Goal: Information Seeking & Learning: Learn about a topic

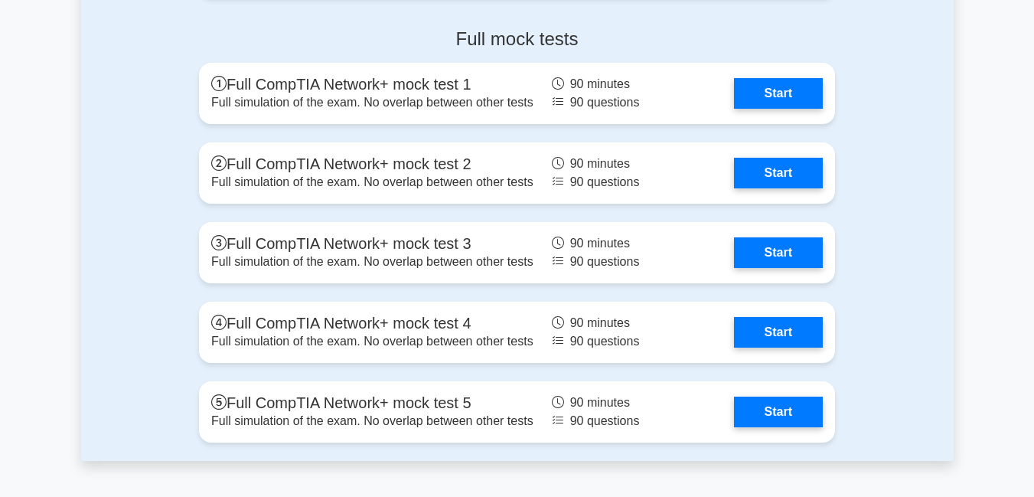
scroll to position [3998, 0]
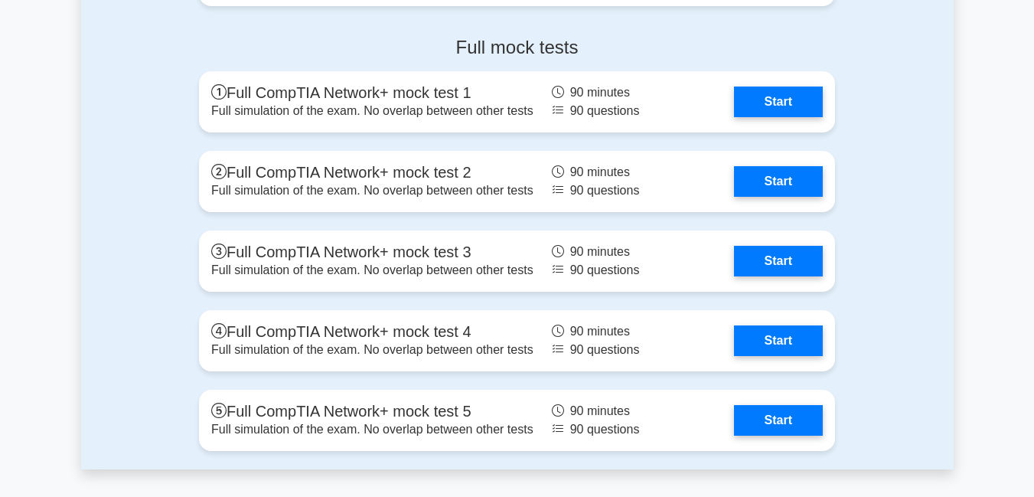
drag, startPoint x: 1042, startPoint y: 34, endPoint x: 1033, endPoint y: 388, distance: 353.7
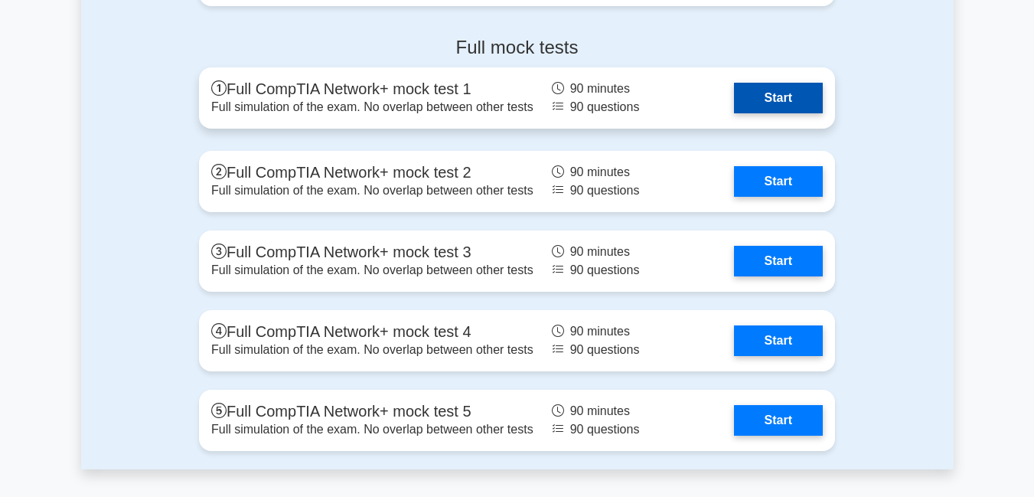
click at [781, 101] on link "Start" at bounding box center [778, 98] width 89 height 31
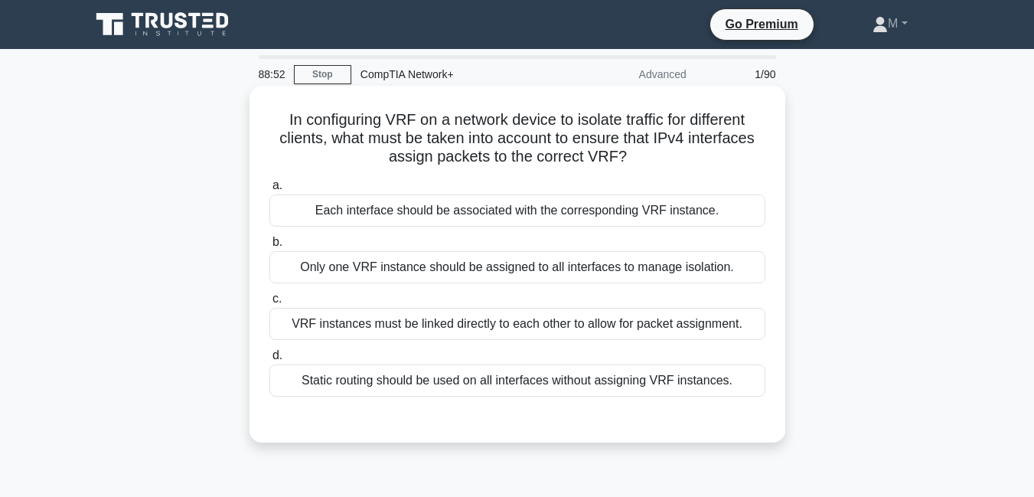
click at [416, 214] on div "Each interface should be associated with the corresponding VRF instance." at bounding box center [517, 210] width 496 height 32
click at [269, 191] on input "a. Each interface should be associated with the corresponding VRF instance." at bounding box center [269, 186] width 0 height 10
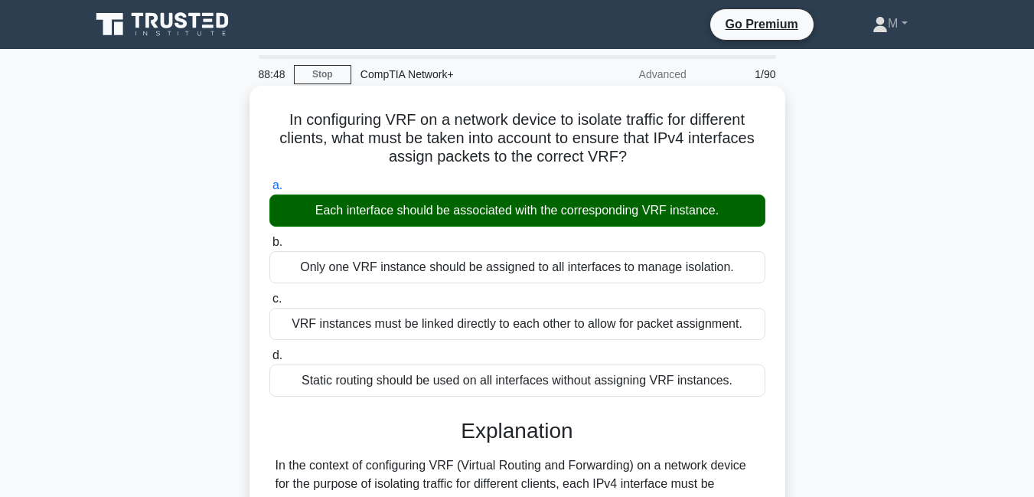
click at [696, 338] on div "VRF instances must be linked directly to each other to allow for packet assignm…" at bounding box center [517, 324] width 496 height 32
click at [269, 304] on input "c. VRF instances must be linked directly to each other to allow for packet assi…" at bounding box center [269, 299] width 0 height 10
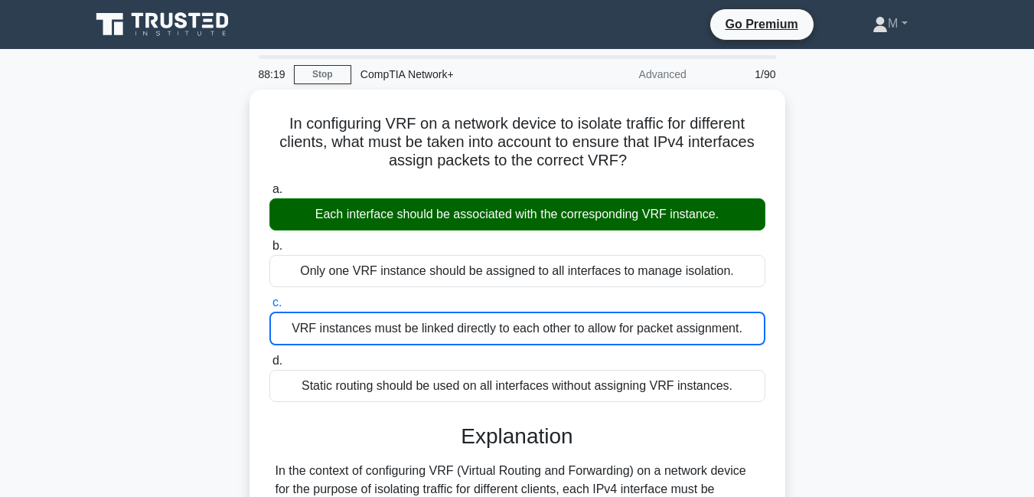
click at [841, 184] on div "In configuring VRF on a network device to isolate traffic for different clients…" at bounding box center [517, 487] width 873 height 794
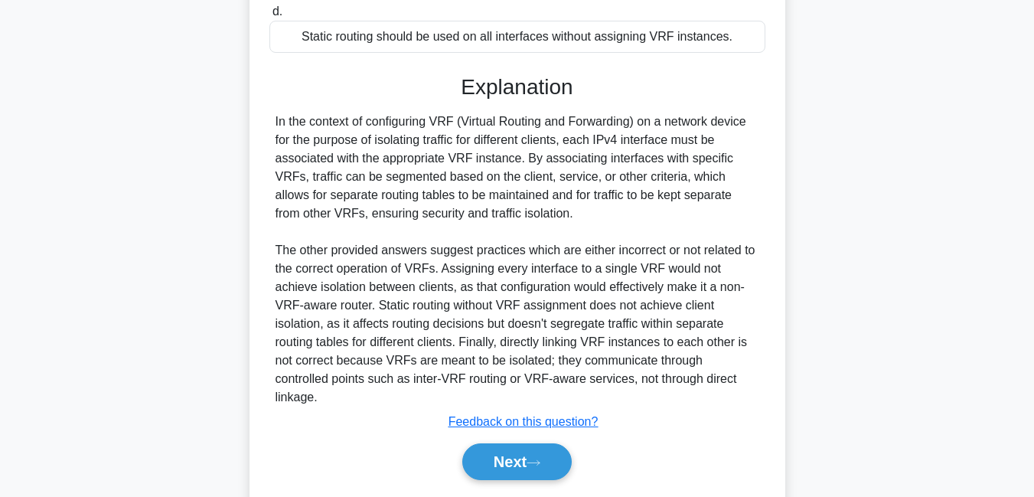
scroll to position [376, 0]
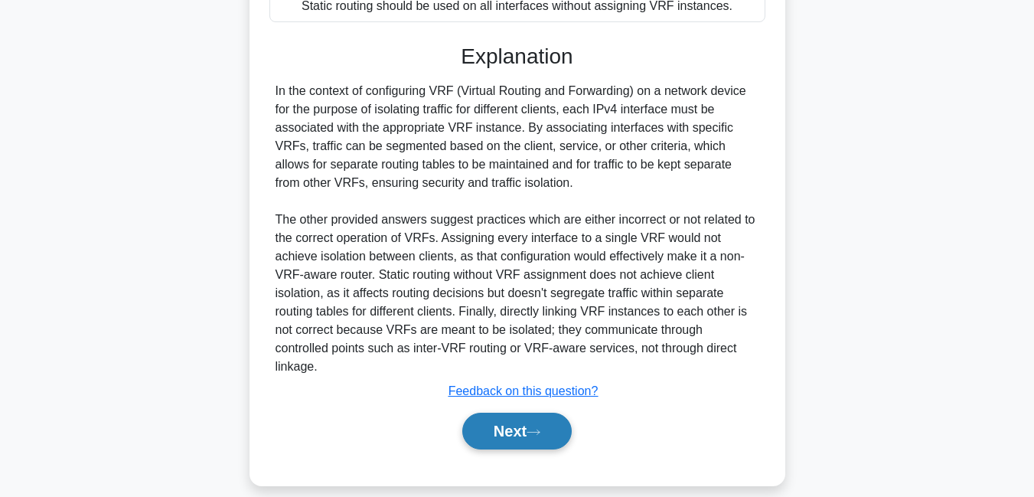
click at [505, 413] on button "Next" at bounding box center [516, 431] width 109 height 37
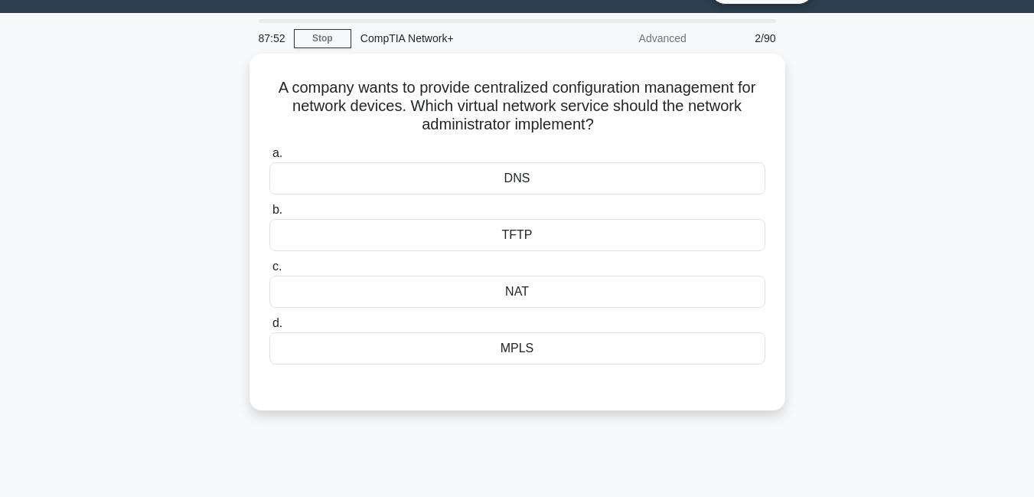
scroll to position [0, 0]
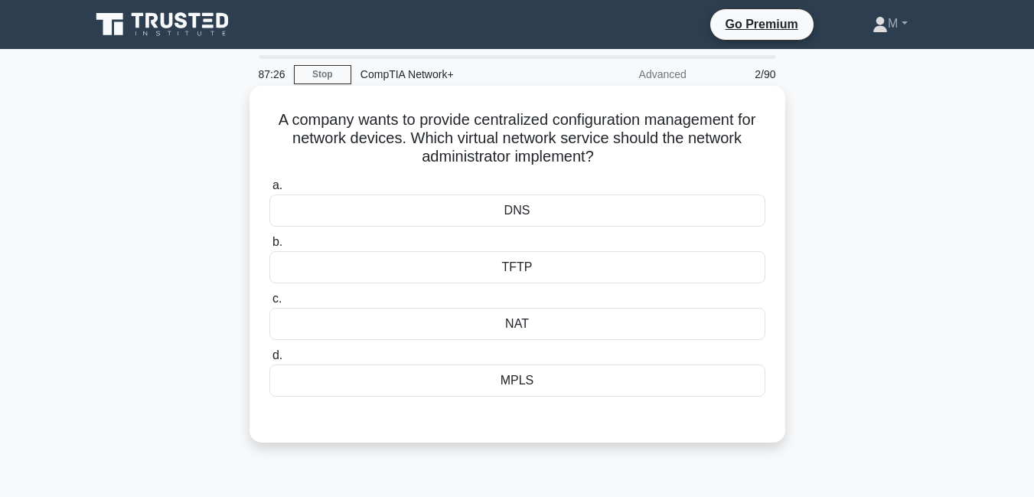
click at [517, 327] on div "NAT" at bounding box center [517, 324] width 496 height 32
click at [269, 304] on input "c. NAT" at bounding box center [269, 299] width 0 height 10
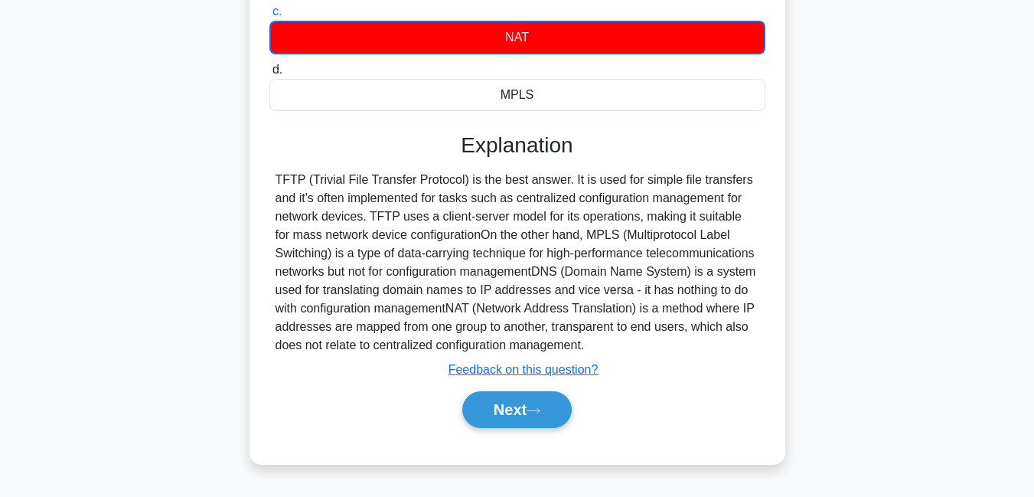
scroll to position [305, 0]
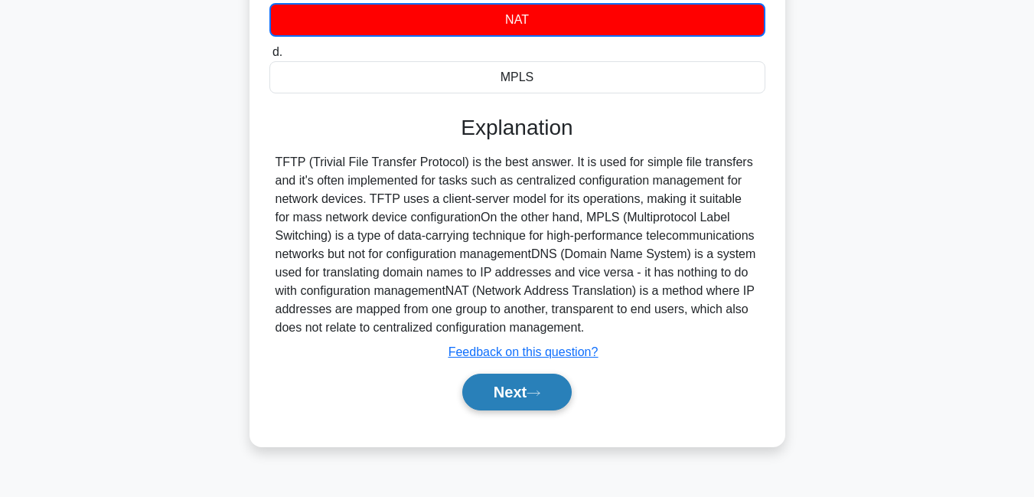
click at [514, 395] on button "Next" at bounding box center [516, 392] width 109 height 37
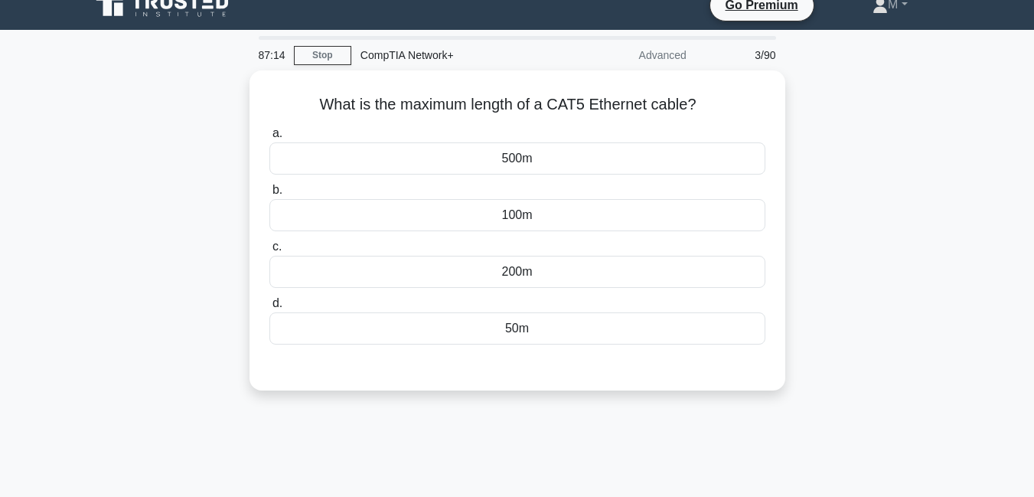
scroll to position [20, 0]
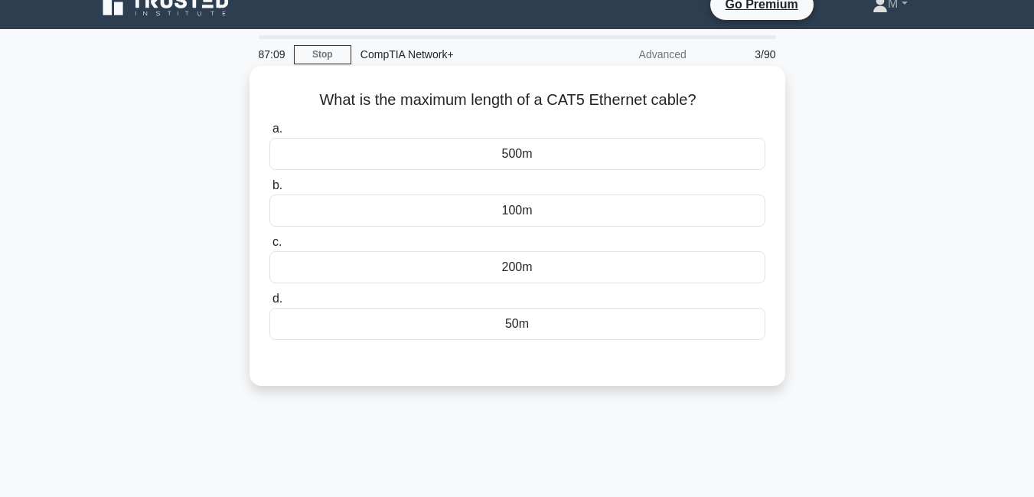
click at [531, 214] on div "100m" at bounding box center [517, 210] width 496 height 32
click at [269, 191] on input "b. 100m" at bounding box center [269, 186] width 0 height 10
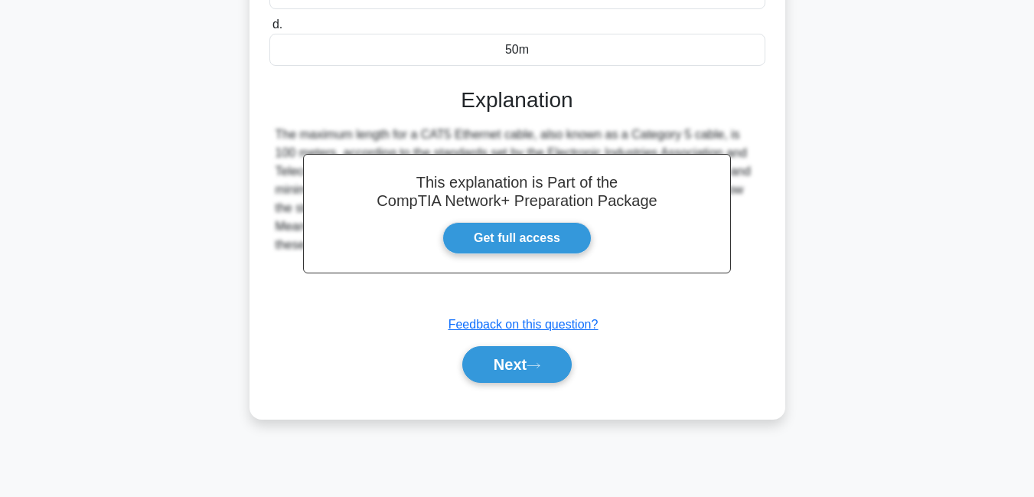
scroll to position [296, 0]
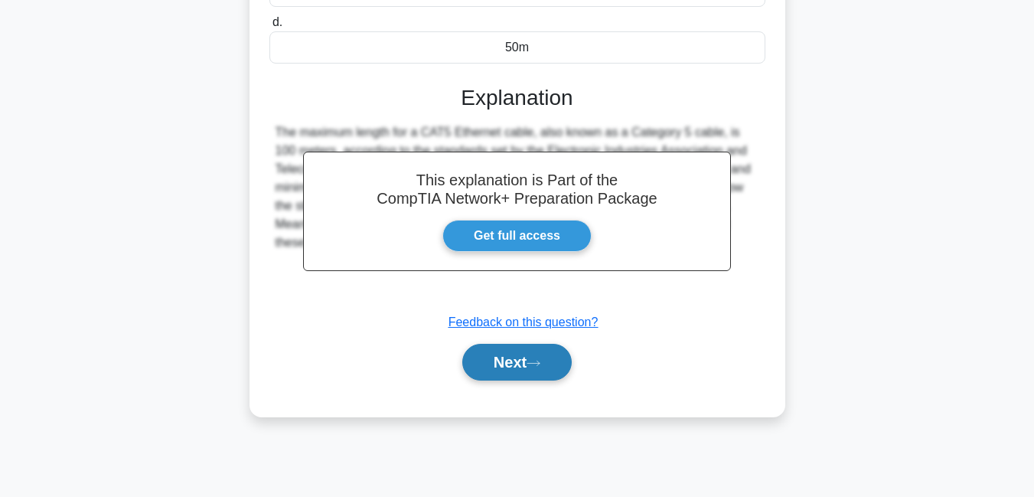
click at [507, 358] on button "Next" at bounding box center [516, 362] width 109 height 37
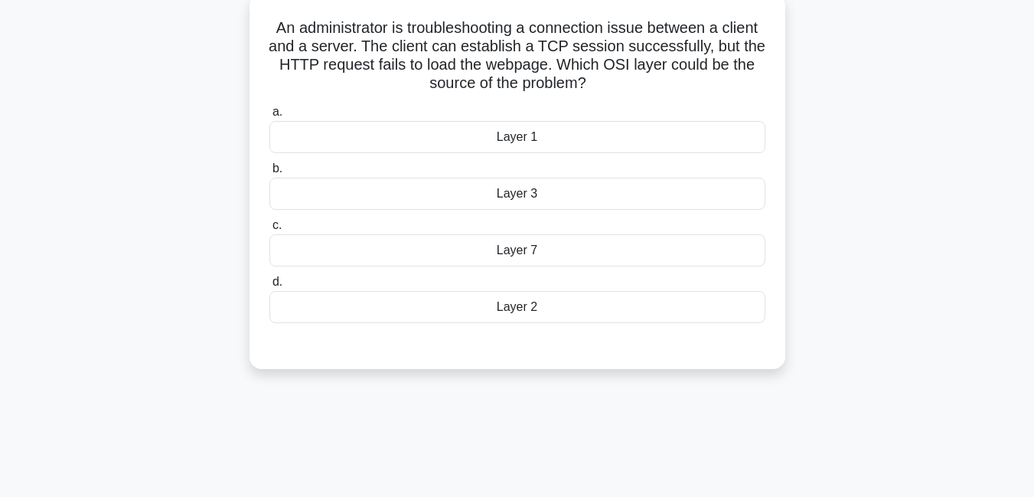
scroll to position [53, 0]
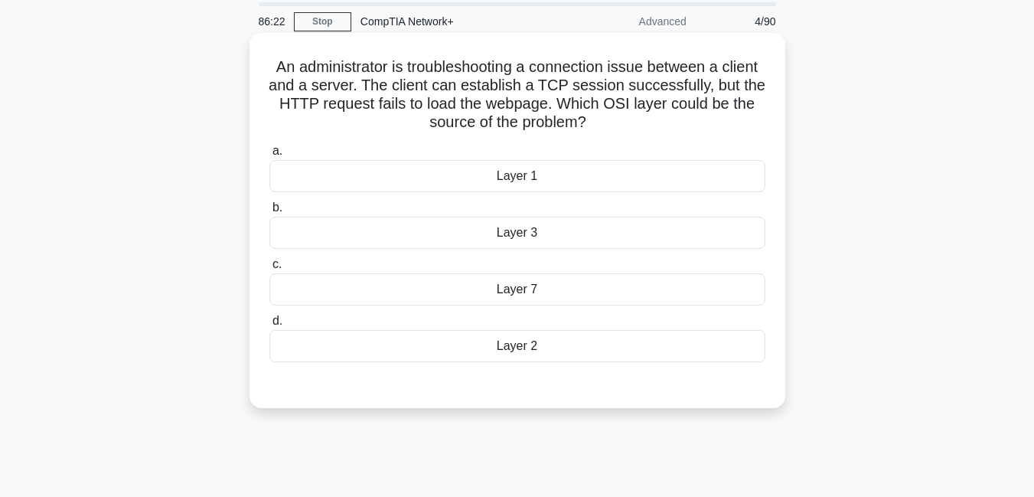
click at [518, 233] on div "Layer 3" at bounding box center [517, 233] width 496 height 32
click at [269, 213] on input "b. Layer 3" at bounding box center [269, 208] width 0 height 10
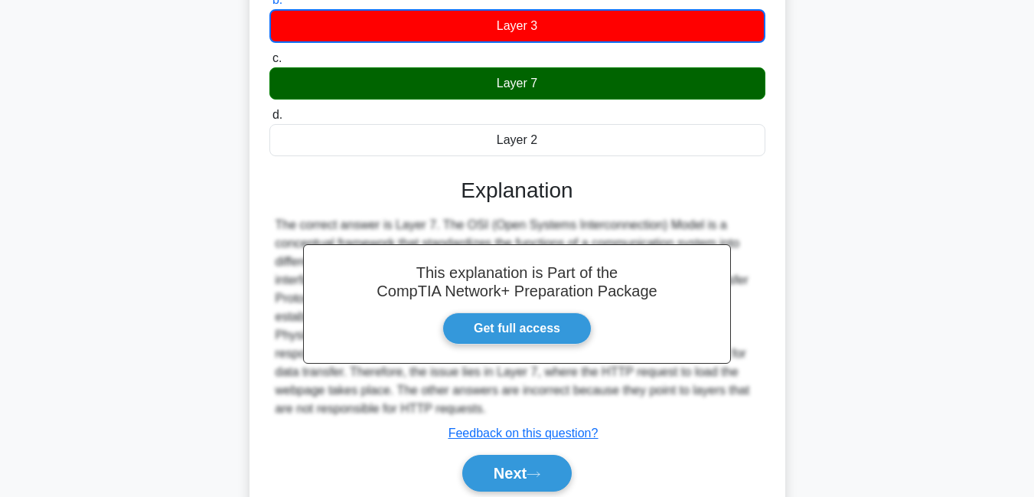
scroll to position [330, 0]
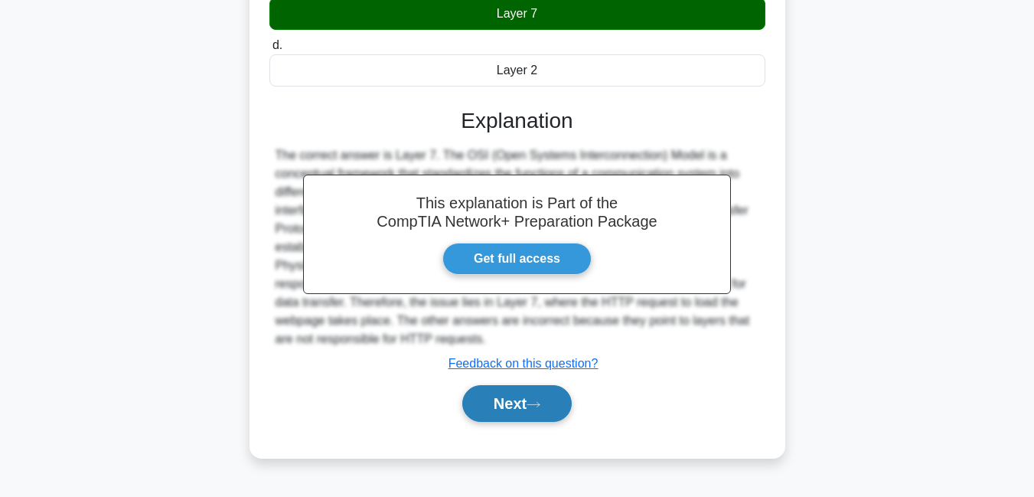
click at [496, 404] on button "Next" at bounding box center [516, 403] width 109 height 37
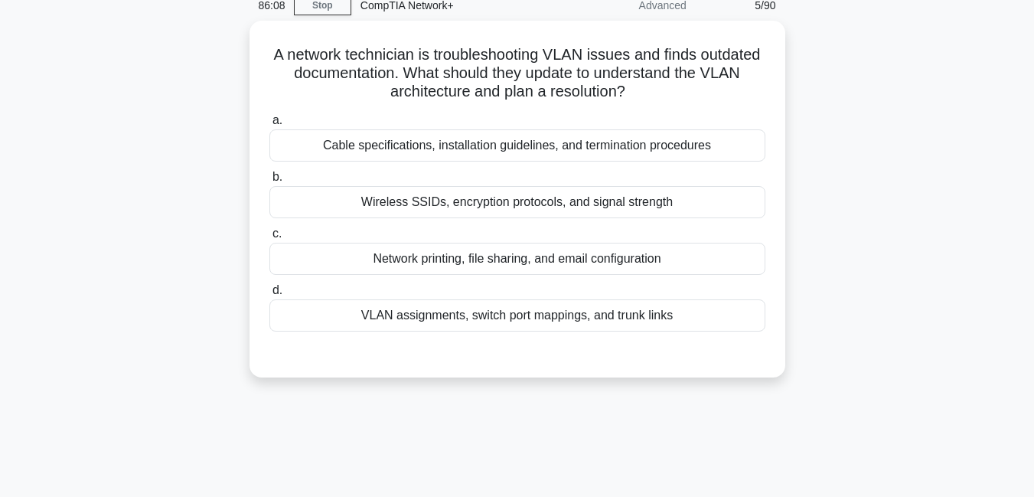
scroll to position [59, 0]
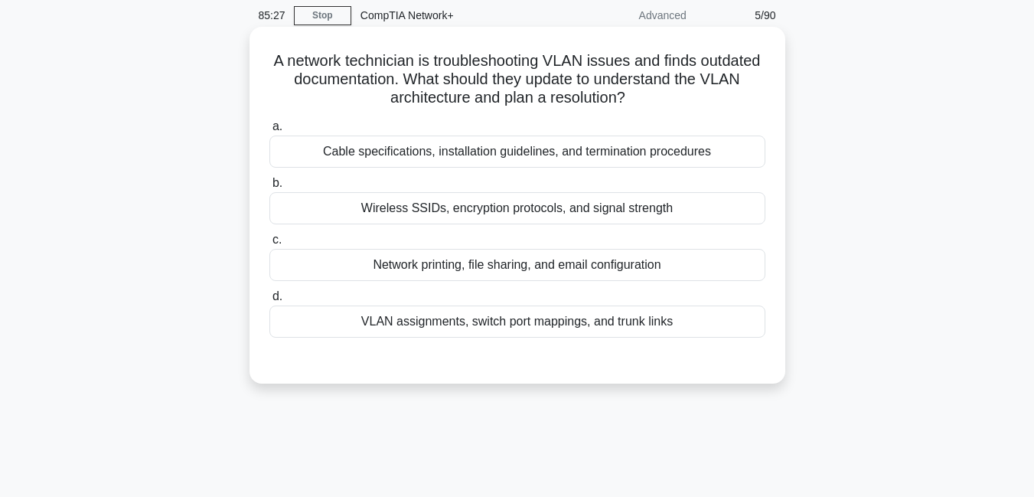
click at [491, 153] on div "Cable specifications, installation guidelines, and termination procedures" at bounding box center [517, 151] width 496 height 32
click at [269, 132] on input "a. Cable specifications, installation guidelines, and termination procedures" at bounding box center [269, 127] width 0 height 10
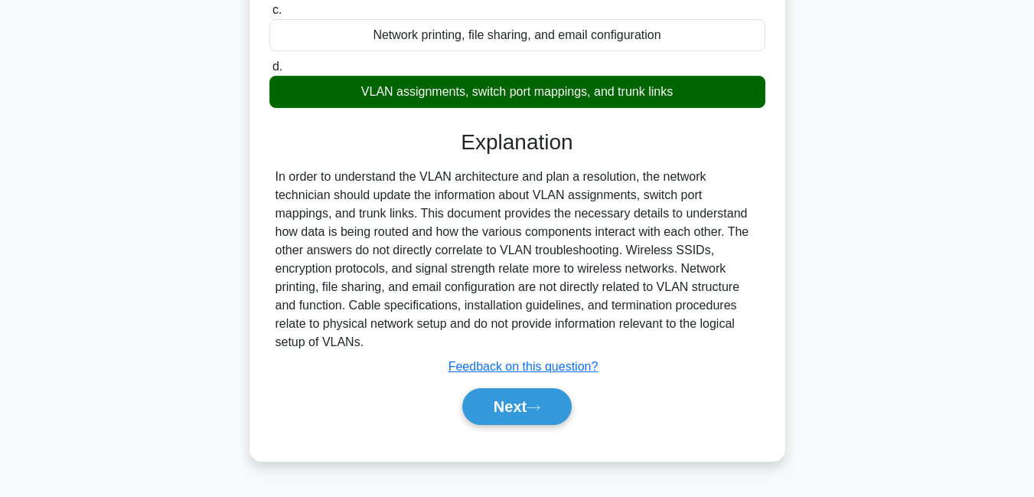
scroll to position [296, 0]
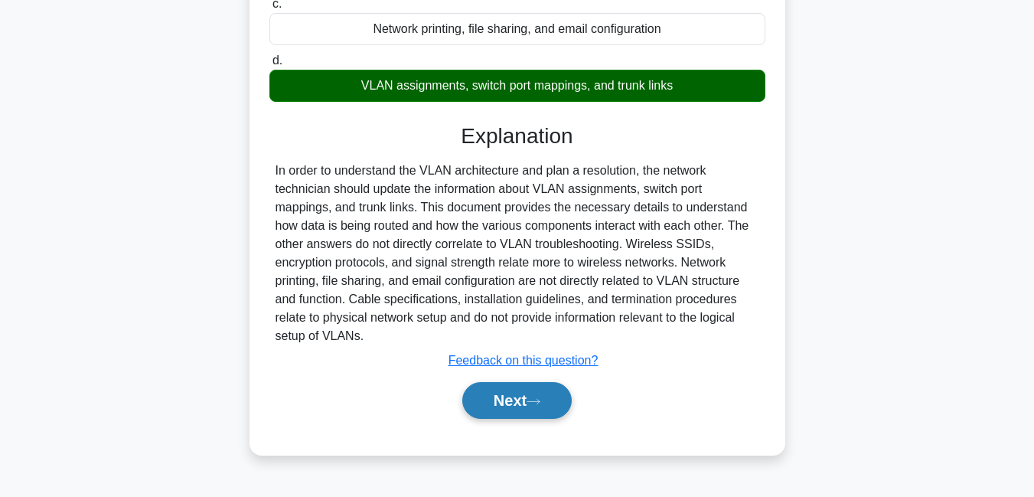
click at [507, 401] on button "Next" at bounding box center [516, 400] width 109 height 37
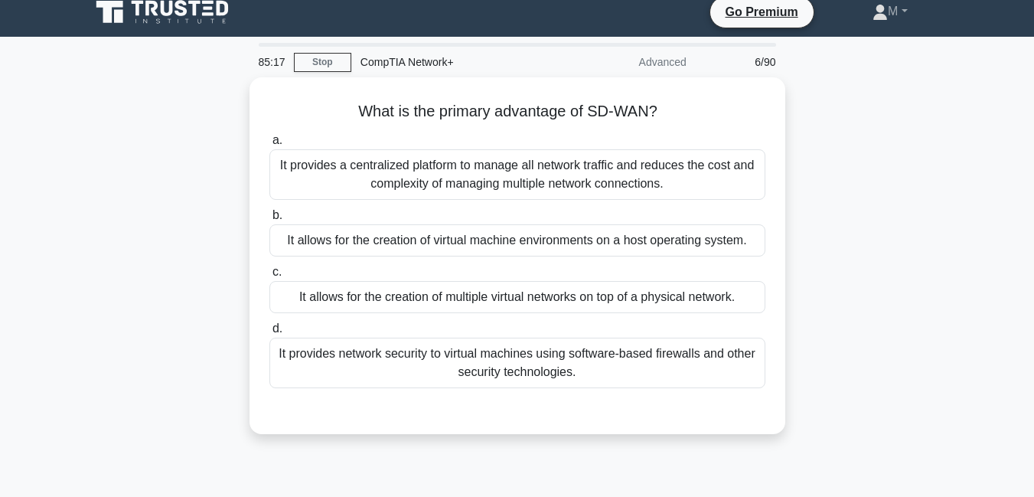
scroll to position [11, 0]
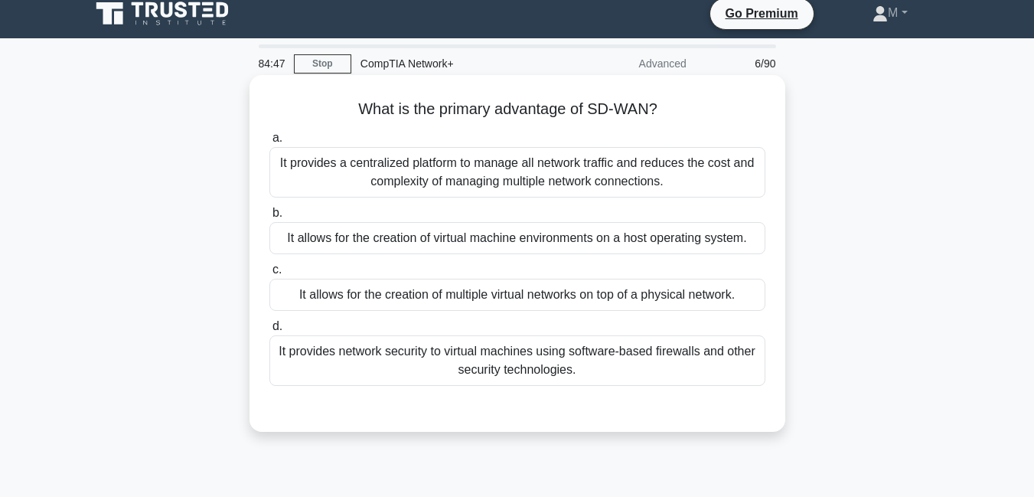
click at [504, 352] on div "It provides network security to virtual machines using software-based firewalls…" at bounding box center [517, 360] width 496 height 51
click at [269, 331] on input "d. It provides network security to virtual machines using software-based firewa…" at bounding box center [269, 326] width 0 height 10
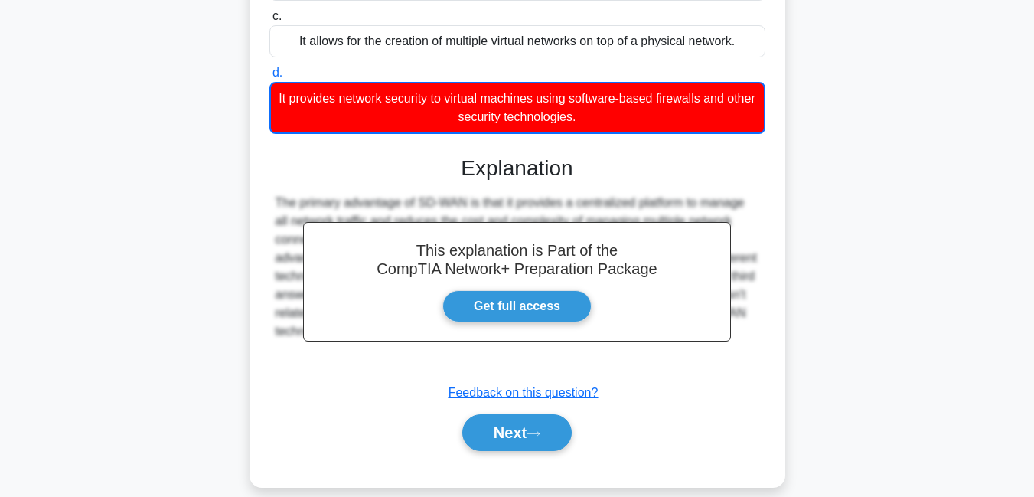
scroll to position [300, 0]
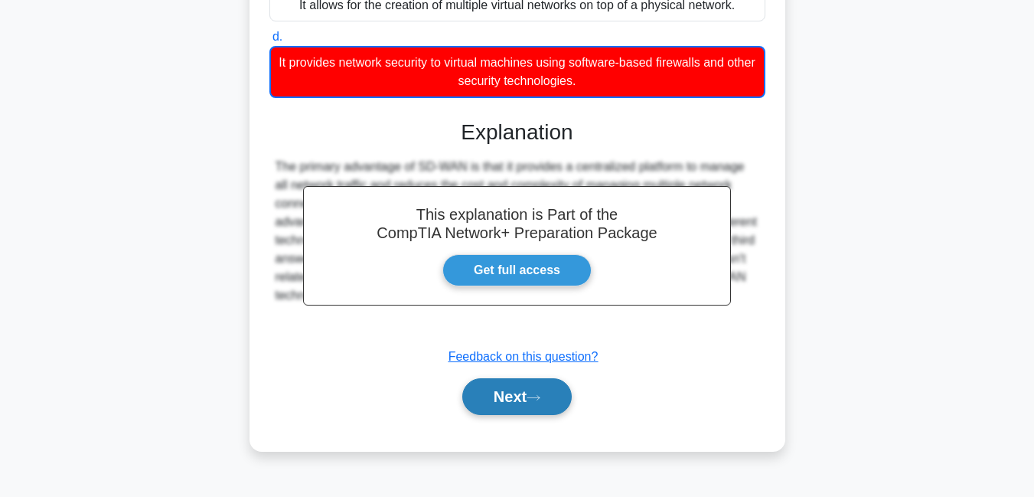
click at [516, 396] on button "Next" at bounding box center [516, 396] width 109 height 37
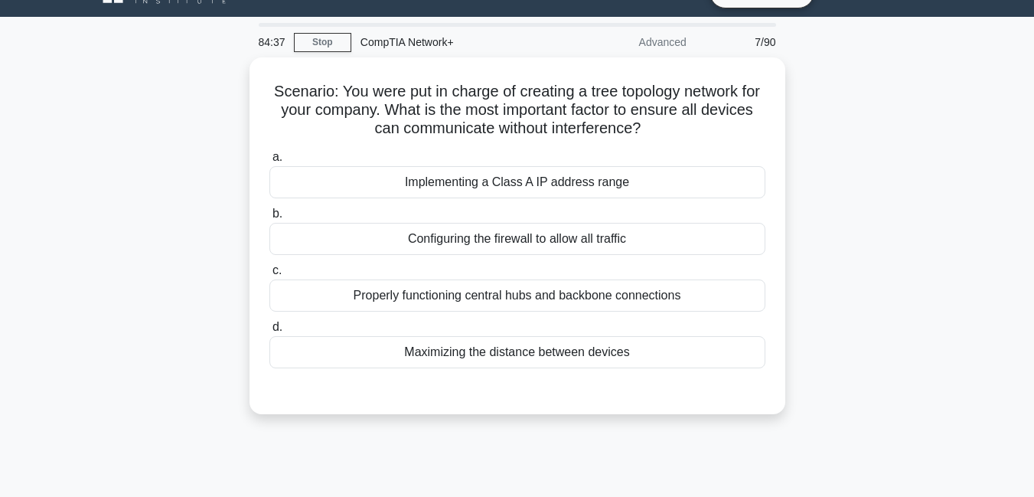
scroll to position [25, 0]
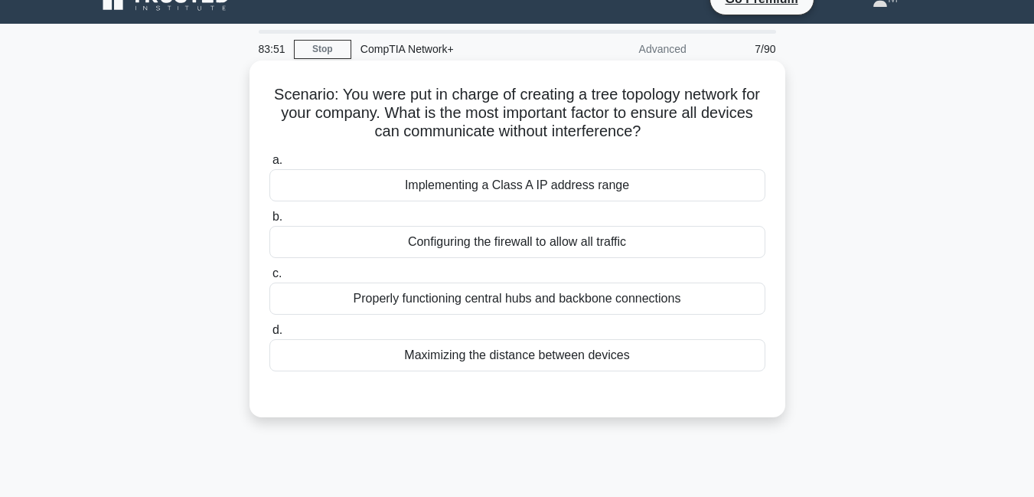
click at [534, 193] on div "Implementing a Class A IP address range" at bounding box center [517, 185] width 496 height 32
click at [269, 165] on input "a. Implementing a Class A IP address range" at bounding box center [269, 160] width 0 height 10
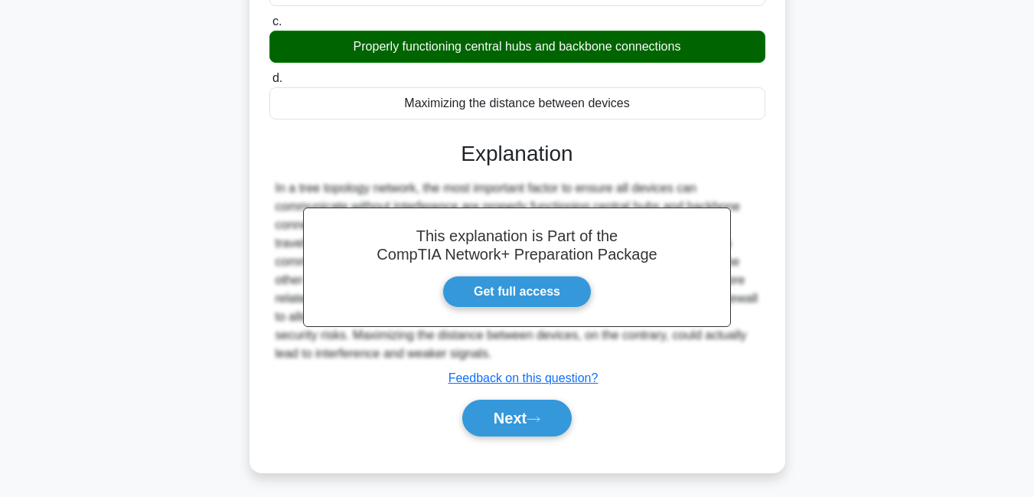
scroll to position [330, 0]
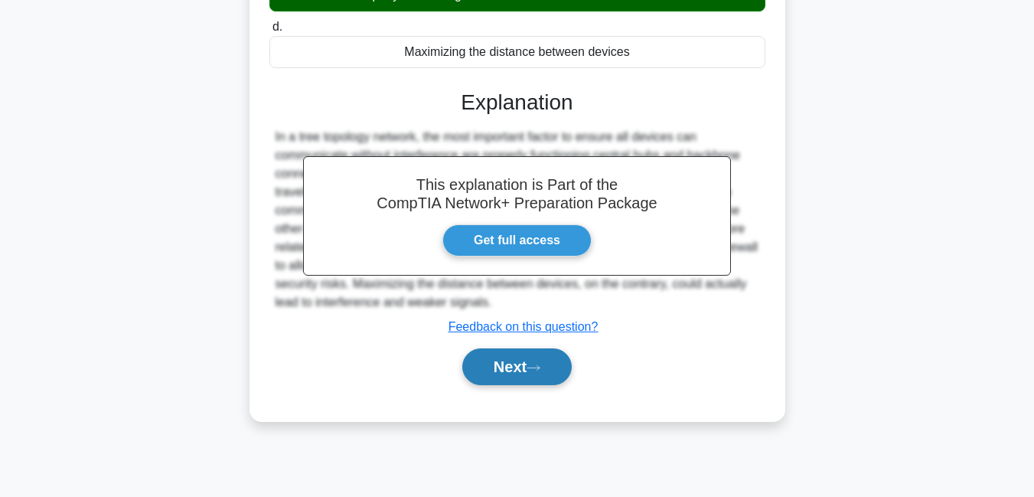
click at [502, 364] on button "Next" at bounding box center [516, 366] width 109 height 37
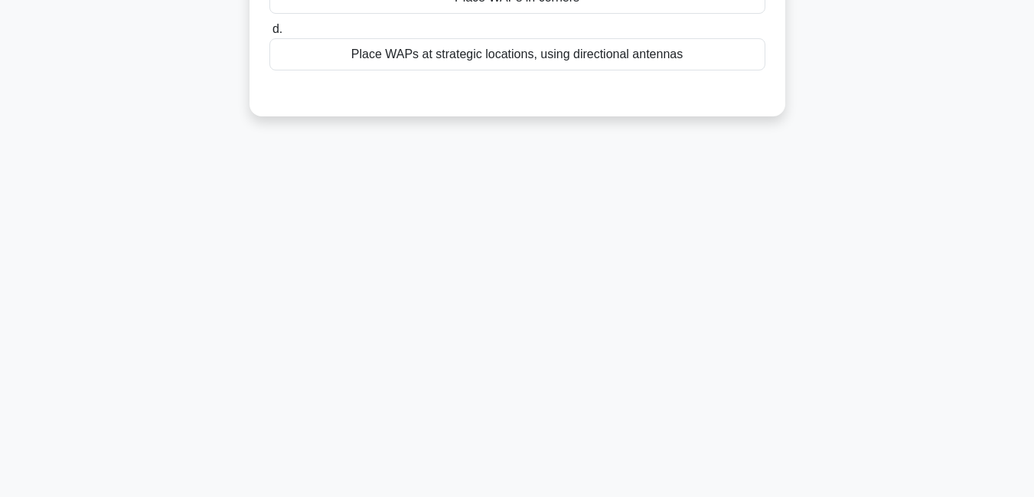
scroll to position [0, 0]
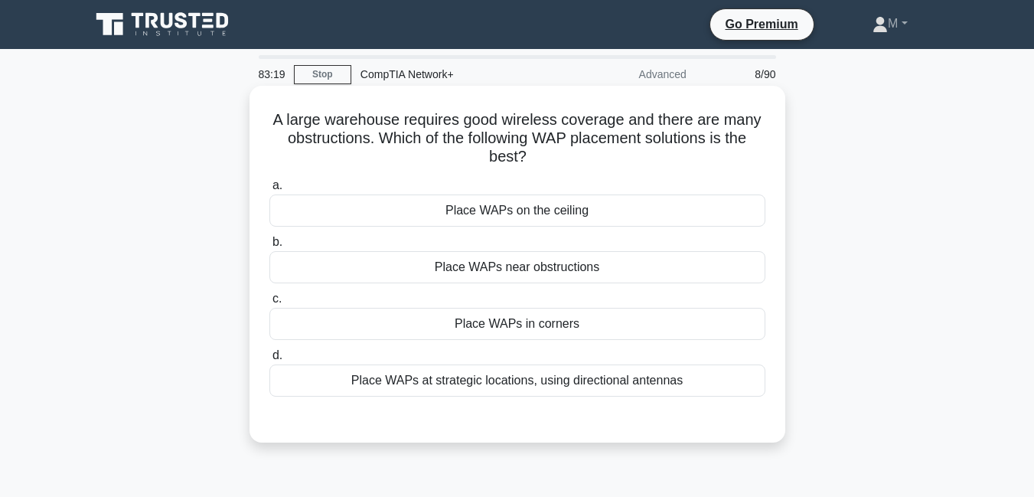
click at [476, 388] on div "Place WAPs at strategic locations, using directional antennas" at bounding box center [517, 380] width 496 height 32
click at [269, 360] on input "d. Place WAPs at strategic locations, using directional antennas" at bounding box center [269, 356] width 0 height 10
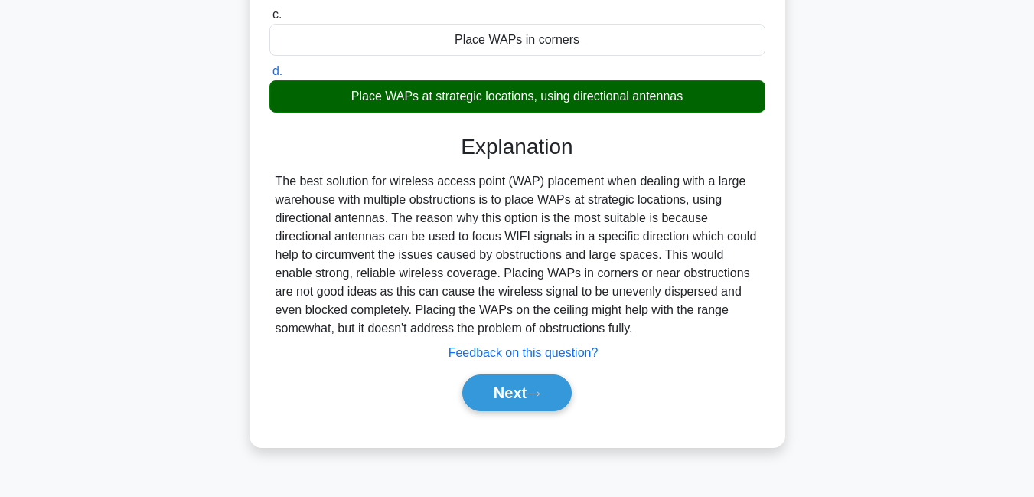
scroll to position [310, 0]
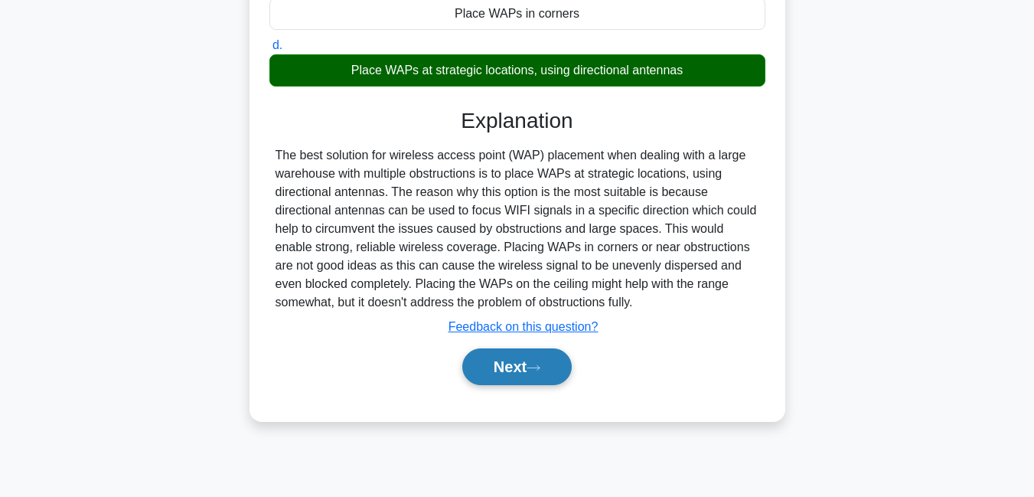
click at [507, 364] on button "Next" at bounding box center [516, 366] width 109 height 37
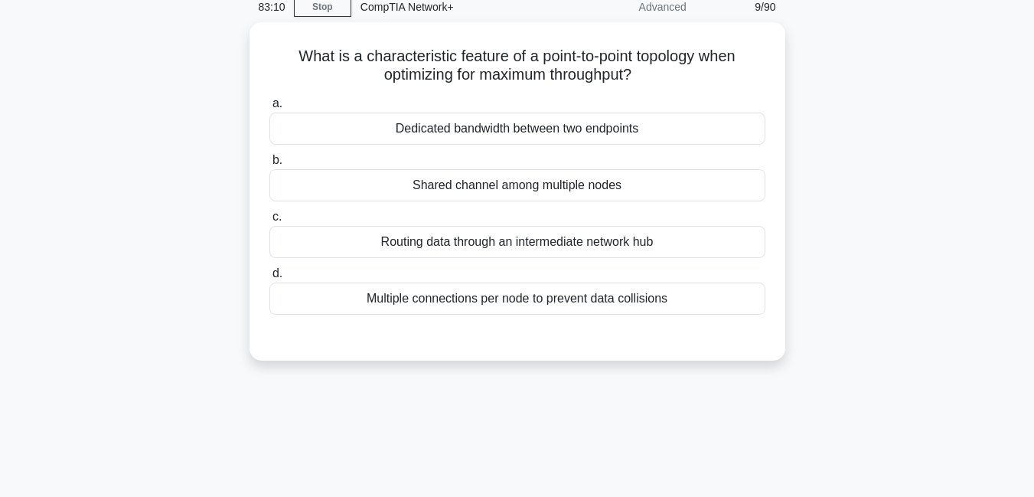
scroll to position [64, 0]
click at [612, 130] on div "Dedicated bandwidth between two endpoints" at bounding box center [517, 128] width 496 height 32
click at [269, 108] on input "a. Dedicated bandwidth between two endpoints" at bounding box center [269, 103] width 0 height 10
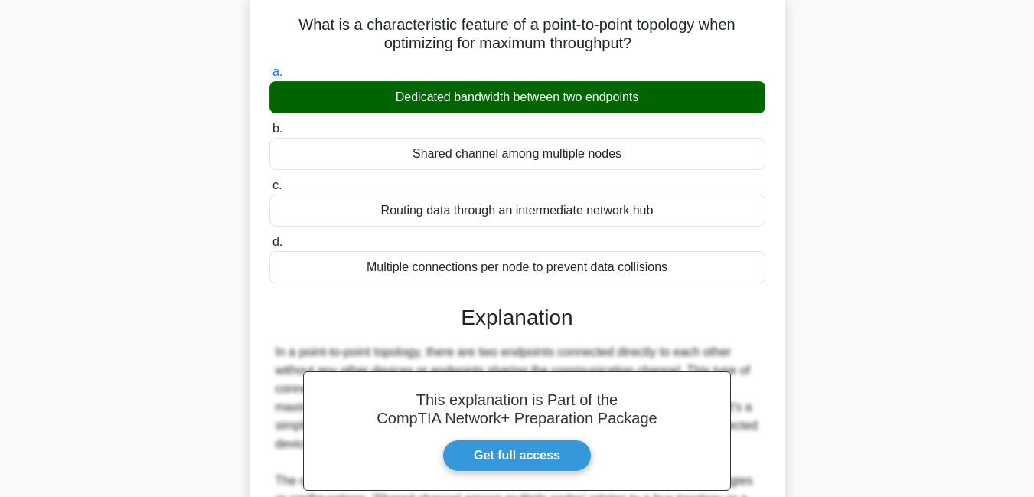
scroll to position [374, 0]
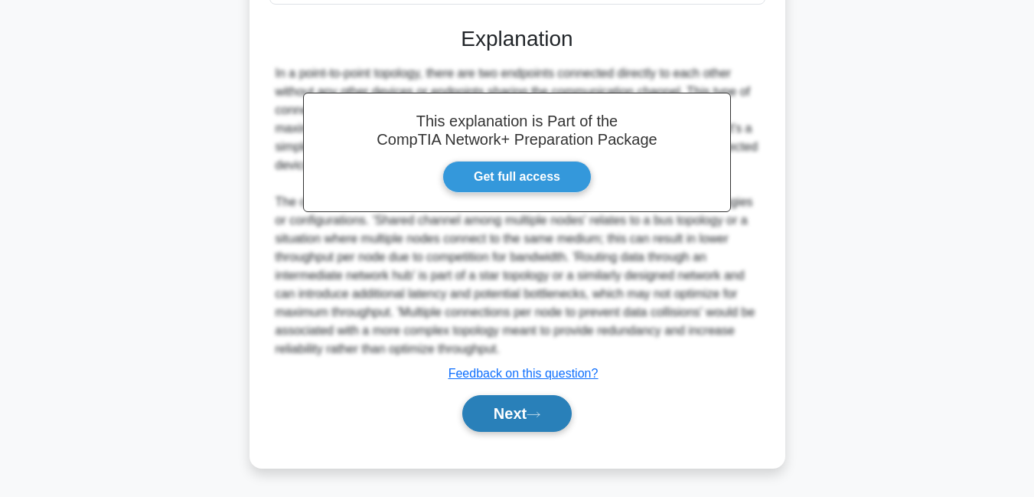
click at [494, 416] on button "Next" at bounding box center [516, 413] width 109 height 37
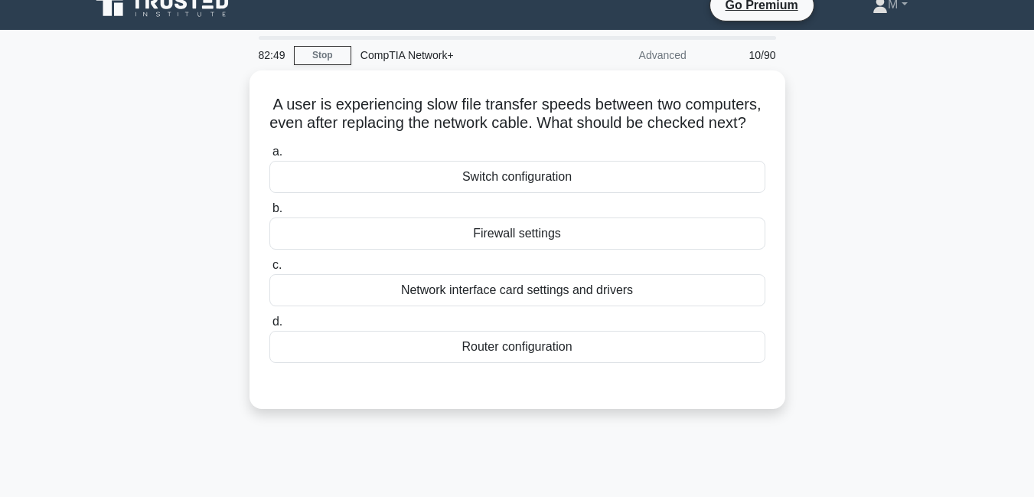
scroll to position [21, 0]
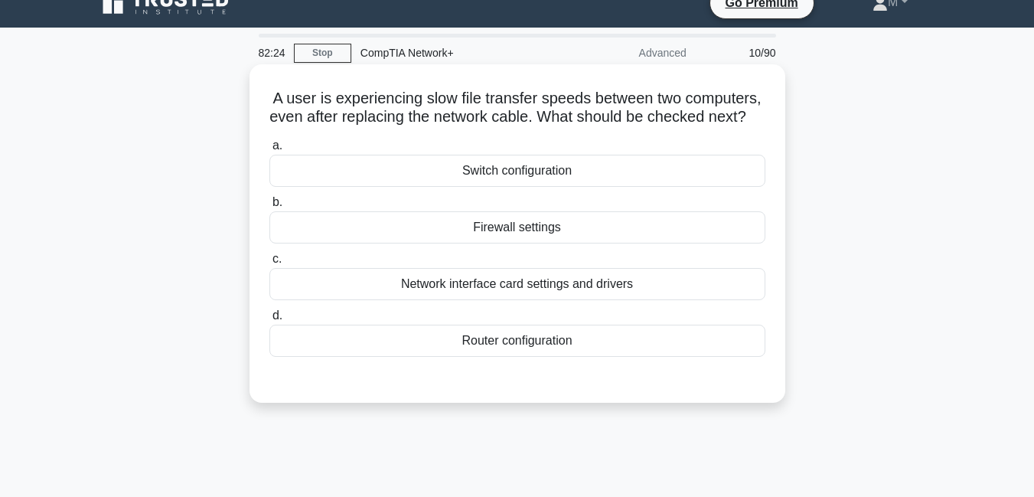
click at [525, 187] on div "Switch configuration" at bounding box center [517, 171] width 496 height 32
click at [269, 151] on input "a. Switch configuration" at bounding box center [269, 146] width 0 height 10
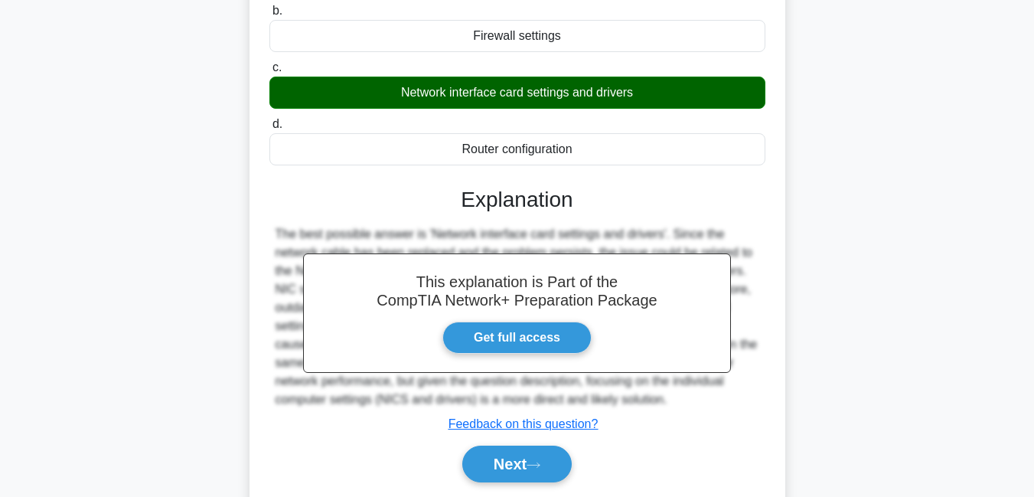
scroll to position [330, 0]
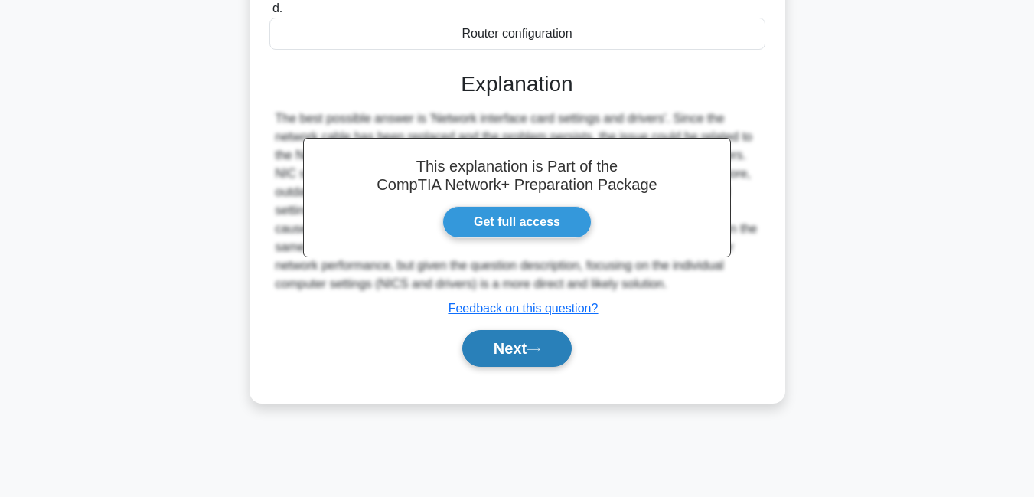
click at [497, 362] on button "Next" at bounding box center [516, 348] width 109 height 37
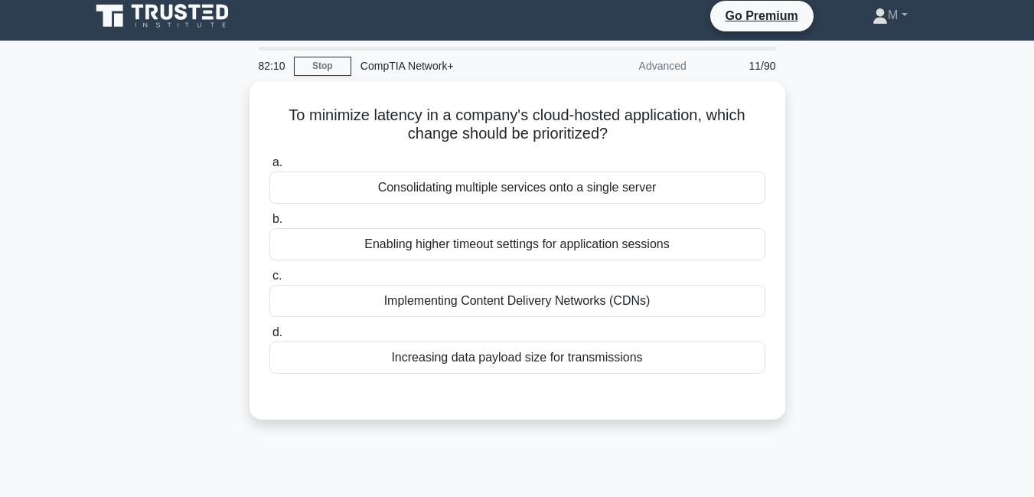
scroll to position [0, 0]
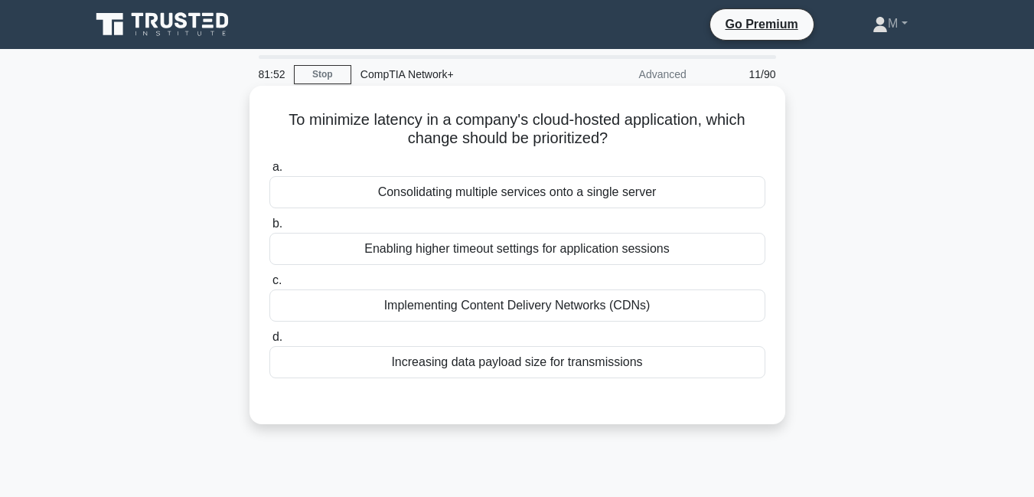
click at [565, 311] on div "Implementing Content Delivery Networks (CDNs)" at bounding box center [517, 305] width 496 height 32
click at [269, 285] on input "c. Implementing Content Delivery Networks (CDNs)" at bounding box center [269, 281] width 0 height 10
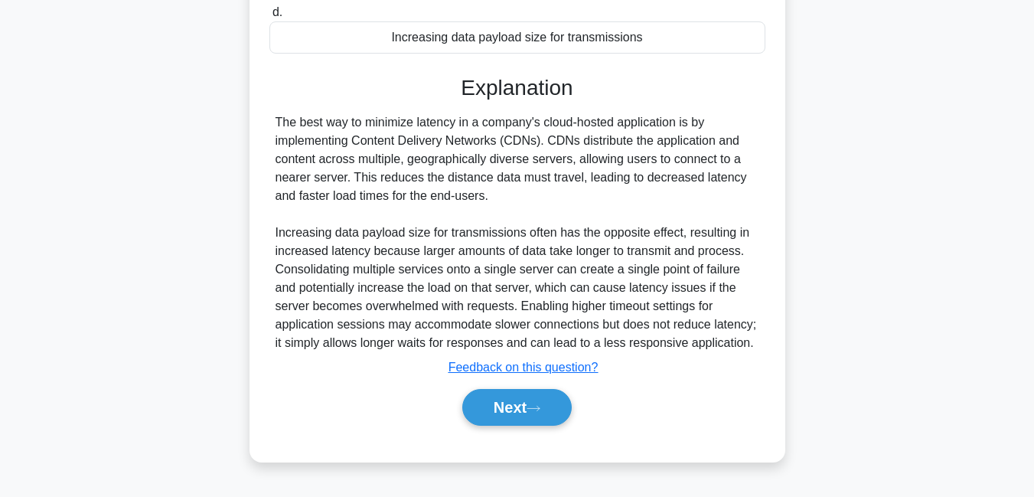
scroll to position [330, 0]
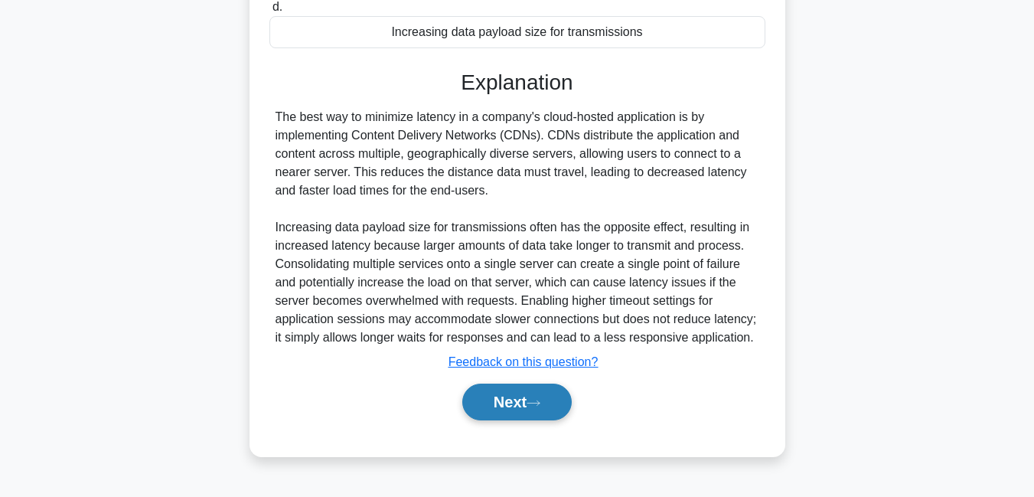
click at [520, 404] on button "Next" at bounding box center [516, 401] width 109 height 37
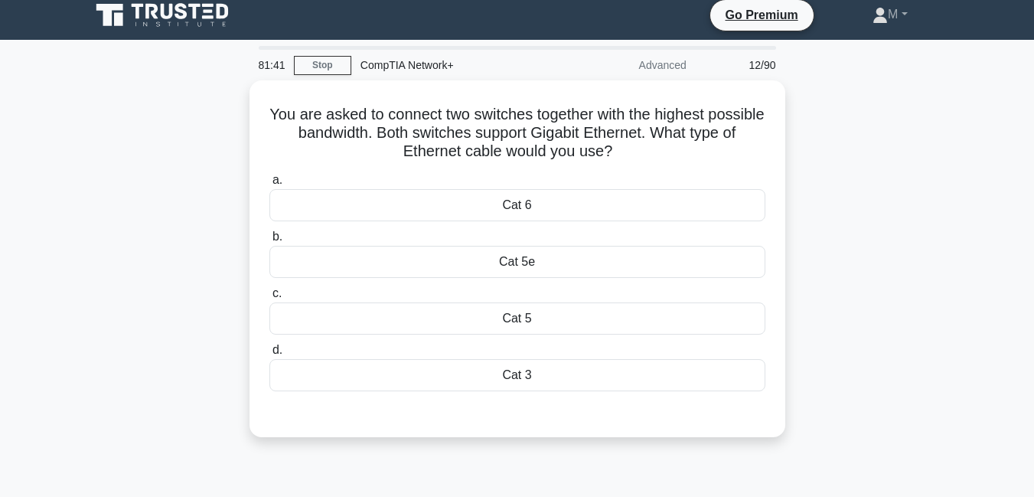
scroll to position [8, 0]
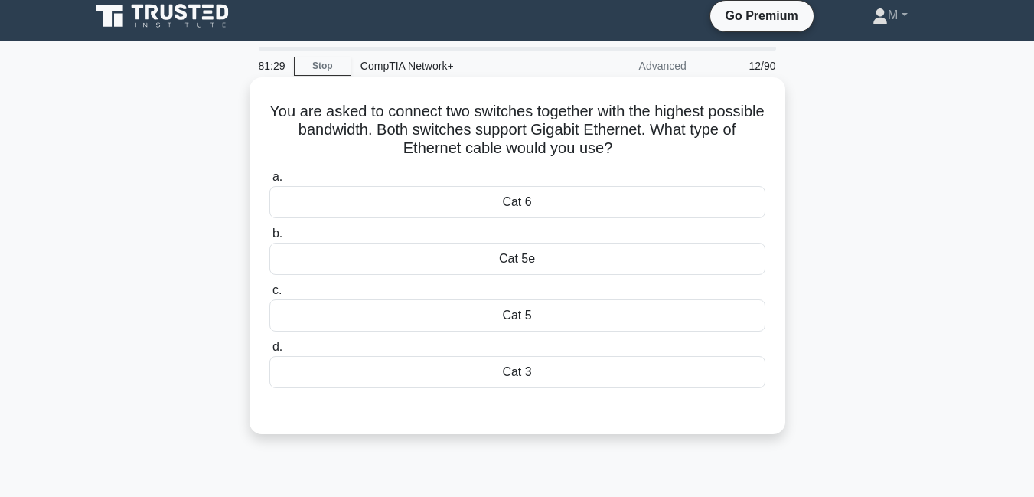
click at [536, 214] on div "Cat 6" at bounding box center [517, 202] width 496 height 32
click at [269, 182] on input "a. Cat 6" at bounding box center [269, 177] width 0 height 10
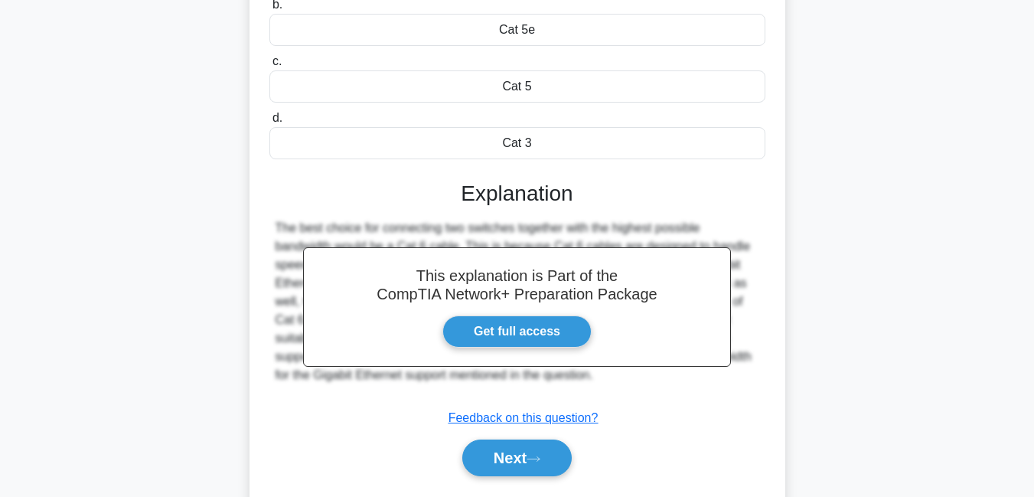
scroll to position [330, 0]
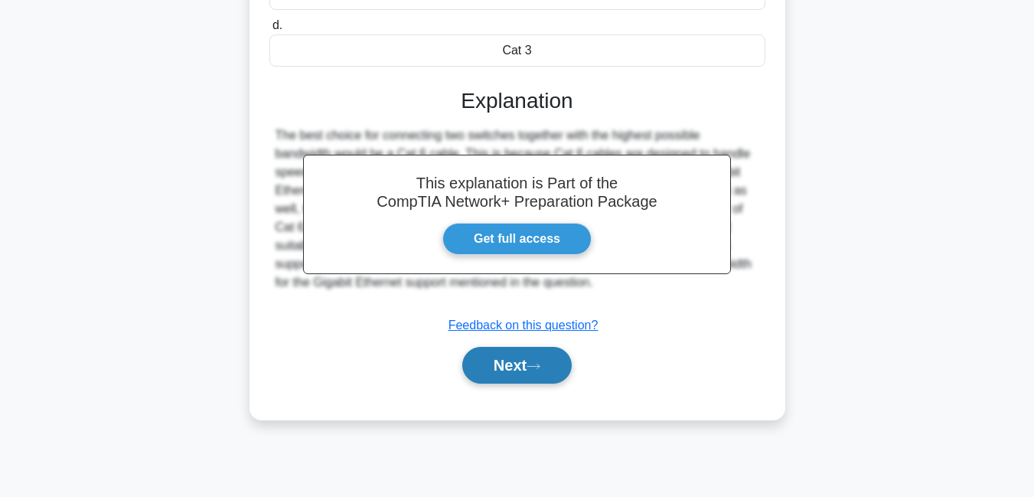
click at [517, 367] on button "Next" at bounding box center [516, 365] width 109 height 37
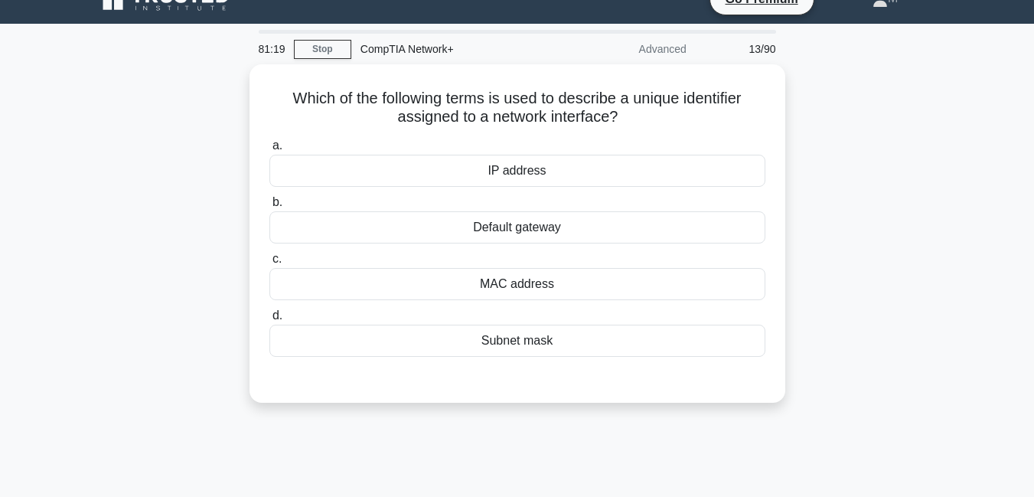
scroll to position [27, 0]
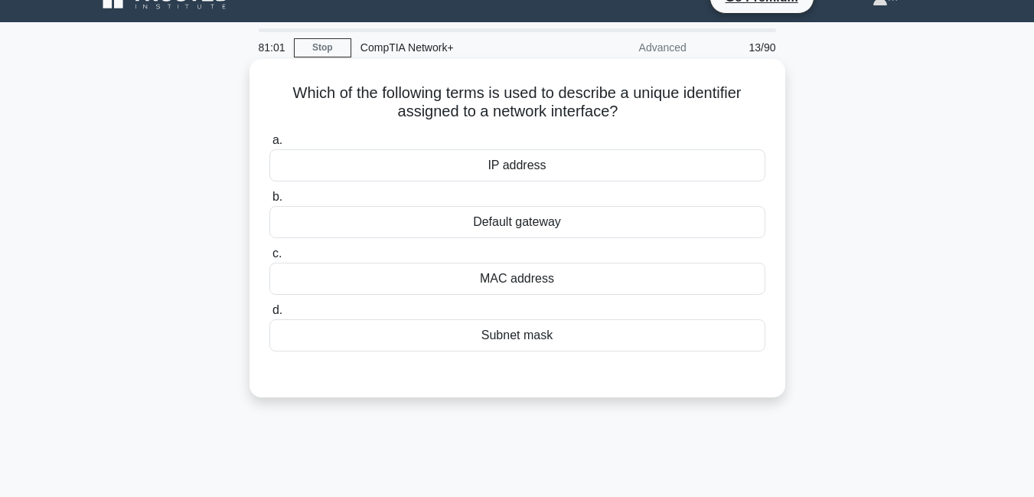
click at [527, 279] on div "MAC address" at bounding box center [517, 279] width 496 height 32
click at [269, 259] on input "c. MAC address" at bounding box center [269, 254] width 0 height 10
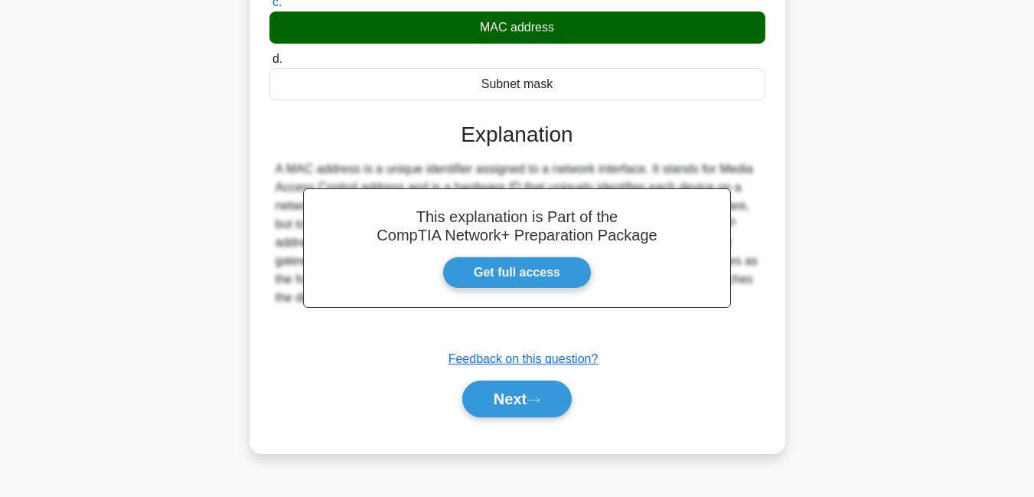
scroll to position [298, 0]
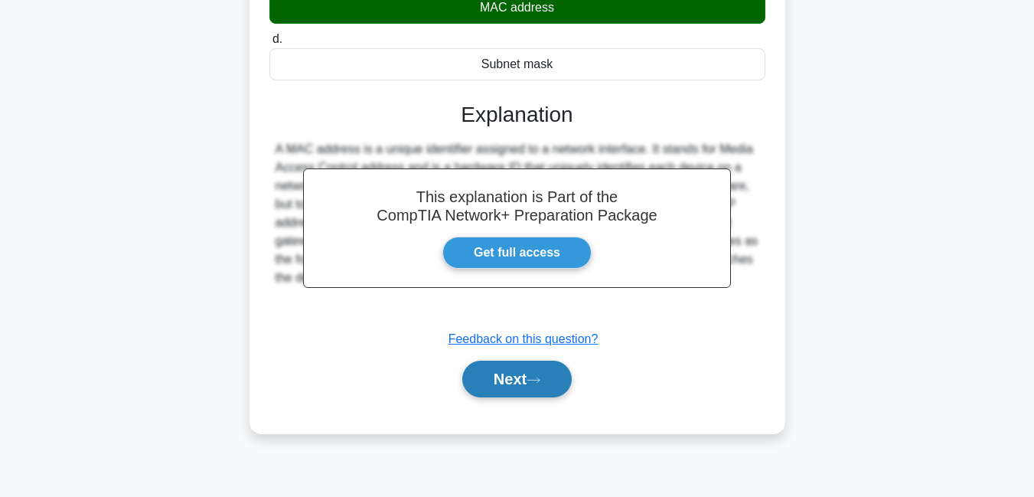
click at [511, 389] on button "Next" at bounding box center [516, 378] width 109 height 37
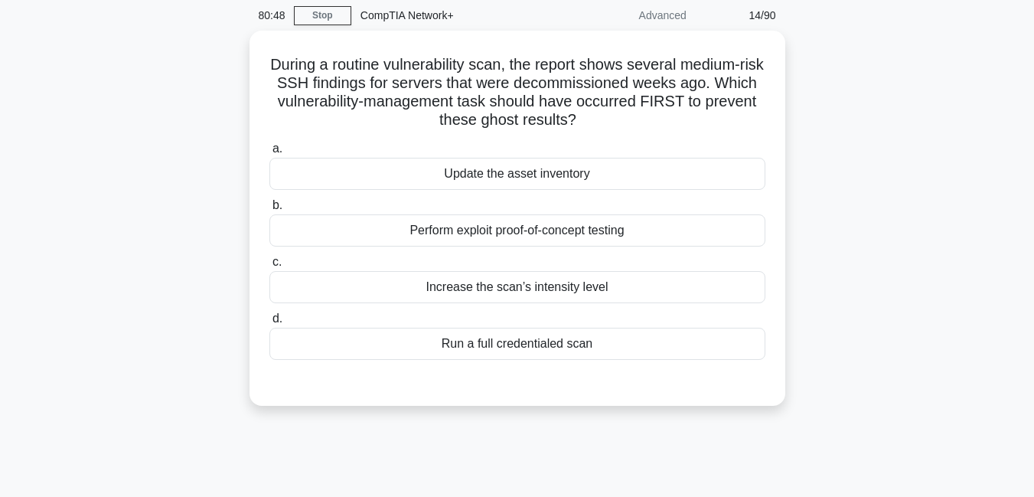
scroll to position [0, 0]
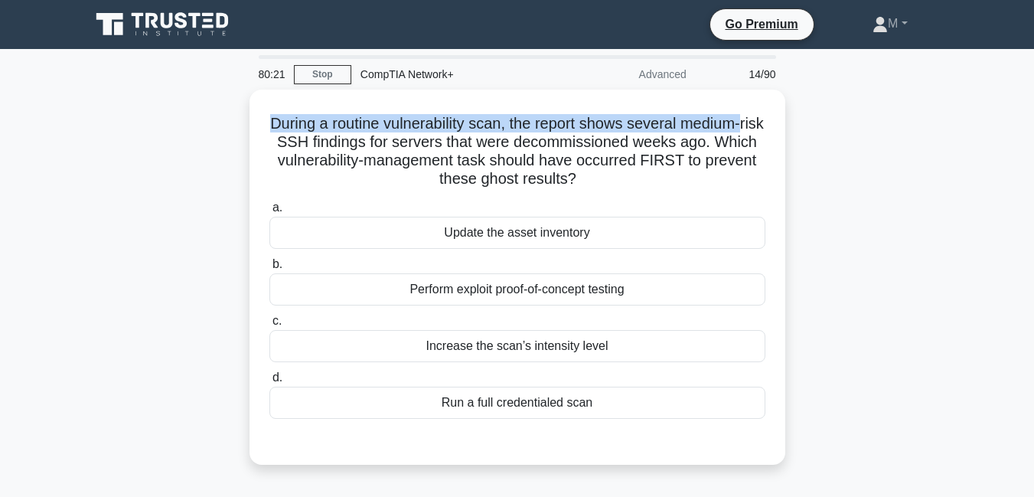
drag, startPoint x: 1020, startPoint y: 73, endPoint x: 1019, endPoint y: 92, distance: 18.4
click at [1019, 92] on main "80:21 Stop CompTIA Network+ Advanced 14/90 During a routine vulnerability scan,…" at bounding box center [517, 438] width 1034 height 778
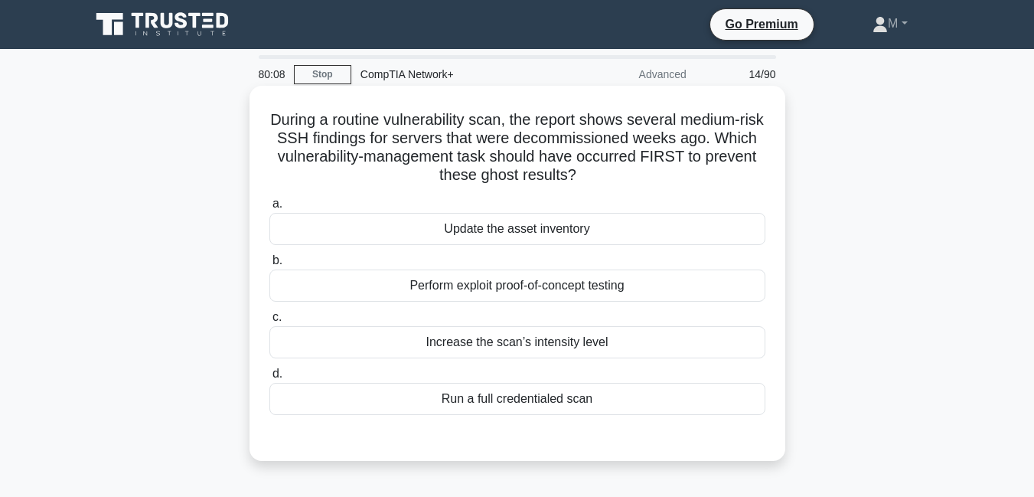
click at [512, 400] on div "Run a full credentialed scan" at bounding box center [517, 399] width 496 height 32
click at [269, 379] on input "d. Run a full credentialed scan" at bounding box center [269, 374] width 0 height 10
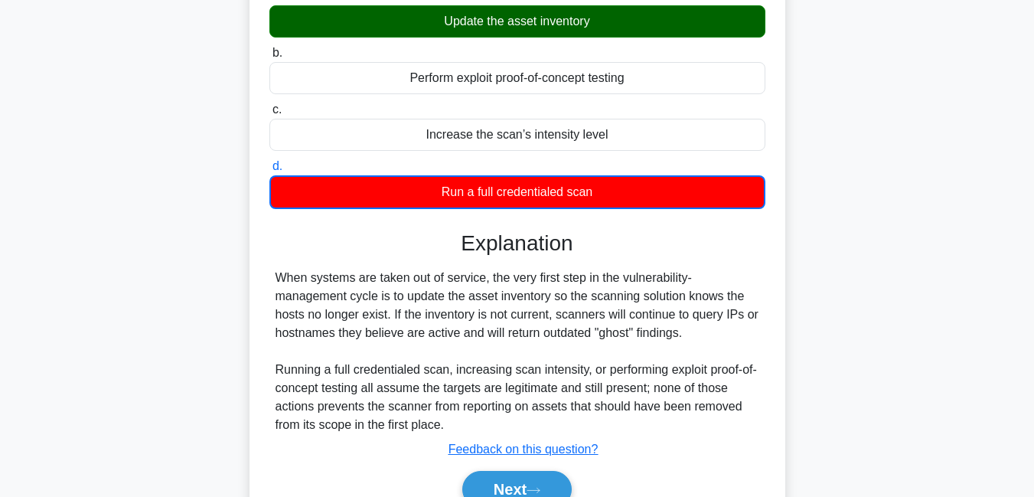
scroll to position [330, 0]
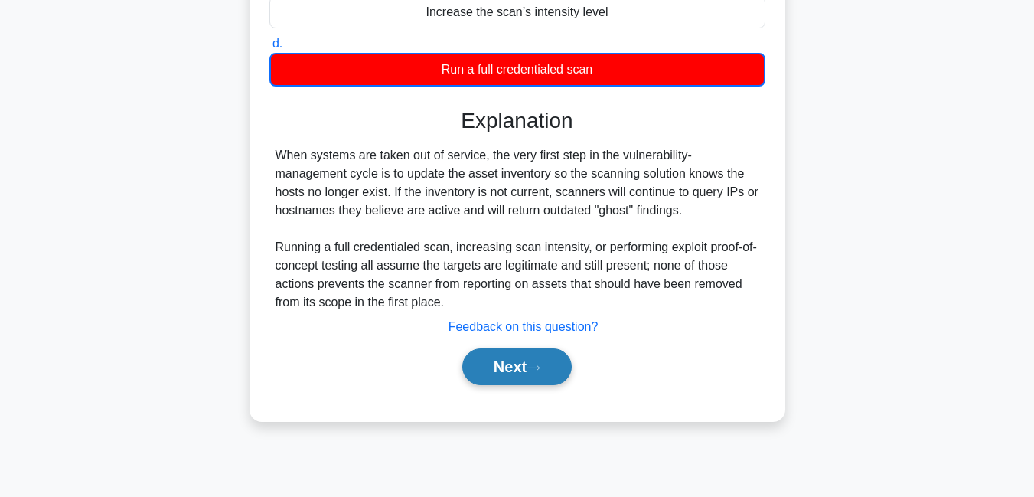
click at [527, 368] on button "Next" at bounding box center [516, 366] width 109 height 37
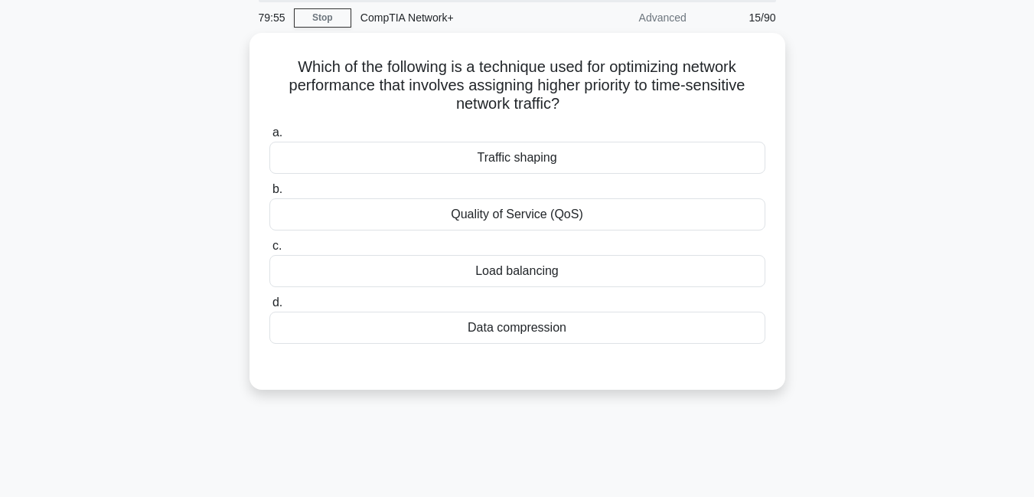
scroll to position [54, 0]
click at [557, 221] on div "Quality of Service (QoS)" at bounding box center [517, 213] width 496 height 32
click at [269, 194] on input "b. Quality of Service (QoS)" at bounding box center [269, 189] width 0 height 10
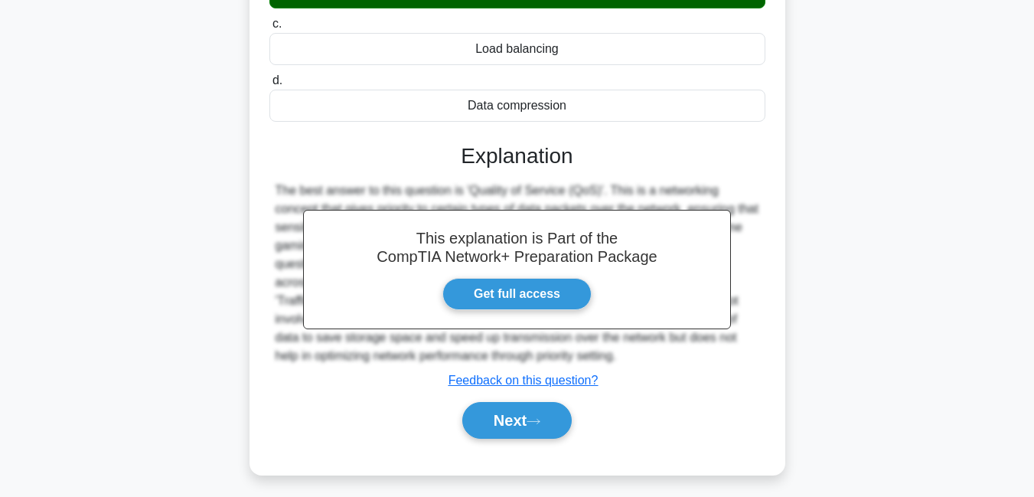
scroll to position [330, 0]
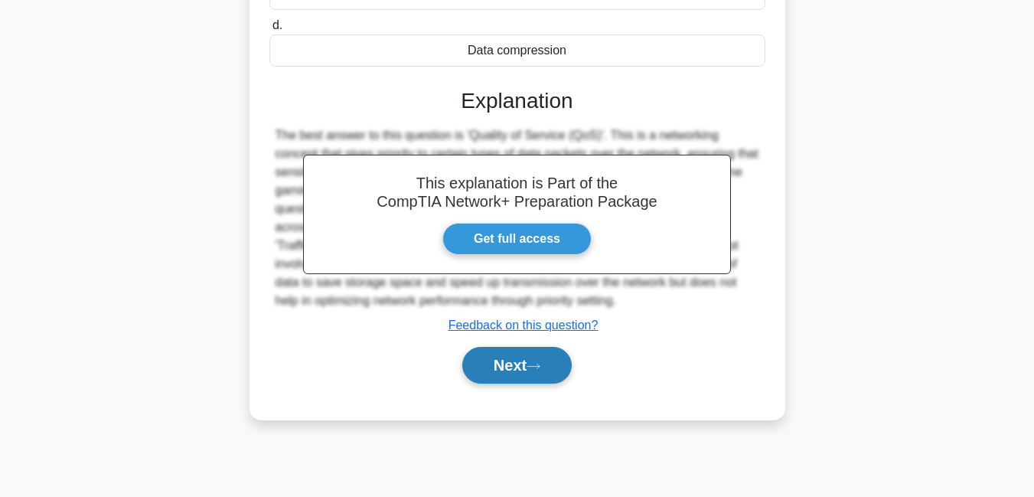
click at [515, 370] on button "Next" at bounding box center [516, 365] width 109 height 37
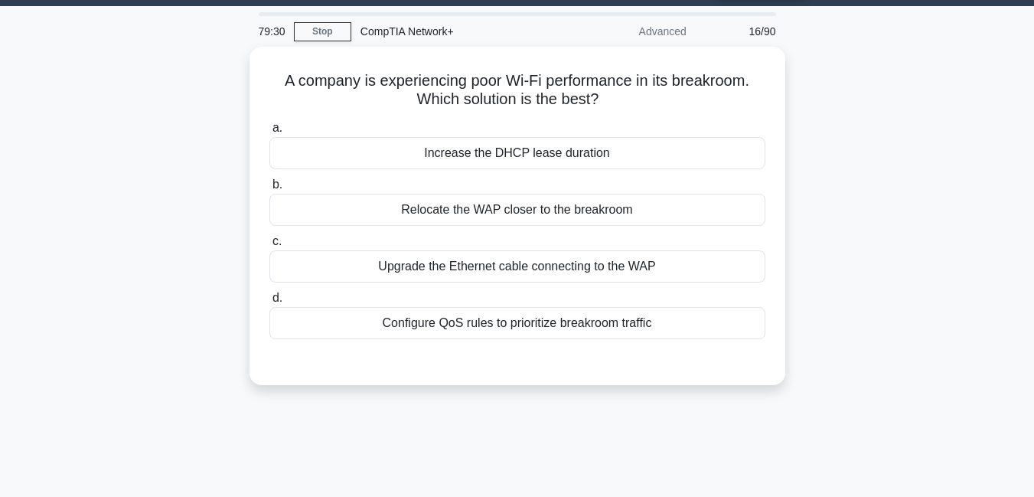
scroll to position [39, 0]
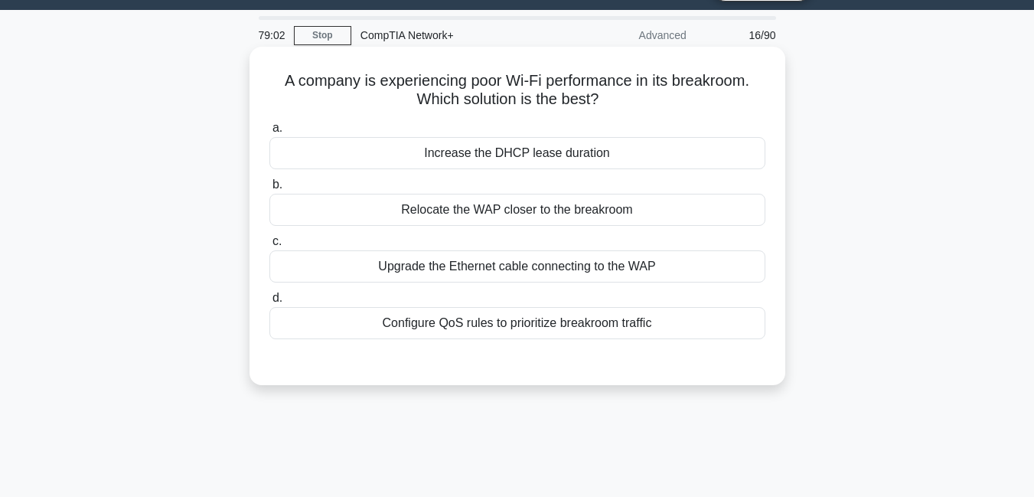
click at [517, 328] on div "Configure QoS rules to prioritize breakroom traffic" at bounding box center [517, 323] width 496 height 32
click at [269, 303] on input "d. Configure QoS rules to prioritize breakroom traffic" at bounding box center [269, 298] width 0 height 10
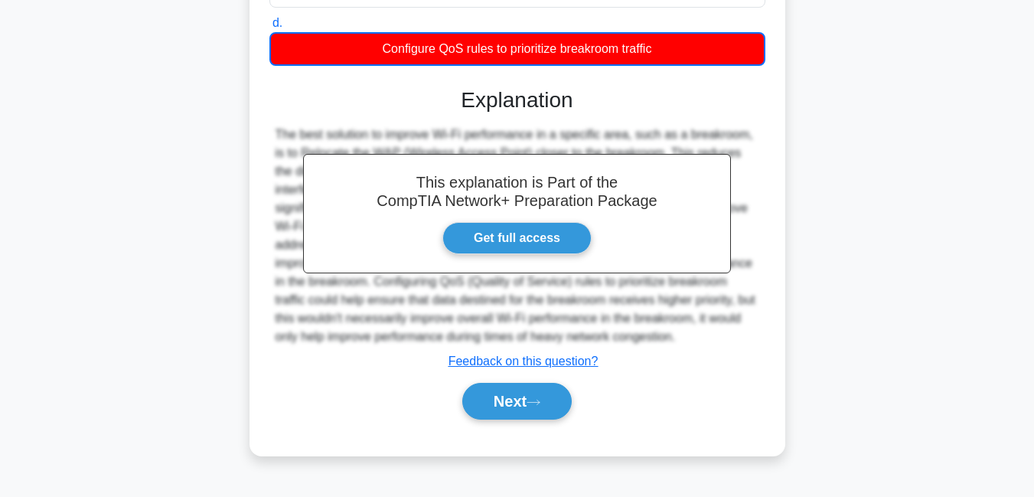
scroll to position [330, 0]
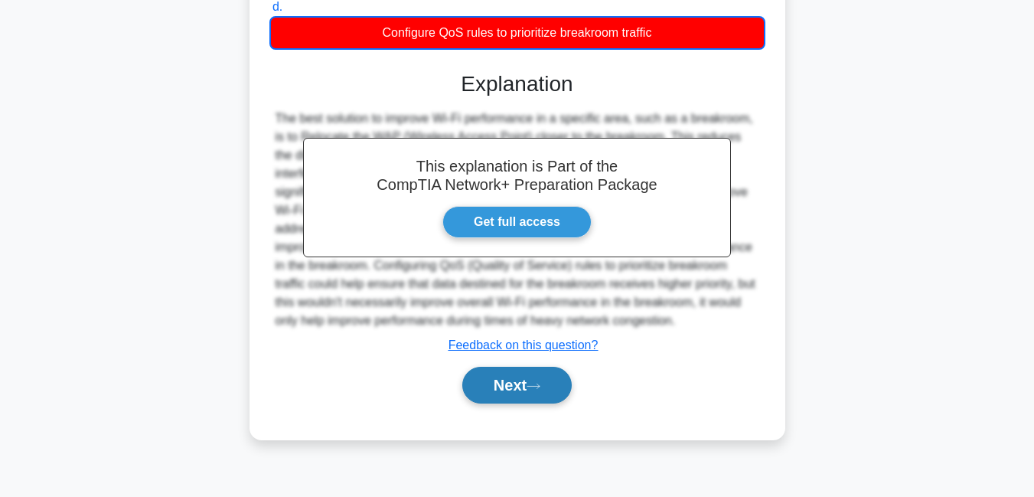
click at [501, 378] on button "Next" at bounding box center [516, 385] width 109 height 37
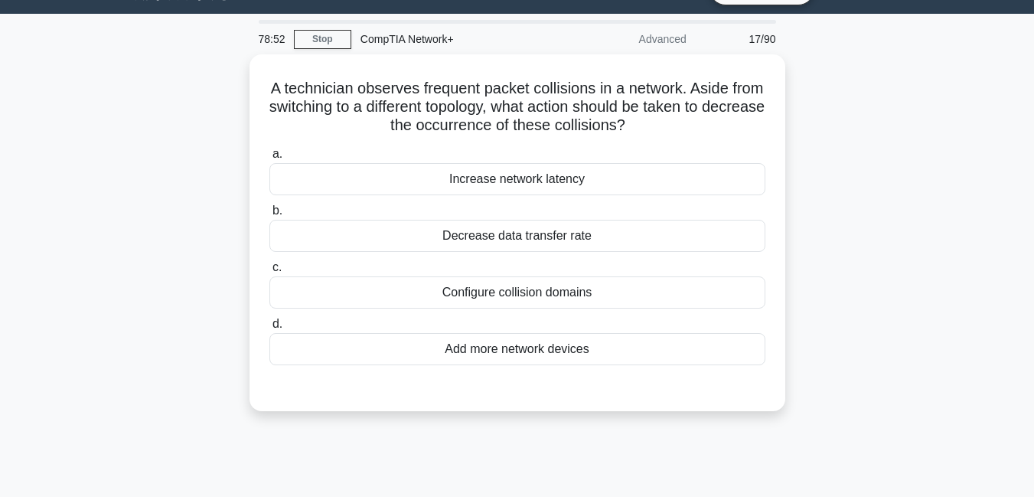
scroll to position [20, 0]
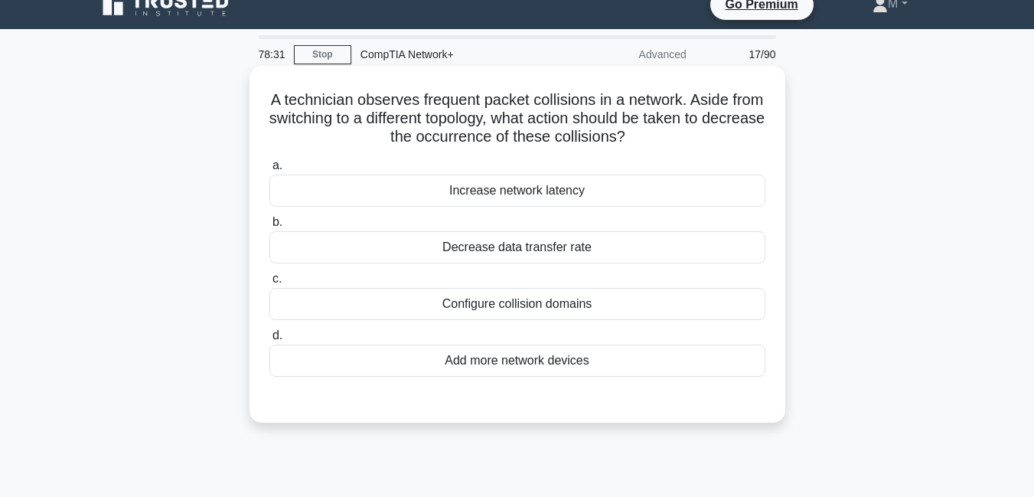
click at [558, 302] on div "Configure collision domains" at bounding box center [517, 304] width 496 height 32
click at [269, 284] on input "c. Configure collision domains" at bounding box center [269, 279] width 0 height 10
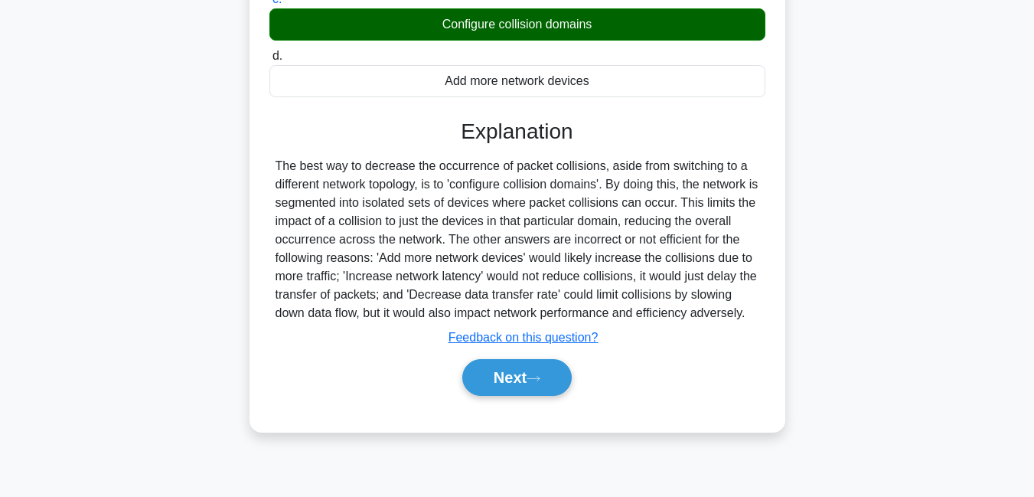
scroll to position [330, 0]
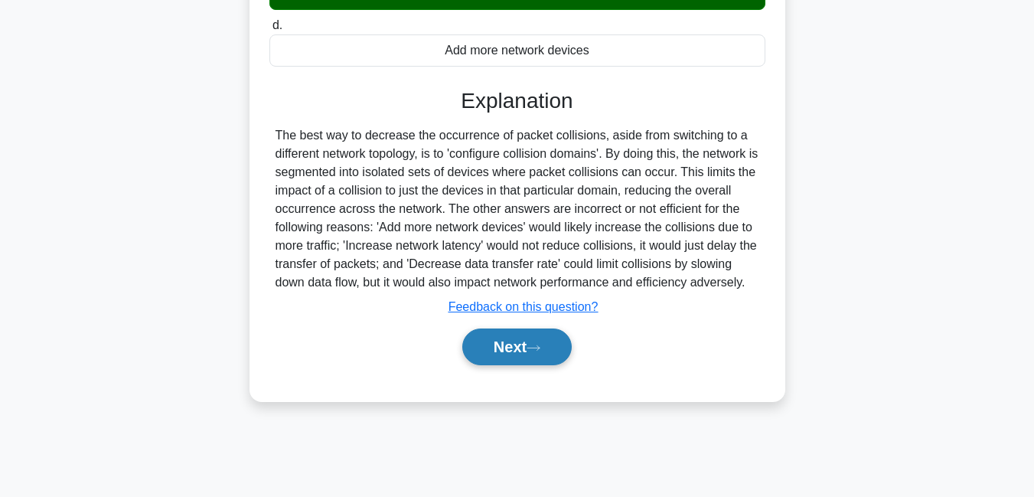
click at [504, 355] on button "Next" at bounding box center [516, 346] width 109 height 37
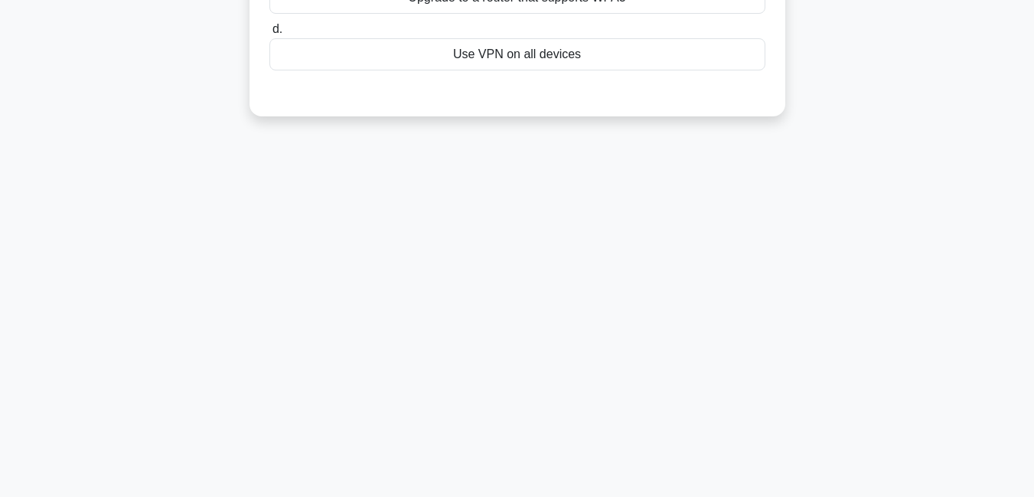
scroll to position [0, 0]
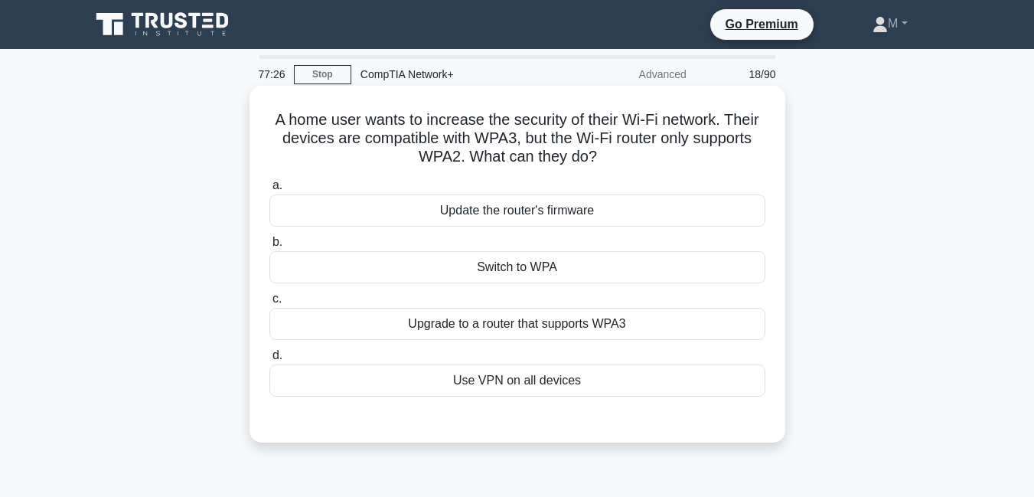
click at [565, 214] on div "Update the router's firmware" at bounding box center [517, 210] width 496 height 32
click at [269, 191] on input "a. Update the router's firmware" at bounding box center [269, 186] width 0 height 10
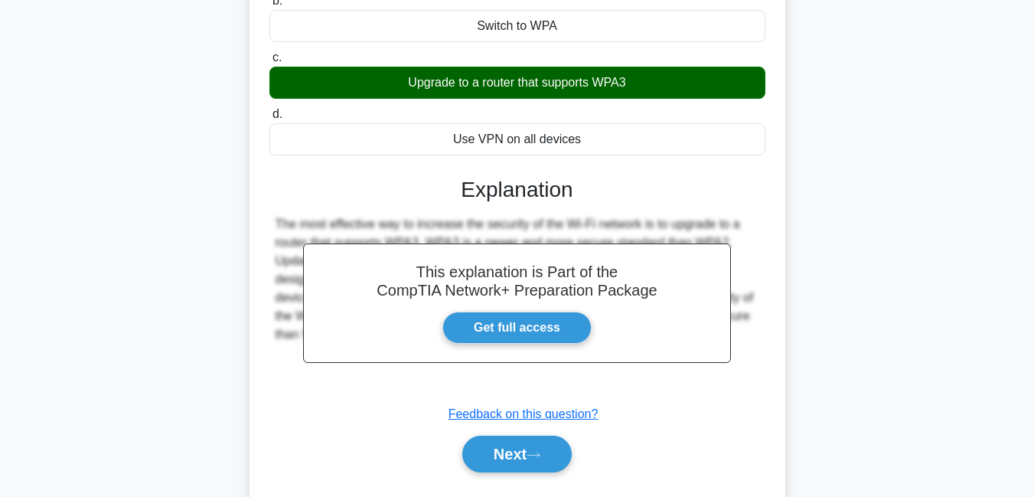
scroll to position [243, 0]
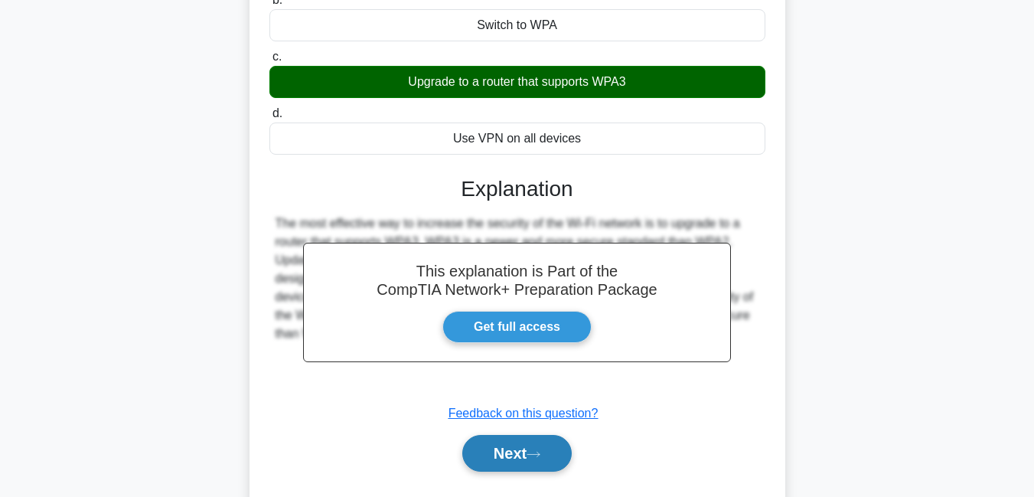
click at [521, 455] on button "Next" at bounding box center [516, 453] width 109 height 37
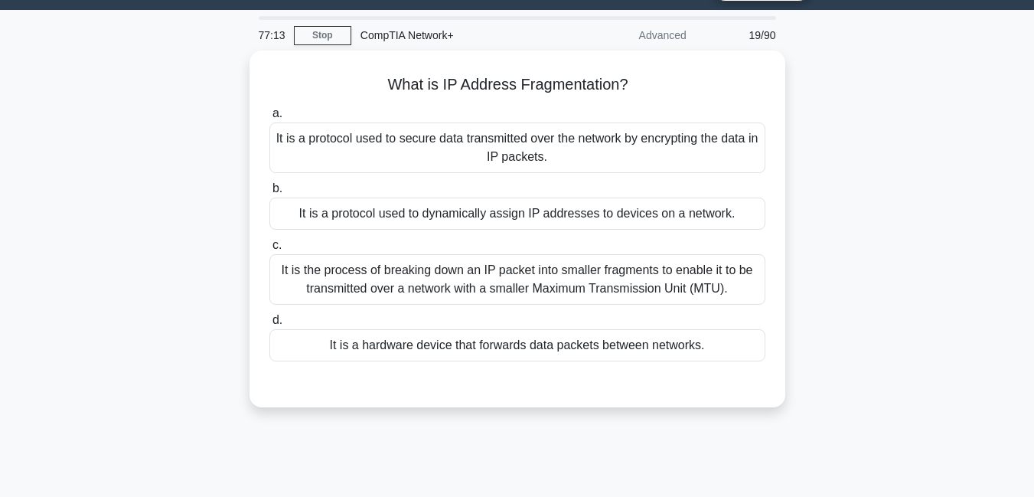
scroll to position [35, 0]
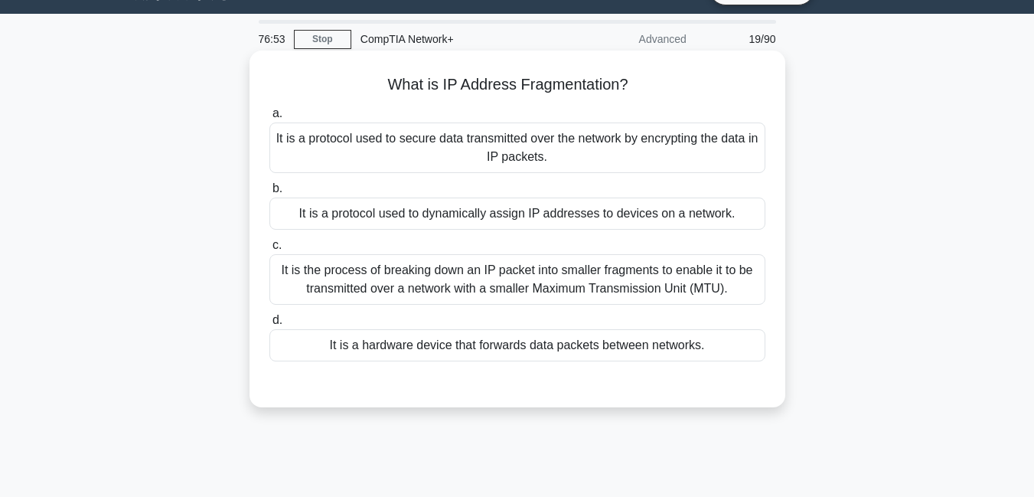
click at [468, 276] on div "It is the process of breaking down an IP packet into smaller fragments to enabl…" at bounding box center [517, 279] width 496 height 51
click at [269, 250] on input "c. It is the process of breaking down an IP packet into smaller fragments to en…" at bounding box center [269, 245] width 0 height 10
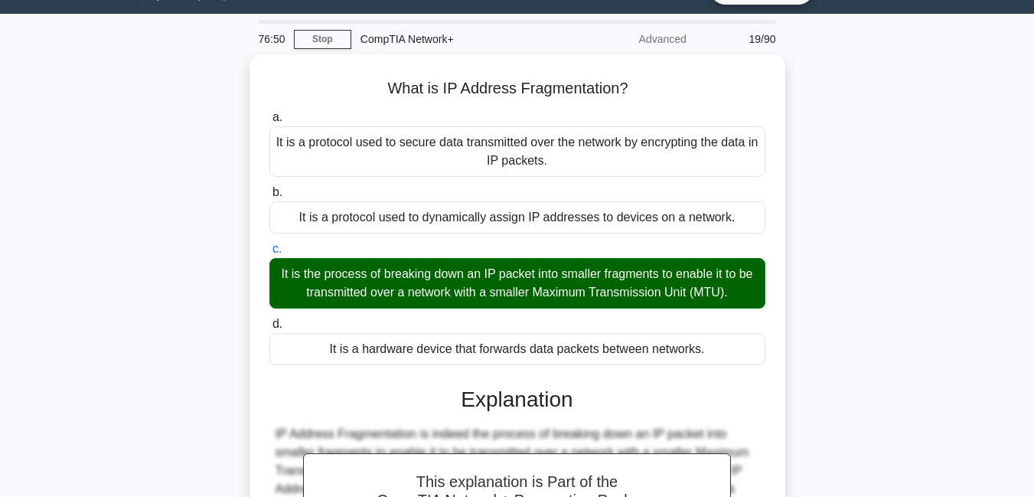
scroll to position [330, 0]
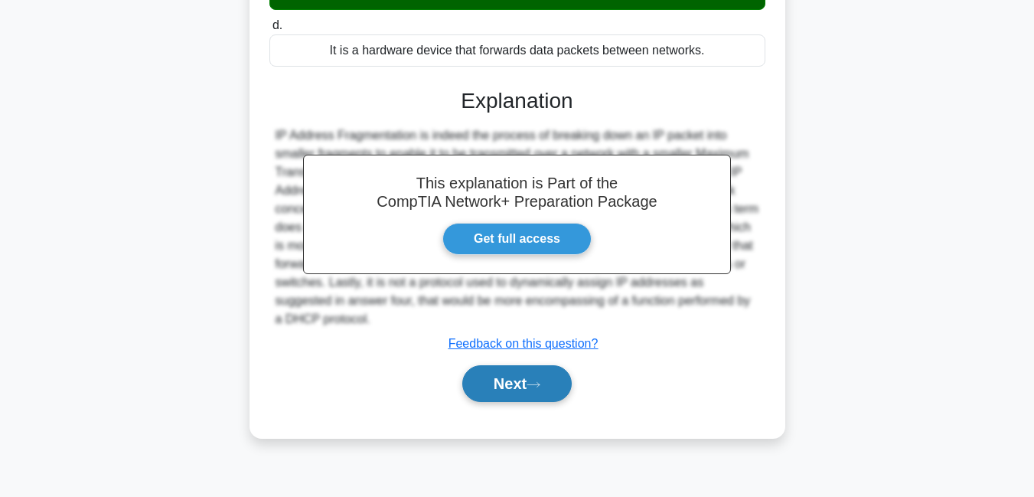
click at [517, 385] on button "Next" at bounding box center [516, 383] width 109 height 37
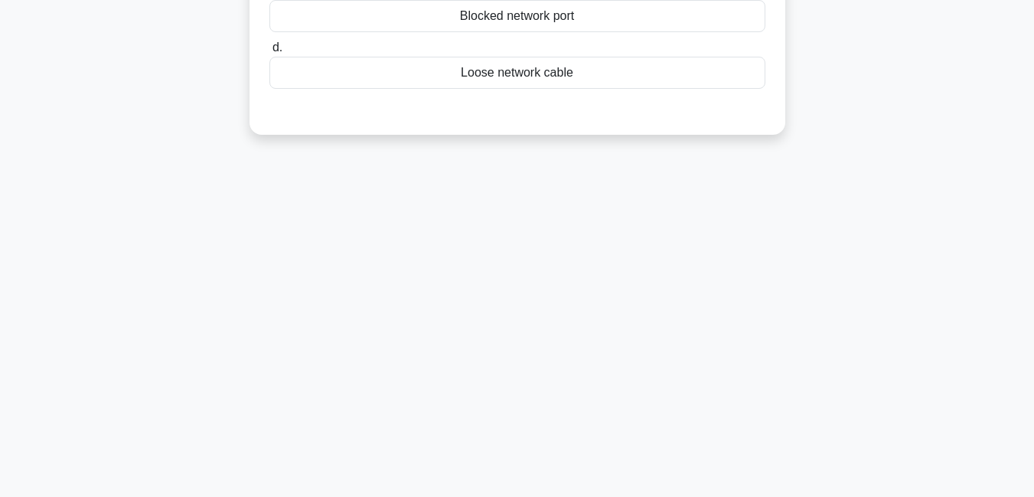
scroll to position [0, 0]
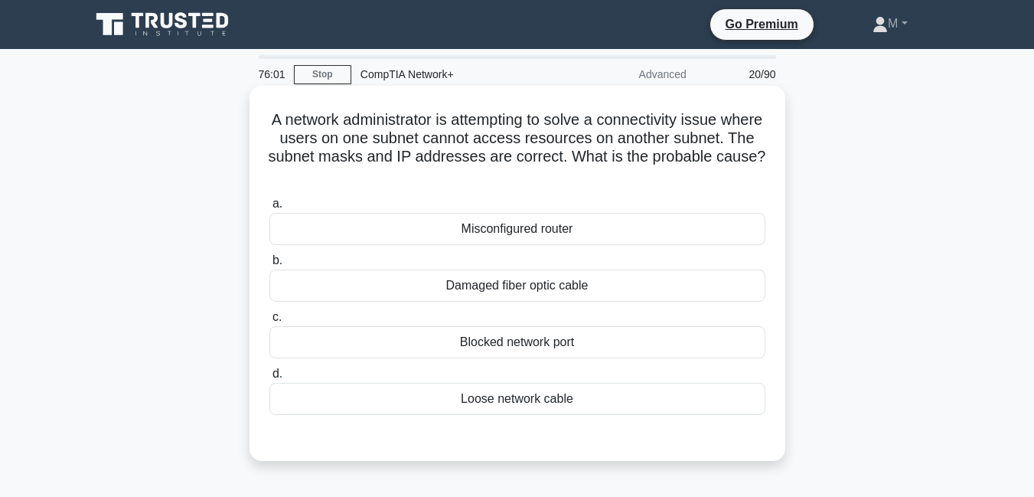
click at [533, 340] on div "Blocked network port" at bounding box center [517, 342] width 496 height 32
click at [269, 322] on input "c. Blocked network port" at bounding box center [269, 317] width 0 height 10
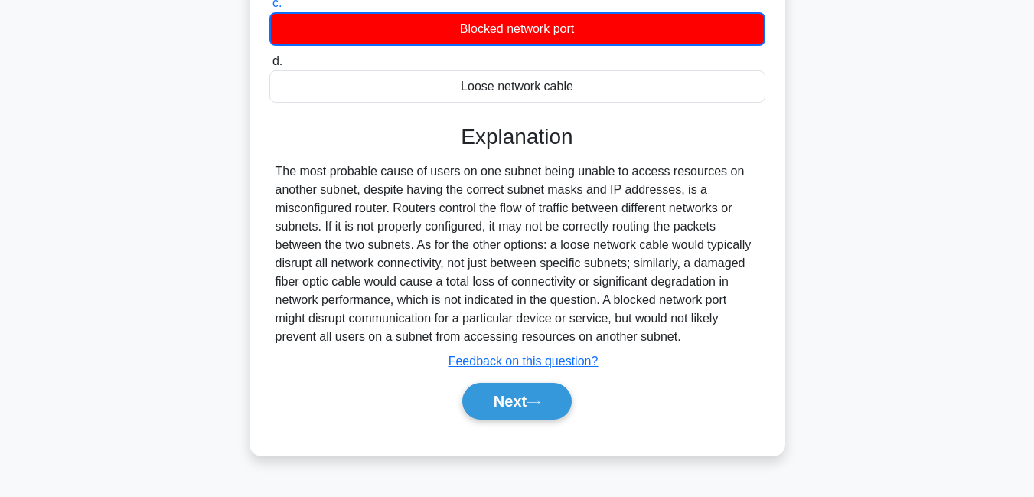
scroll to position [315, 0]
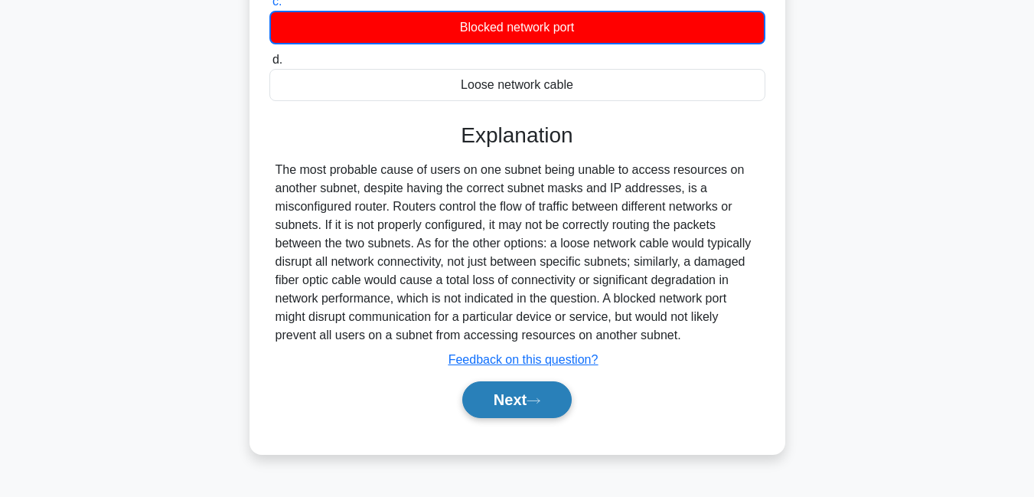
click at [518, 410] on button "Next" at bounding box center [516, 399] width 109 height 37
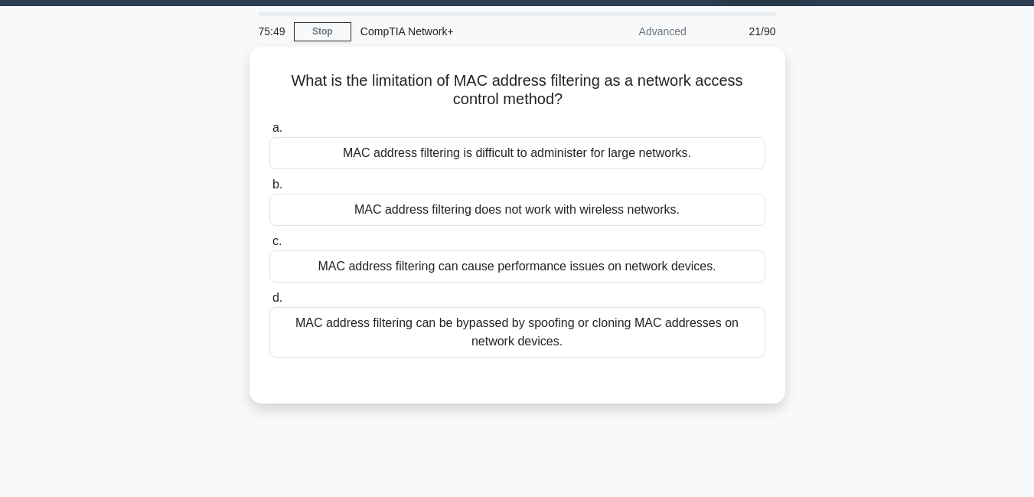
scroll to position [19, 0]
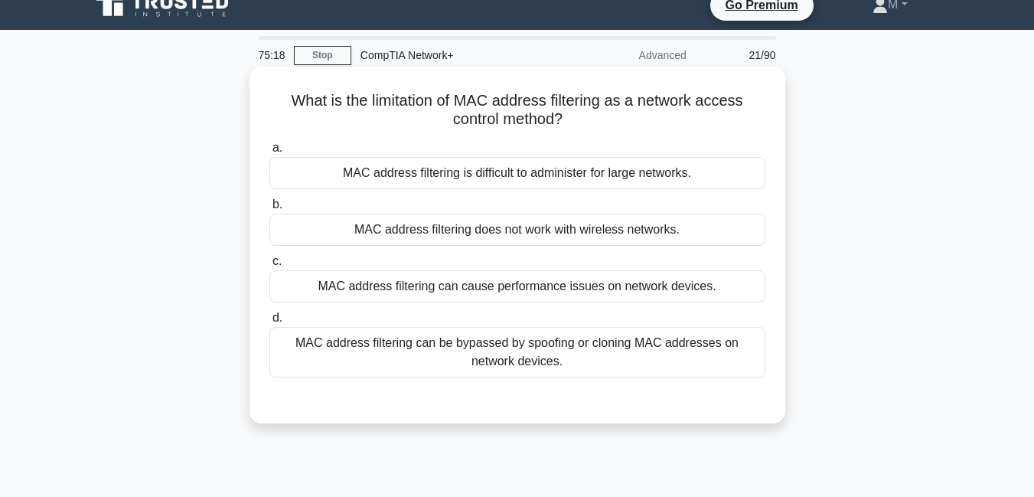
click at [497, 347] on div "MAC address filtering can be bypassed by spoofing or cloning MAC addresses on n…" at bounding box center [517, 352] width 496 height 51
click at [269, 323] on input "d. MAC address filtering can be bypassed by spoofing or cloning MAC addresses o…" at bounding box center [269, 318] width 0 height 10
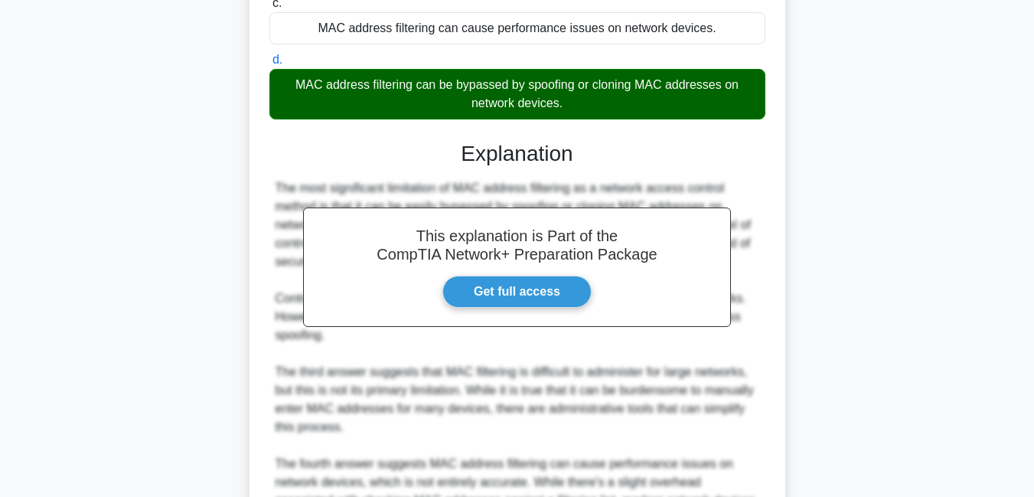
scroll to position [466, 0]
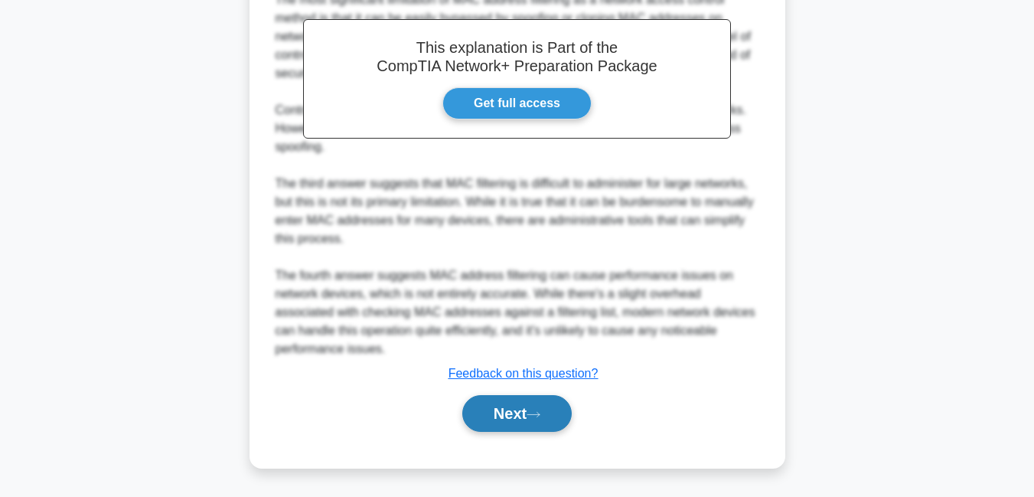
click at [495, 406] on button "Next" at bounding box center [516, 413] width 109 height 37
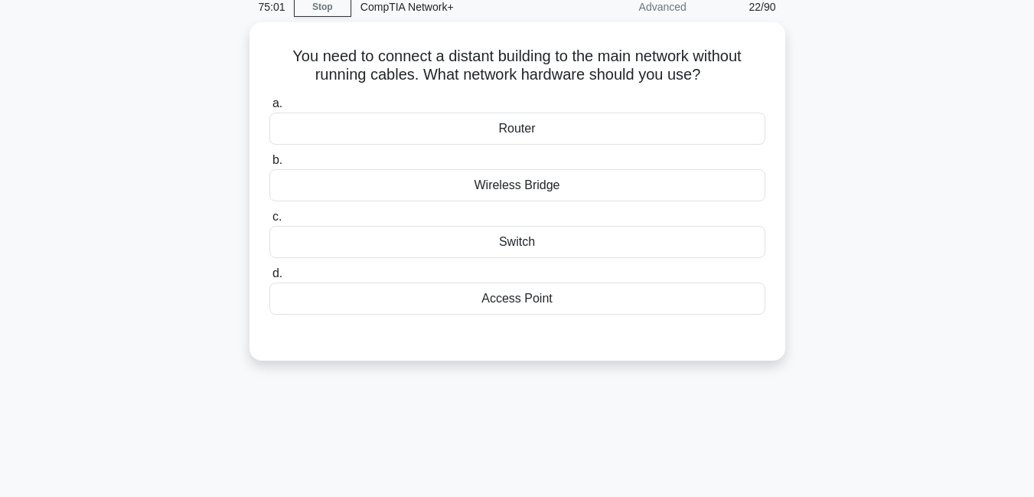
scroll to position [69, 0]
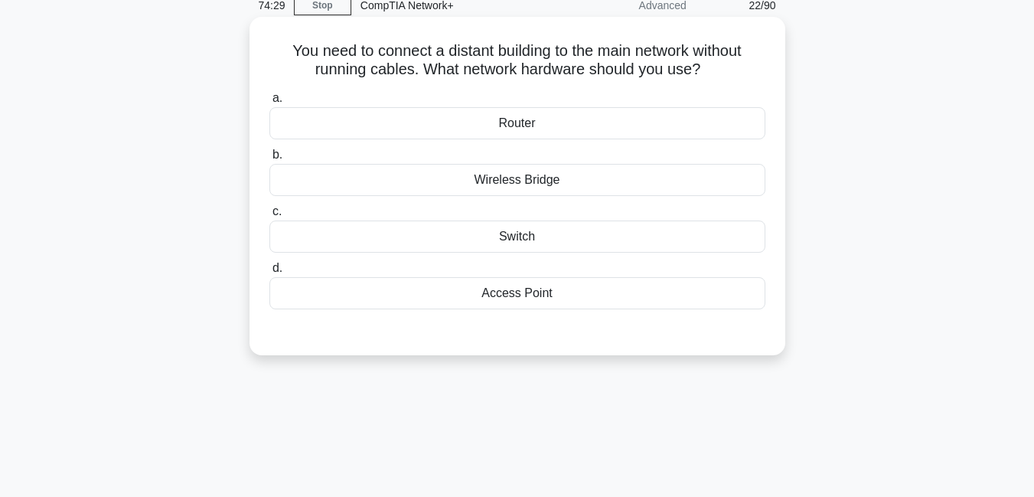
click at [511, 127] on div "Router" at bounding box center [517, 123] width 496 height 32
click at [269, 103] on input "a. Router" at bounding box center [269, 98] width 0 height 10
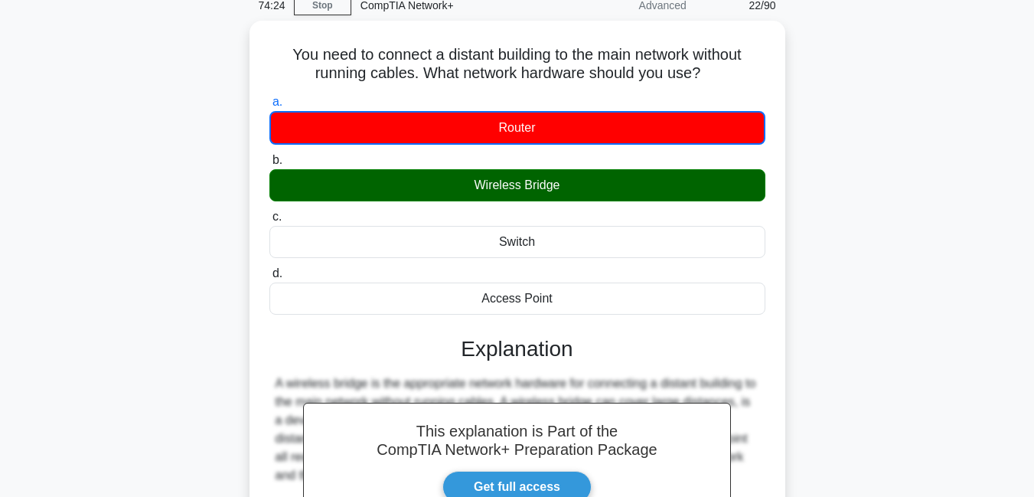
scroll to position [330, 0]
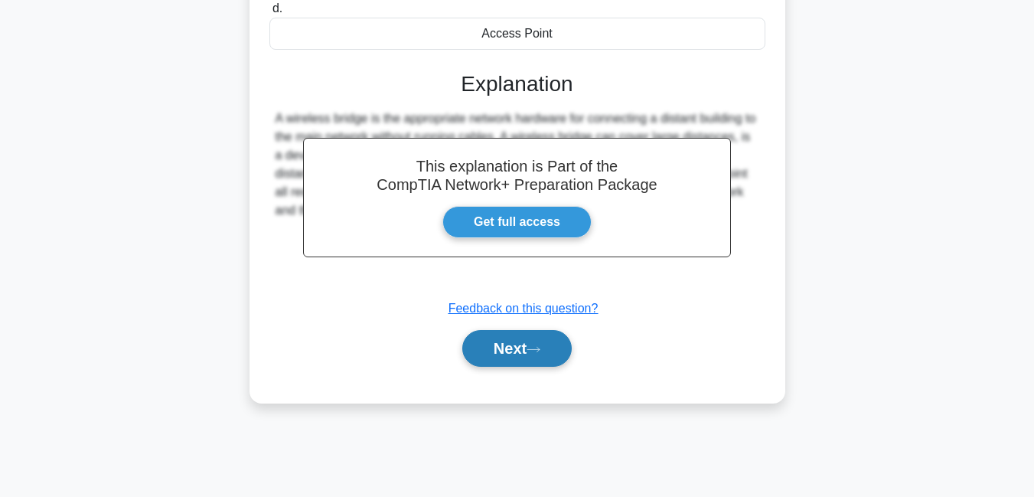
click at [524, 361] on button "Next" at bounding box center [516, 348] width 109 height 37
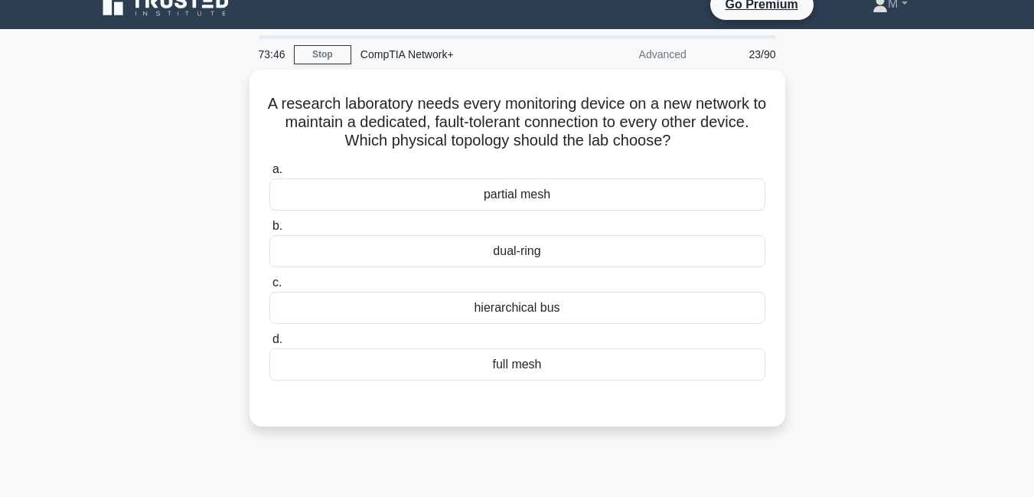
scroll to position [18, 0]
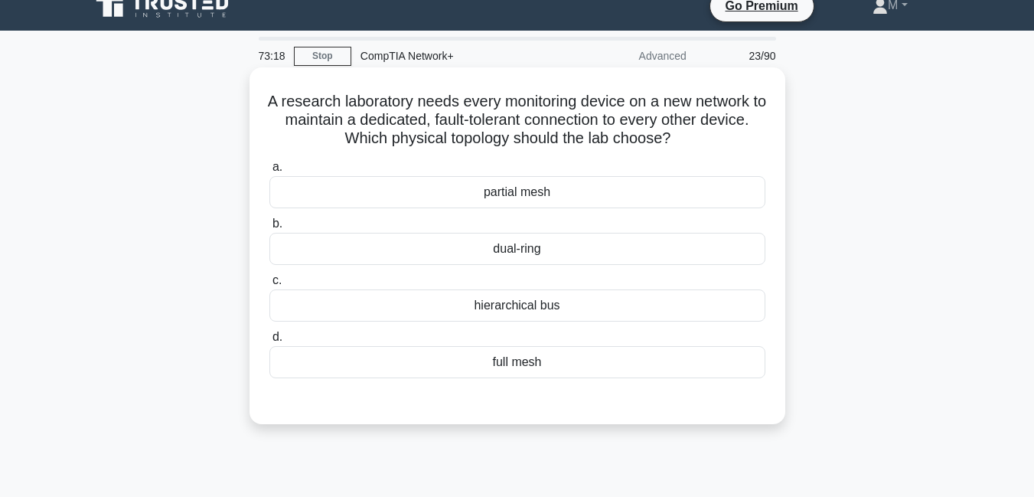
click at [533, 196] on div "partial mesh" at bounding box center [517, 192] width 496 height 32
click at [269, 172] on input "a. partial mesh" at bounding box center [269, 167] width 0 height 10
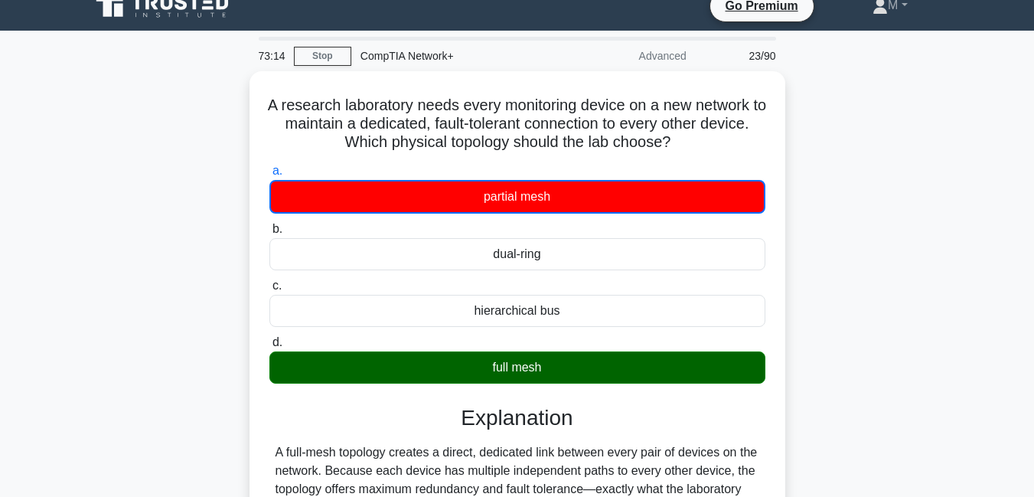
scroll to position [339, 0]
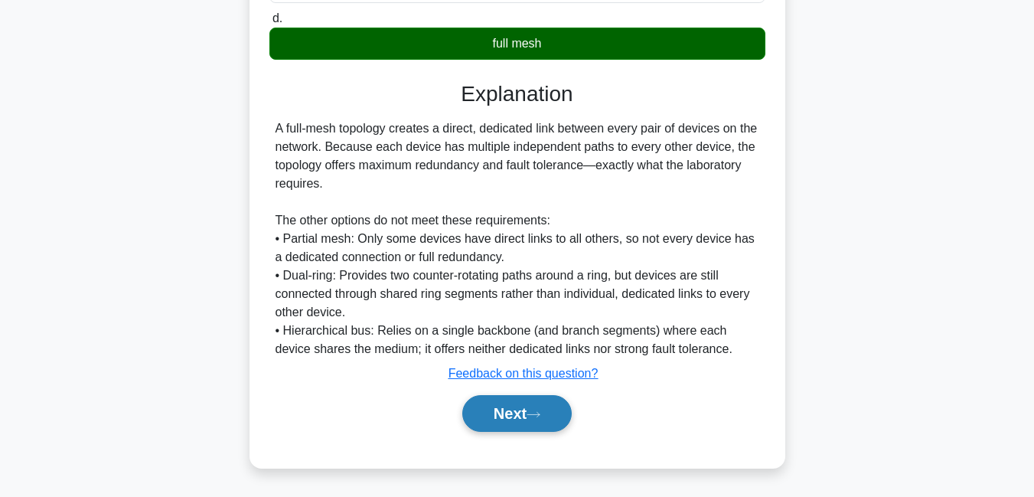
click at [537, 417] on icon at bounding box center [534, 414] width 14 height 8
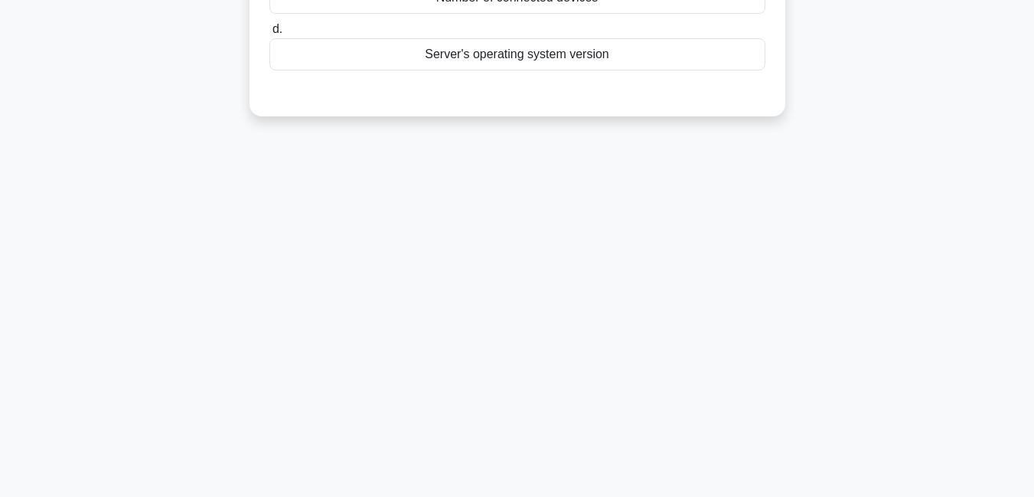
scroll to position [0, 0]
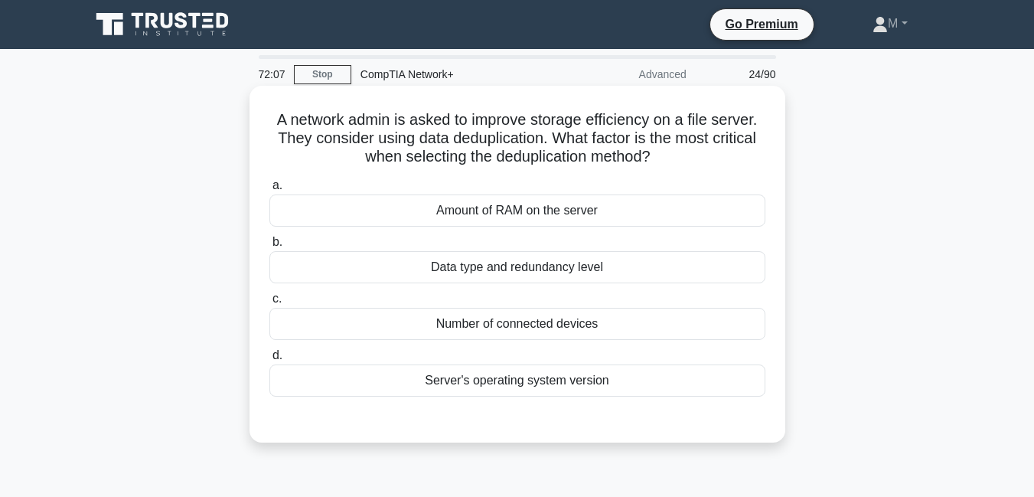
click at [537, 217] on div "Amount of RAM on the server" at bounding box center [517, 210] width 496 height 32
click at [269, 191] on input "a. Amount of RAM on the server" at bounding box center [269, 186] width 0 height 10
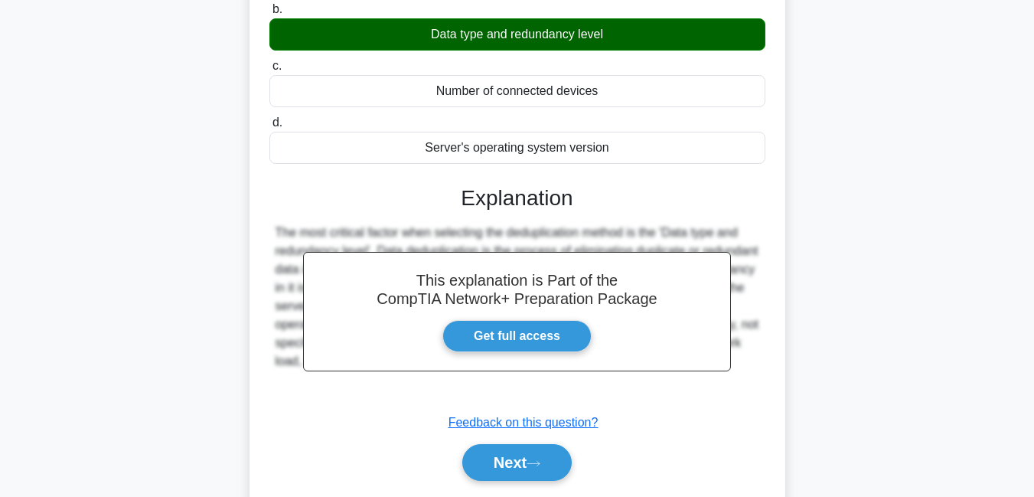
scroll to position [330, 0]
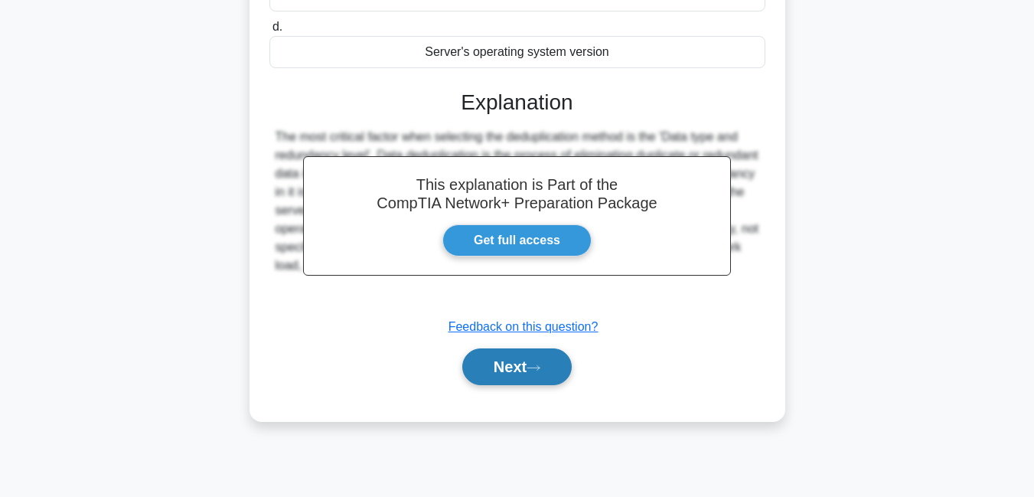
click at [493, 360] on button "Next" at bounding box center [516, 366] width 109 height 37
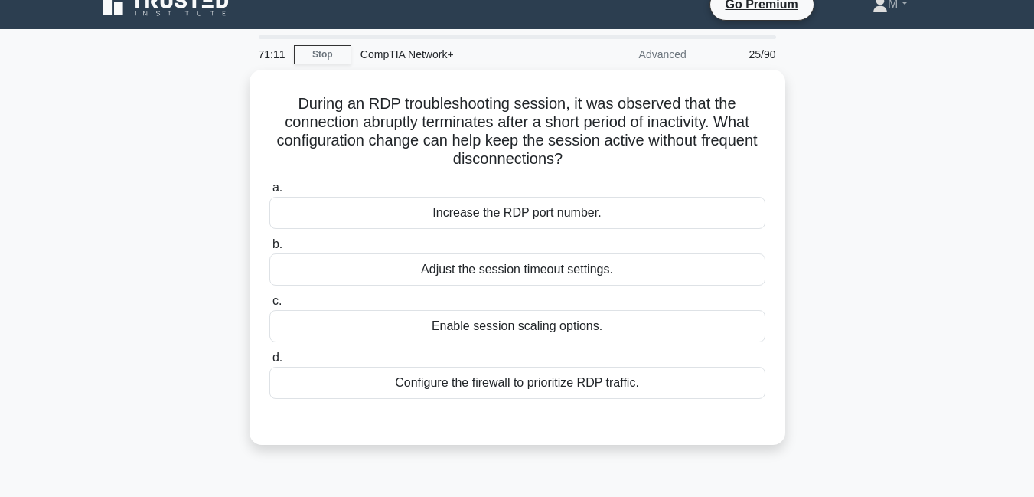
scroll to position [19, 0]
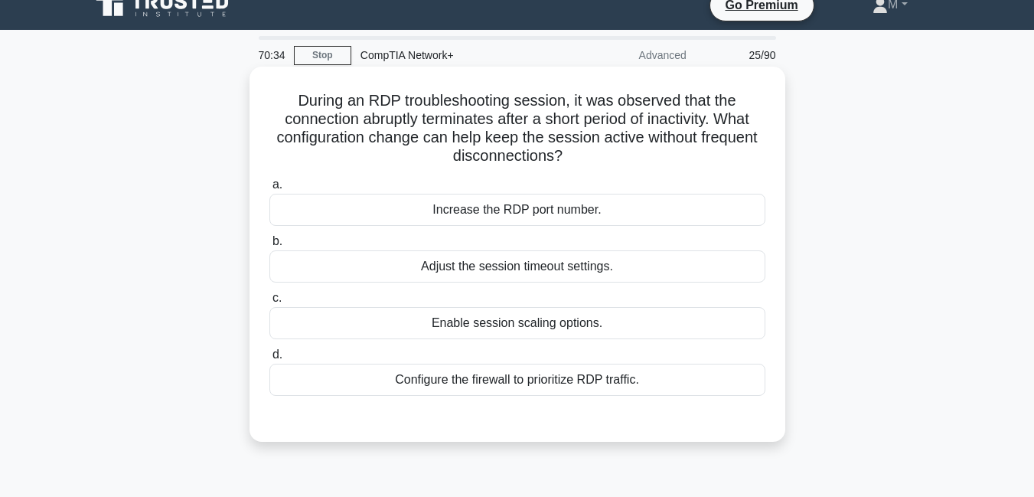
click at [550, 272] on div "Adjust the session timeout settings." at bounding box center [517, 266] width 496 height 32
click at [269, 246] on input "b. Adjust the session timeout settings." at bounding box center [269, 242] width 0 height 10
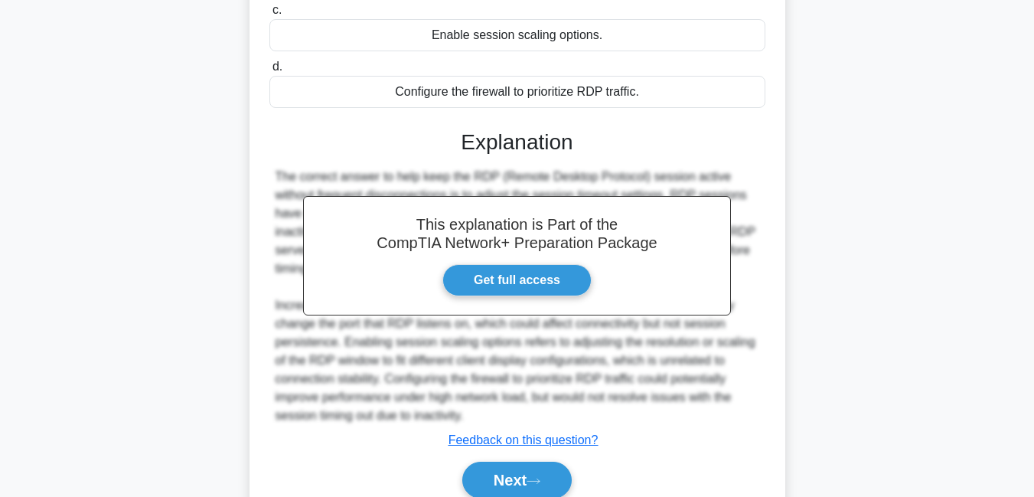
scroll to position [374, 0]
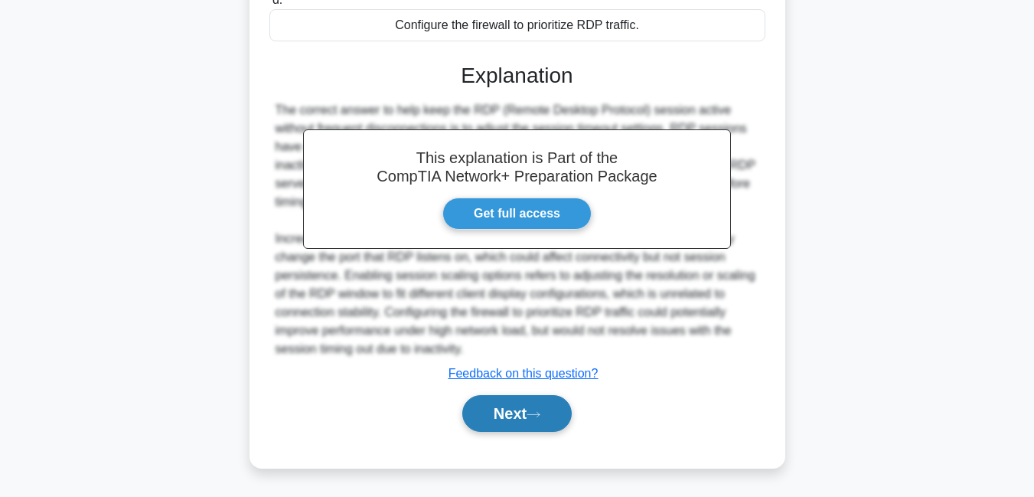
click at [522, 413] on button "Next" at bounding box center [516, 413] width 109 height 37
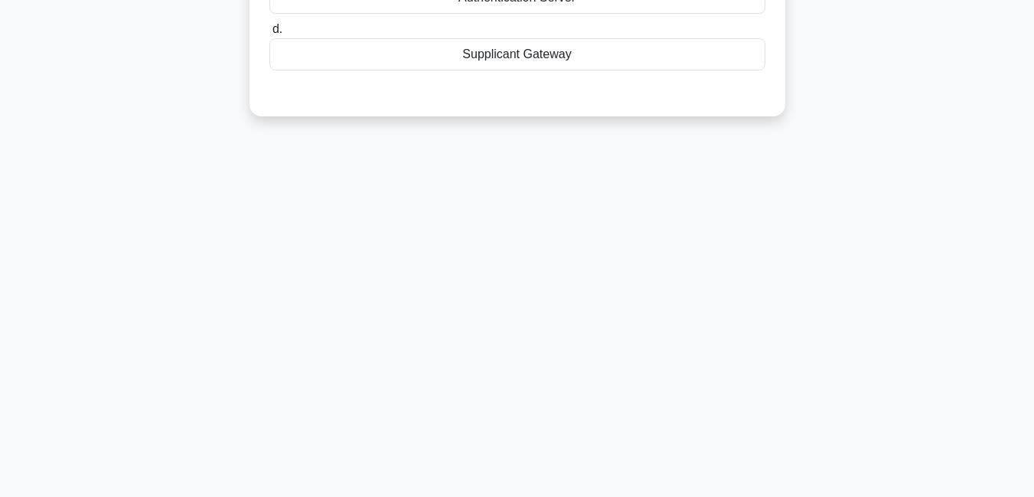
scroll to position [0, 0]
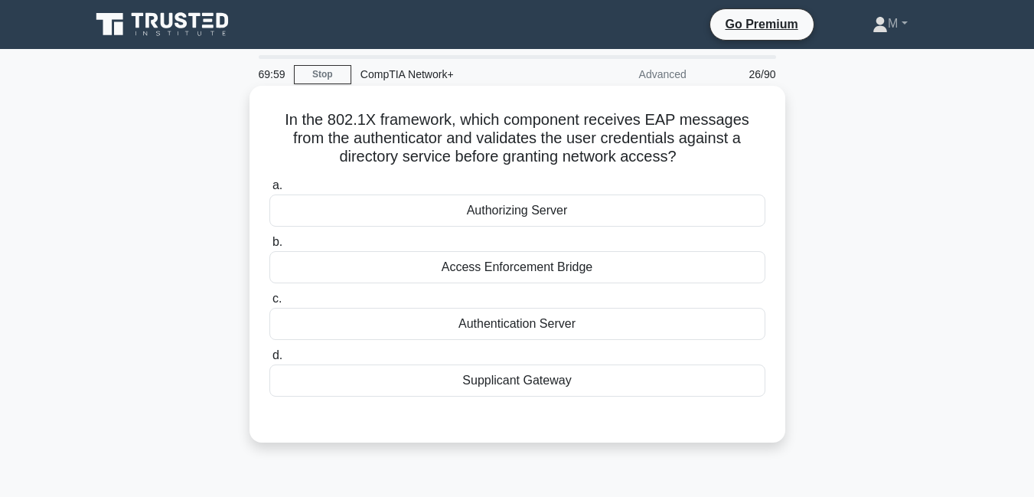
click at [553, 324] on div "Authentication Server" at bounding box center [517, 324] width 496 height 32
click at [269, 304] on input "c. Authentication Server" at bounding box center [269, 299] width 0 height 10
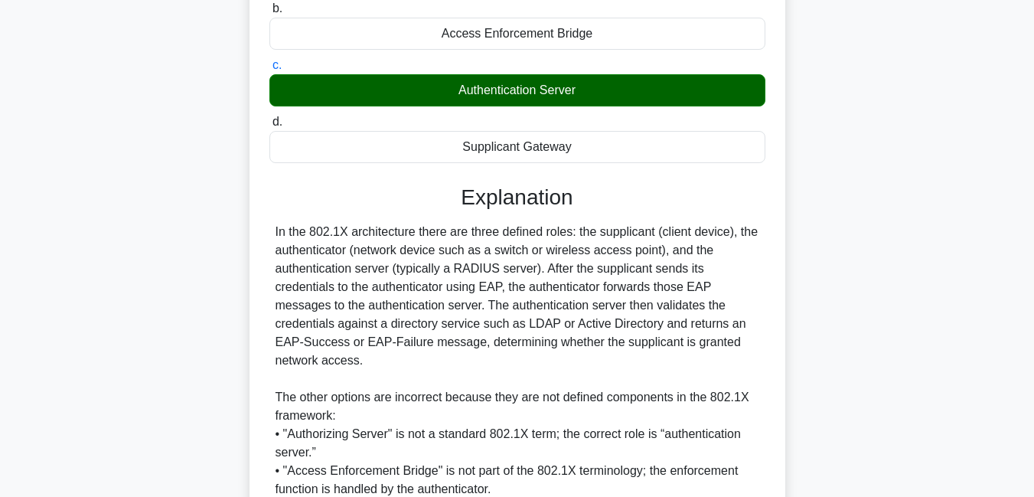
scroll to position [393, 0]
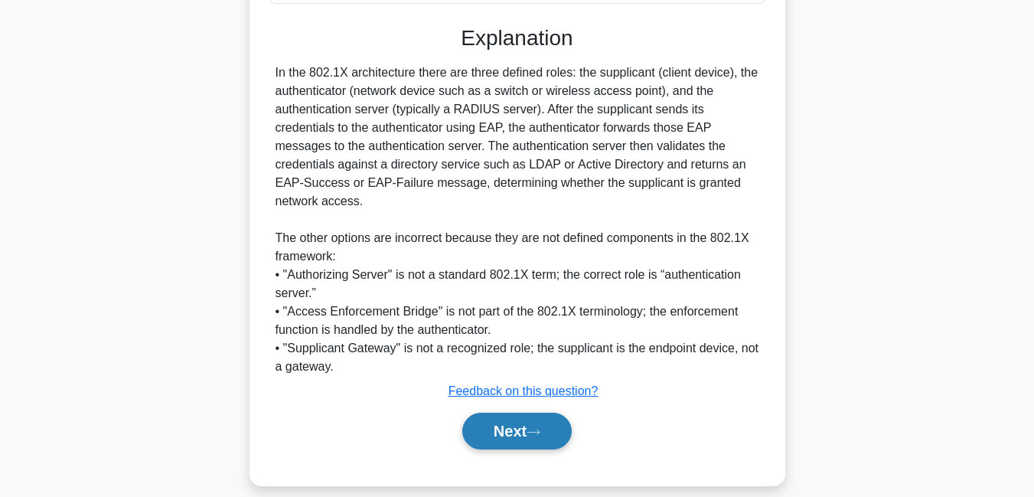
click at [536, 413] on button "Next" at bounding box center [516, 431] width 109 height 37
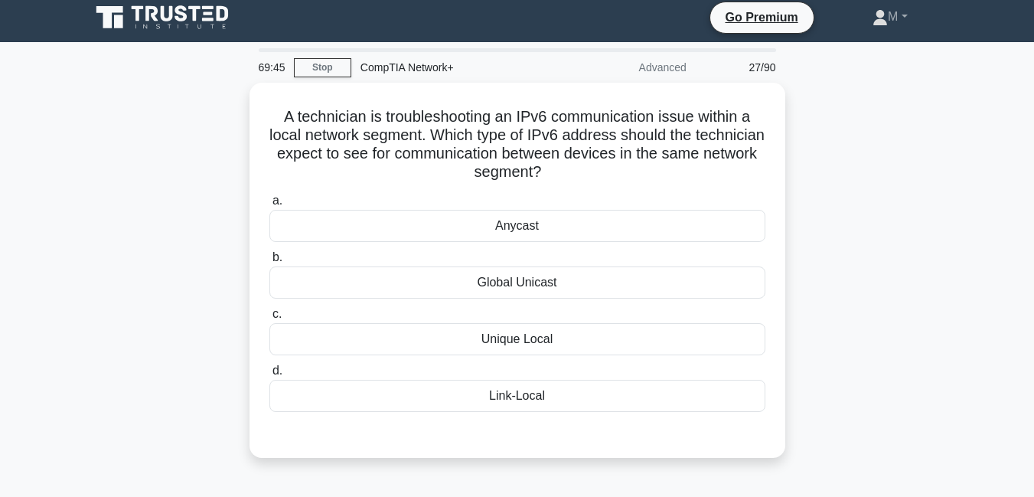
scroll to position [0, 0]
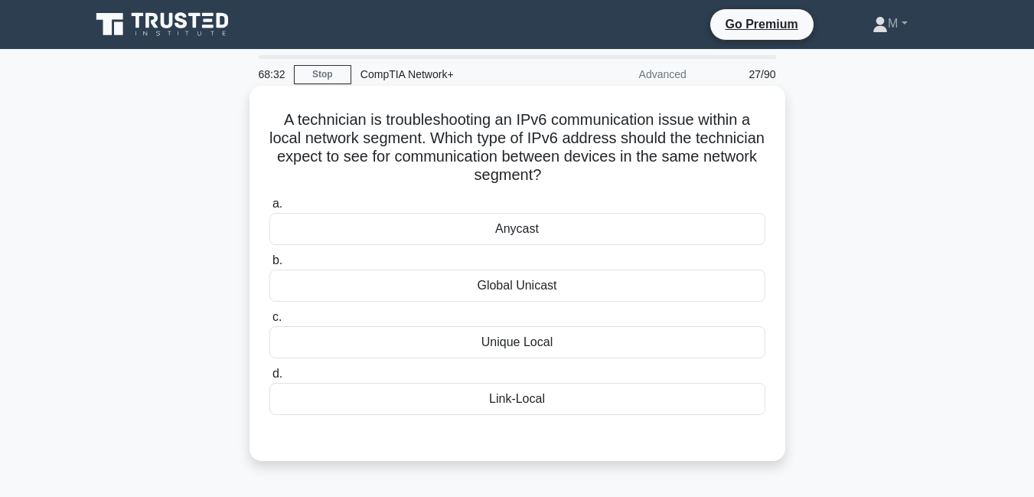
click at [509, 295] on div "Global Unicast" at bounding box center [517, 285] width 496 height 32
click at [269, 266] on input "b. Global Unicast" at bounding box center [269, 261] width 0 height 10
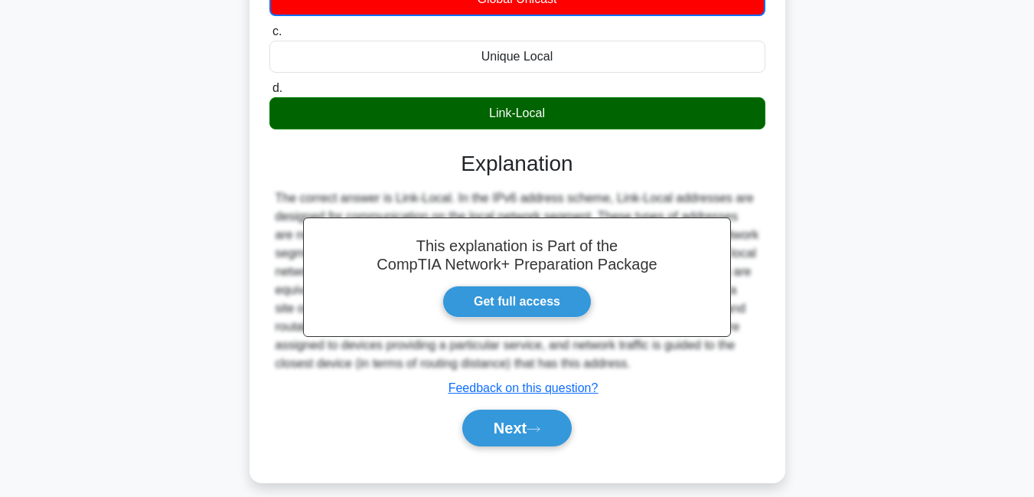
scroll to position [328, 0]
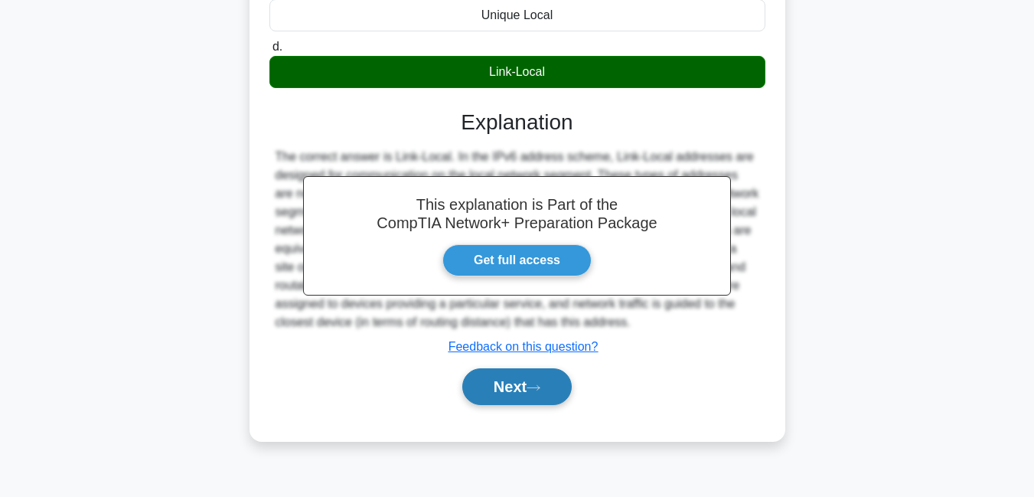
click at [528, 397] on button "Next" at bounding box center [516, 386] width 109 height 37
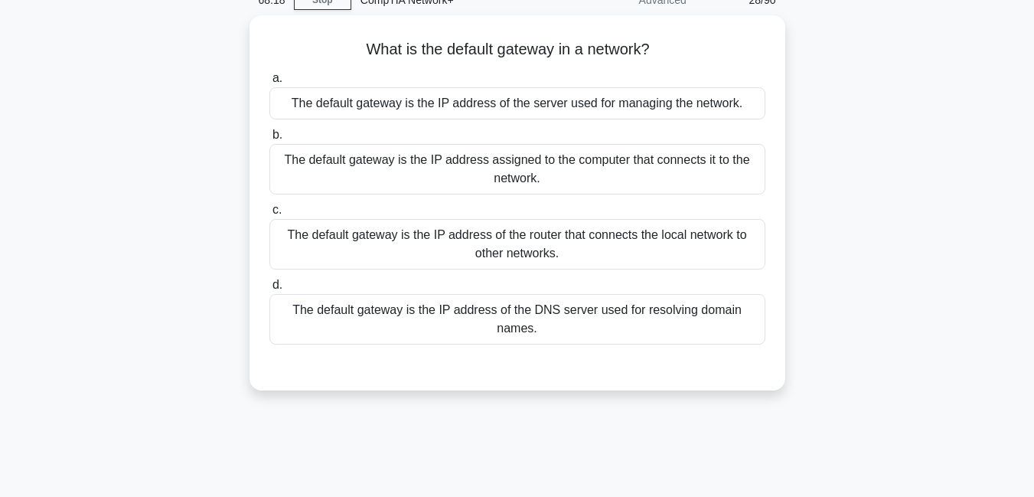
scroll to position [71, 0]
click at [557, 235] on div "The default gateway is the IP address of the router that connects the local net…" at bounding box center [517, 243] width 496 height 51
click at [269, 214] on input "c. The default gateway is the IP address of the router that connects the local …" at bounding box center [269, 209] width 0 height 10
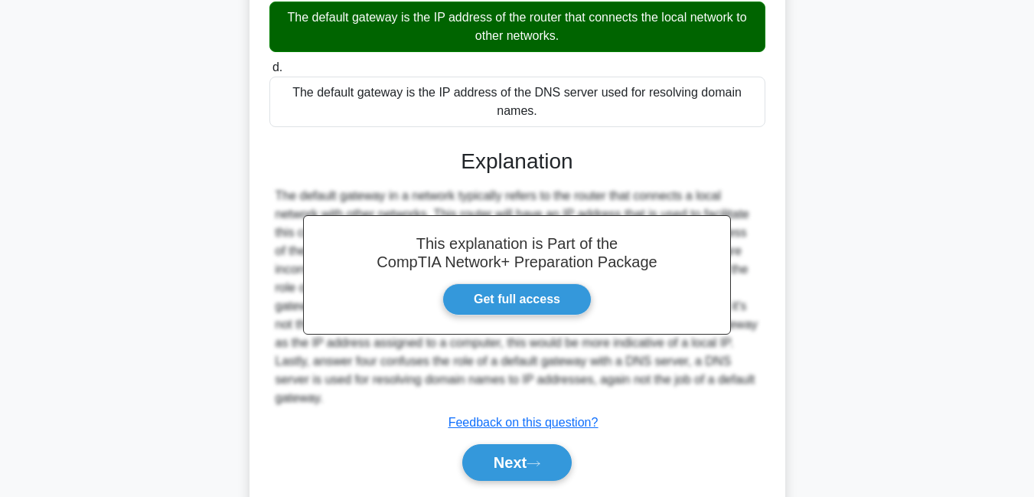
scroll to position [338, 0]
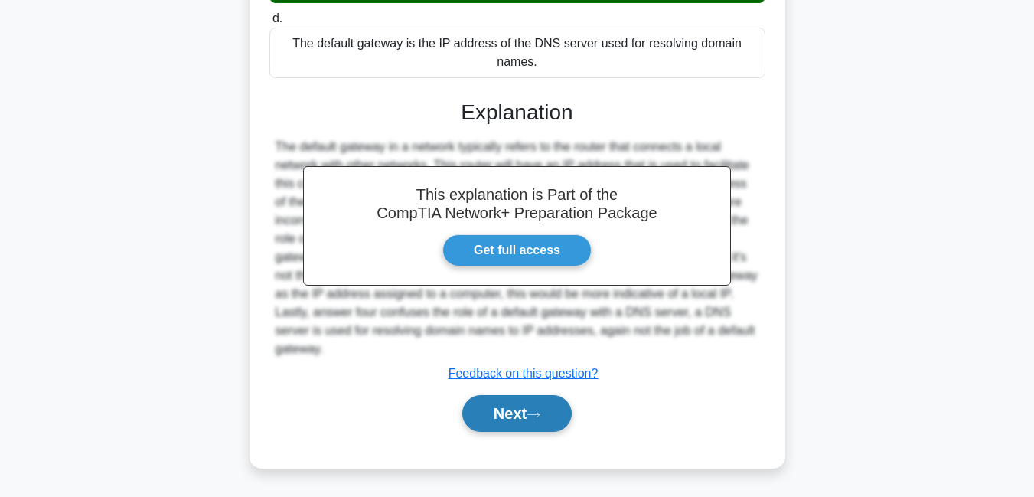
click at [514, 425] on button "Next" at bounding box center [516, 413] width 109 height 37
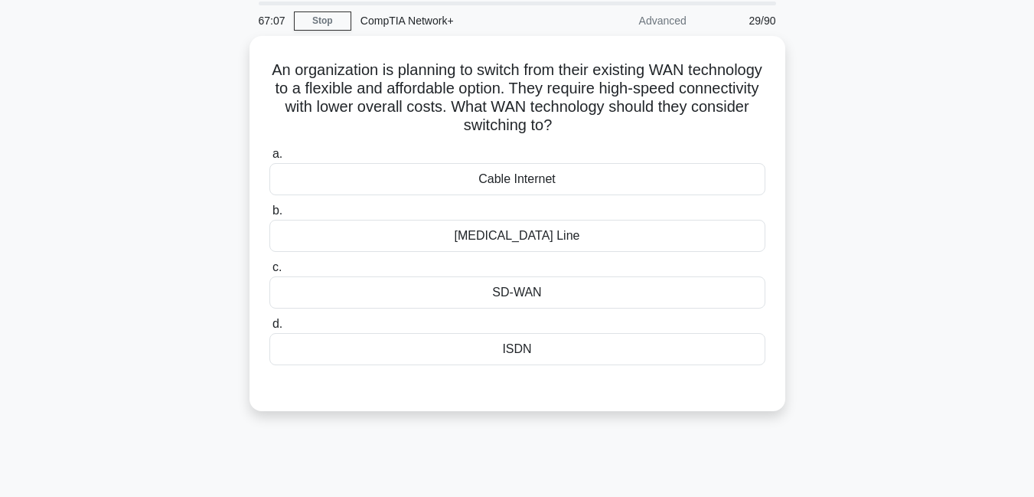
scroll to position [46, 0]
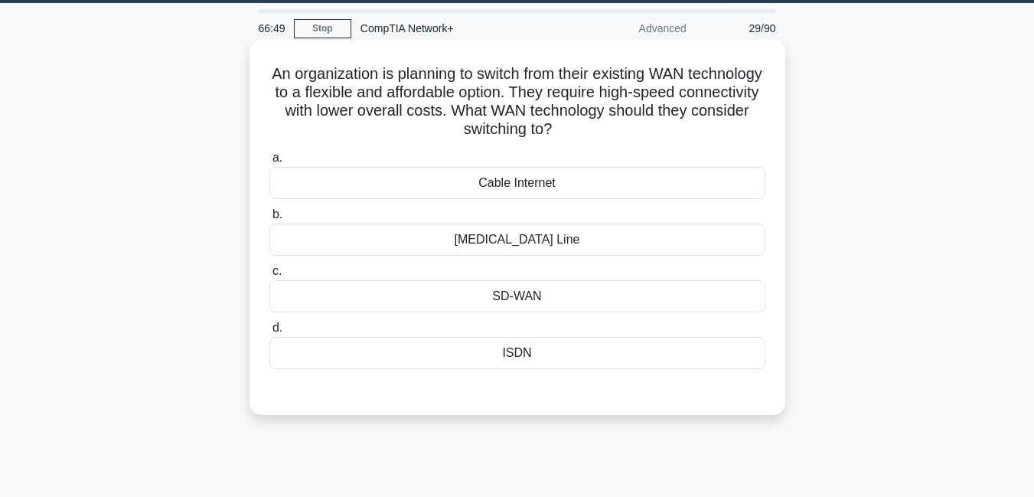
click at [530, 304] on div "SD-WAN" at bounding box center [517, 296] width 496 height 32
click at [269, 276] on input "c. SD-WAN" at bounding box center [269, 271] width 0 height 10
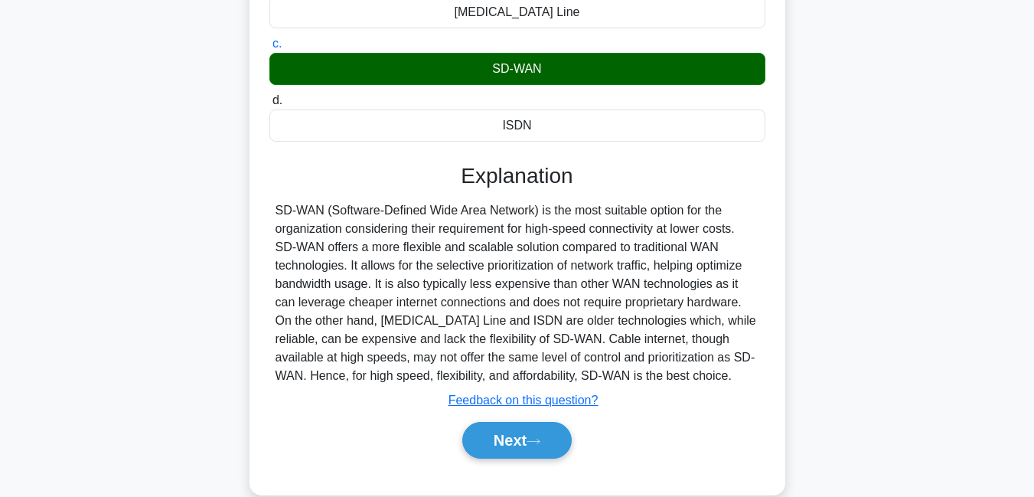
scroll to position [330, 0]
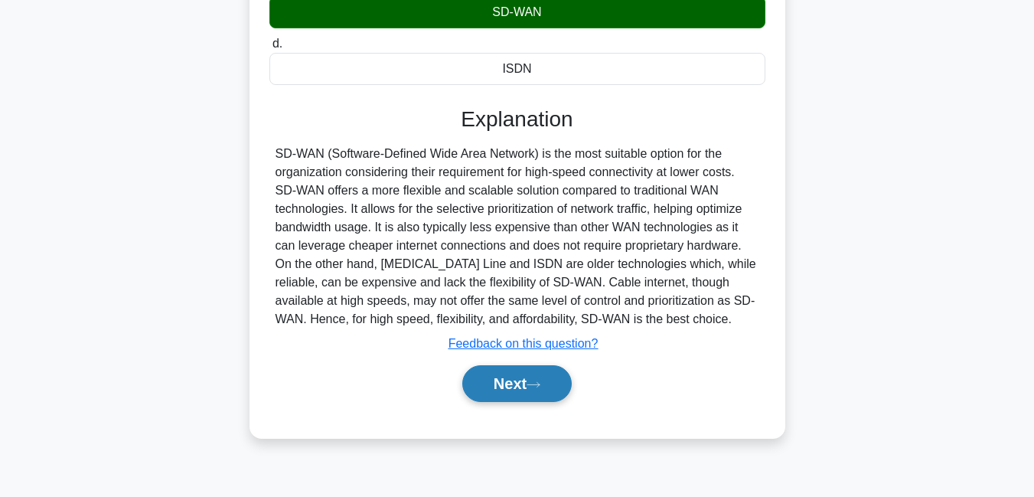
click at [499, 396] on button "Next" at bounding box center [516, 383] width 109 height 37
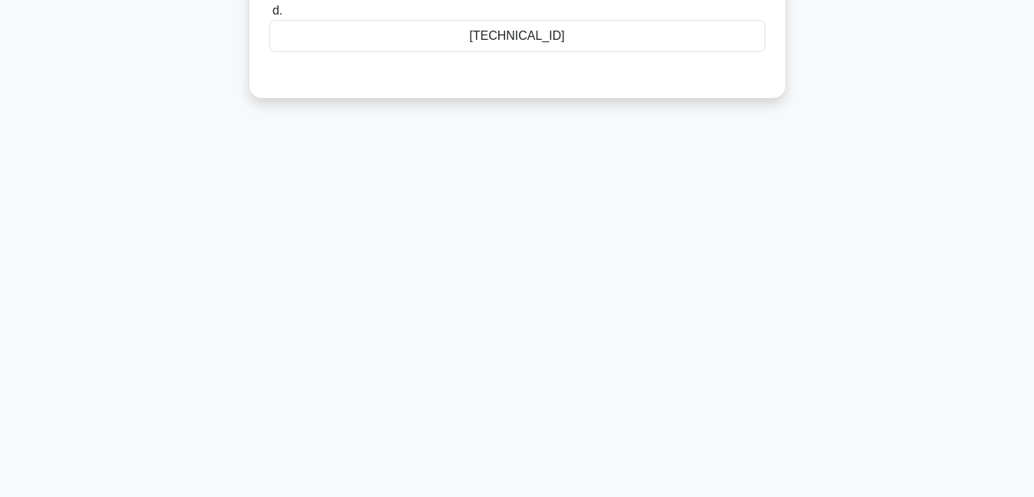
scroll to position [0, 0]
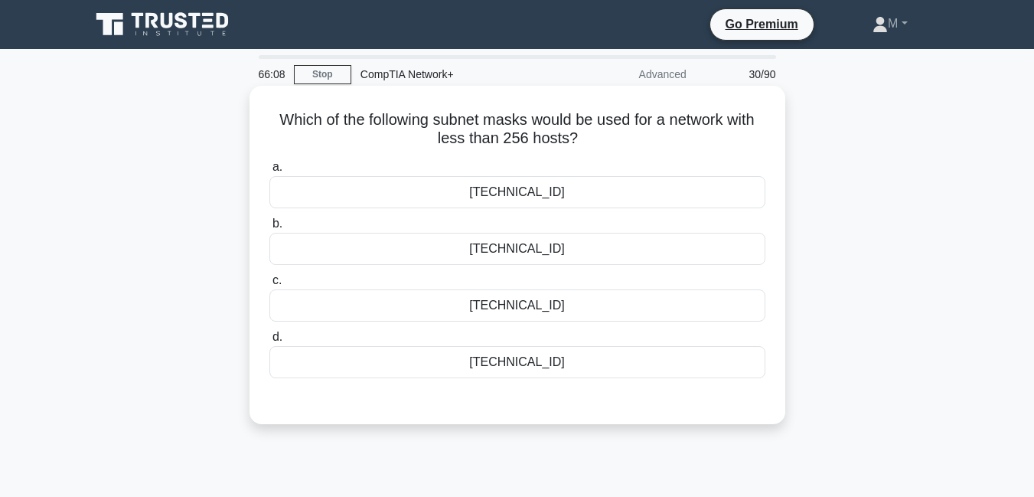
click at [529, 193] on div "255.255.0.0" at bounding box center [517, 192] width 496 height 32
click at [269, 172] on input "a. 255.255.0.0" at bounding box center [269, 167] width 0 height 10
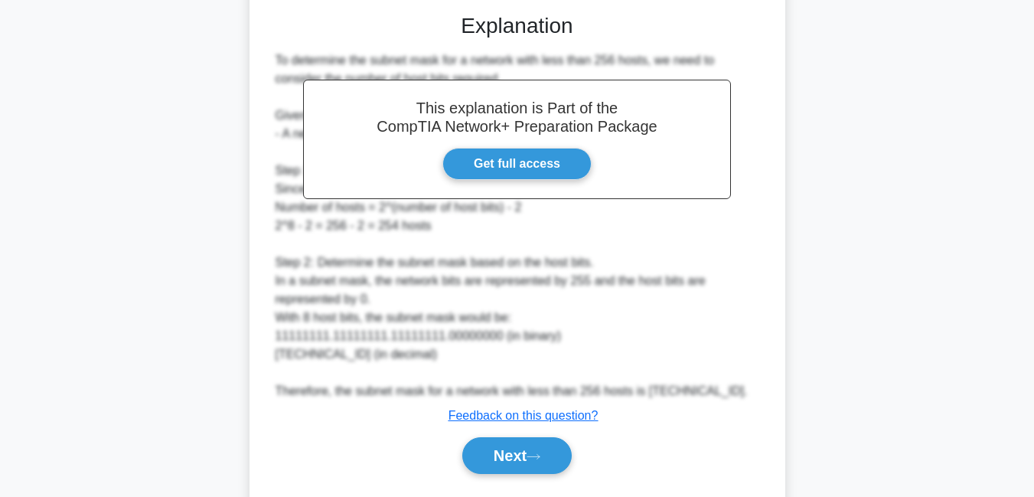
scroll to position [389, 0]
click at [512, 455] on button "Next" at bounding box center [516, 454] width 109 height 37
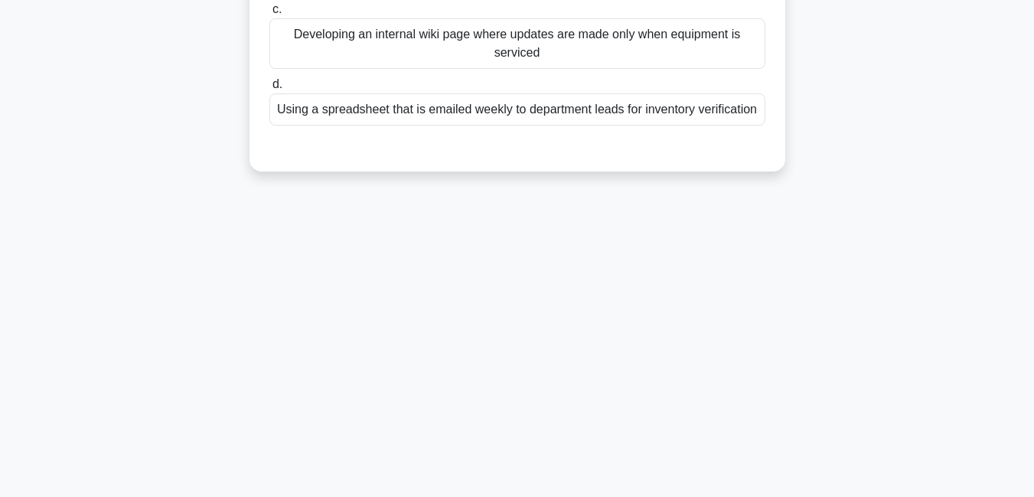
scroll to position [0, 0]
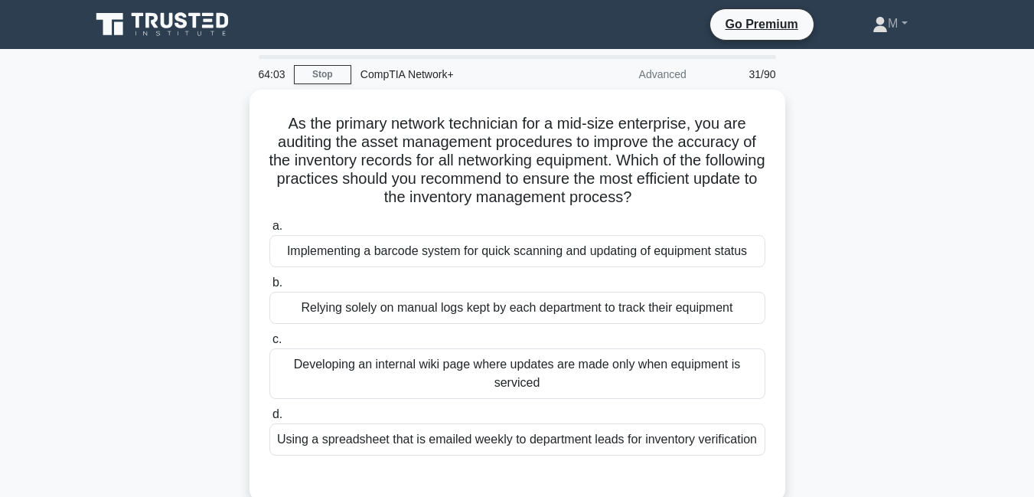
drag, startPoint x: 1031, startPoint y: 36, endPoint x: 1030, endPoint y: 56, distance: 19.9
click at [1030, 56] on body "Go Premium M" at bounding box center [517, 413] width 1034 height 827
drag, startPoint x: 1029, startPoint y: 72, endPoint x: 1029, endPoint y: 88, distance: 16.1
click at [1029, 88] on main "63:59 Stop CompTIA Network+ Advanced 31/90 As the primary network technician fo…" at bounding box center [517, 438] width 1034 height 778
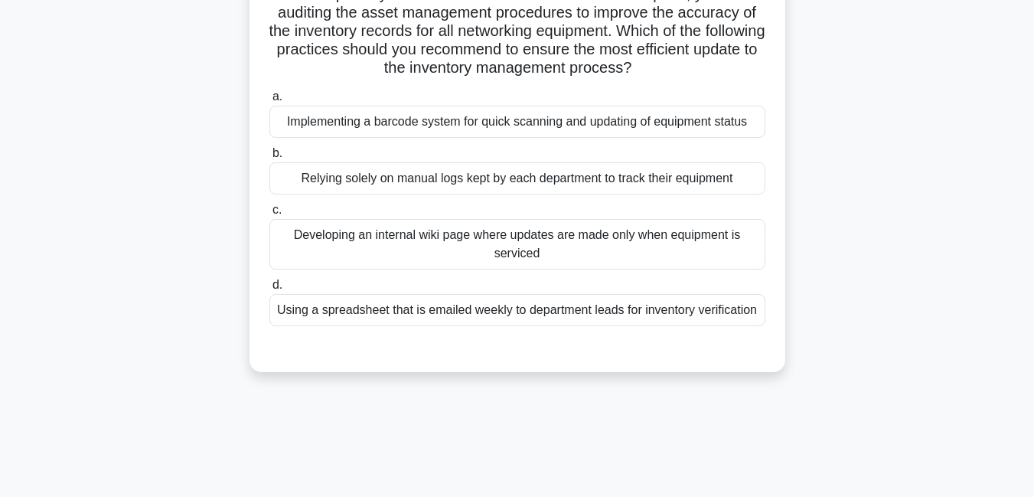
scroll to position [148, 0]
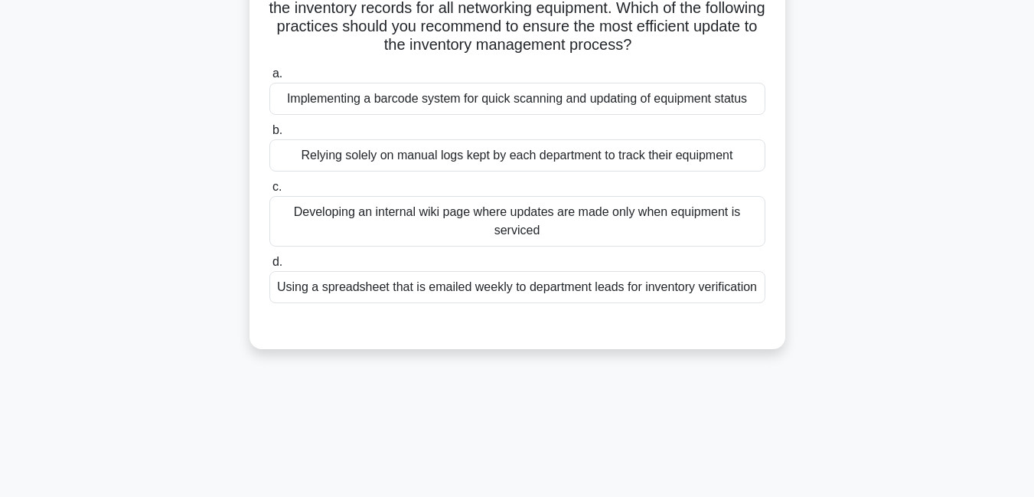
click at [546, 99] on div "Implementing a barcode system for quick scanning and updating of equipment stat…" at bounding box center [517, 99] width 496 height 32
click at [269, 79] on input "a. Implementing a barcode system for quick scanning and updating of equipment s…" at bounding box center [269, 74] width 0 height 10
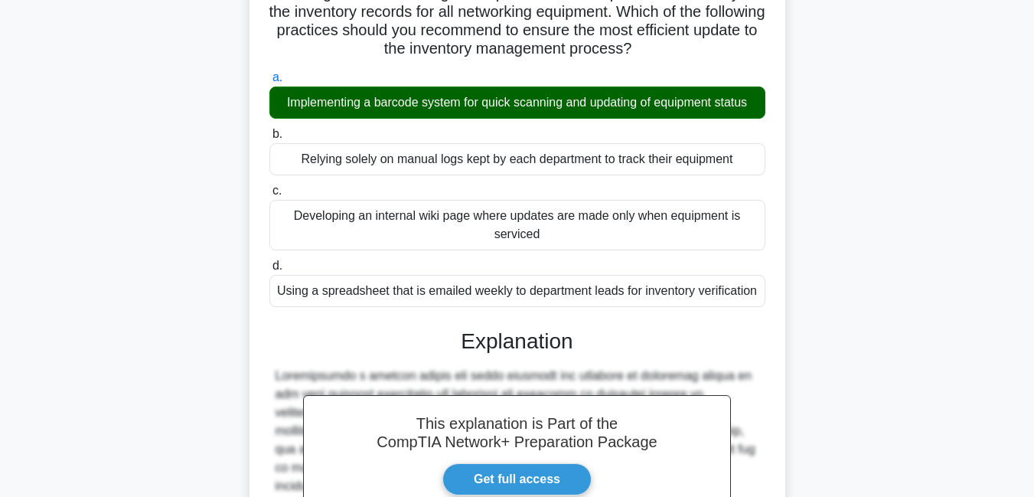
scroll to position [411, 0]
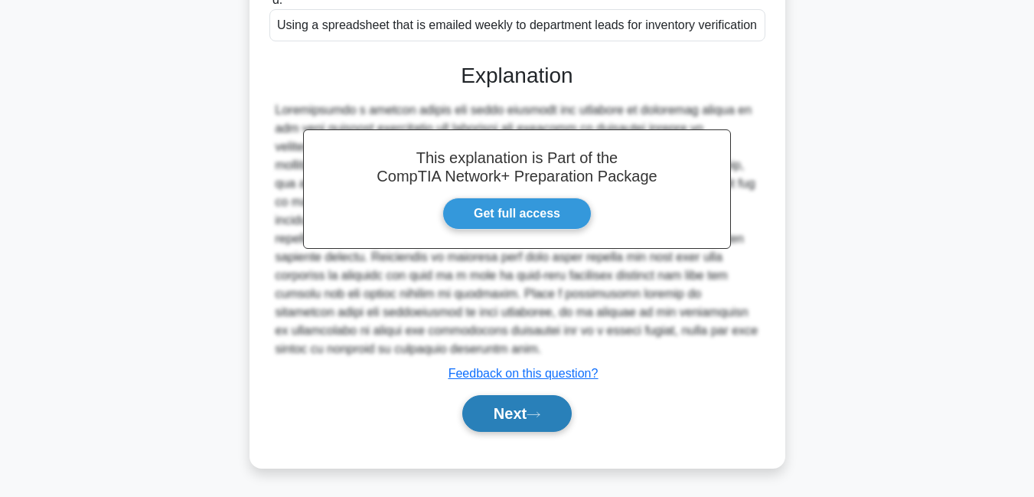
click at [503, 406] on button "Next" at bounding box center [516, 413] width 109 height 37
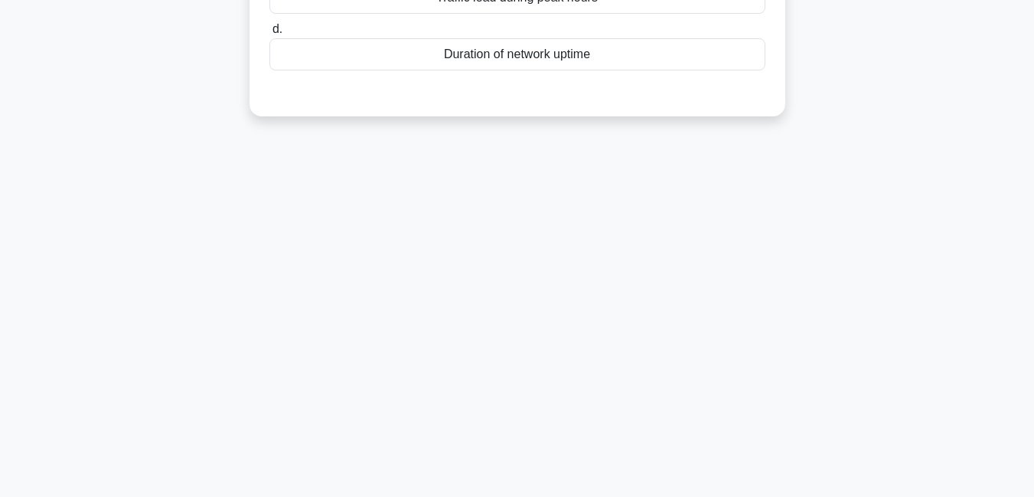
scroll to position [0, 0]
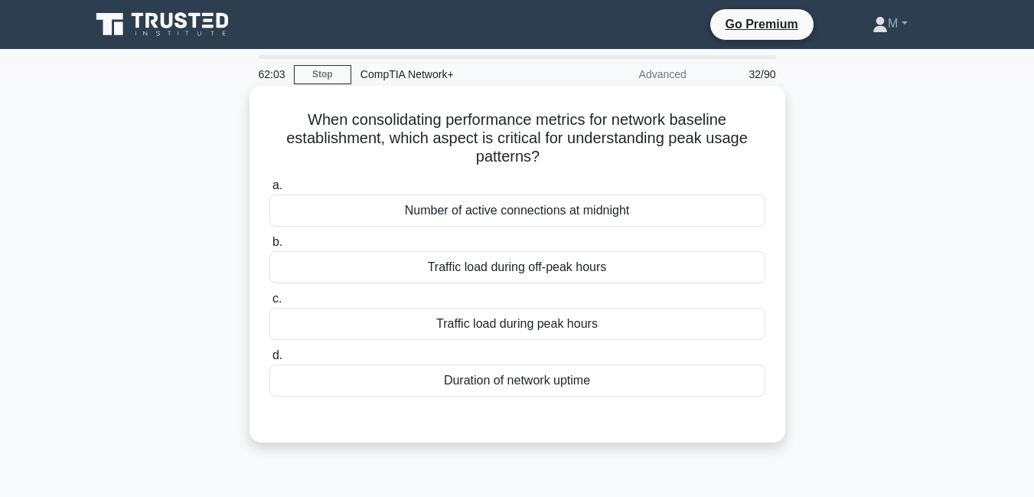
click at [524, 210] on div "Number of active connections at midnight" at bounding box center [517, 210] width 496 height 32
click at [269, 191] on input "a. Number of active connections at midnight" at bounding box center [269, 186] width 0 height 10
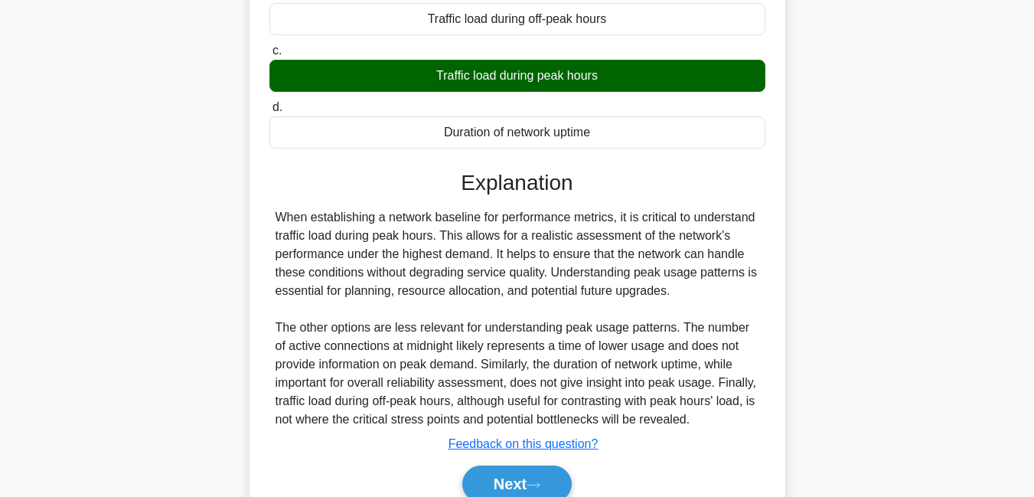
scroll to position [330, 0]
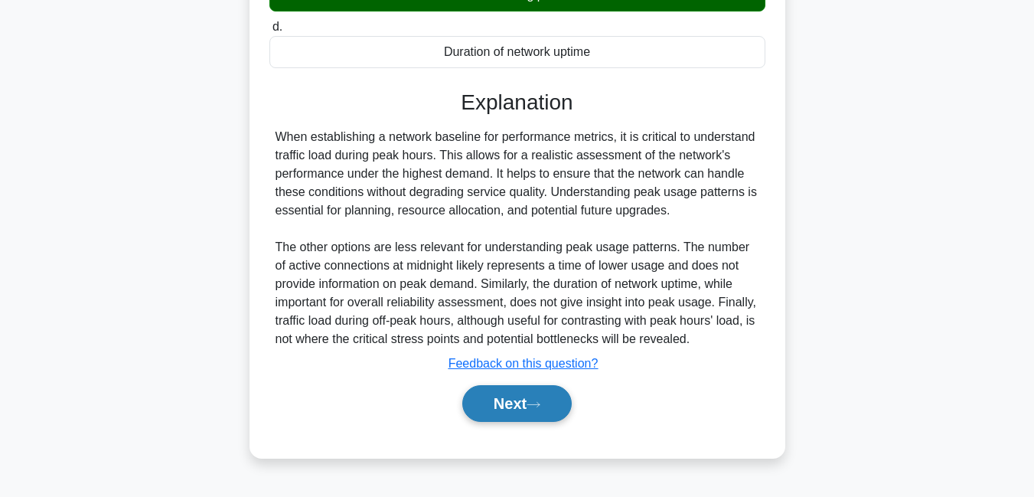
click at [477, 407] on button "Next" at bounding box center [516, 403] width 109 height 37
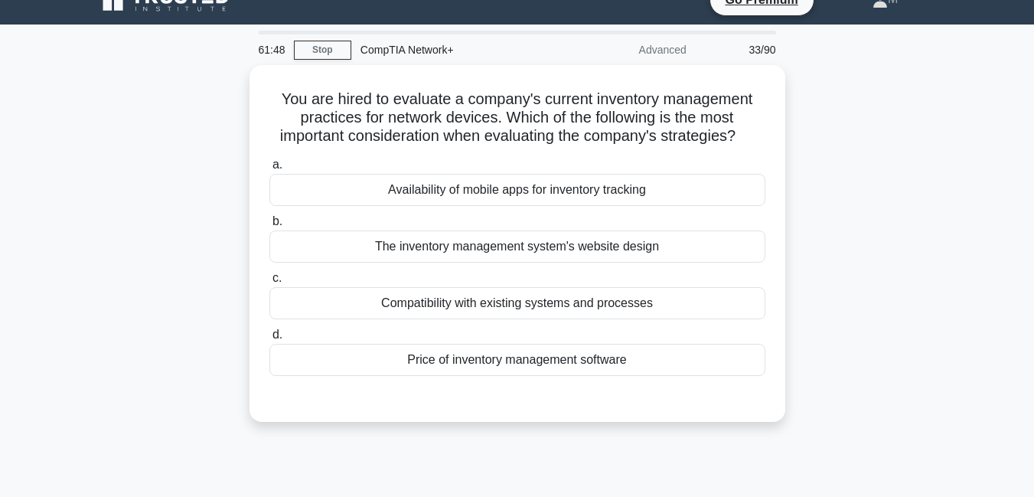
scroll to position [0, 0]
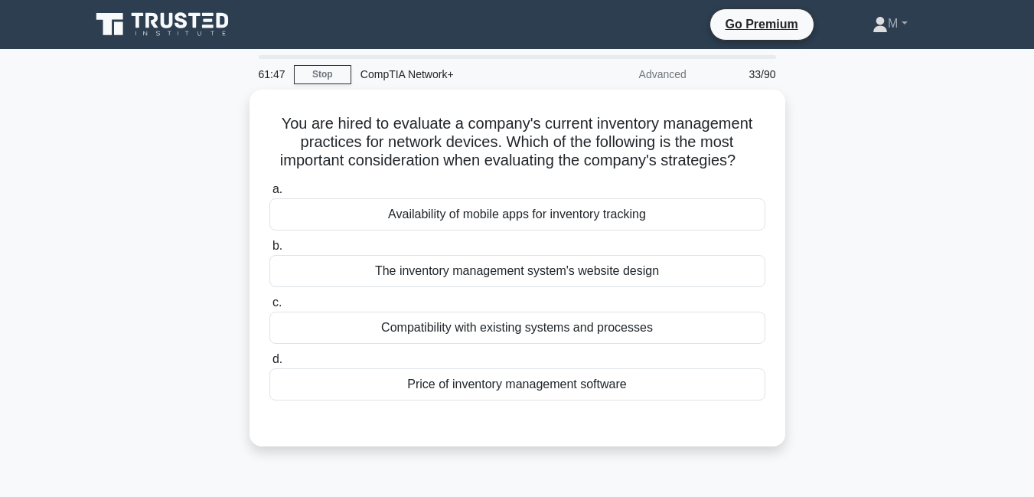
drag, startPoint x: 1031, startPoint y: 70, endPoint x: 1029, endPoint y: -19, distance: 89.6
click at [1029, 0] on html "Go Premium M" at bounding box center [517, 413] width 1034 height 827
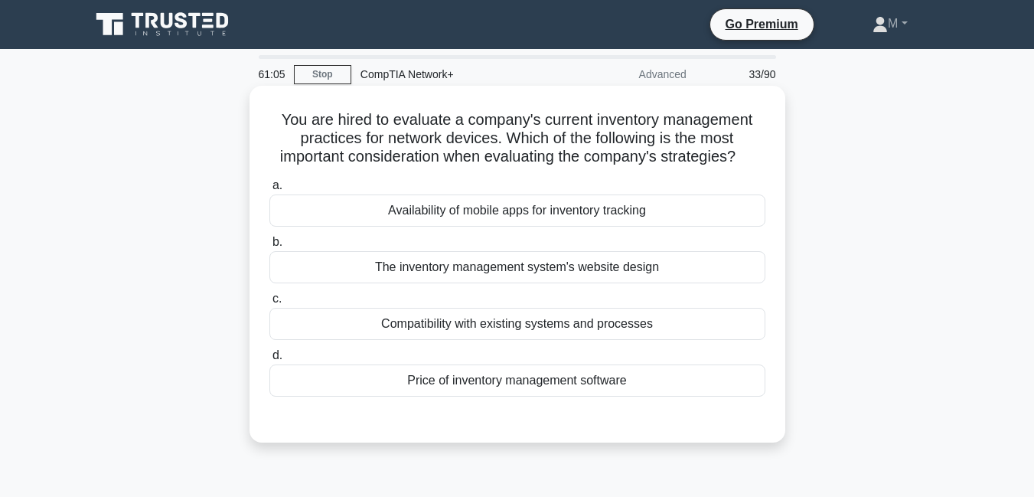
click at [576, 312] on div "Compatibility with existing systems and processes" at bounding box center [517, 324] width 496 height 32
click at [269, 304] on input "c. Compatibility with existing systems and processes" at bounding box center [269, 299] width 0 height 10
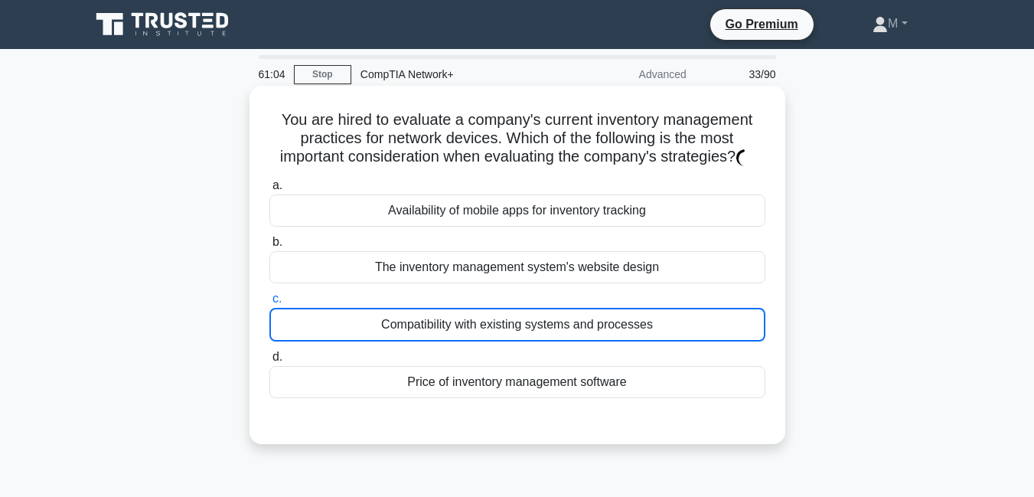
click at [576, 312] on div "Compatibility with existing systems and processes" at bounding box center [517, 325] width 496 height 34
click at [269, 304] on input "c. Compatibility with existing systems and processes" at bounding box center [269, 299] width 0 height 10
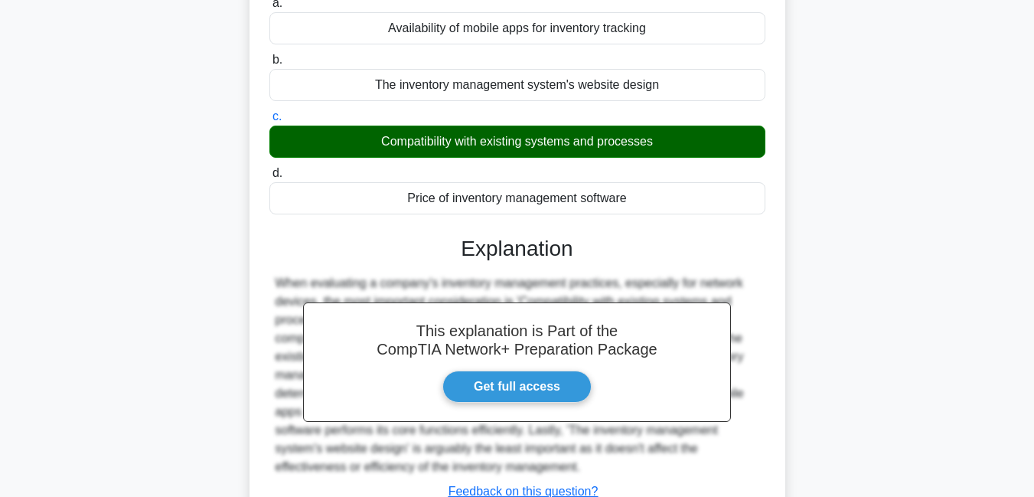
scroll to position [330, 0]
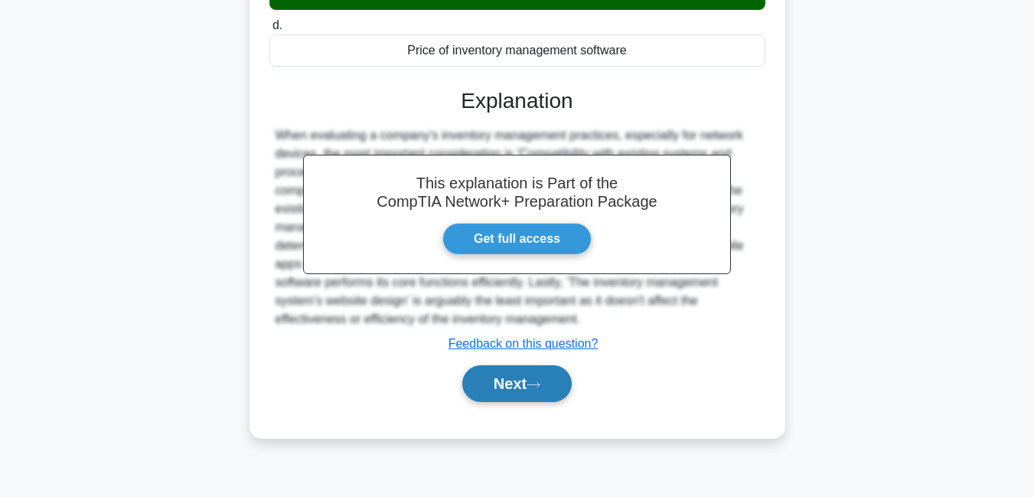
click at [529, 380] on button "Next" at bounding box center [516, 383] width 109 height 37
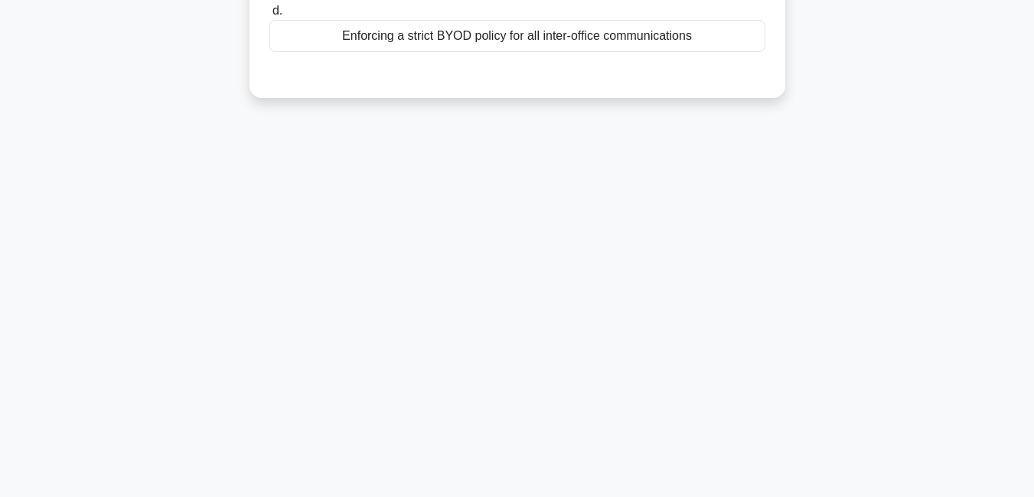
scroll to position [0, 0]
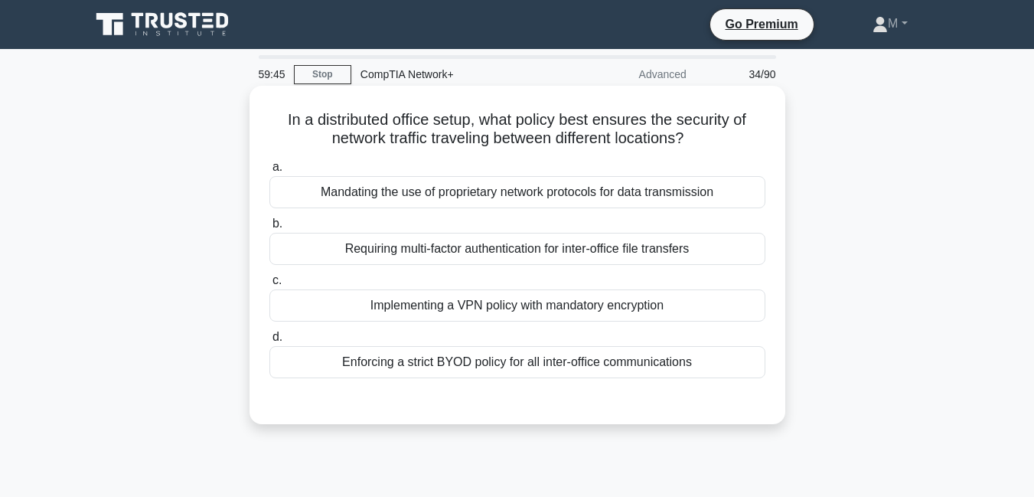
click at [507, 253] on div "Requiring multi-factor authentication for inter-office file transfers" at bounding box center [517, 249] width 496 height 32
click at [269, 229] on input "b. Requiring multi-factor authentication for inter-office file transfers" at bounding box center [269, 224] width 0 height 10
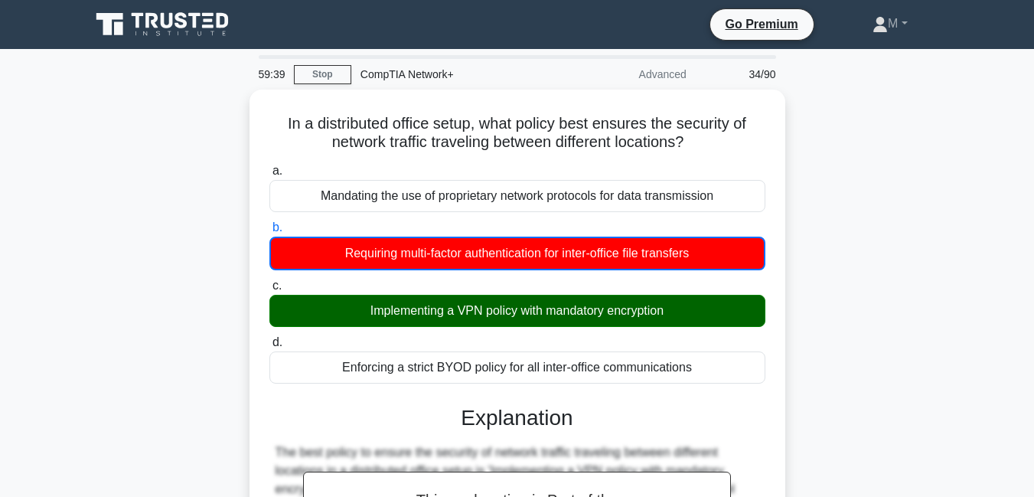
scroll to position [376, 0]
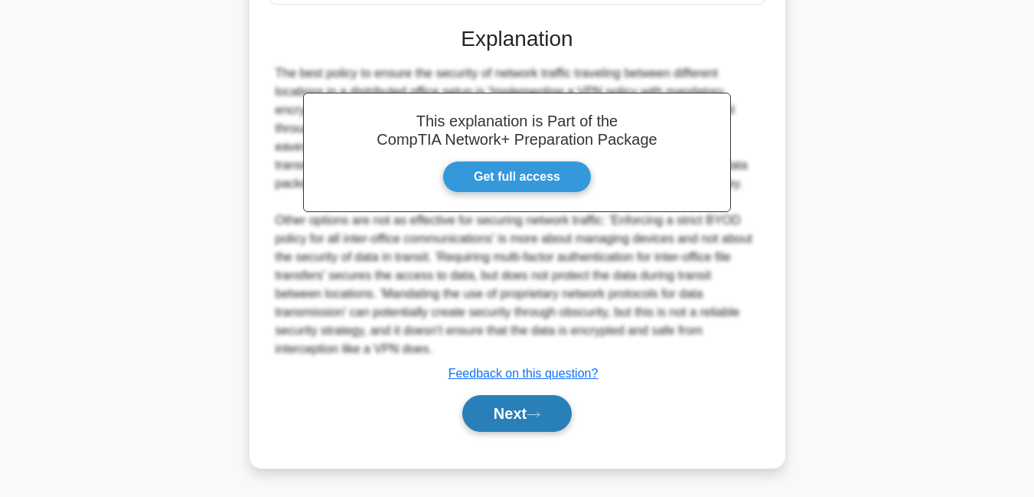
click at [511, 422] on button "Next" at bounding box center [516, 413] width 109 height 37
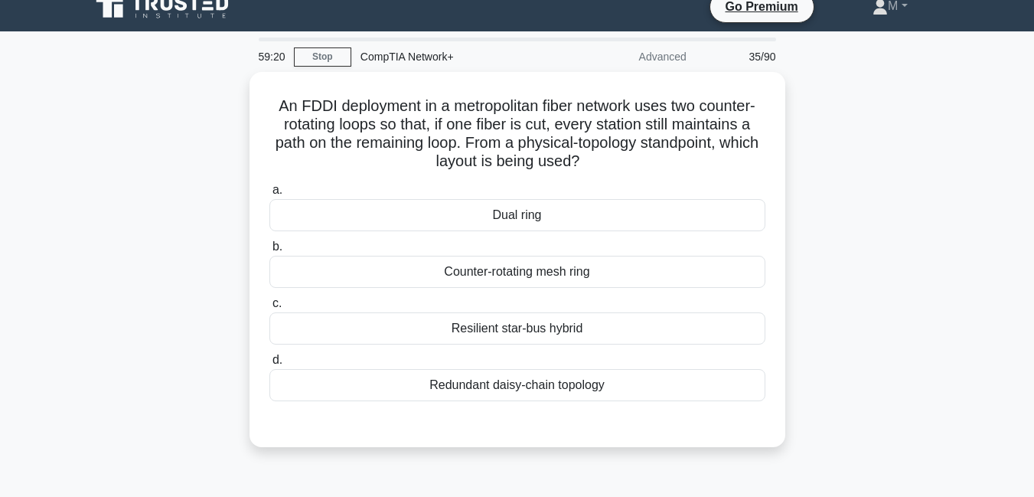
scroll to position [0, 0]
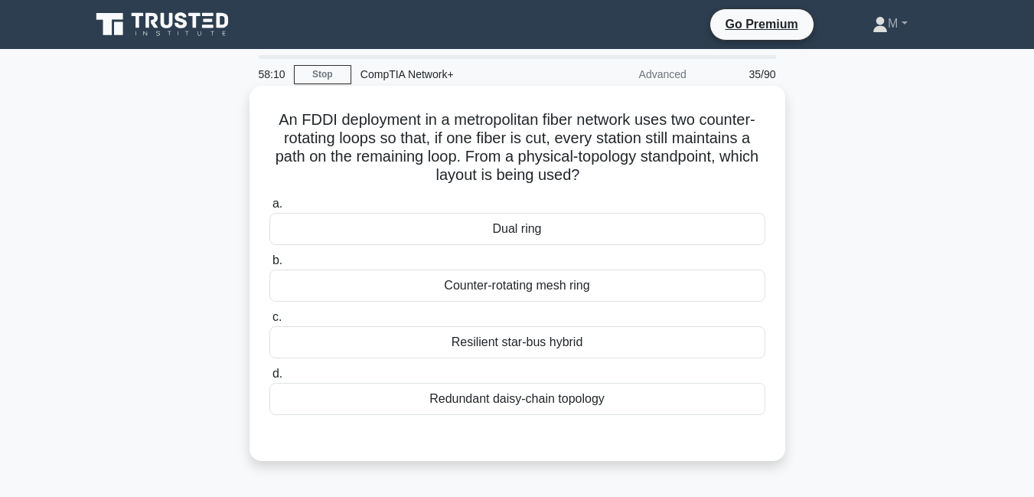
click at [518, 401] on div "Redundant daisy-chain topology" at bounding box center [517, 399] width 496 height 32
click at [269, 379] on input "d. Redundant daisy-chain topology" at bounding box center [269, 374] width 0 height 10
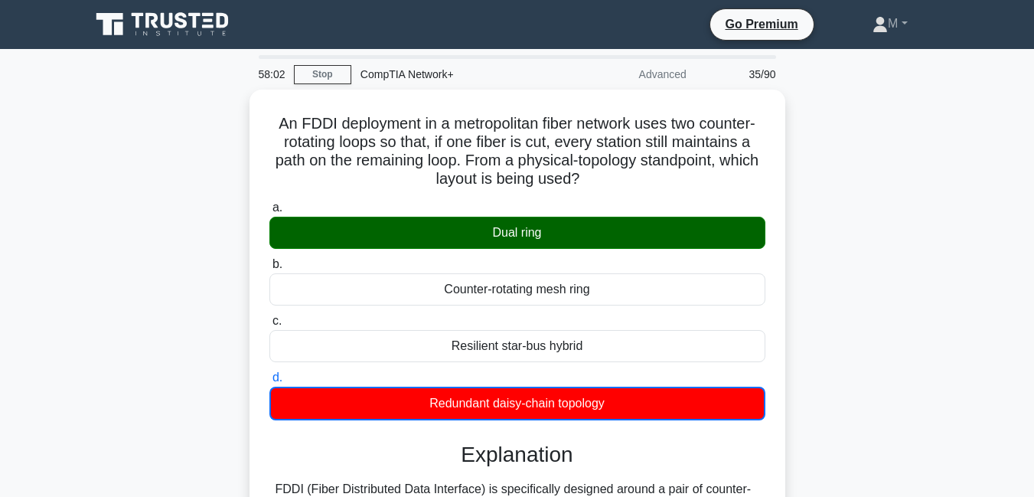
scroll to position [156, 0]
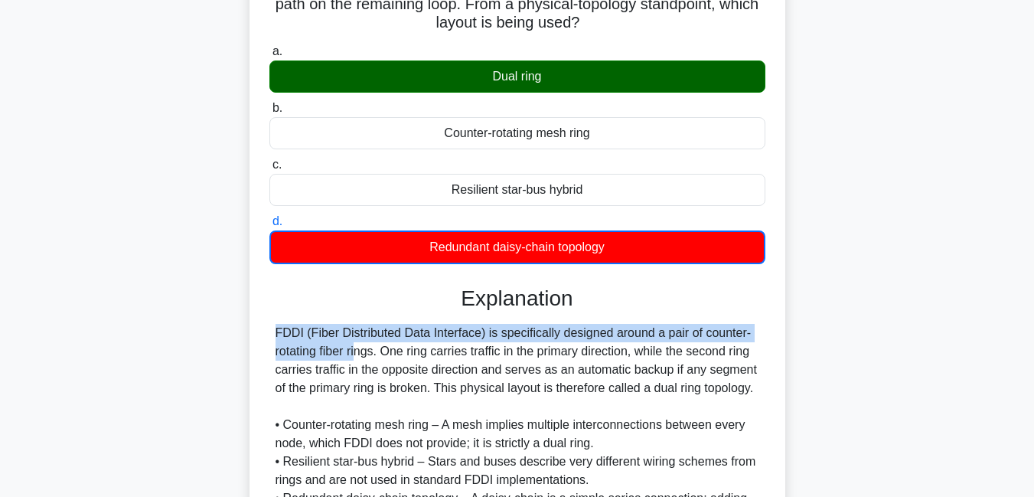
drag, startPoint x: 1032, startPoint y: 338, endPoint x: 1042, endPoint y: 292, distance: 46.4
click at [1033, 292] on html "Go Premium M" at bounding box center [517, 257] width 1034 height 827
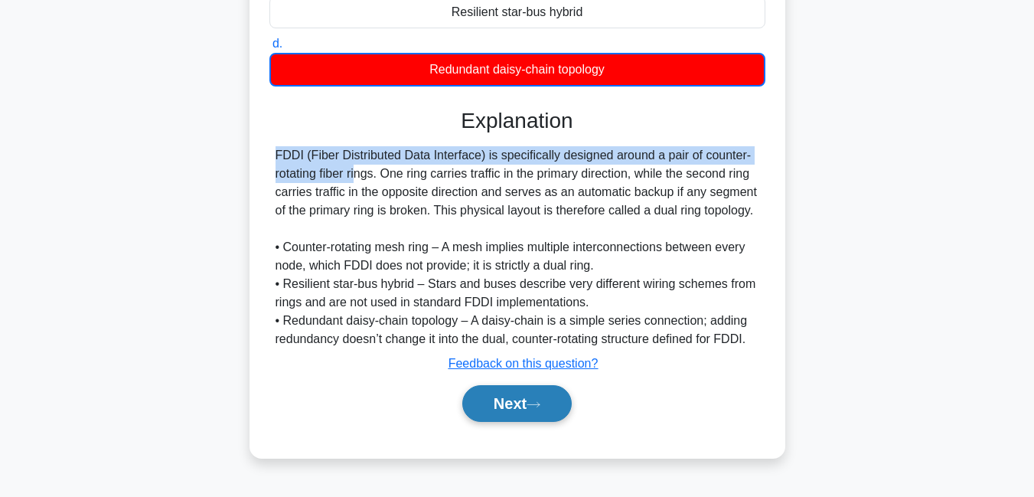
click at [515, 400] on button "Next" at bounding box center [516, 403] width 109 height 37
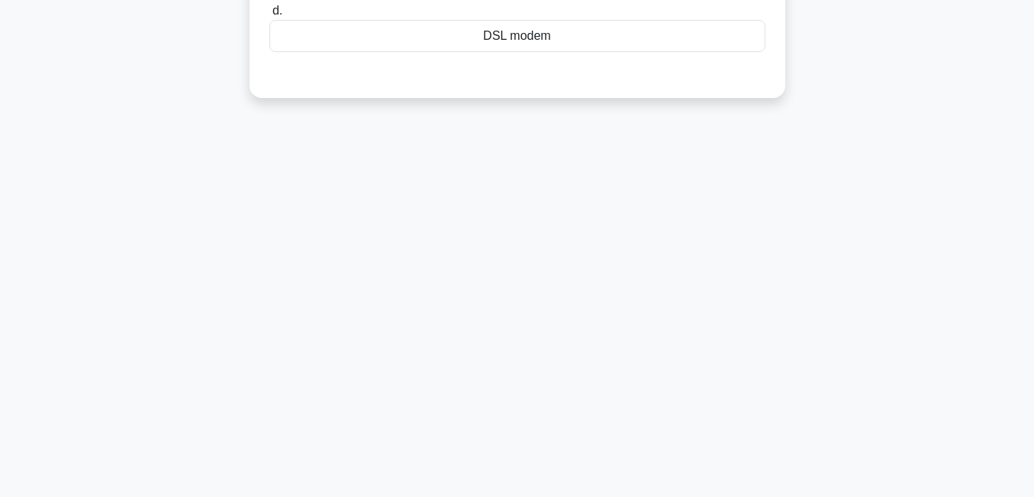
scroll to position [36, 0]
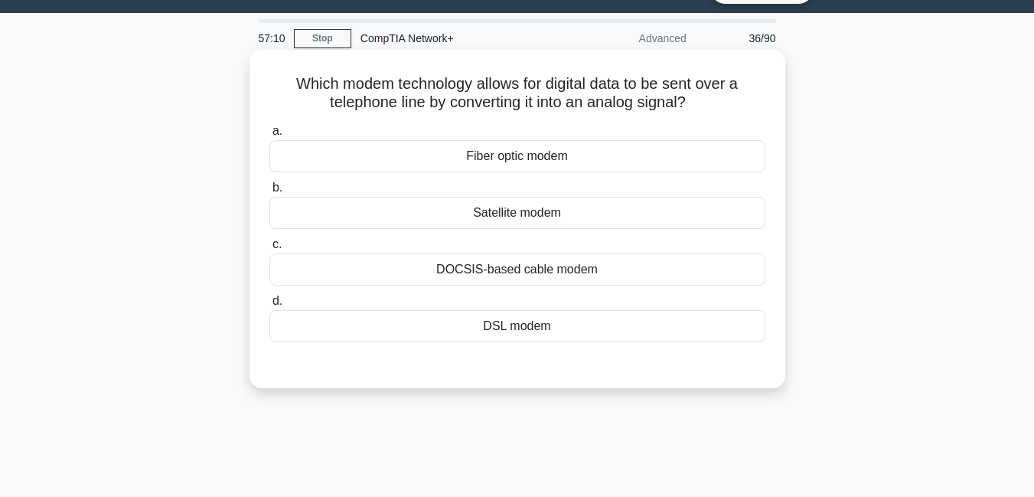
click at [496, 328] on div "DSL modem" at bounding box center [517, 326] width 496 height 32
click at [269, 306] on input "d. DSL modem" at bounding box center [269, 301] width 0 height 10
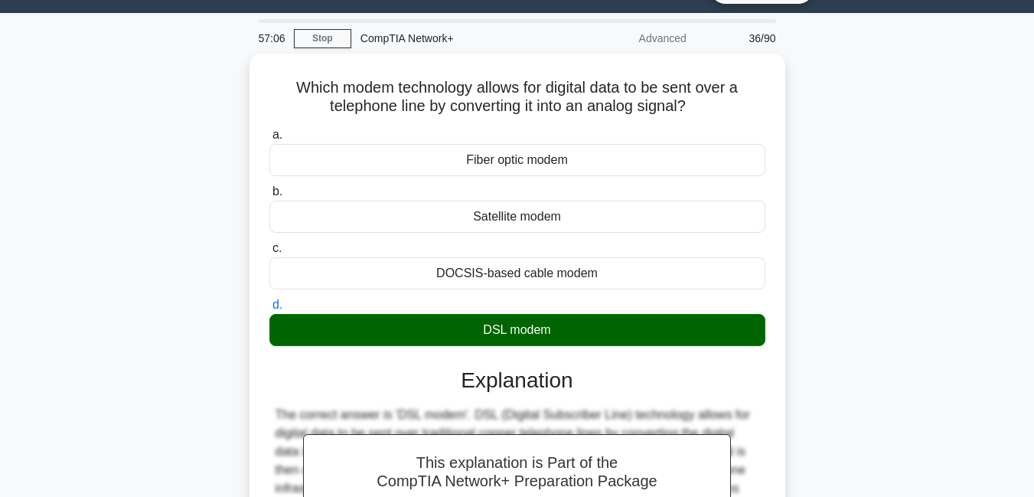
scroll to position [330, 0]
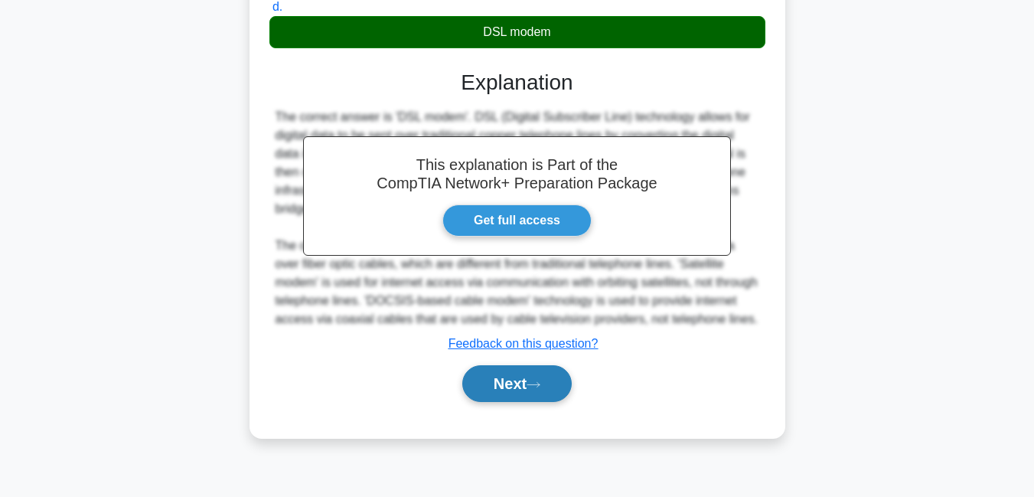
click at [514, 402] on button "Next" at bounding box center [516, 383] width 109 height 37
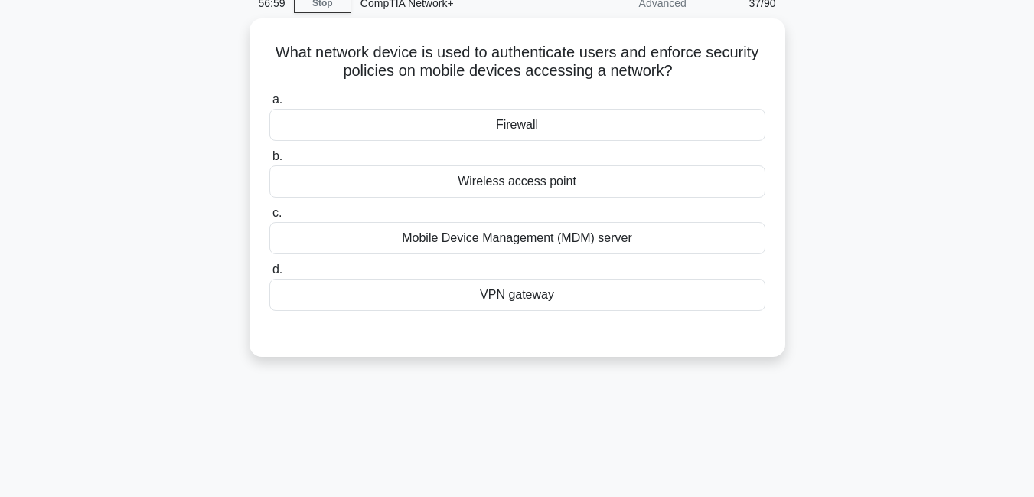
scroll to position [24, 0]
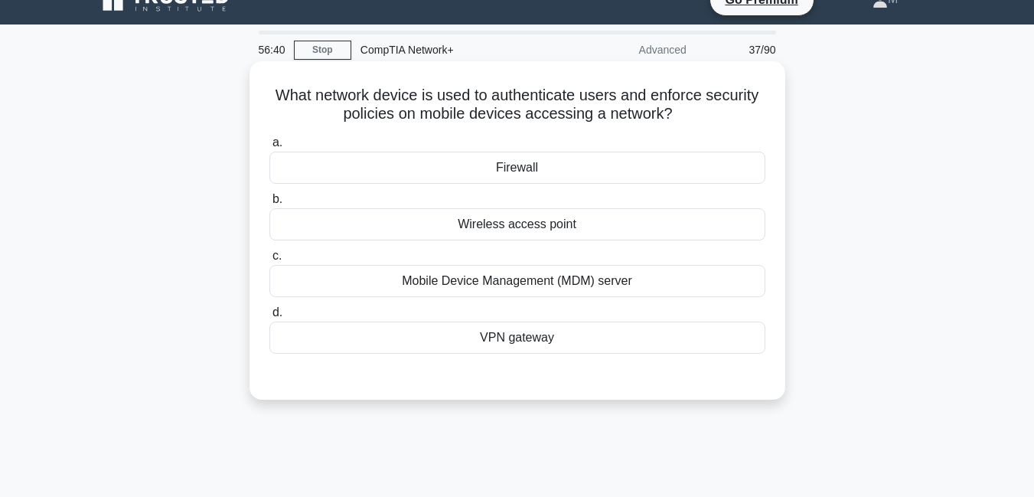
click at [509, 171] on div "Firewall" at bounding box center [517, 168] width 496 height 32
click at [269, 148] on input "a. Firewall" at bounding box center [269, 143] width 0 height 10
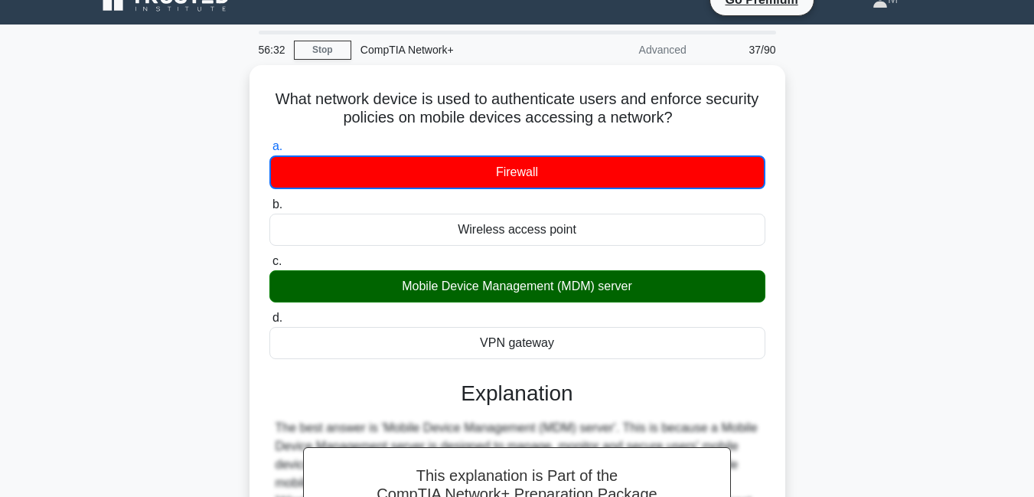
scroll to position [330, 0]
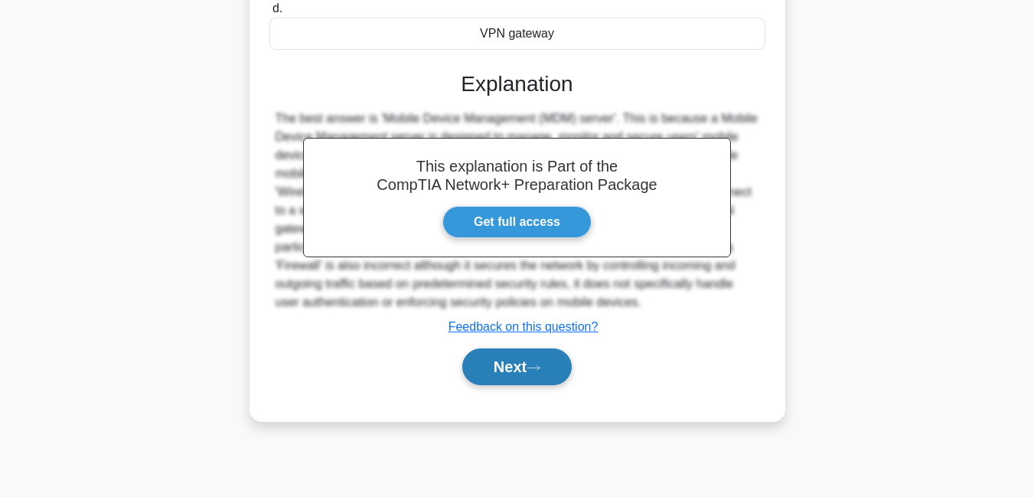
click at [507, 368] on button "Next" at bounding box center [516, 366] width 109 height 37
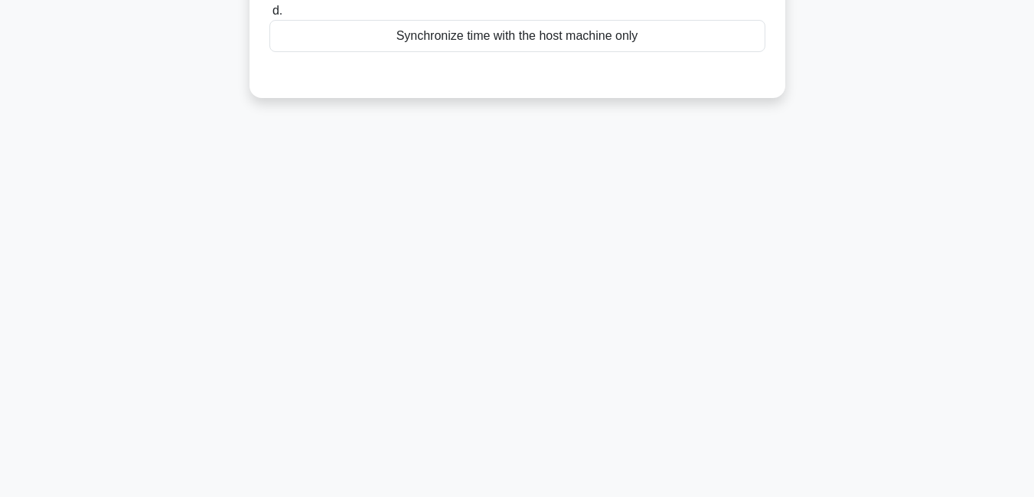
scroll to position [0, 0]
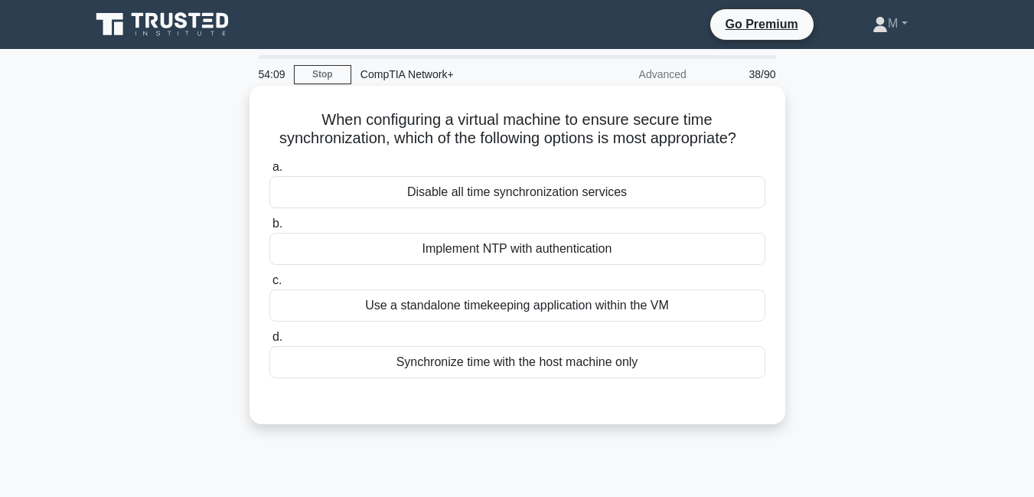
click at [531, 370] on div "Synchronize time with the host machine only" at bounding box center [517, 362] width 496 height 32
click at [269, 342] on input "d. Synchronize time with the host machine only" at bounding box center [269, 337] width 0 height 10
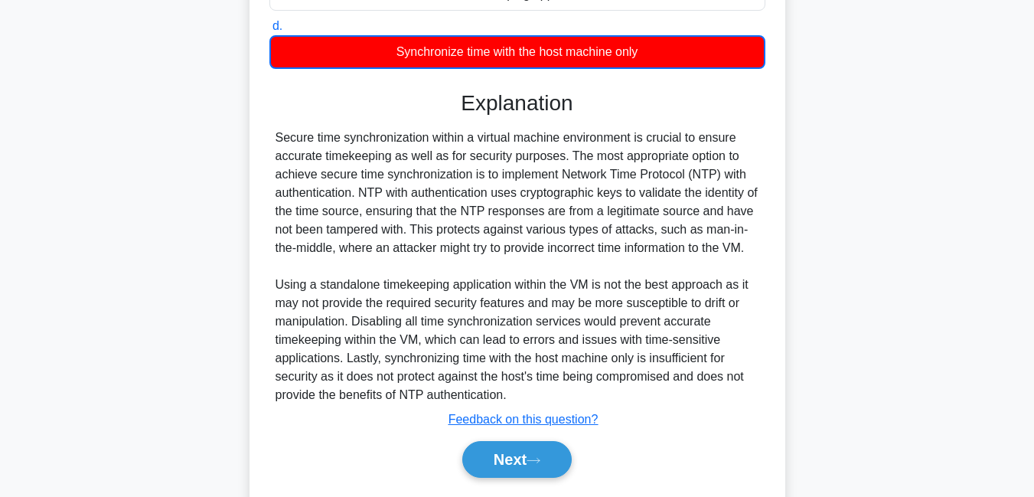
scroll to position [353, 0]
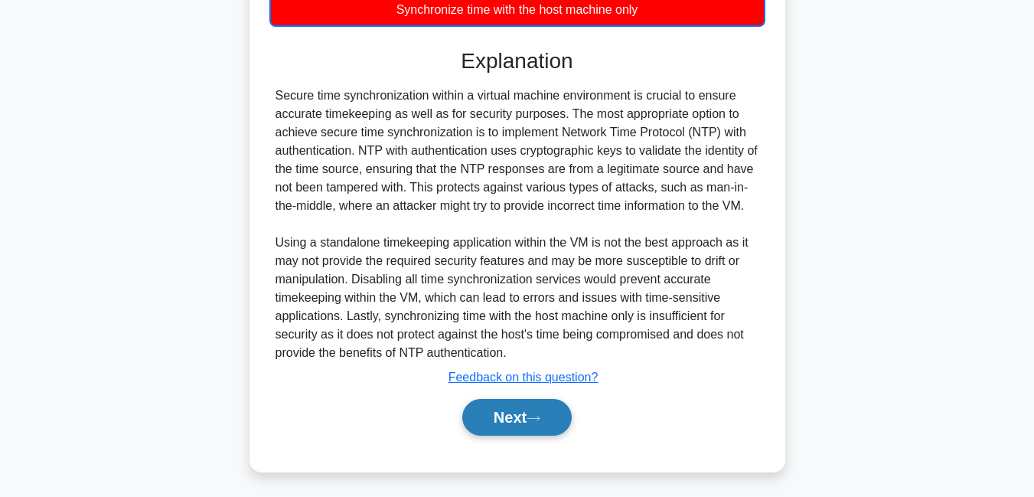
click at [517, 427] on button "Next" at bounding box center [516, 417] width 109 height 37
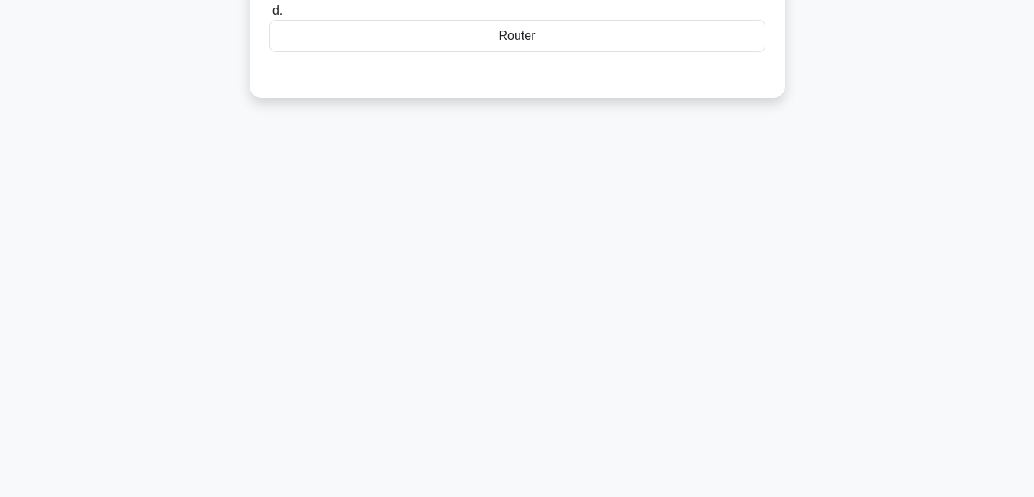
scroll to position [0, 0]
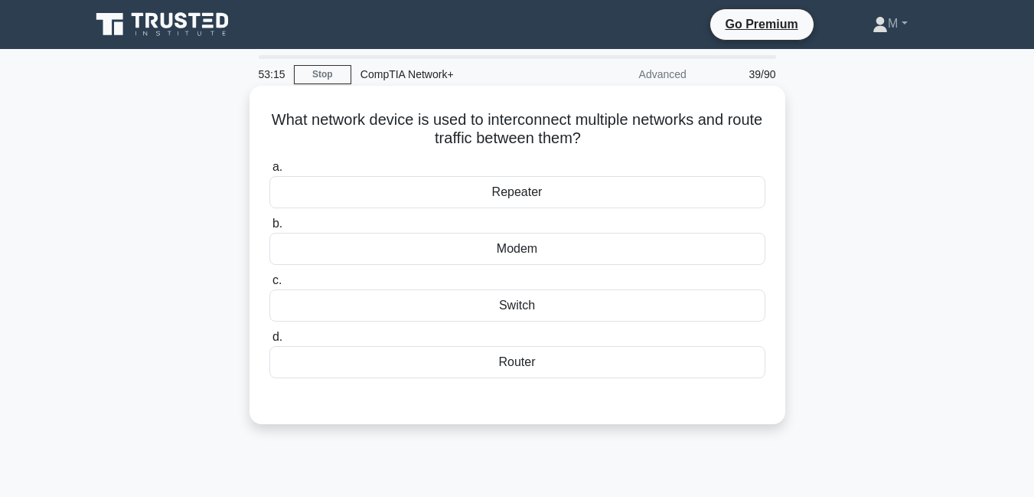
click at [514, 307] on div "Switch" at bounding box center [517, 305] width 496 height 32
click at [269, 285] on input "c. Switch" at bounding box center [269, 281] width 0 height 10
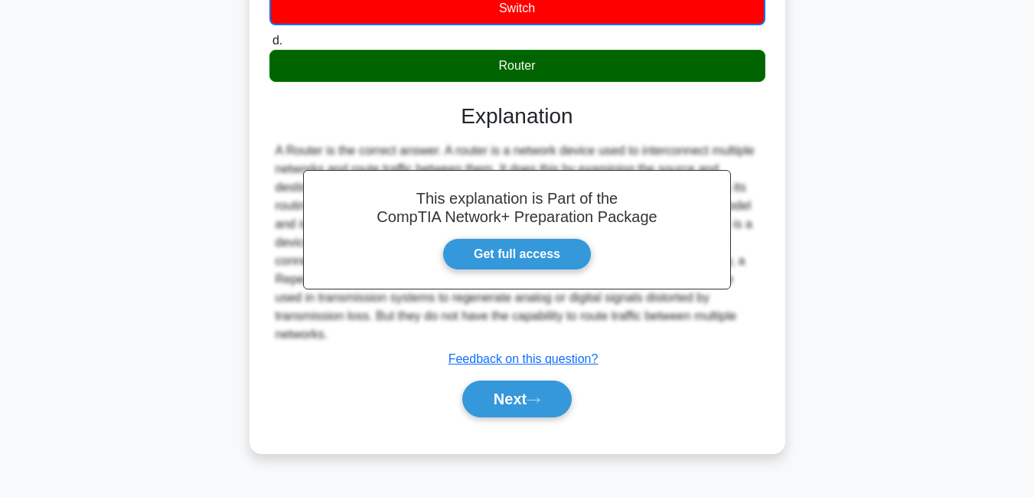
scroll to position [330, 0]
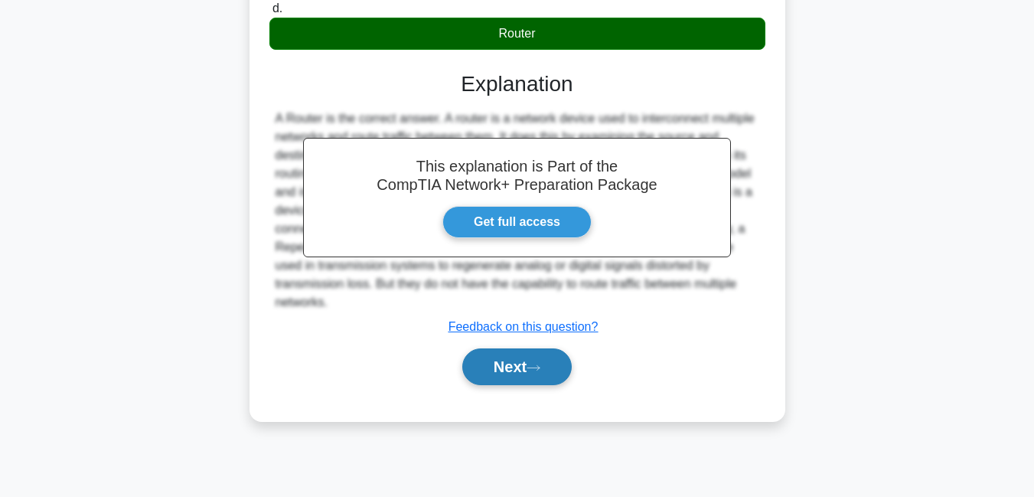
click at [504, 351] on button "Next" at bounding box center [516, 366] width 109 height 37
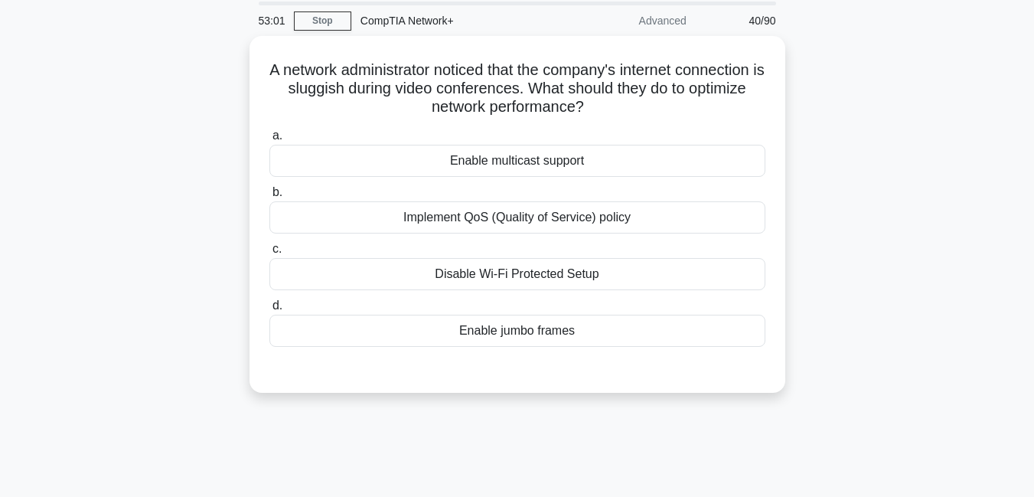
scroll to position [19, 0]
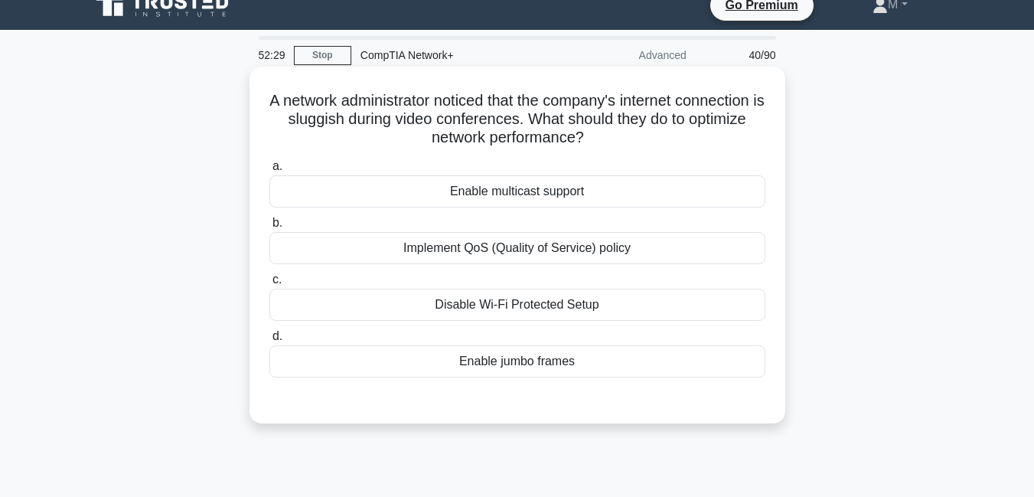
click at [598, 253] on div "Implement QoS (Quality of Service) policy" at bounding box center [517, 248] width 496 height 32
click at [269, 228] on input "b. Implement QoS (Quality of Service) policy" at bounding box center [269, 223] width 0 height 10
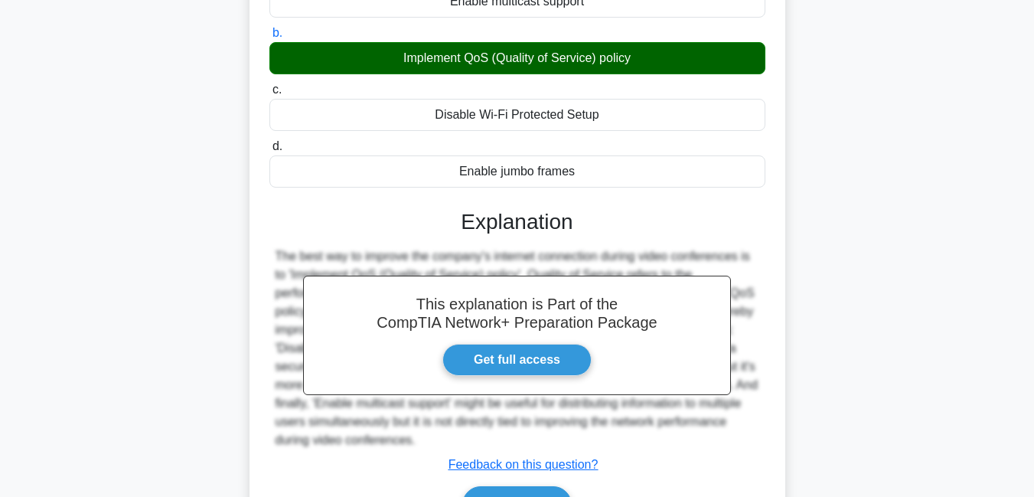
scroll to position [330, 0]
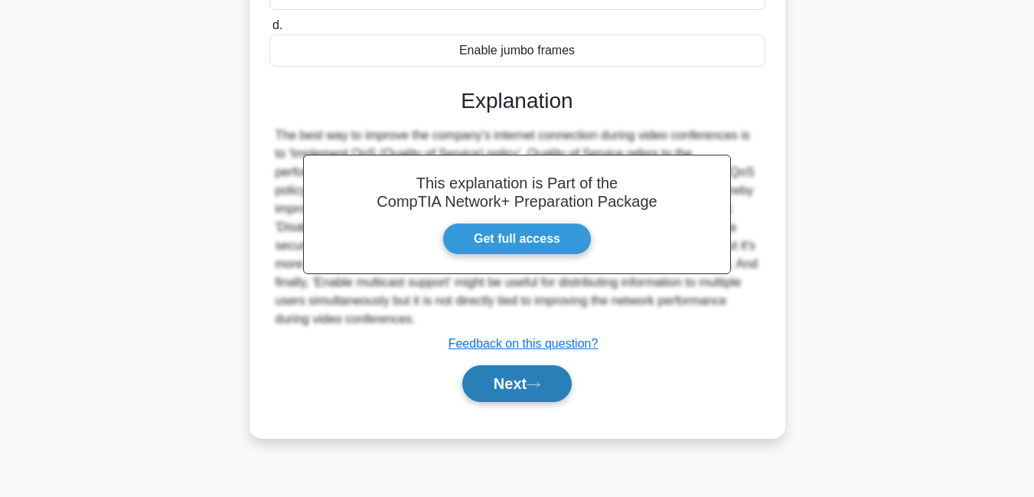
click at [519, 385] on button "Next" at bounding box center [516, 383] width 109 height 37
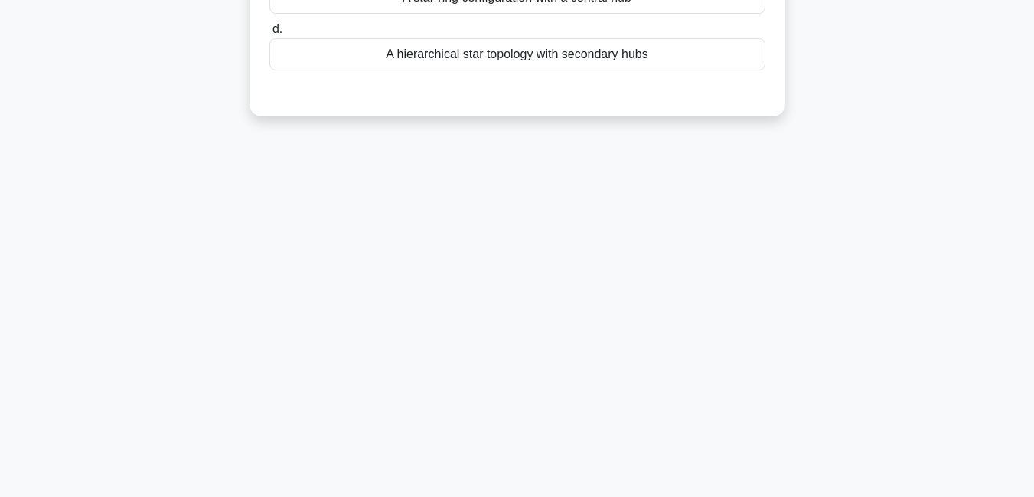
scroll to position [0, 0]
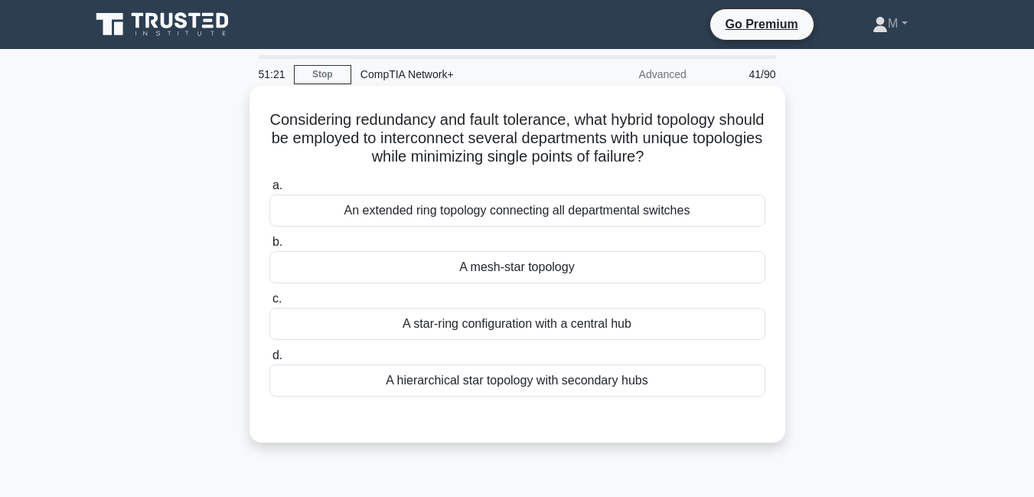
click at [566, 219] on div "An extended ring topology connecting all departmental switches" at bounding box center [517, 210] width 496 height 32
click at [269, 191] on input "a. An extended ring topology connecting all departmental switches" at bounding box center [269, 186] width 0 height 10
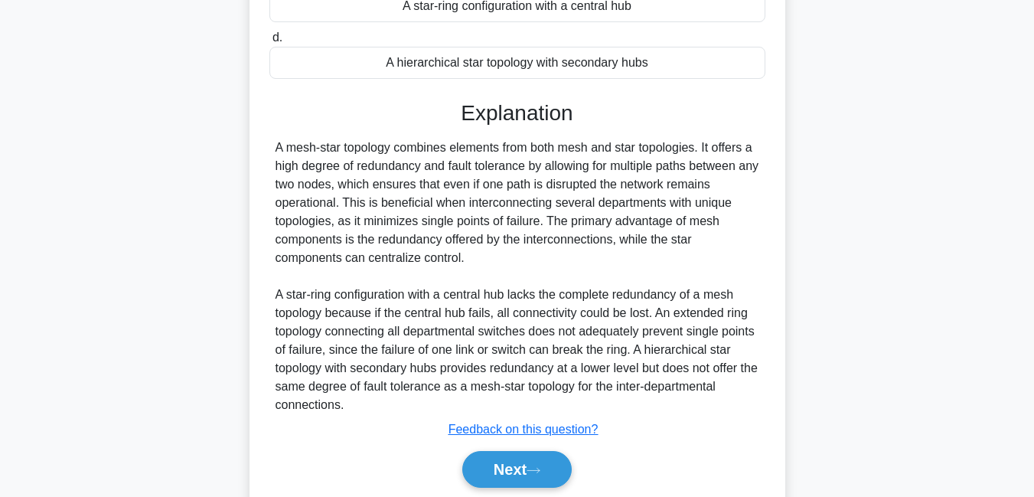
scroll to position [376, 0]
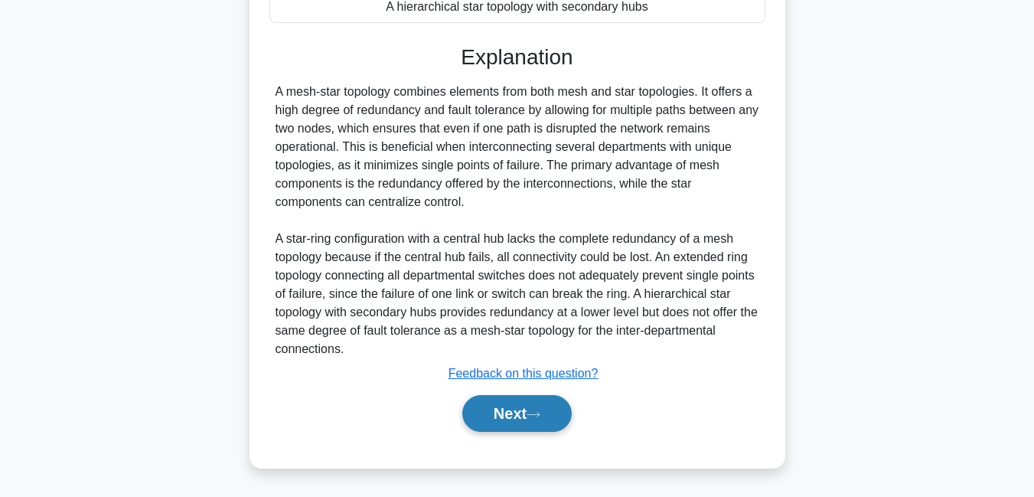
click at [534, 413] on icon at bounding box center [534, 414] width 14 height 8
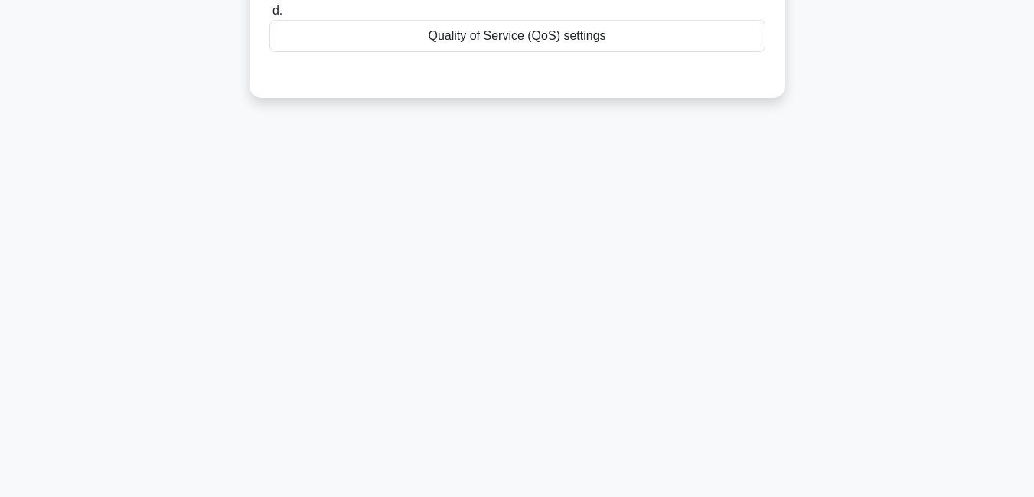
scroll to position [0, 0]
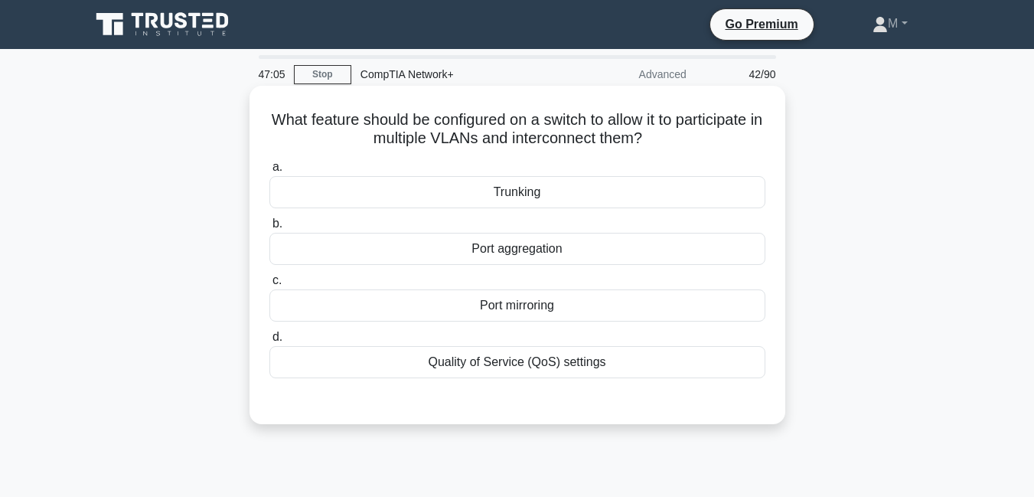
click at [514, 193] on div "Trunking" at bounding box center [517, 192] width 496 height 32
click at [269, 172] on input "a. Trunking" at bounding box center [269, 167] width 0 height 10
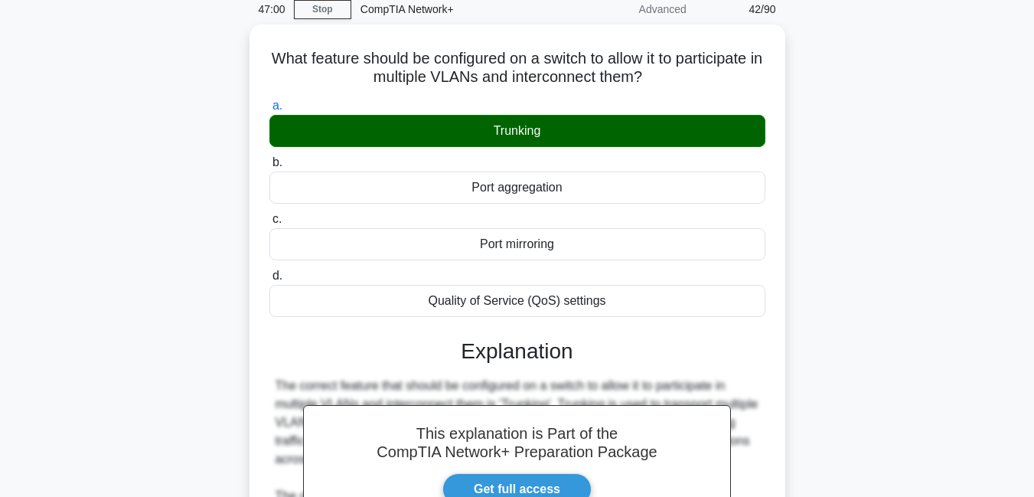
scroll to position [338, 0]
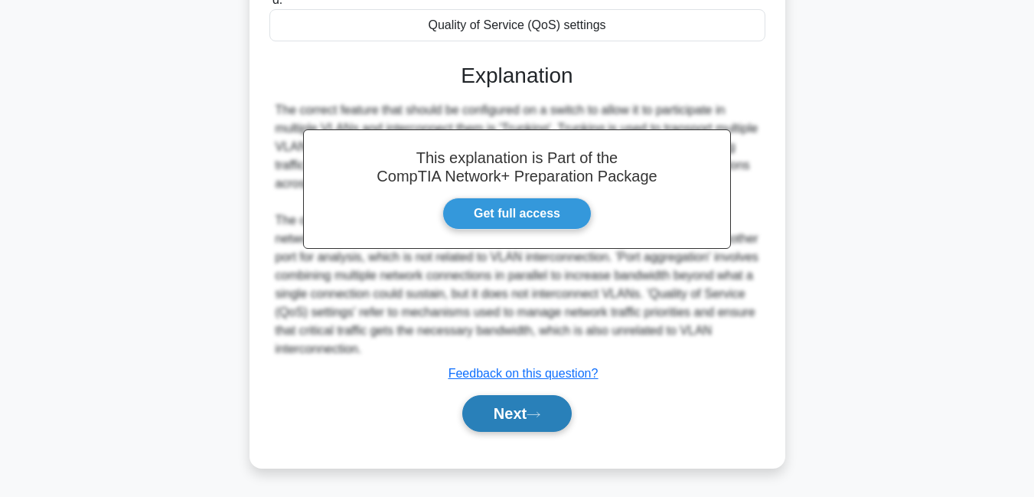
click at [503, 418] on button "Next" at bounding box center [516, 413] width 109 height 37
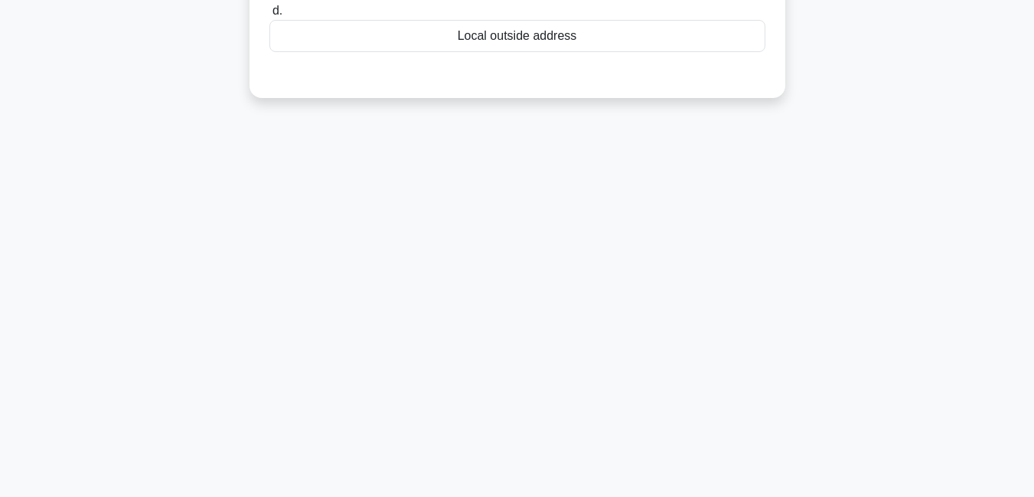
scroll to position [0, 0]
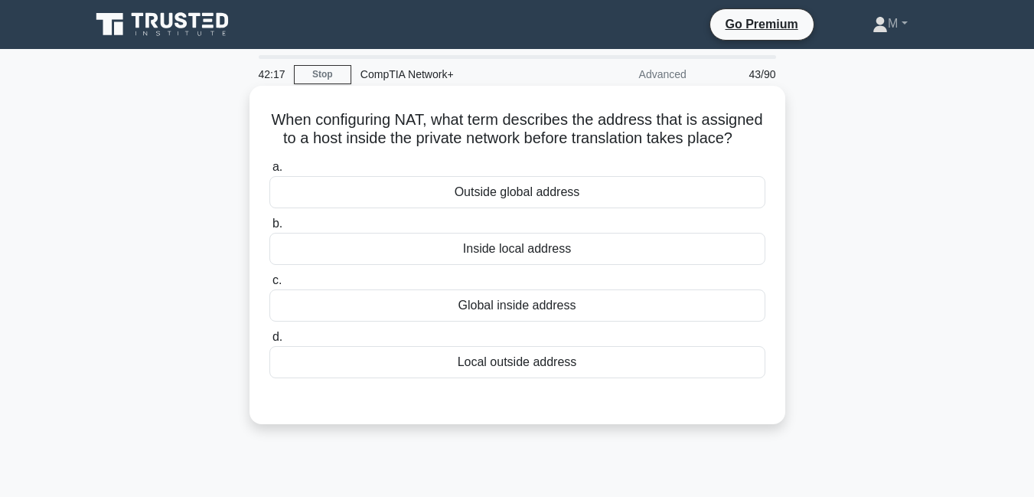
click at [507, 321] on div "Global inside address" at bounding box center [517, 305] width 496 height 32
click at [269, 285] on input "c. Global inside address" at bounding box center [269, 281] width 0 height 10
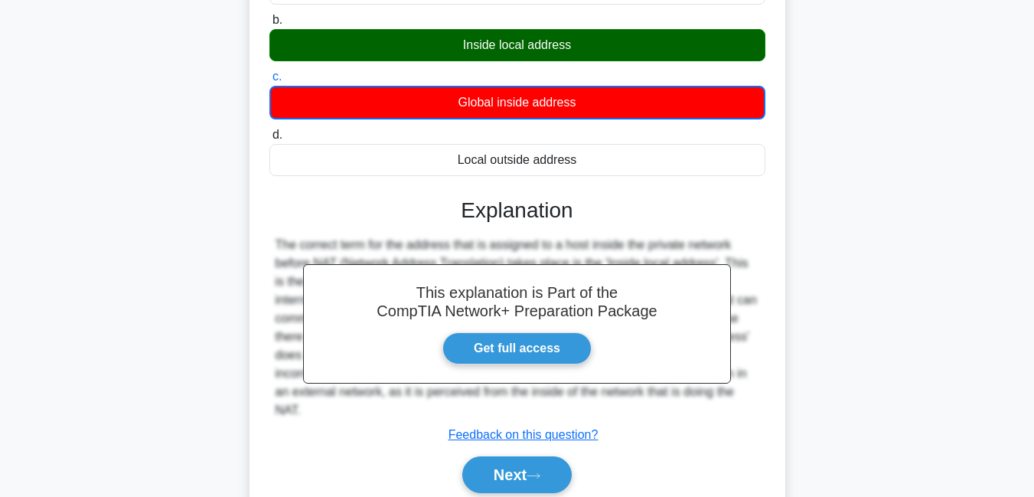
scroll to position [330, 0]
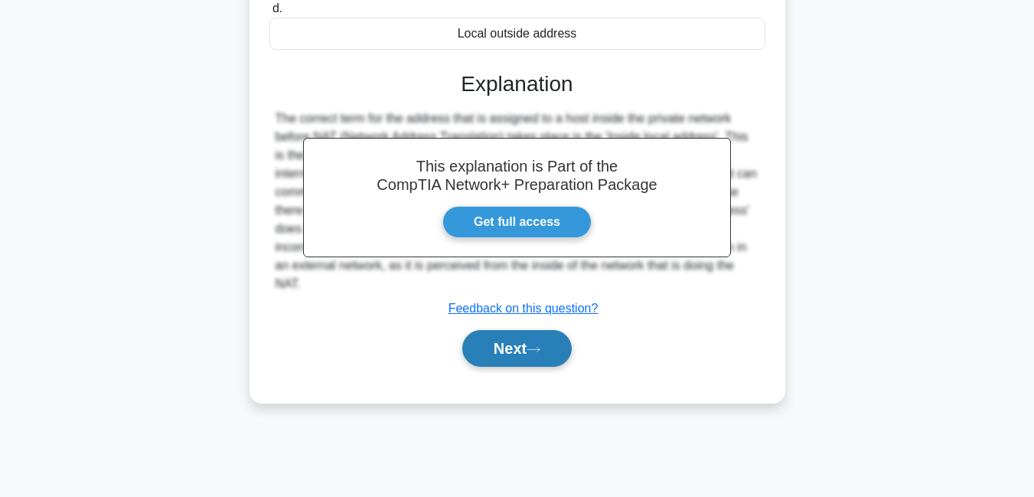
click at [498, 367] on button "Next" at bounding box center [516, 348] width 109 height 37
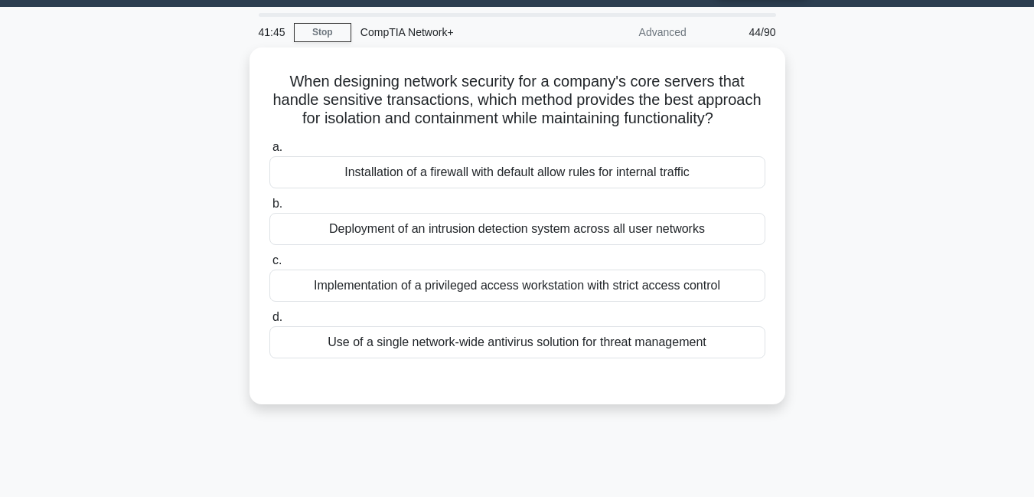
scroll to position [15, 0]
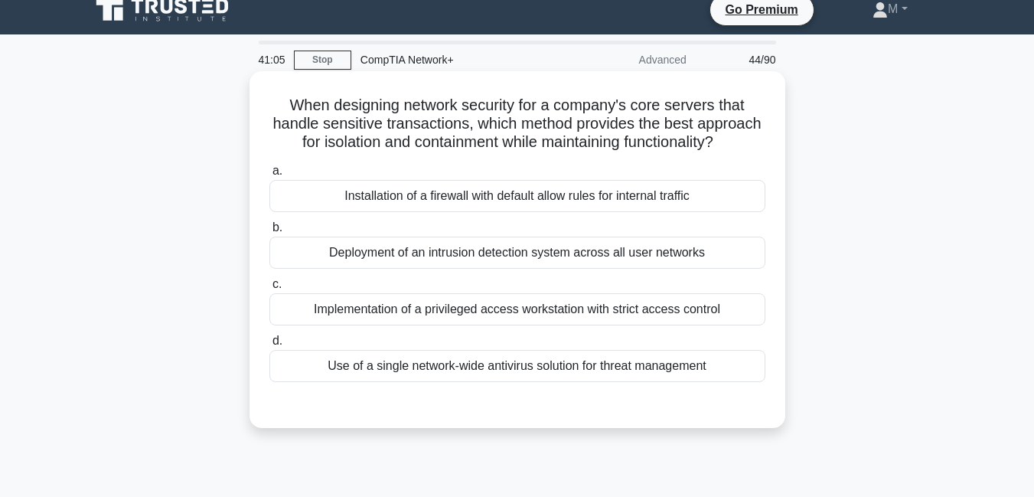
click at [462, 269] on div "Deployment of an intrusion detection system across all user networks" at bounding box center [517, 253] width 496 height 32
click at [269, 233] on input "b. Deployment of an intrusion detection system across all user networks" at bounding box center [269, 228] width 0 height 10
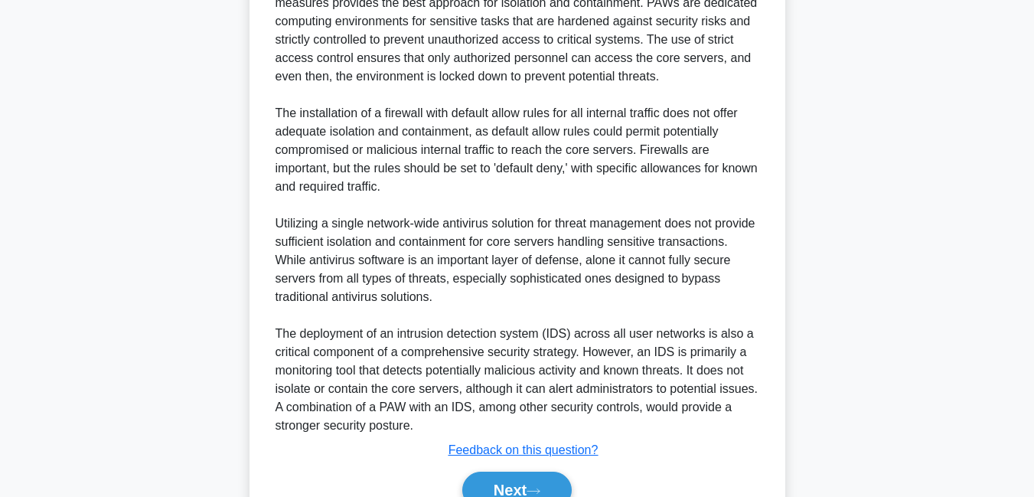
scroll to position [615, 0]
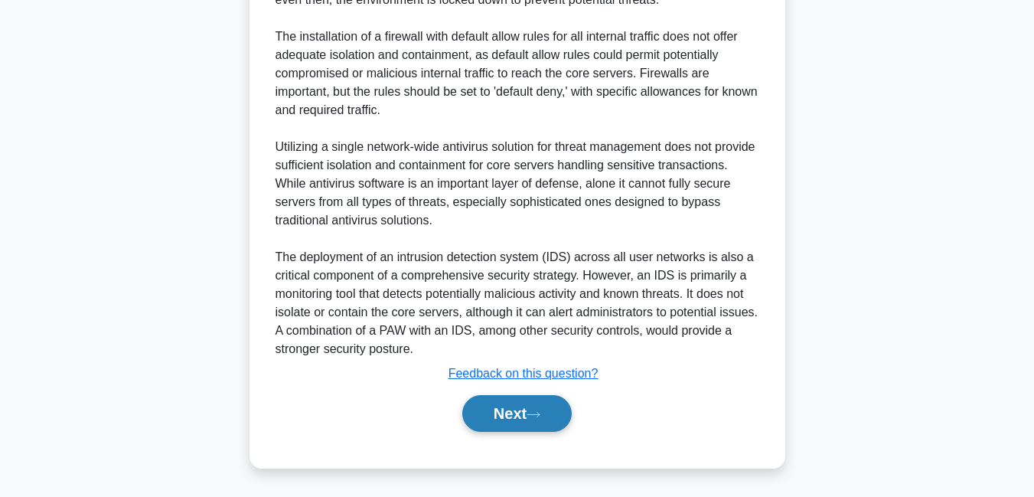
click at [513, 419] on button "Next" at bounding box center [516, 413] width 109 height 37
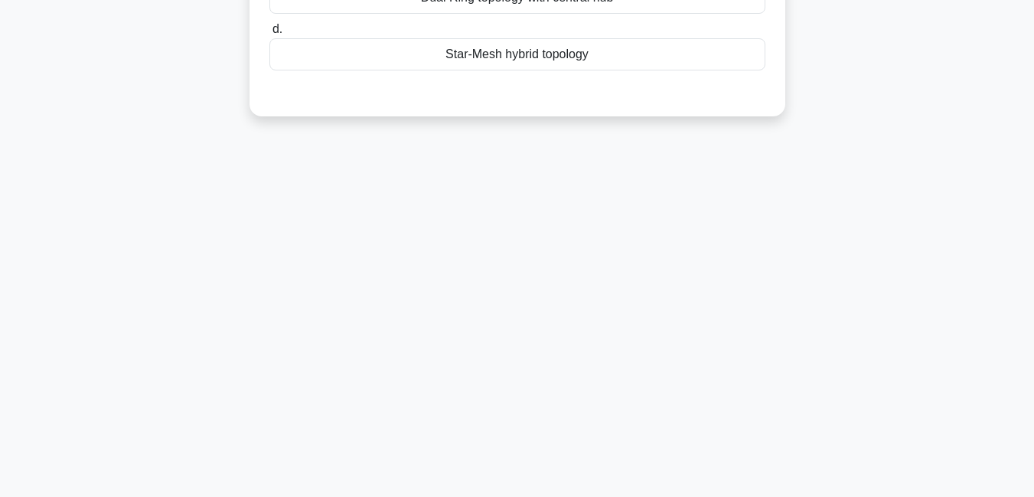
scroll to position [0, 0]
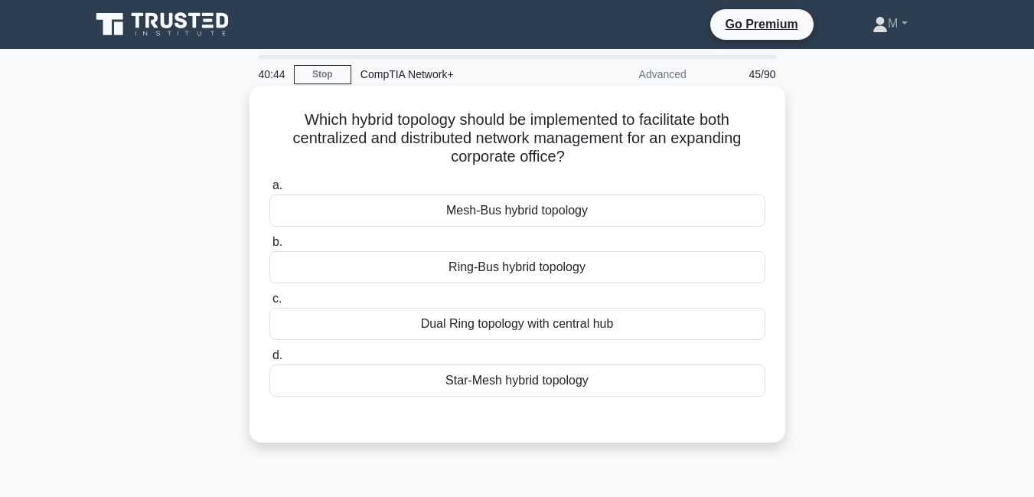
click at [497, 382] on div "Star-Mesh hybrid topology" at bounding box center [517, 380] width 496 height 32
click at [269, 360] on input "d. Star-Mesh hybrid topology" at bounding box center [269, 356] width 0 height 10
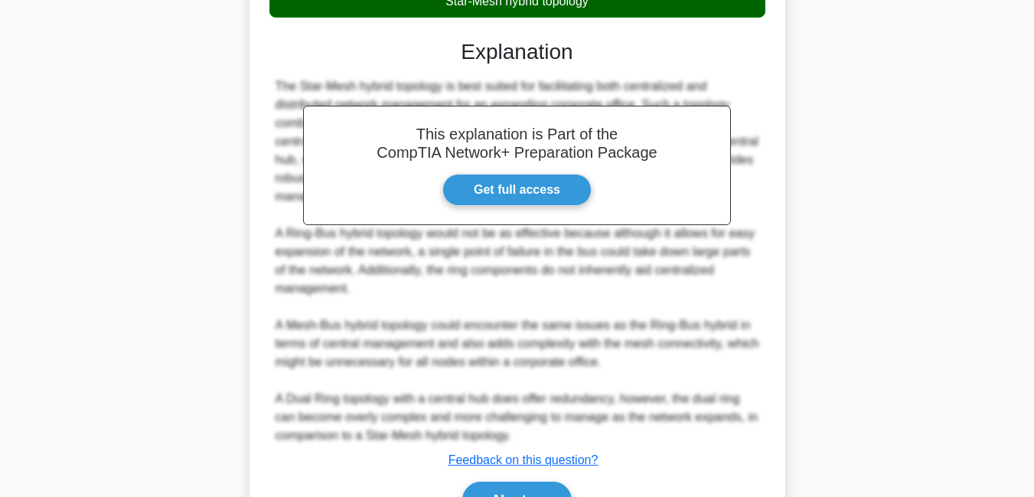
scroll to position [466, 0]
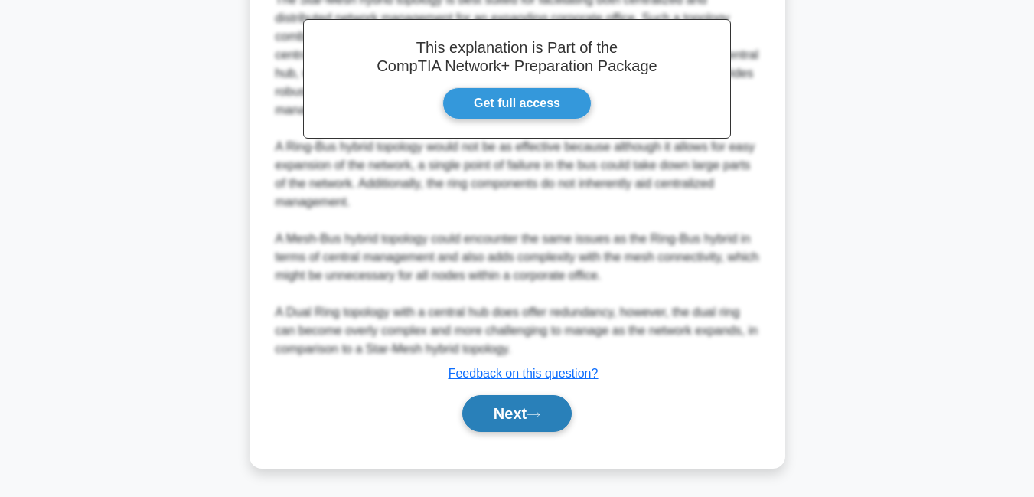
click at [528, 418] on button "Next" at bounding box center [516, 413] width 109 height 37
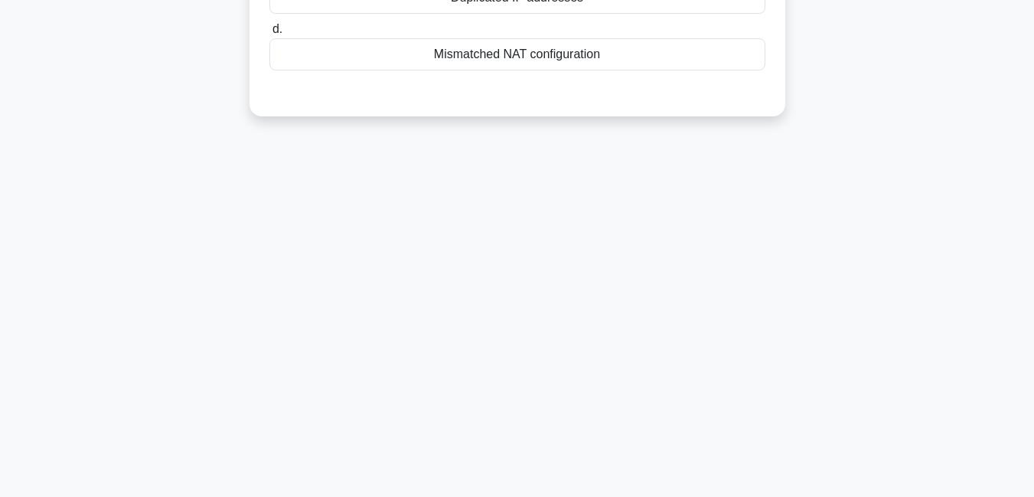
scroll to position [0, 0]
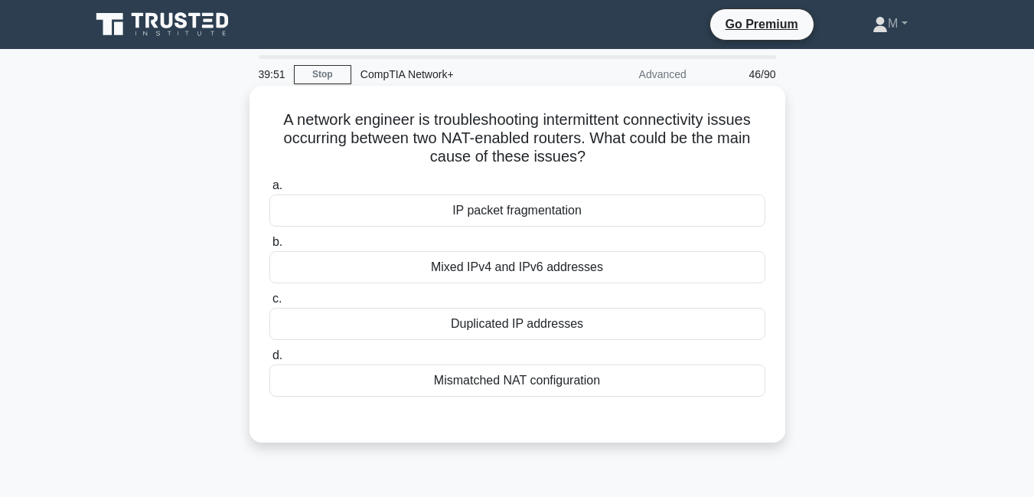
click at [547, 328] on div "Duplicated IP addresses" at bounding box center [517, 324] width 496 height 32
click at [269, 304] on input "c. Duplicated IP addresses" at bounding box center [269, 299] width 0 height 10
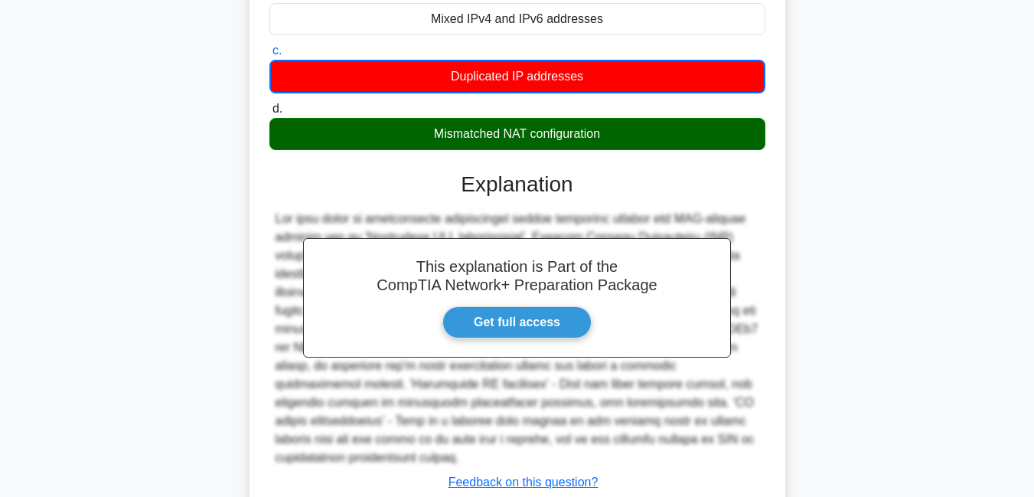
scroll to position [339, 0]
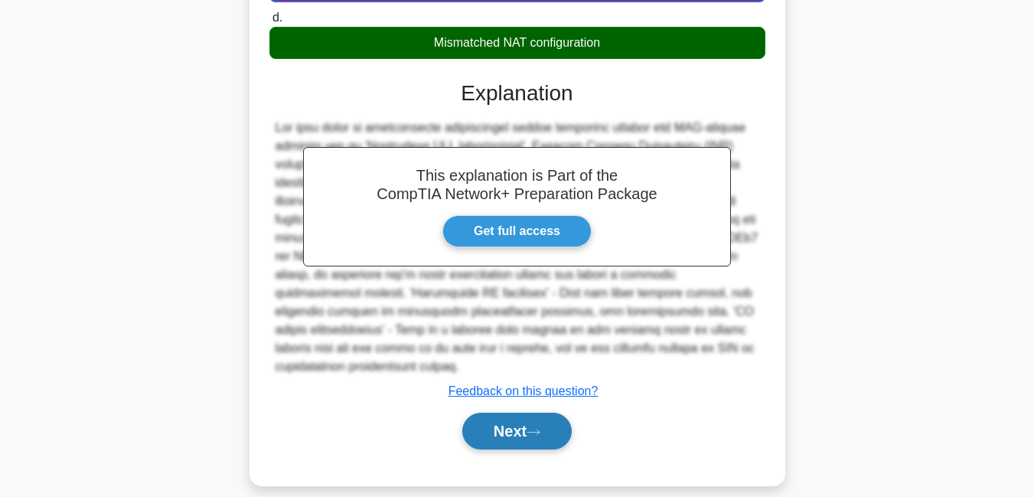
click at [511, 425] on button "Next" at bounding box center [516, 431] width 109 height 37
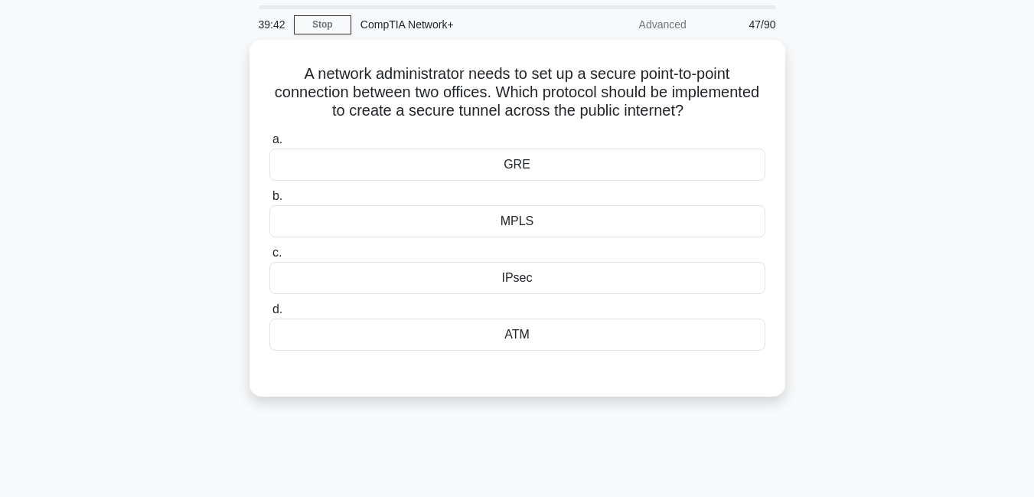
scroll to position [32, 0]
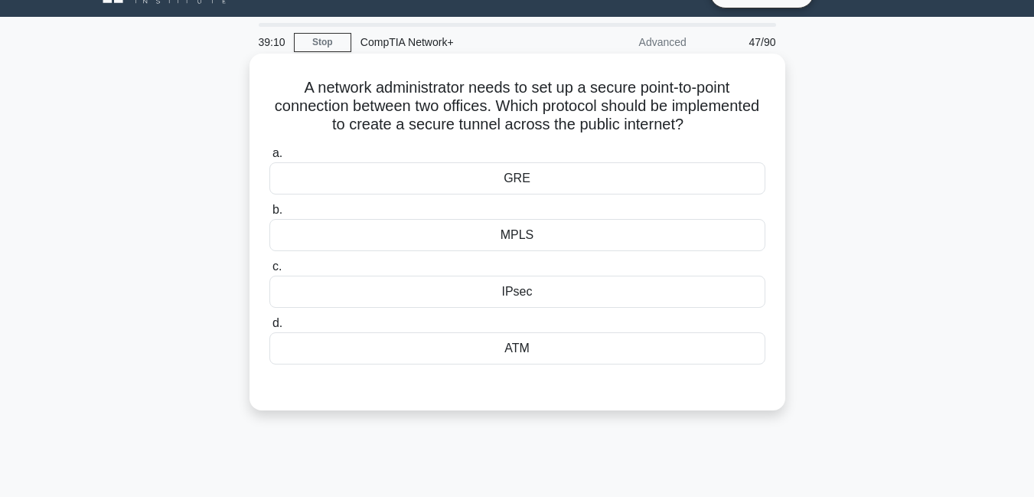
click at [510, 298] on div "IPsec" at bounding box center [517, 292] width 496 height 32
click at [269, 272] on input "c. IPsec" at bounding box center [269, 267] width 0 height 10
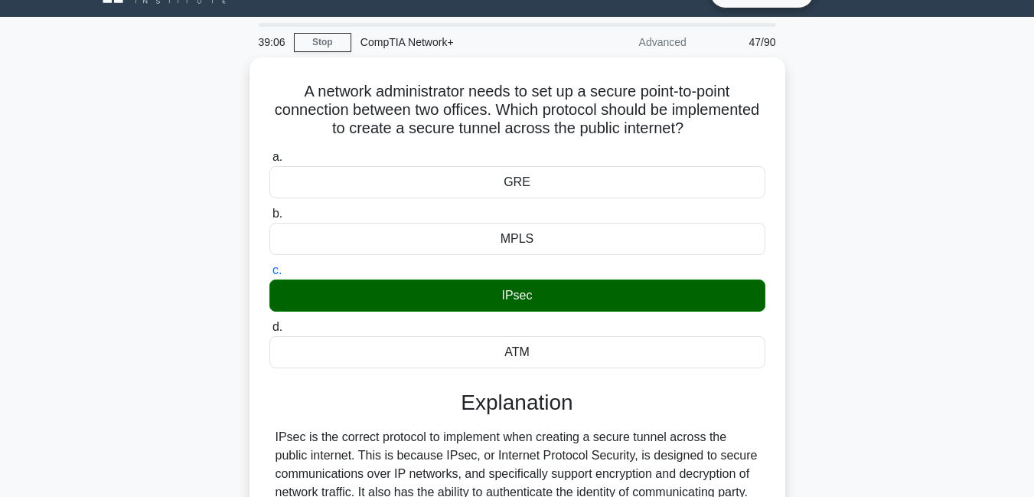
scroll to position [330, 0]
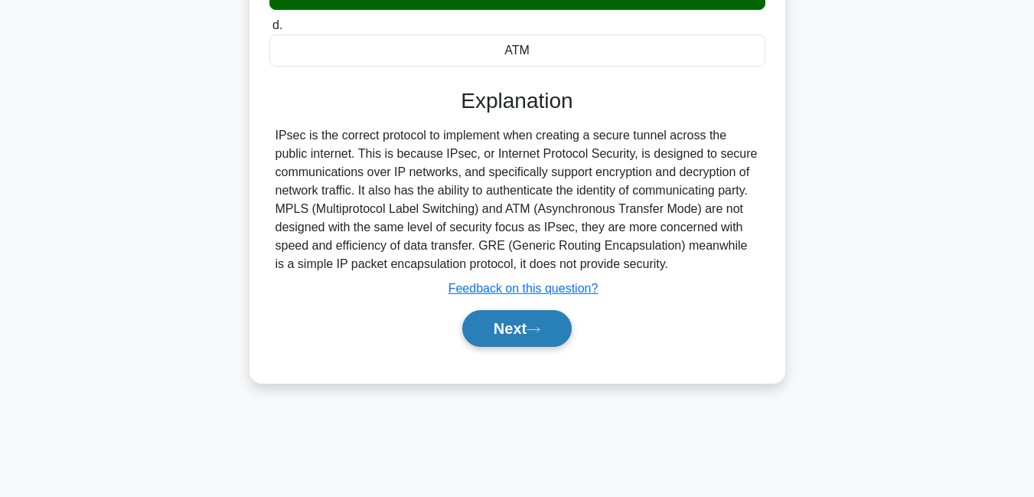
click at [485, 332] on button "Next" at bounding box center [516, 328] width 109 height 37
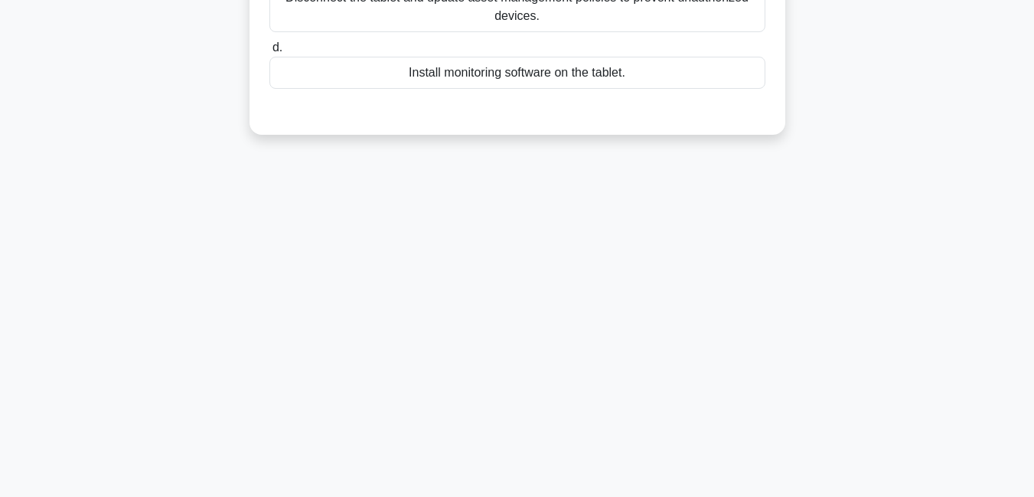
scroll to position [0, 0]
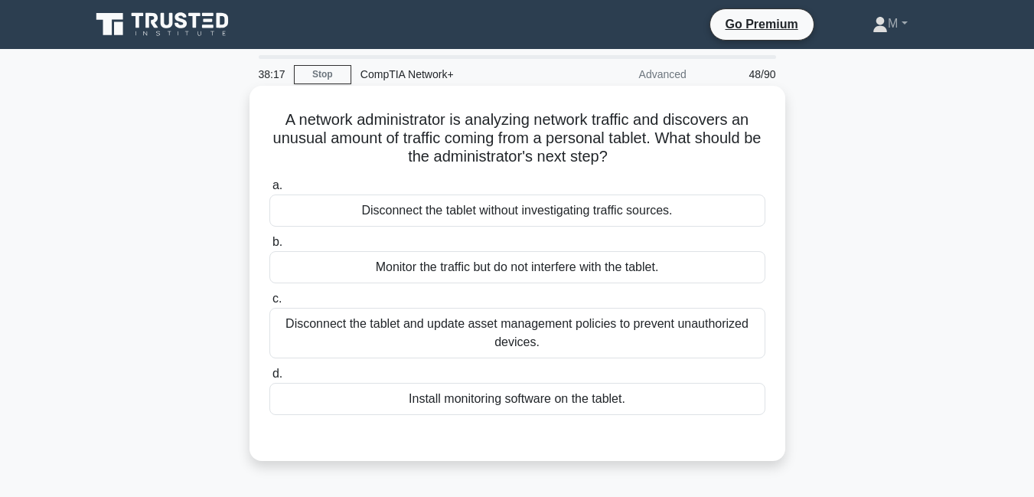
click at [485, 276] on div "Monitor the traffic but do not interfere with the tablet." at bounding box center [517, 267] width 496 height 32
click at [269, 247] on input "b. Monitor the traffic but do not interfere with the tablet." at bounding box center [269, 242] width 0 height 10
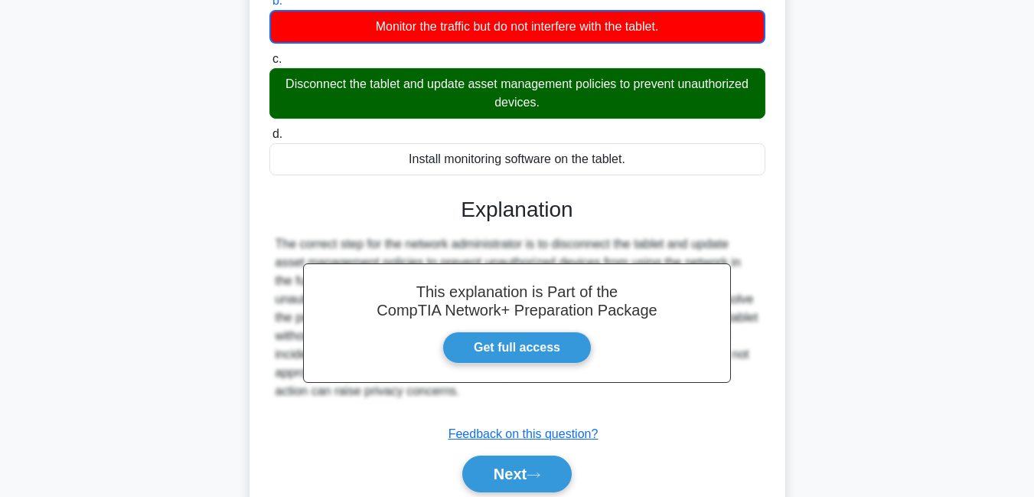
scroll to position [330, 0]
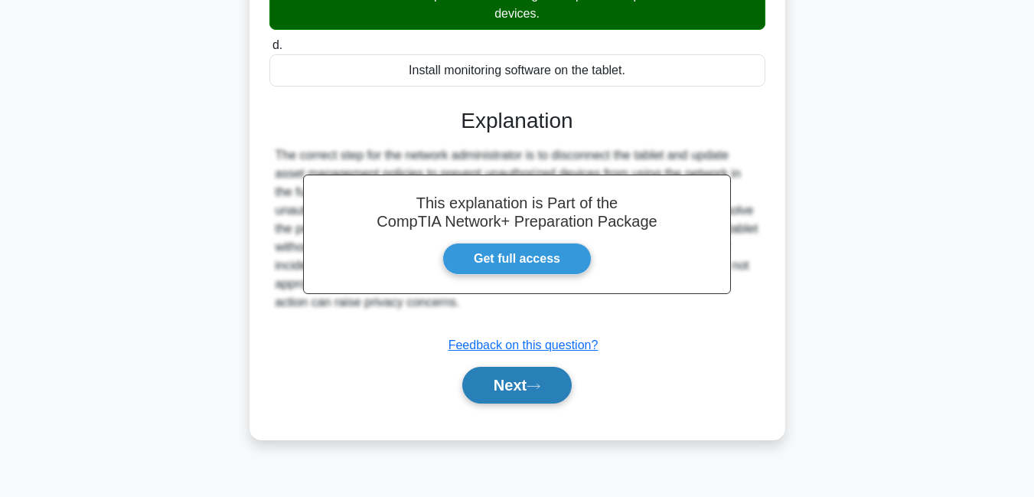
click at [499, 390] on button "Next" at bounding box center [516, 385] width 109 height 37
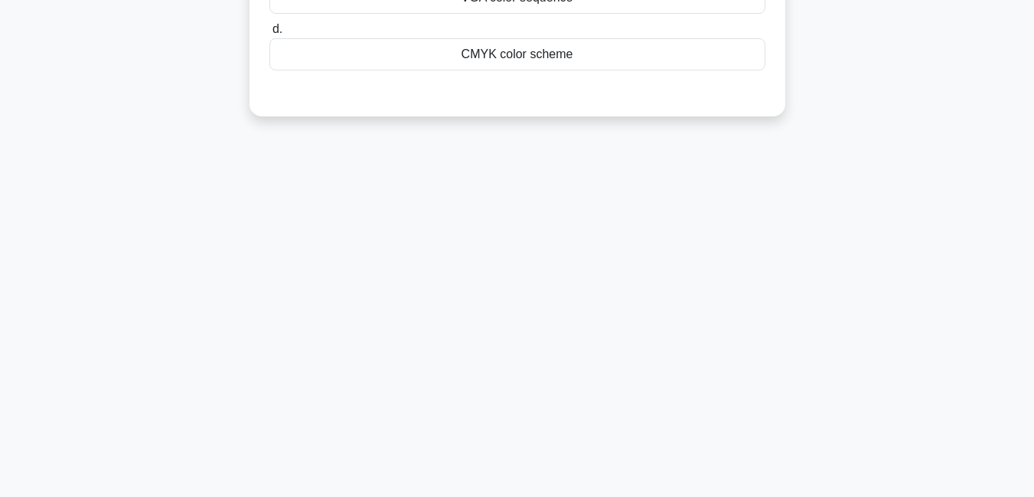
scroll to position [0, 0]
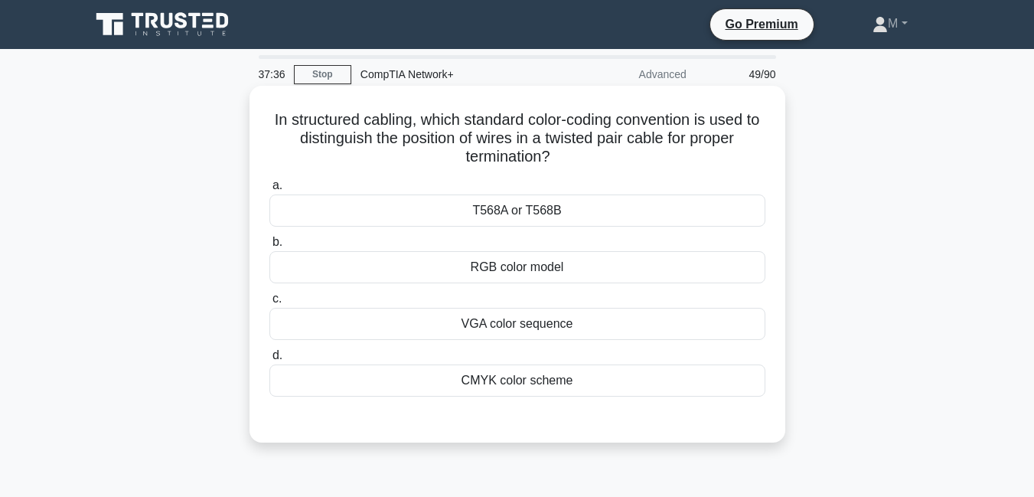
click at [542, 266] on div "RGB color model" at bounding box center [517, 267] width 496 height 32
click at [269, 247] on input "b. RGB color model" at bounding box center [269, 242] width 0 height 10
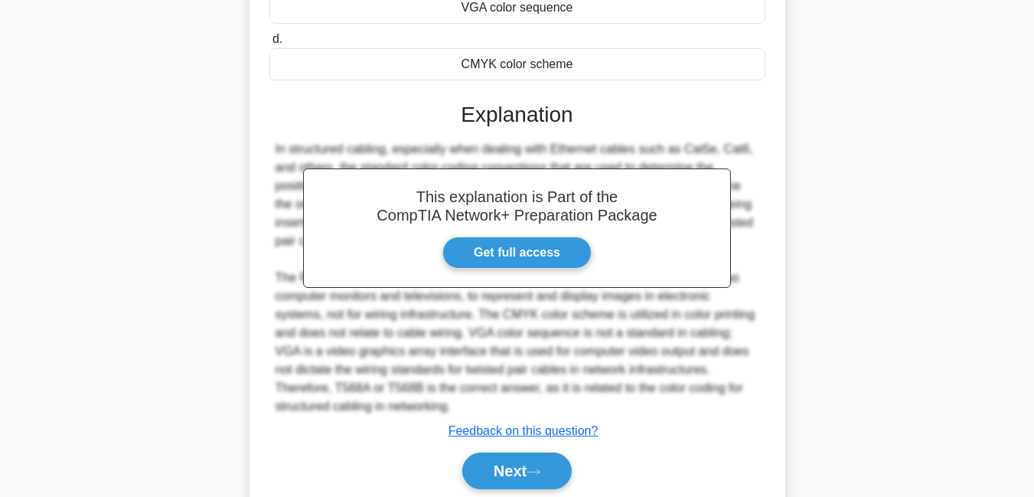
scroll to position [376, 0]
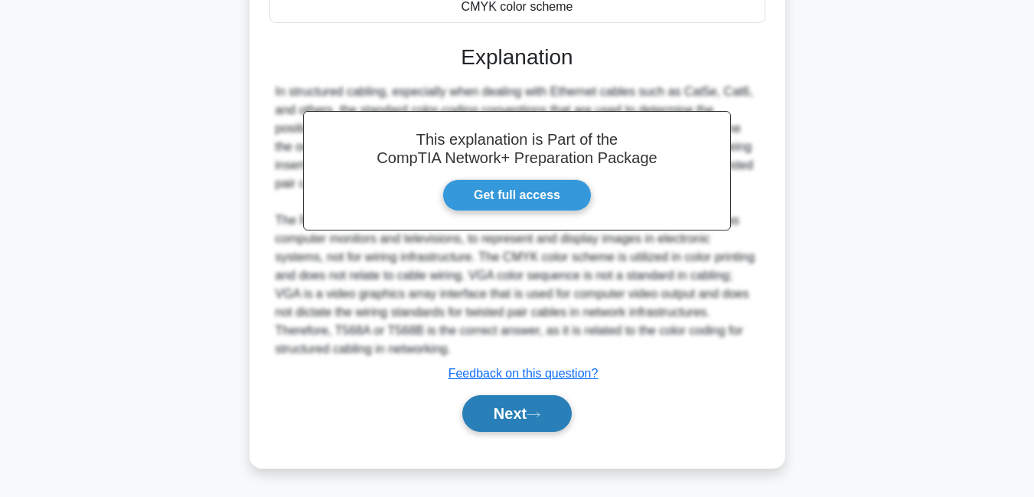
click at [504, 406] on button "Next" at bounding box center [516, 413] width 109 height 37
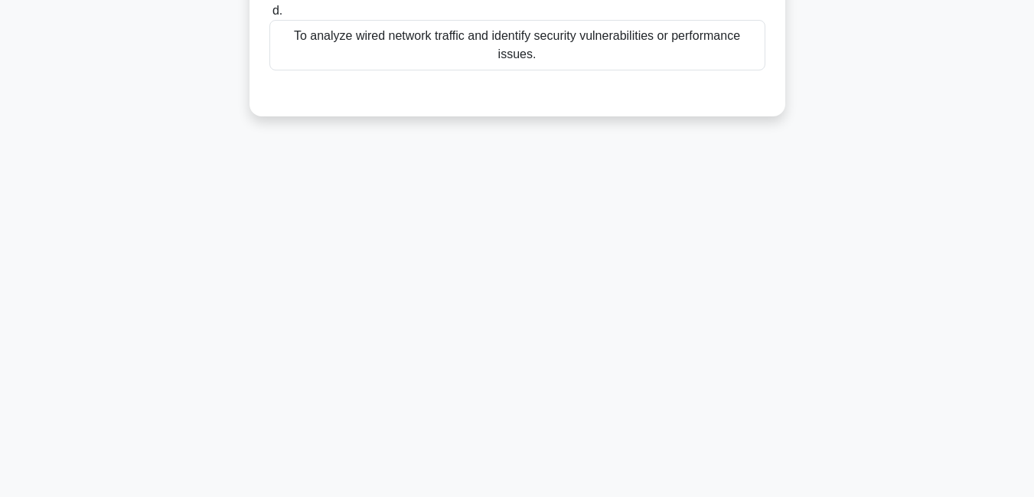
scroll to position [0, 0]
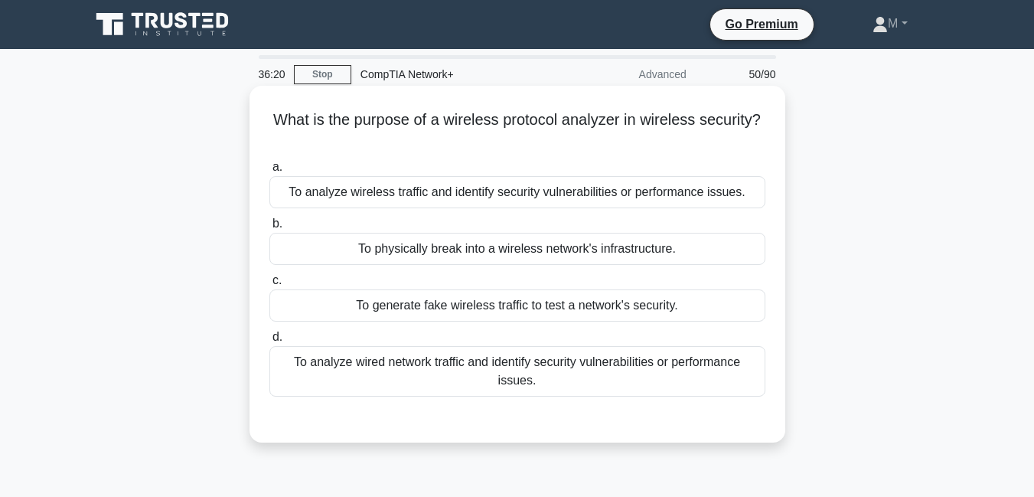
click at [483, 186] on div "To analyze wireless traffic and identify security vulnerabilities or performanc…" at bounding box center [517, 192] width 496 height 32
click at [269, 172] on input "a. To analyze wireless traffic and identify security vulnerabilities or perform…" at bounding box center [269, 167] width 0 height 10
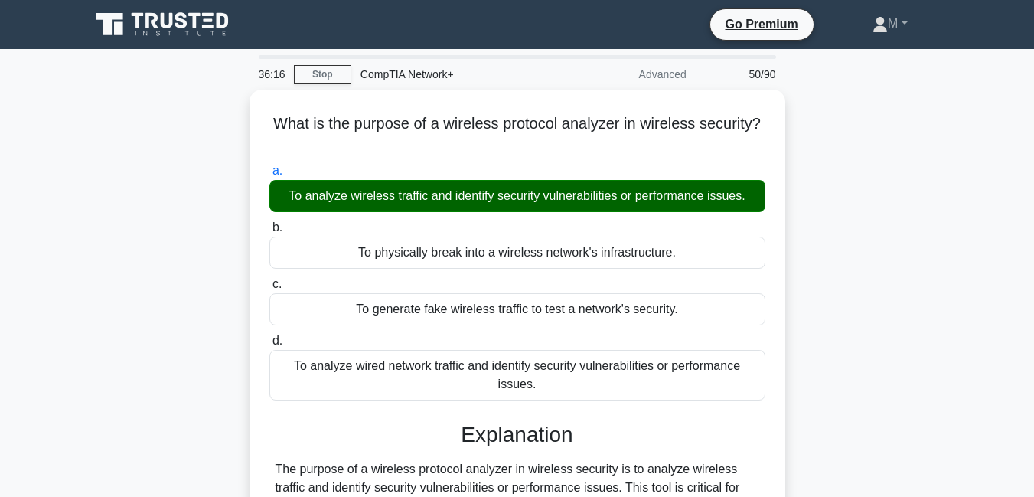
scroll to position [330, 0]
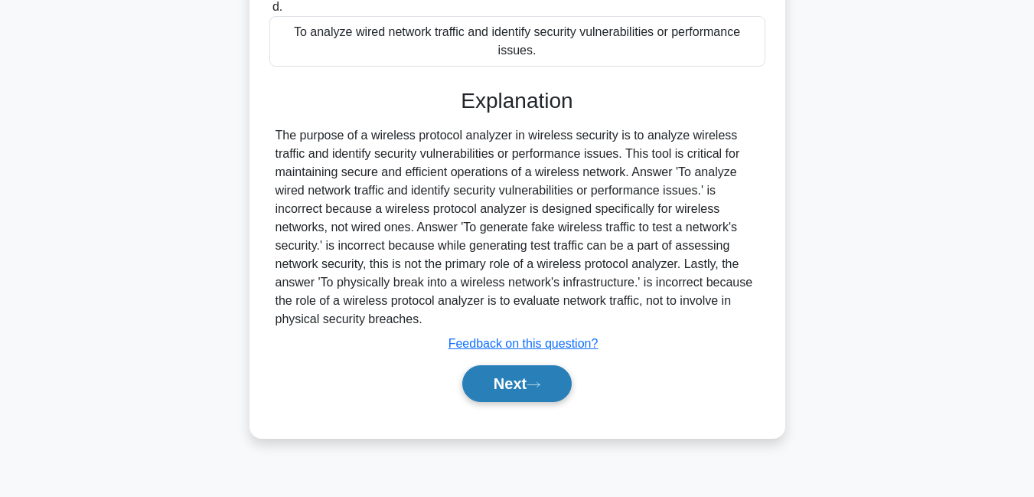
click at [512, 383] on button "Next" at bounding box center [516, 383] width 109 height 37
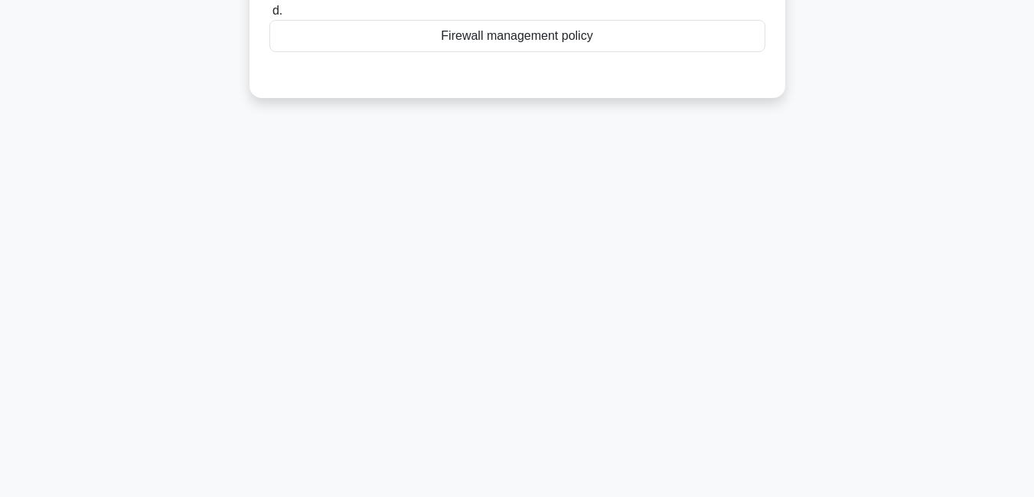
scroll to position [0, 0]
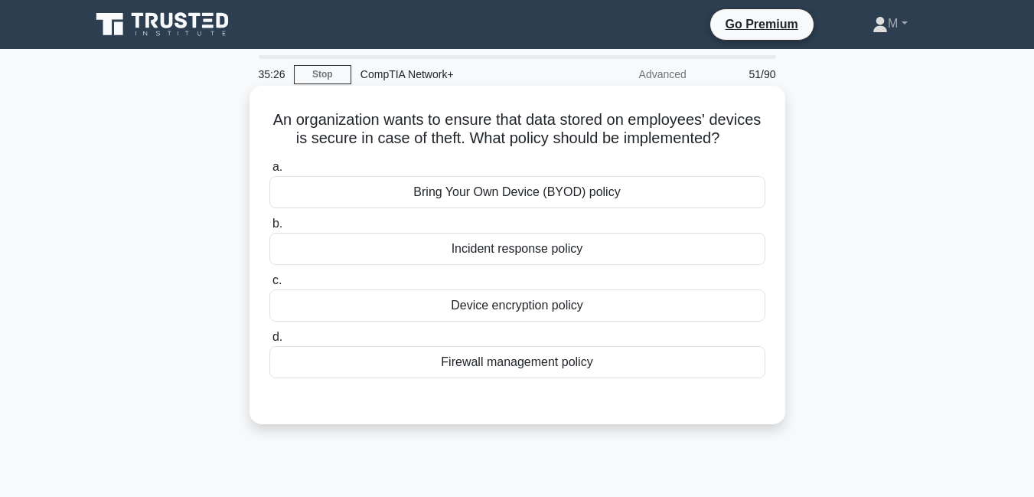
click at [527, 264] on div "Incident response policy" at bounding box center [517, 249] width 496 height 32
click at [269, 229] on input "b. Incident response policy" at bounding box center [269, 224] width 0 height 10
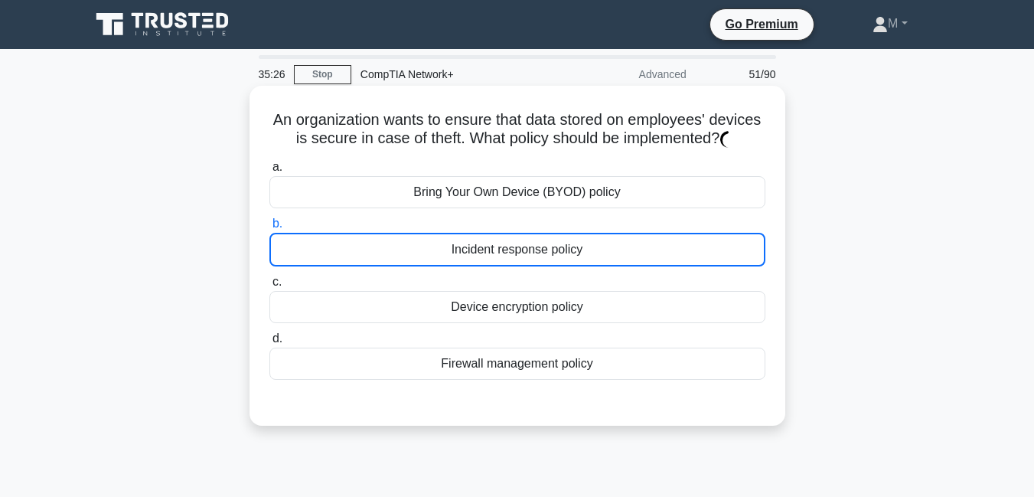
click at [527, 264] on div "Incident response policy" at bounding box center [517, 250] width 496 height 34
click at [269, 229] on input "b. Incident response policy" at bounding box center [269, 224] width 0 height 10
click at [527, 264] on div "Incident response policy" at bounding box center [517, 250] width 496 height 34
click at [269, 229] on input "b. Incident response policy" at bounding box center [269, 224] width 0 height 10
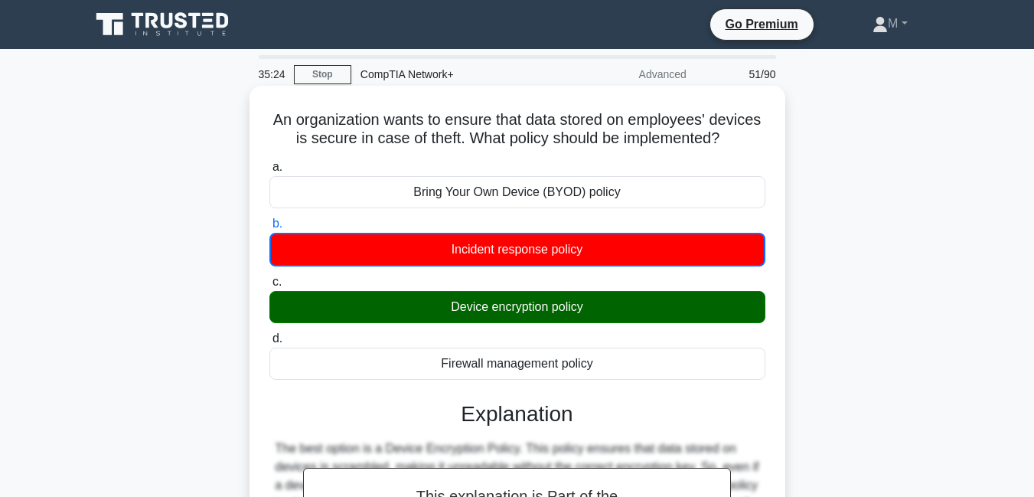
click at [527, 264] on div "Incident response policy" at bounding box center [517, 250] width 496 height 34
click at [269, 229] on input "b. Incident response policy" at bounding box center [269, 224] width 0 height 10
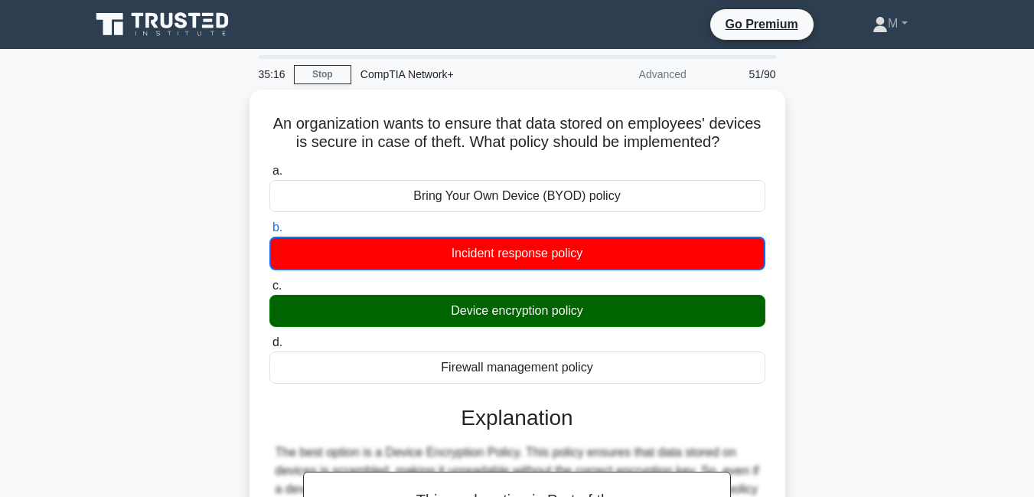
scroll to position [330, 0]
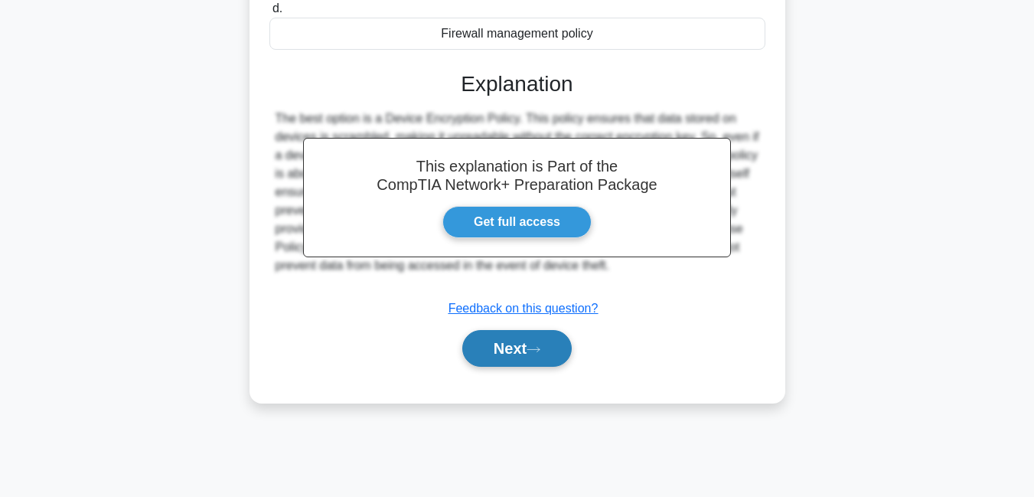
click at [524, 367] on button "Next" at bounding box center [516, 348] width 109 height 37
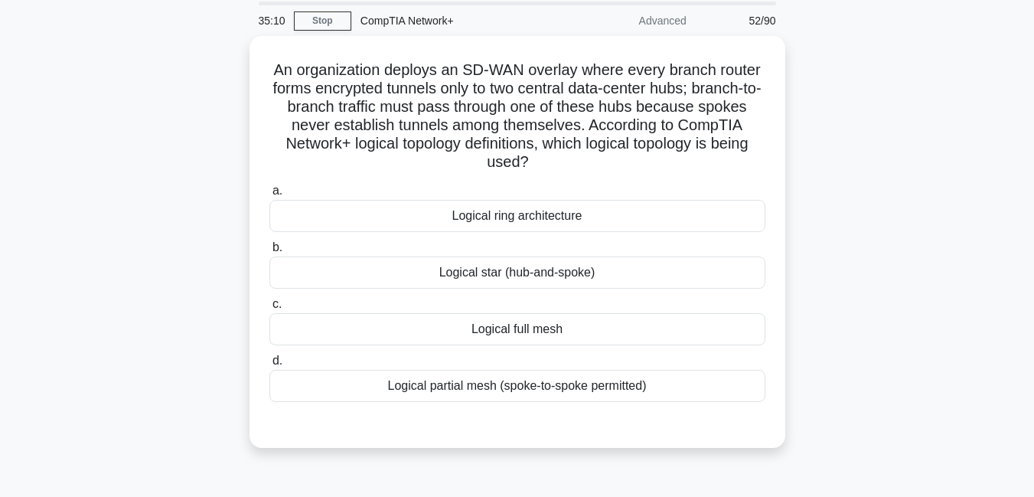
scroll to position [38, 0]
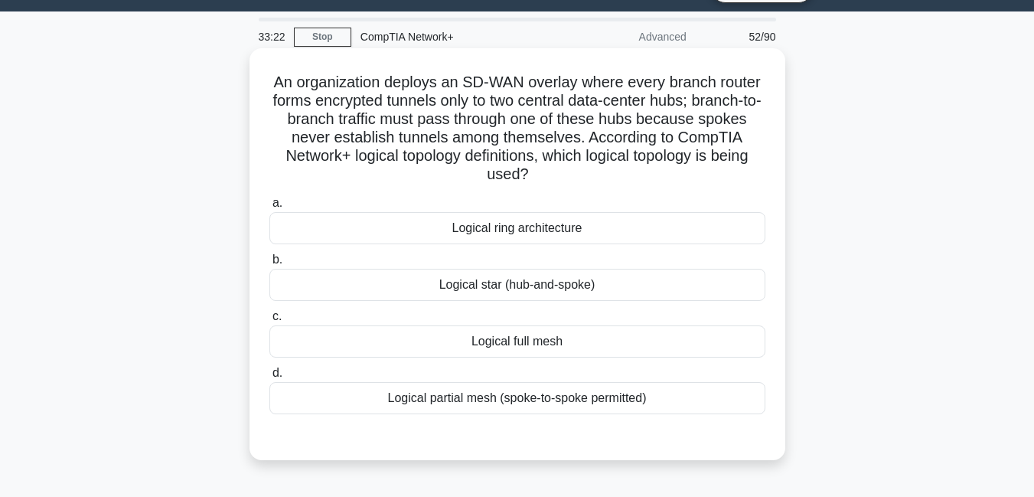
click at [529, 281] on div "Logical star (hub-and-spoke)" at bounding box center [517, 285] width 496 height 32
click at [269, 265] on input "b. Logical star (hub-and-spoke)" at bounding box center [269, 260] width 0 height 10
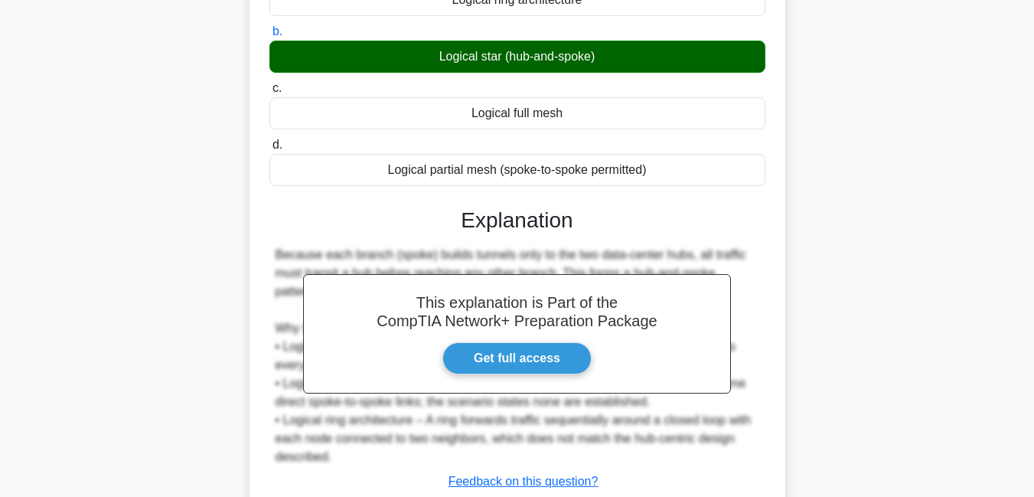
scroll to position [374, 0]
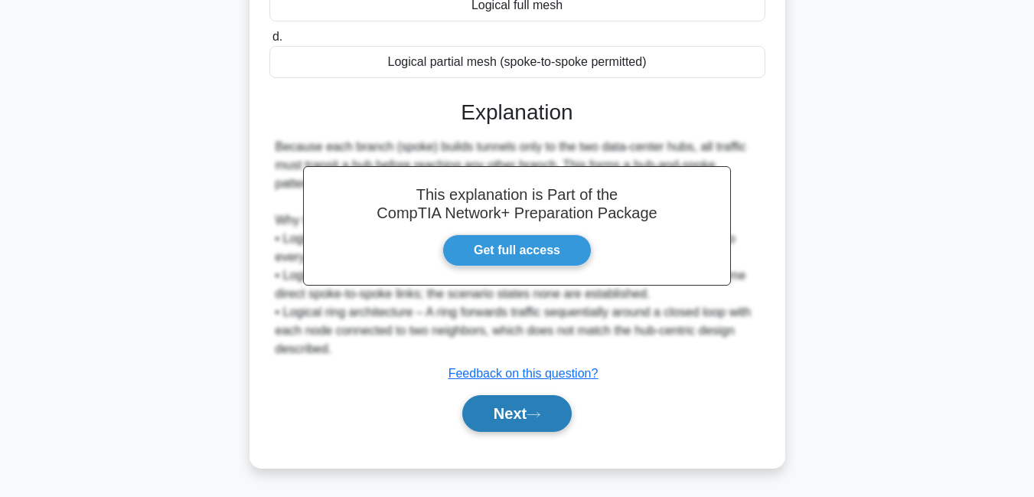
click at [486, 422] on button "Next" at bounding box center [516, 413] width 109 height 37
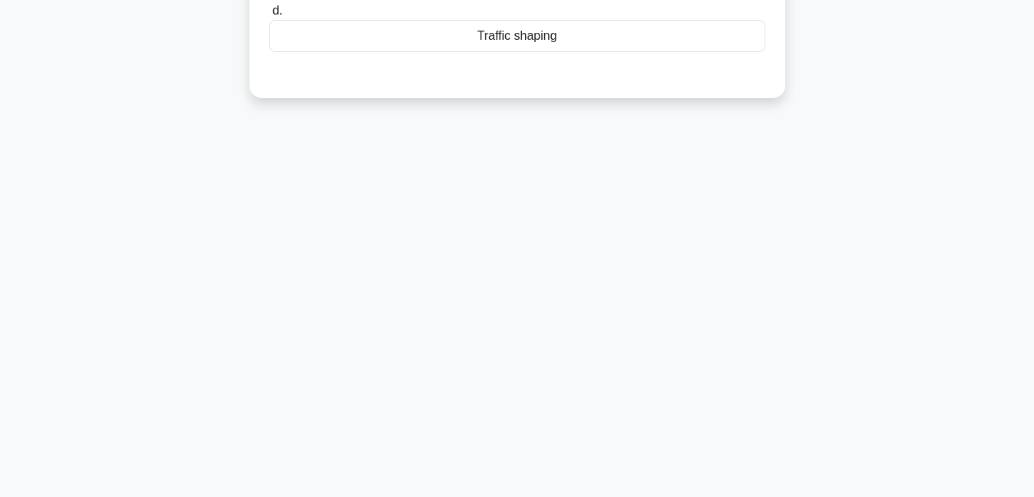
scroll to position [14, 0]
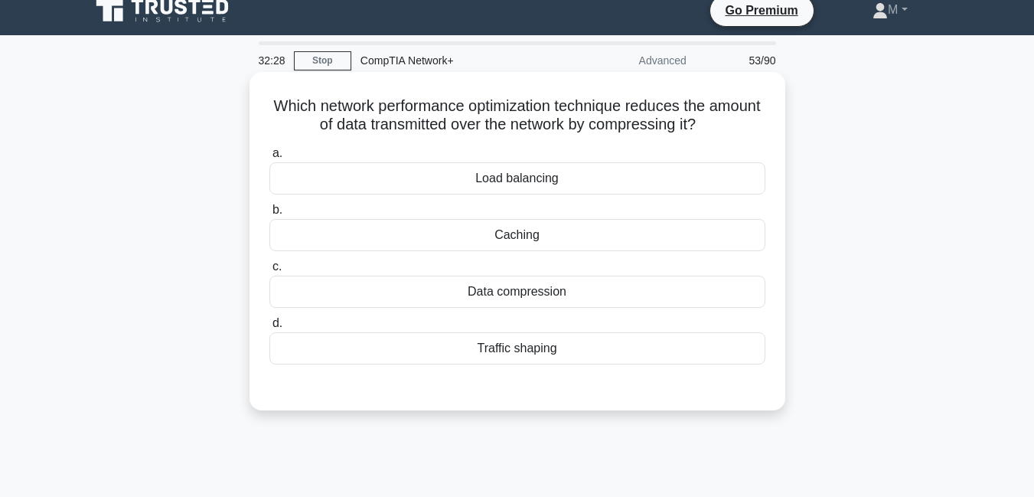
click at [513, 180] on div "Load balancing" at bounding box center [517, 178] width 496 height 32
click at [269, 158] on input "a. Load balancing" at bounding box center [269, 153] width 0 height 10
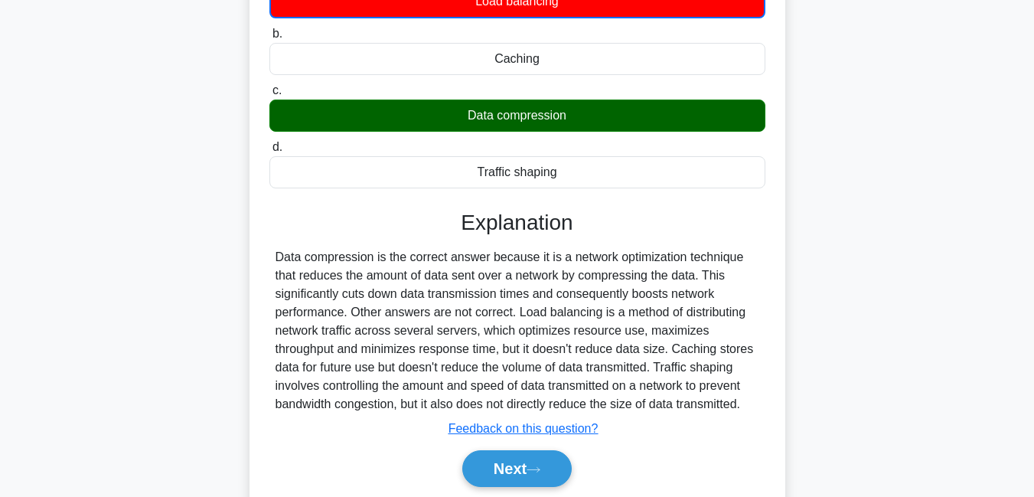
scroll to position [330, 0]
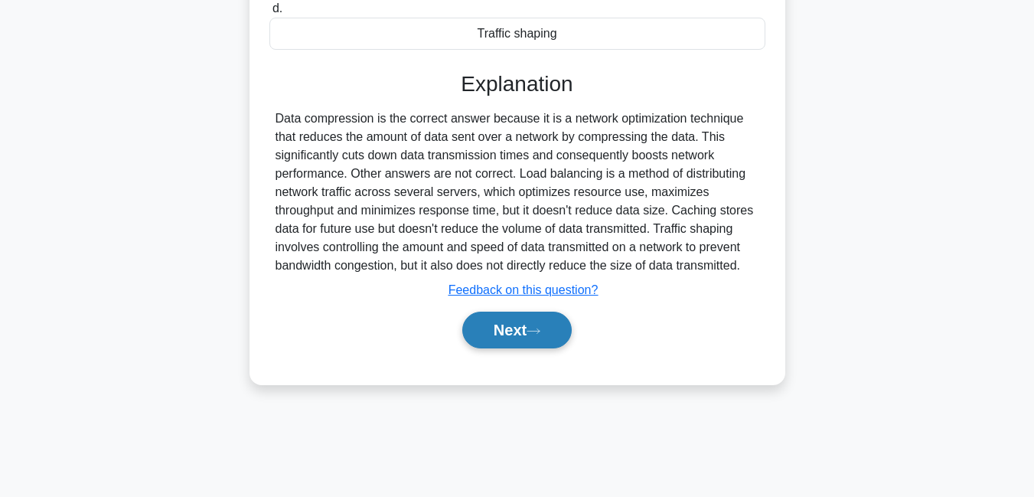
click at [509, 342] on button "Next" at bounding box center [516, 330] width 109 height 37
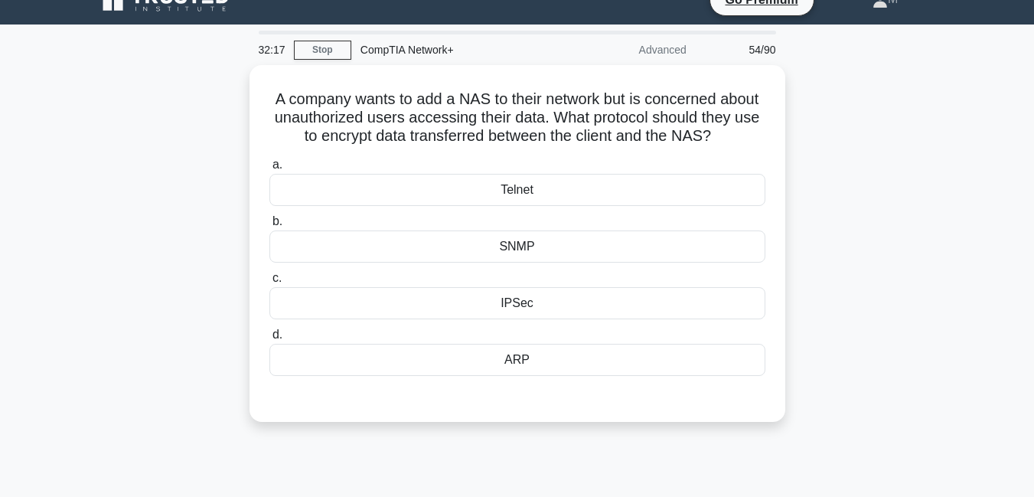
scroll to position [0, 0]
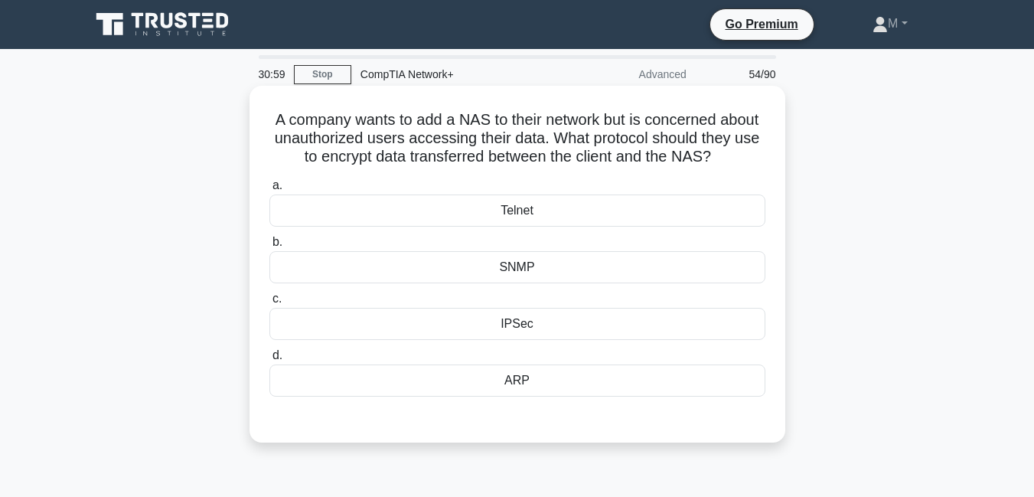
click at [526, 340] on div "IPSec" at bounding box center [517, 324] width 496 height 32
click at [269, 304] on input "c. IPSec" at bounding box center [269, 299] width 0 height 10
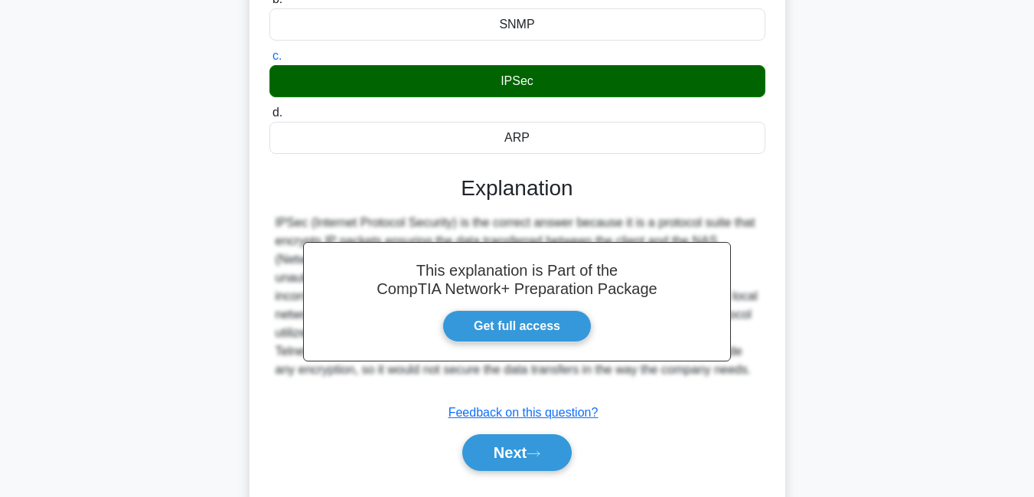
scroll to position [266, 0]
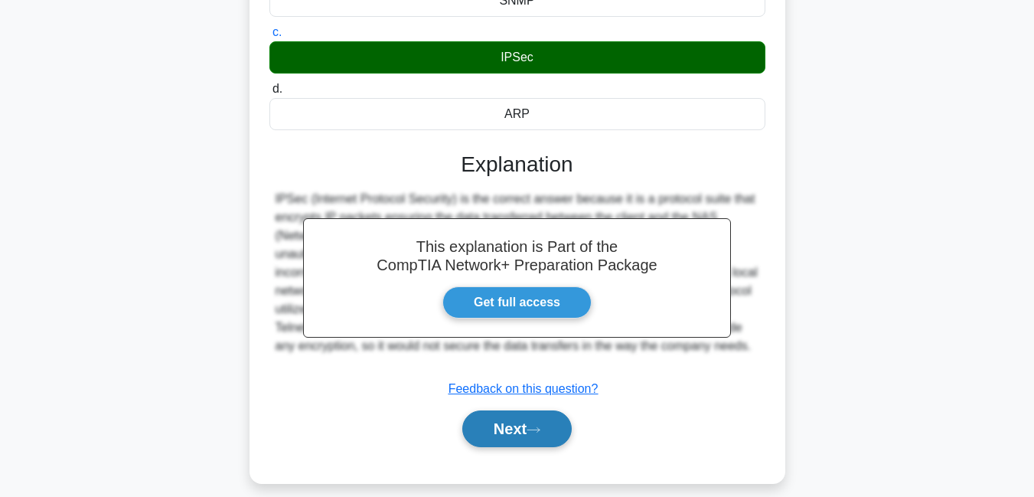
click at [524, 435] on button "Next" at bounding box center [516, 428] width 109 height 37
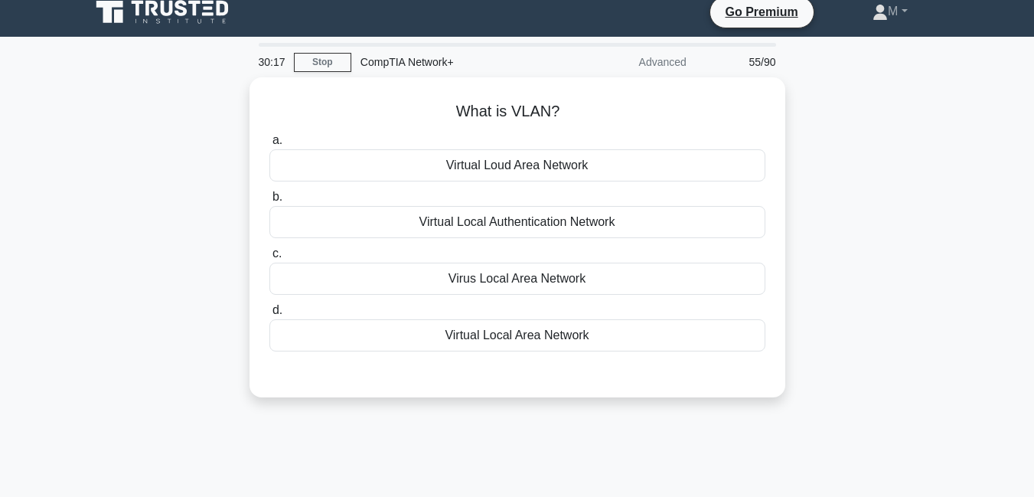
scroll to position [0, 0]
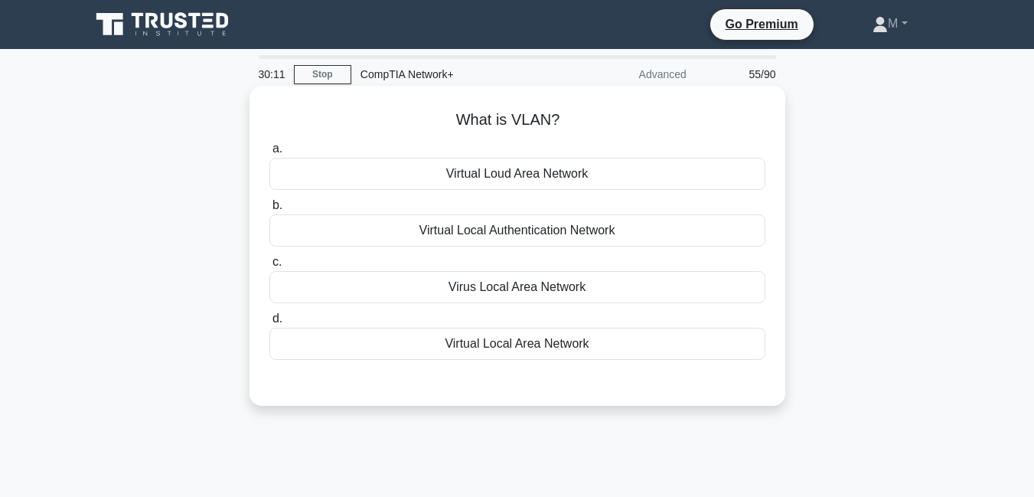
click at [515, 288] on div "Virus Local Area Network" at bounding box center [517, 287] width 496 height 32
click at [269, 267] on input "c. Virus Local Area Network" at bounding box center [269, 262] width 0 height 10
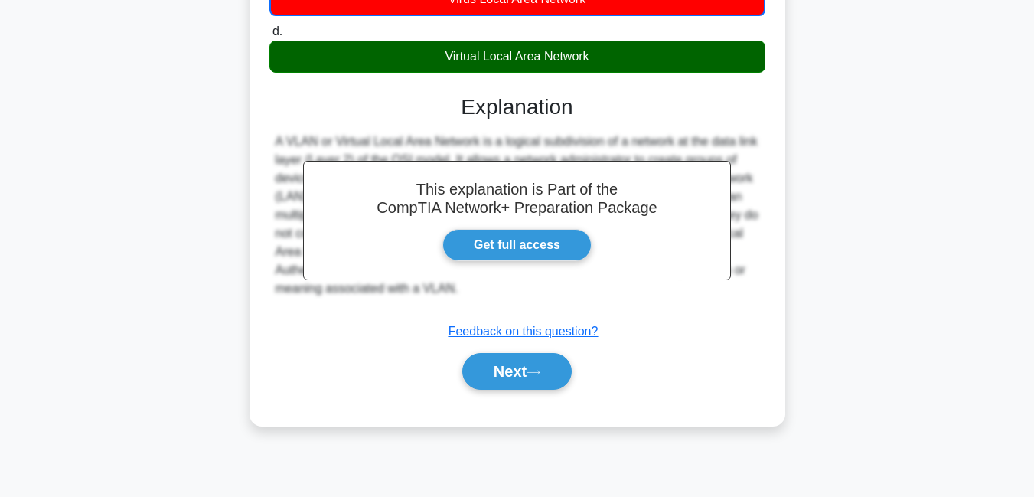
scroll to position [303, 0]
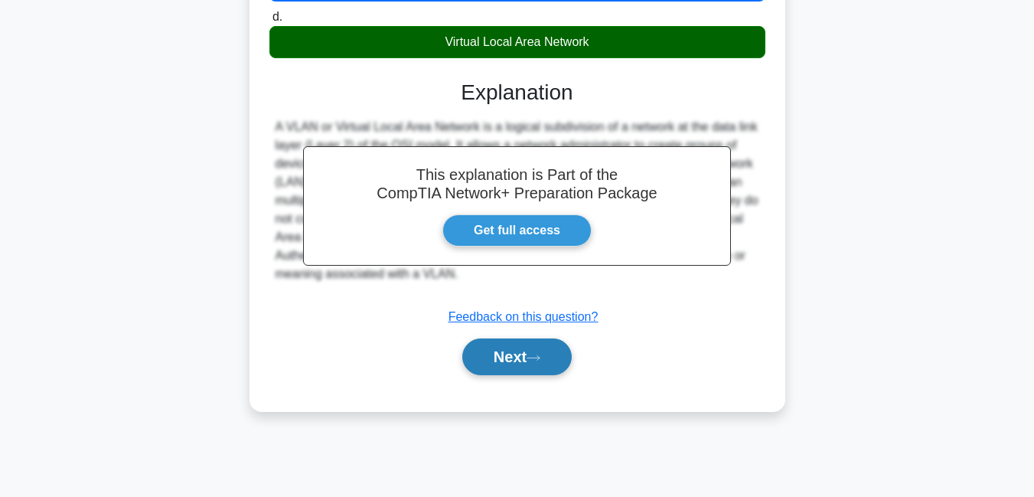
click at [508, 362] on button "Next" at bounding box center [516, 356] width 109 height 37
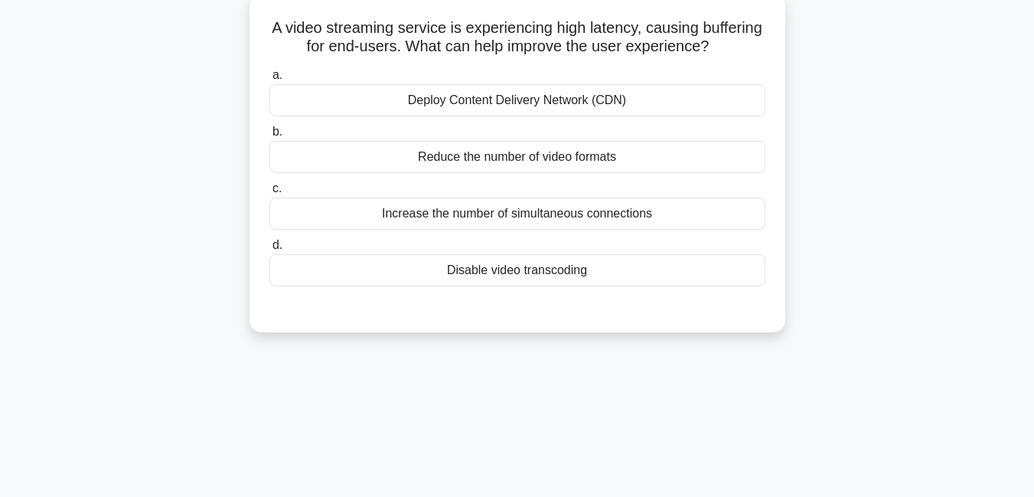
scroll to position [77, 0]
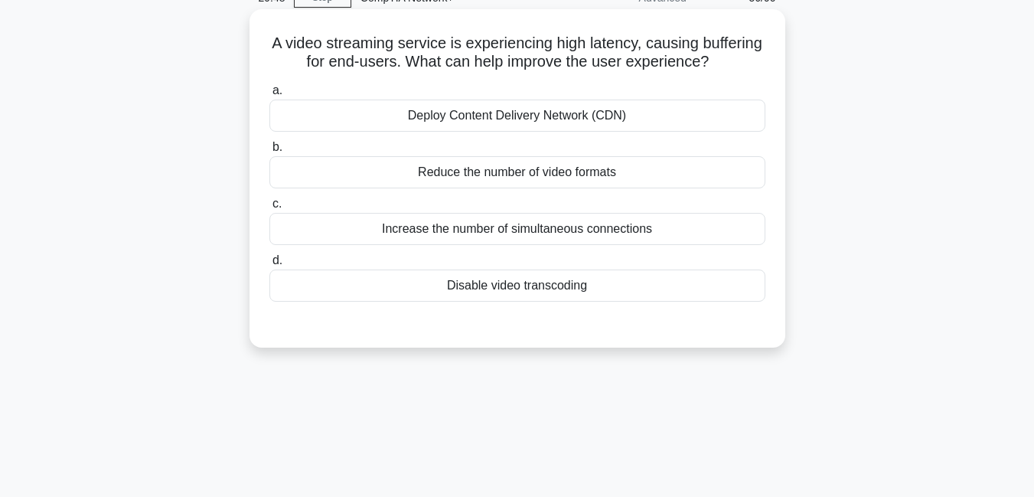
click at [573, 132] on div "Deploy Content Delivery Network (CDN)" at bounding box center [517, 115] width 496 height 32
click at [269, 96] on input "a. Deploy Content Delivery Network (CDN)" at bounding box center [269, 91] width 0 height 10
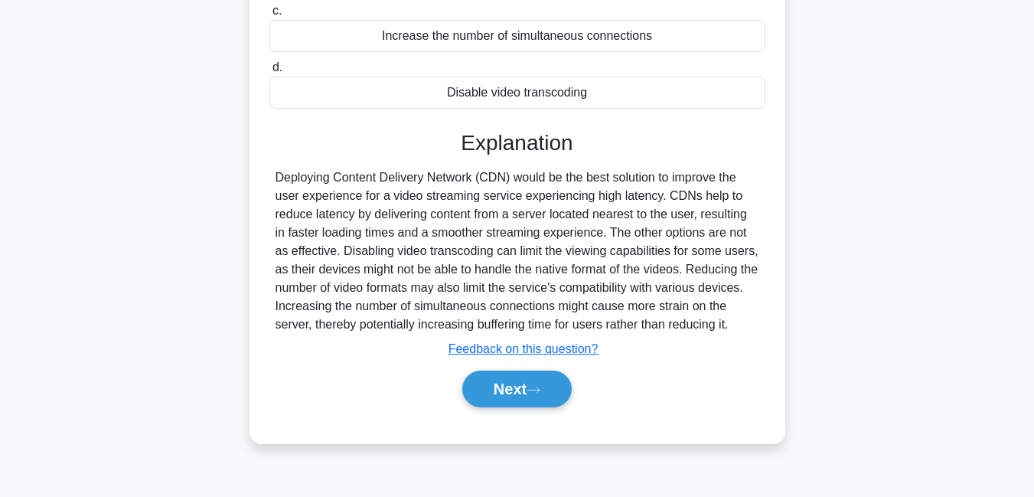
scroll to position [330, 0]
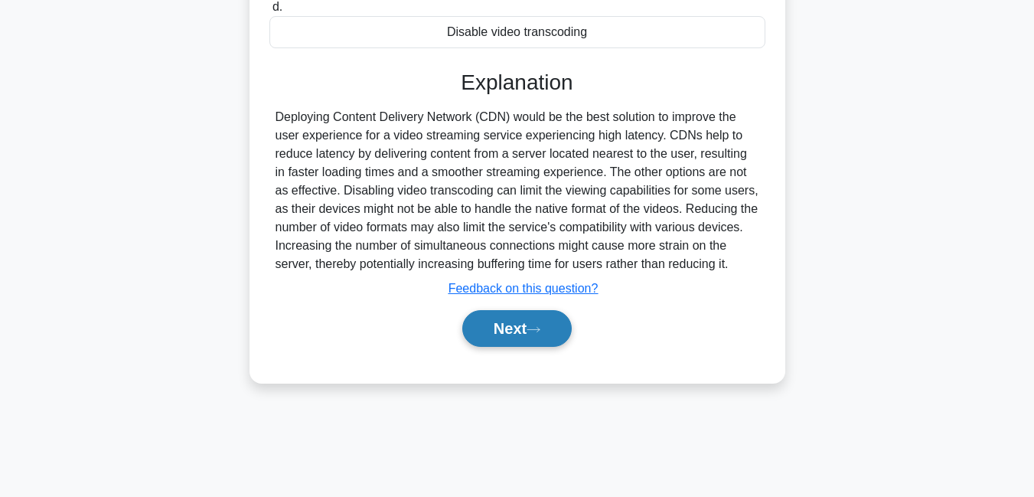
click at [520, 347] on button "Next" at bounding box center [516, 328] width 109 height 37
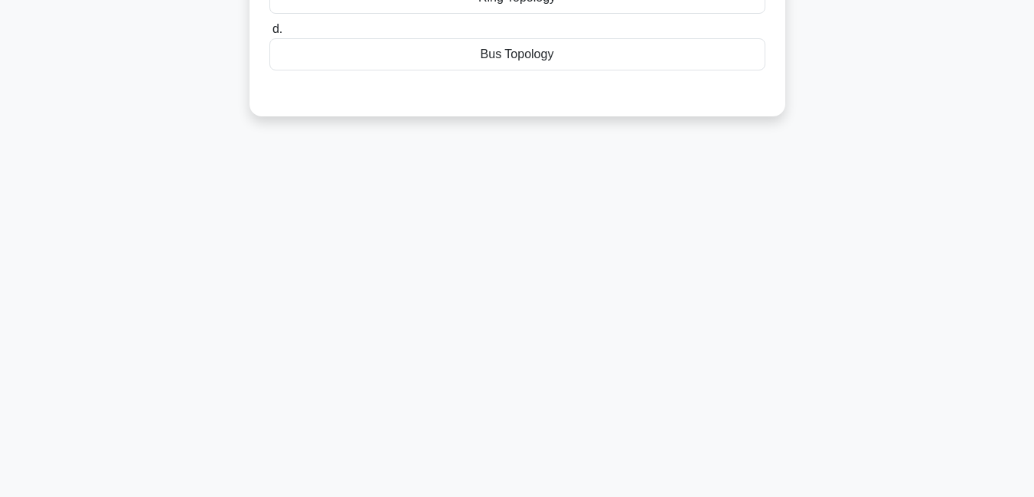
scroll to position [0, 0]
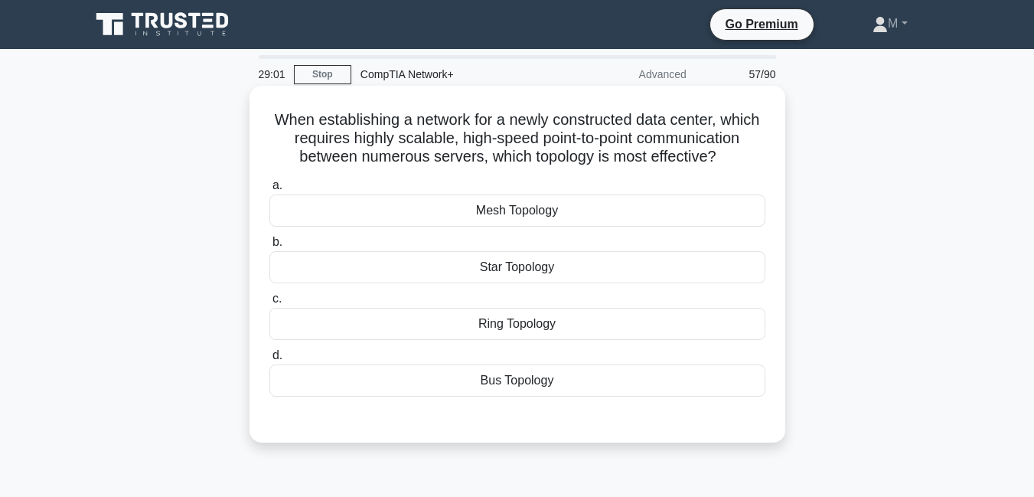
click at [520, 272] on div "Star Topology" at bounding box center [517, 267] width 496 height 32
click at [269, 247] on input "b. Star Topology" at bounding box center [269, 242] width 0 height 10
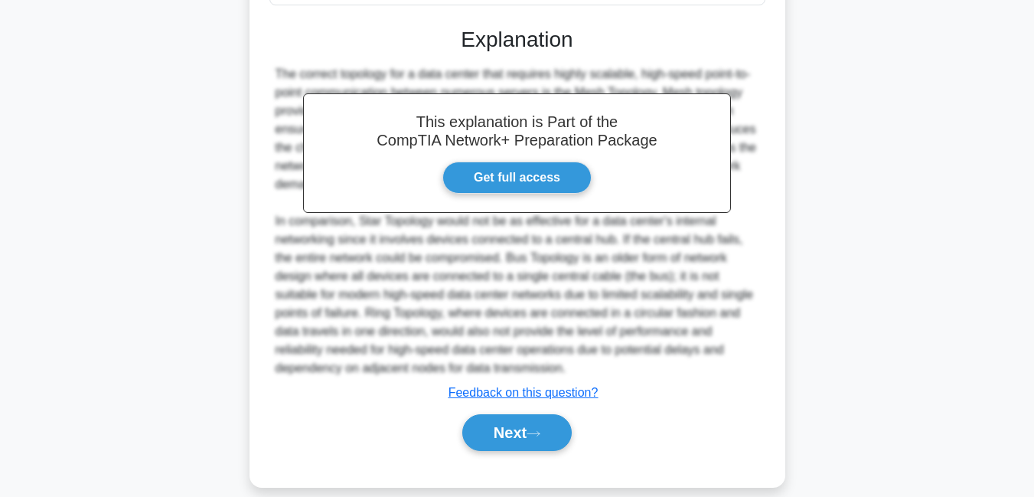
scroll to position [413, 0]
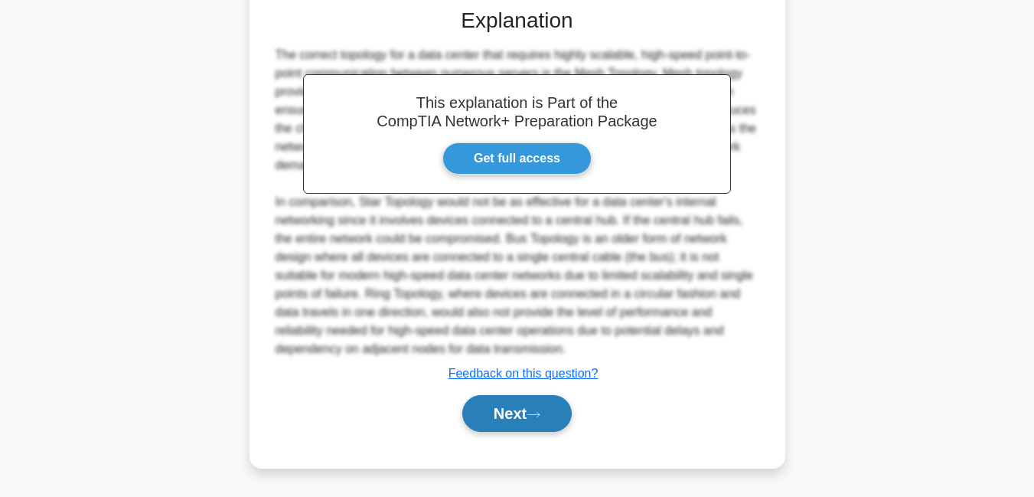
click at [472, 409] on button "Next" at bounding box center [516, 413] width 109 height 37
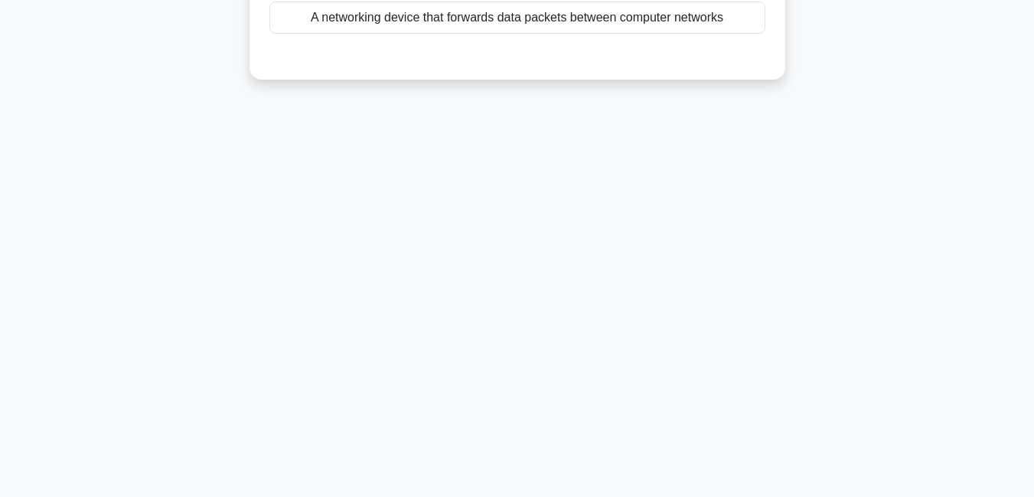
scroll to position [330, 0]
click at [1029, 125] on main "28:30 Stop CompTIA Network+ Advanced 58/90 What is a router? .spinner_0XTQ{tran…" at bounding box center [517, 108] width 1034 height 778
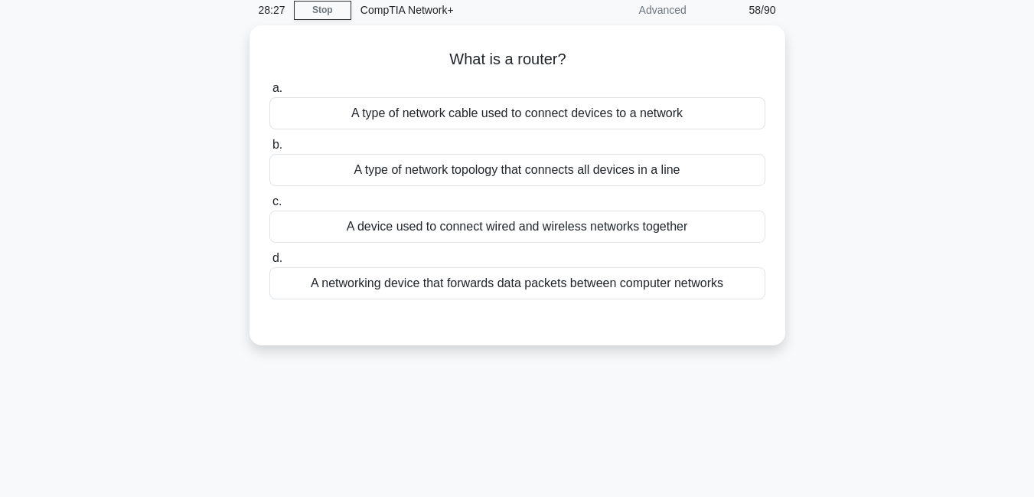
scroll to position [0, 0]
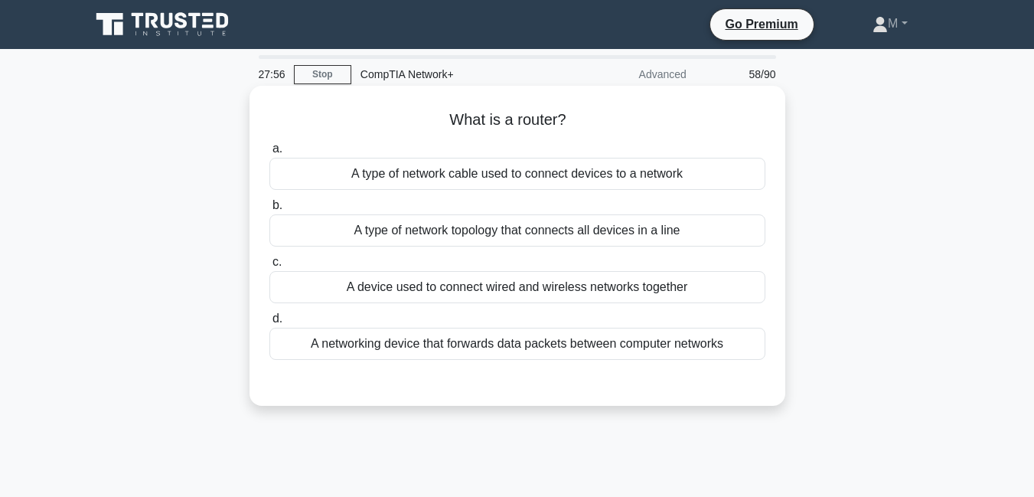
click at [497, 350] on div "A networking device that forwards data packets between computer networks" at bounding box center [517, 344] width 496 height 32
click at [269, 324] on input "d. A networking device that forwards data packets between computer networks" at bounding box center [269, 319] width 0 height 10
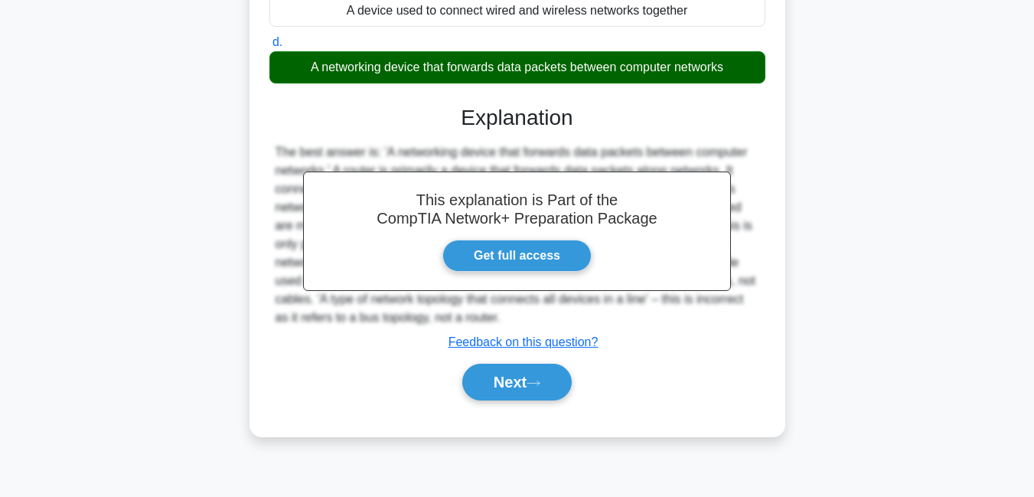
scroll to position [330, 0]
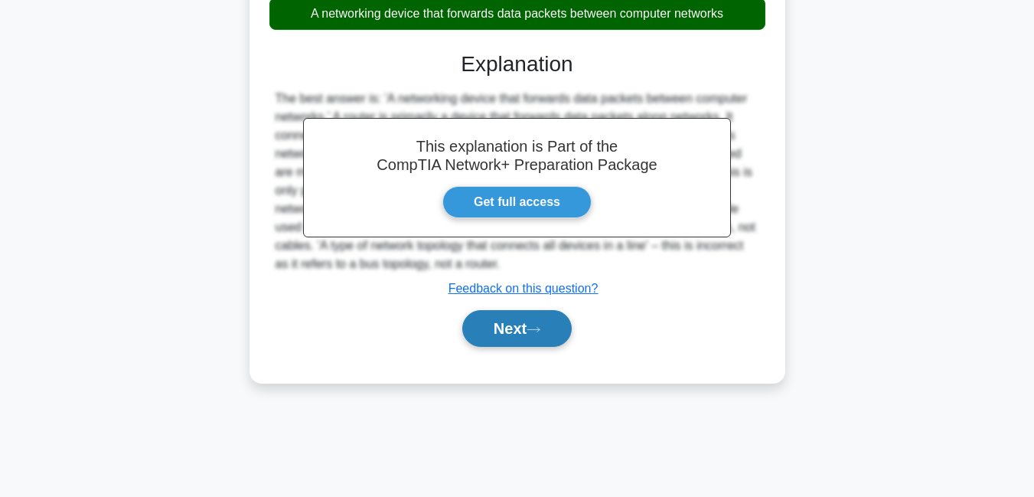
click at [503, 338] on button "Next" at bounding box center [516, 328] width 109 height 37
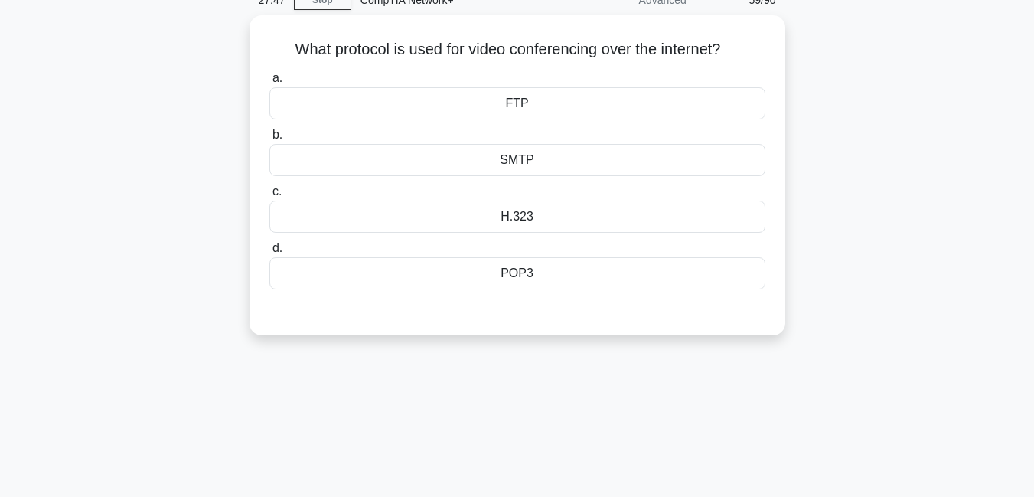
scroll to position [57, 0]
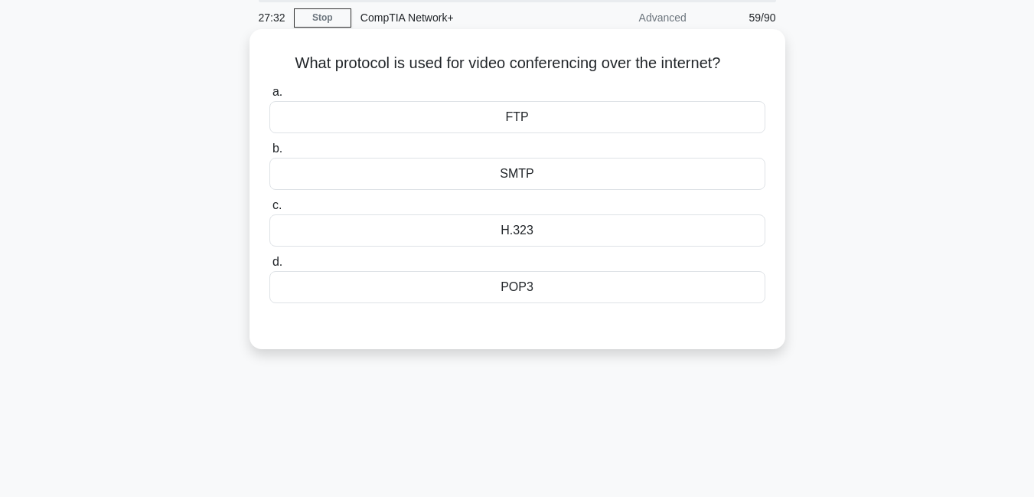
click at [513, 234] on div "H.323" at bounding box center [517, 230] width 496 height 32
click at [269, 210] on input "c. H.323" at bounding box center [269, 206] width 0 height 10
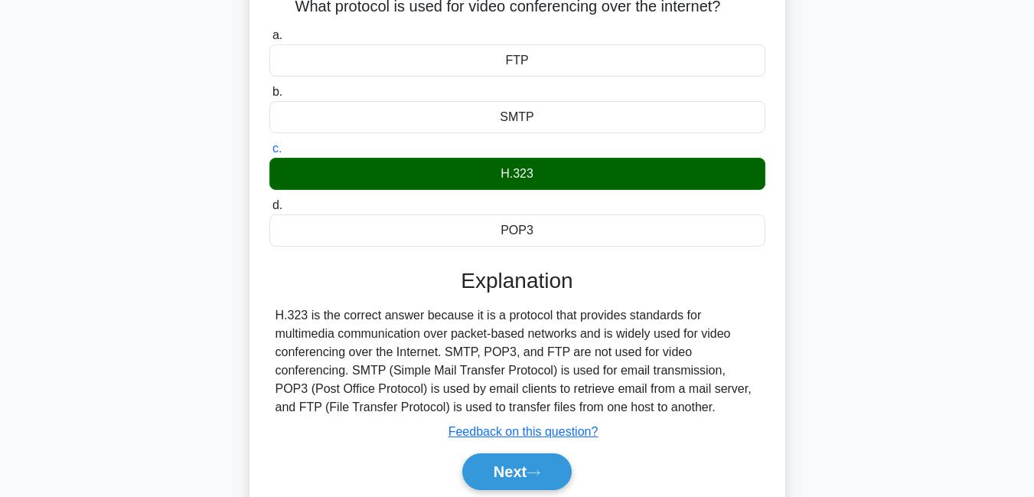
scroll to position [330, 0]
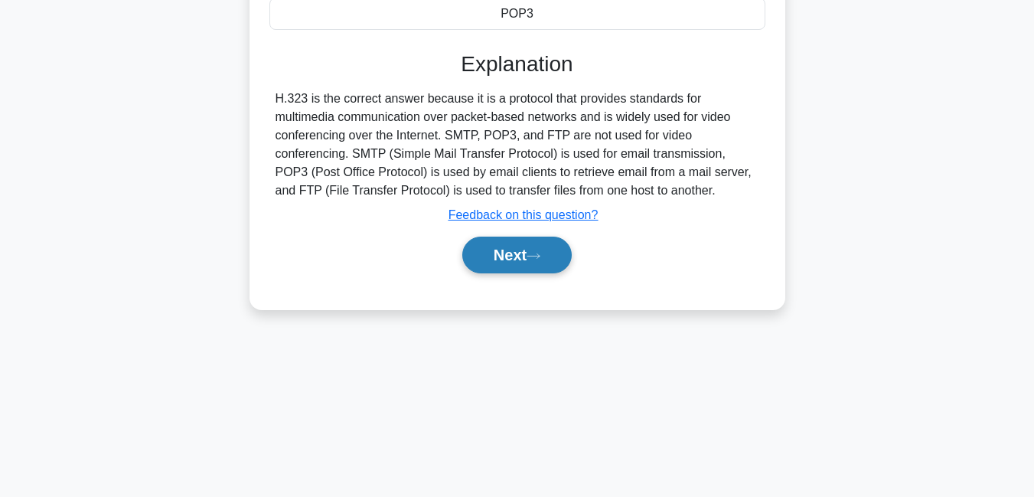
click at [502, 254] on button "Next" at bounding box center [516, 255] width 109 height 37
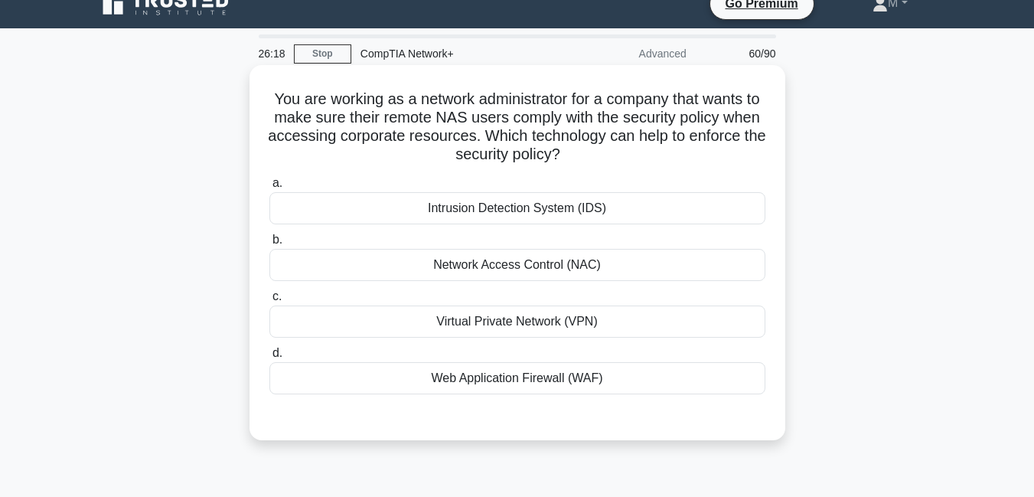
scroll to position [22, 0]
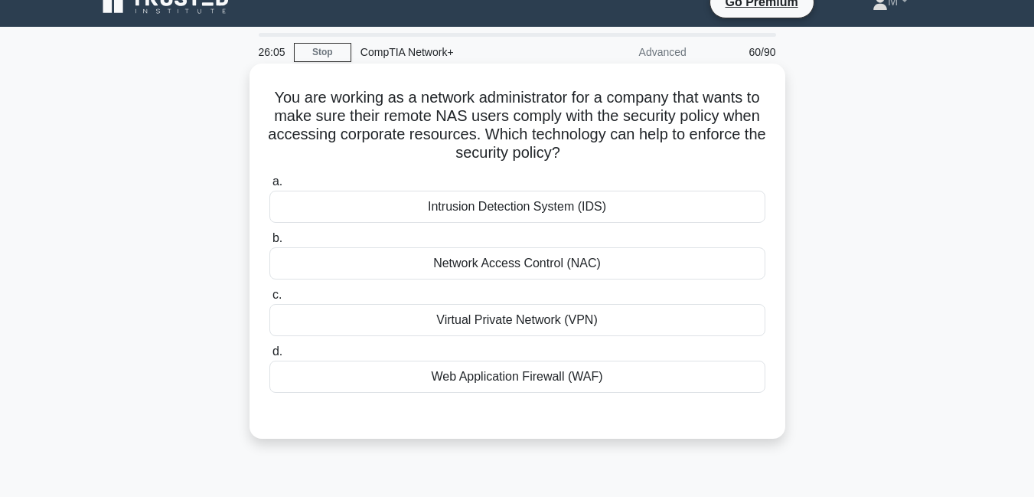
click at [577, 325] on div "Virtual Private Network (VPN)" at bounding box center [517, 320] width 496 height 32
click at [269, 300] on input "c. Virtual Private Network (VPN)" at bounding box center [269, 295] width 0 height 10
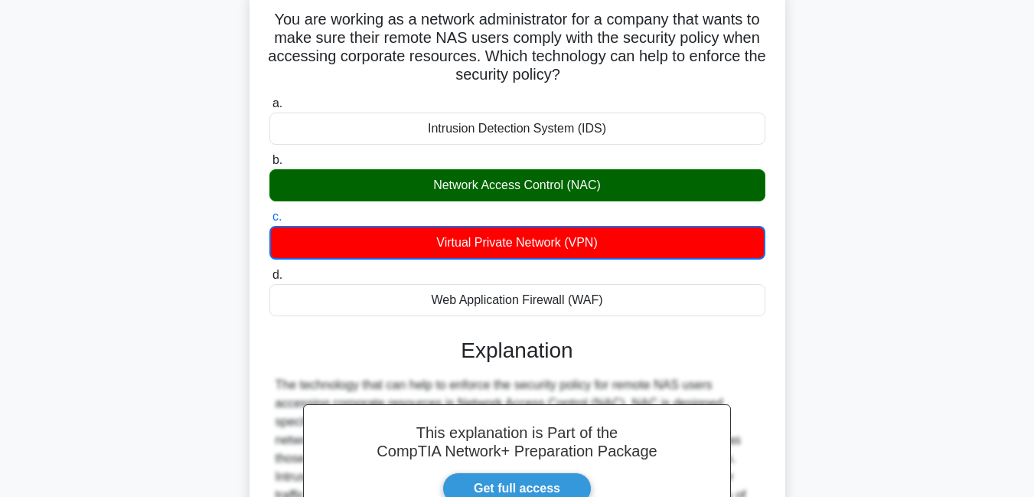
scroll to position [339, 0]
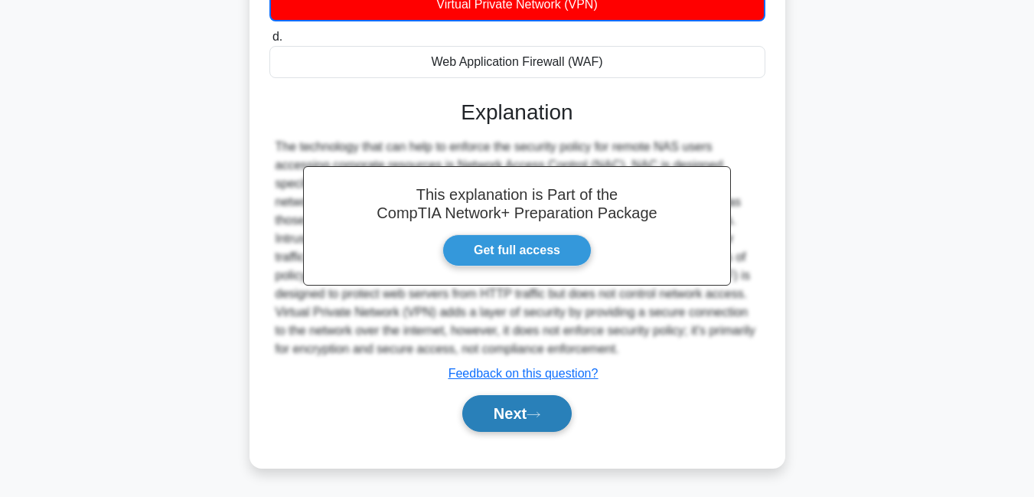
click at [506, 423] on button "Next" at bounding box center [516, 413] width 109 height 37
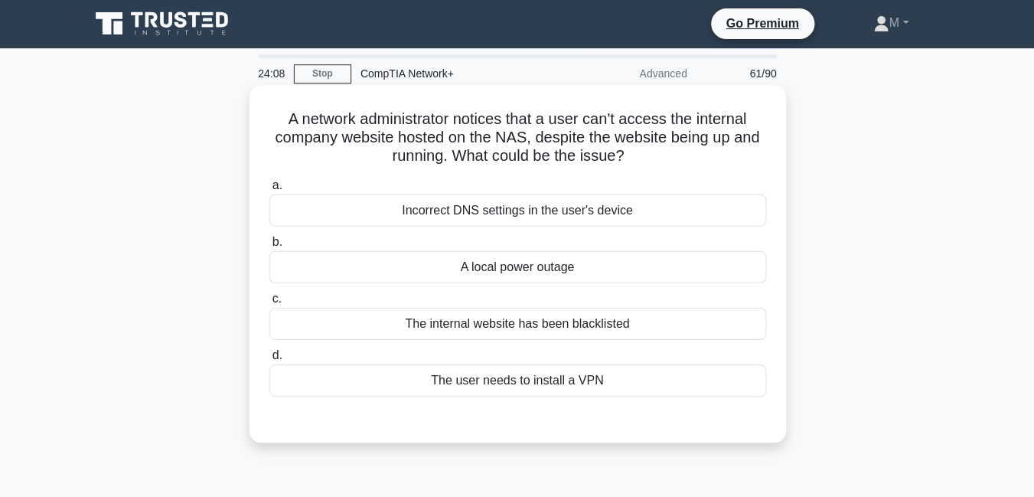
scroll to position [0, 0]
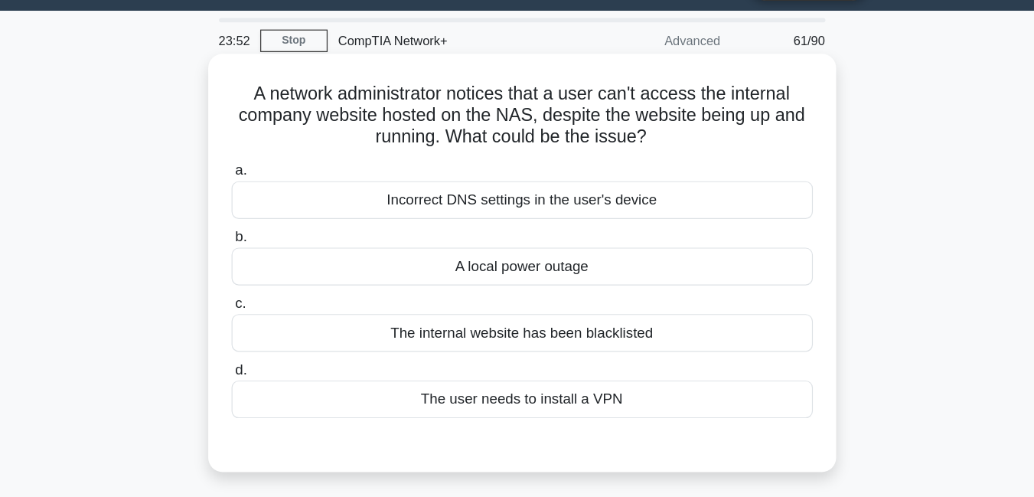
click at [504, 217] on div "Incorrect DNS settings in the user's device" at bounding box center [517, 210] width 496 height 32
click at [269, 191] on input "a. Incorrect DNS settings in the user's device" at bounding box center [269, 186] width 0 height 10
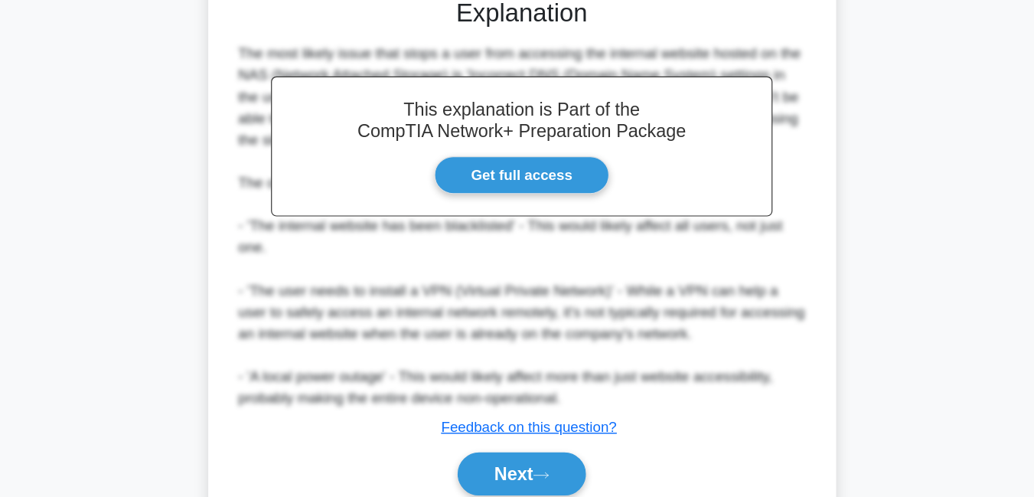
scroll to position [411, 0]
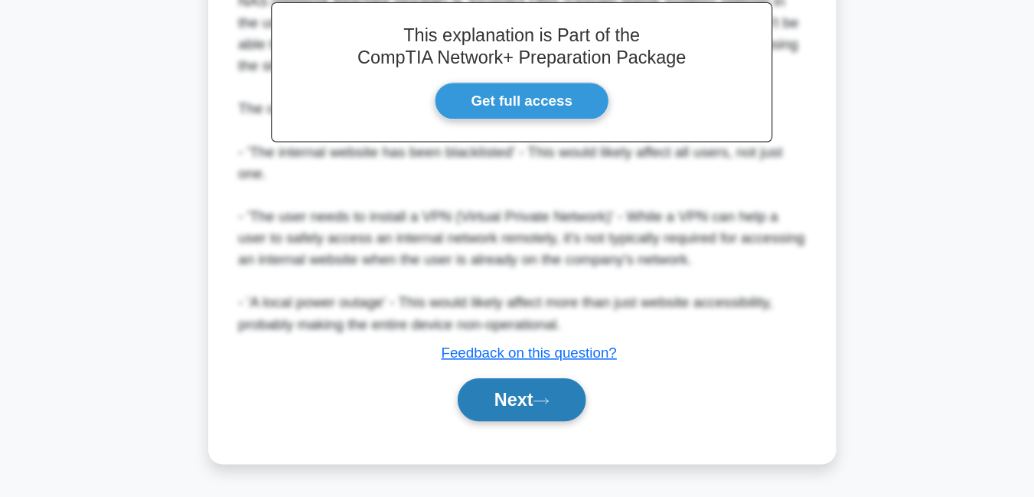
click at [521, 409] on button "Next" at bounding box center [516, 413] width 109 height 37
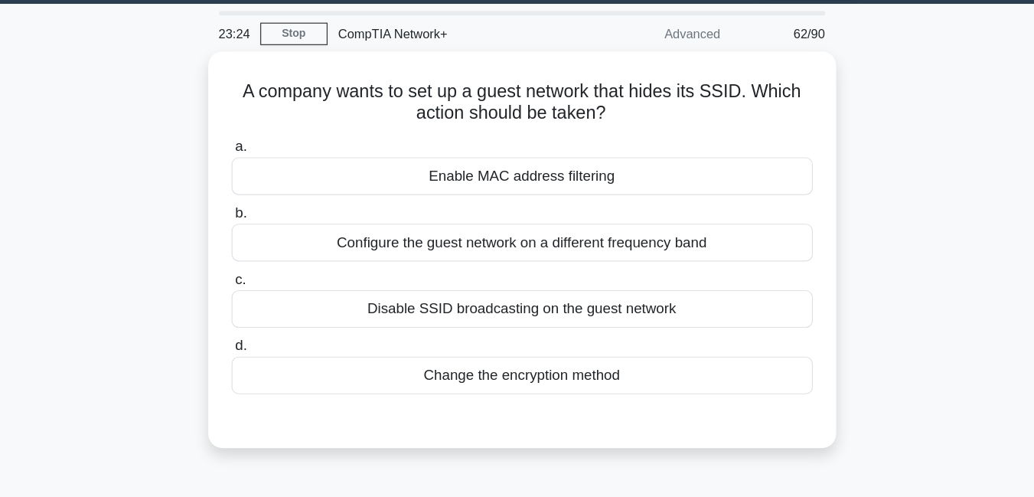
scroll to position [34, 0]
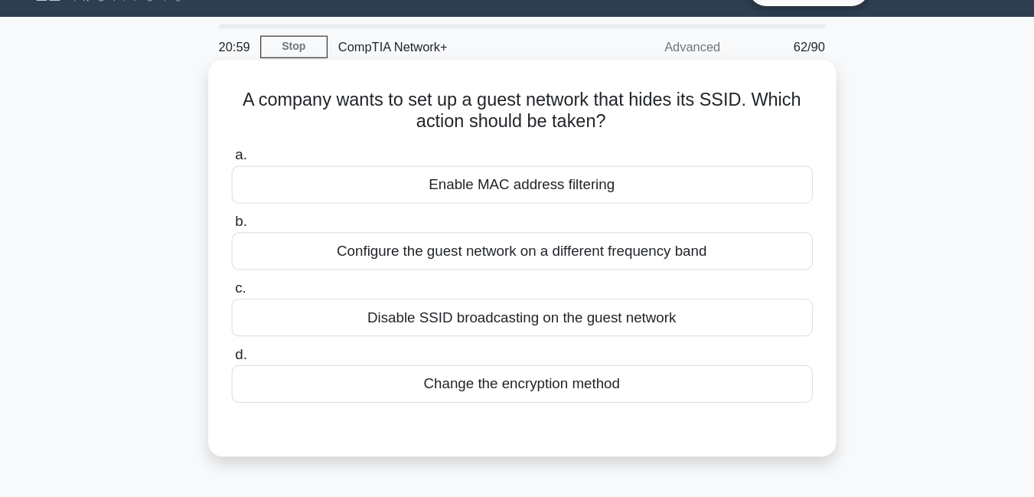
click at [462, 221] on div "Configure the guest network on a different frequency band" at bounding box center [517, 214] width 496 height 32
click at [269, 194] on input "b. Configure the guest network on a different frequency band" at bounding box center [269, 189] width 0 height 10
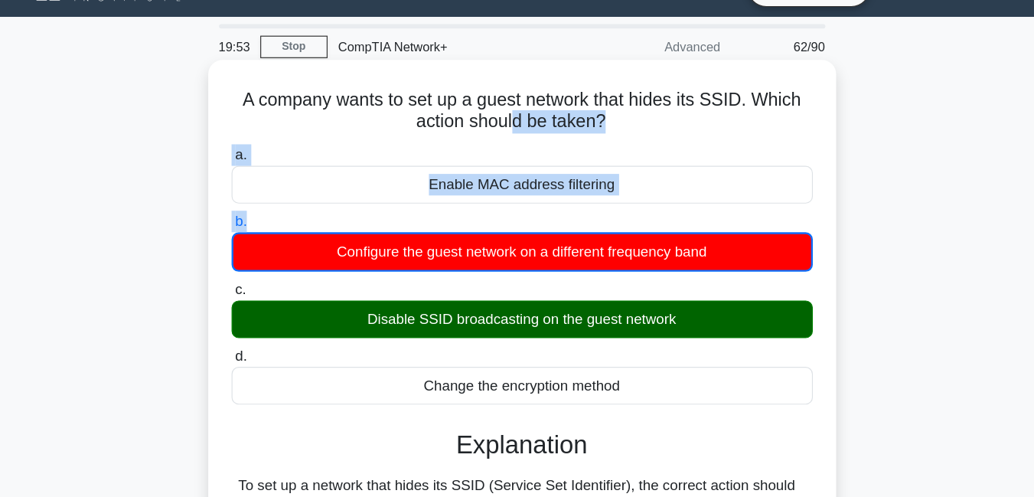
drag, startPoint x: 522, startPoint y: 186, endPoint x: 512, endPoint y: 114, distance: 72.6
click at [512, 114] on div "A company wants to set up a guest network that hides its SSID. Which action sho…" at bounding box center [518, 356] width 524 height 598
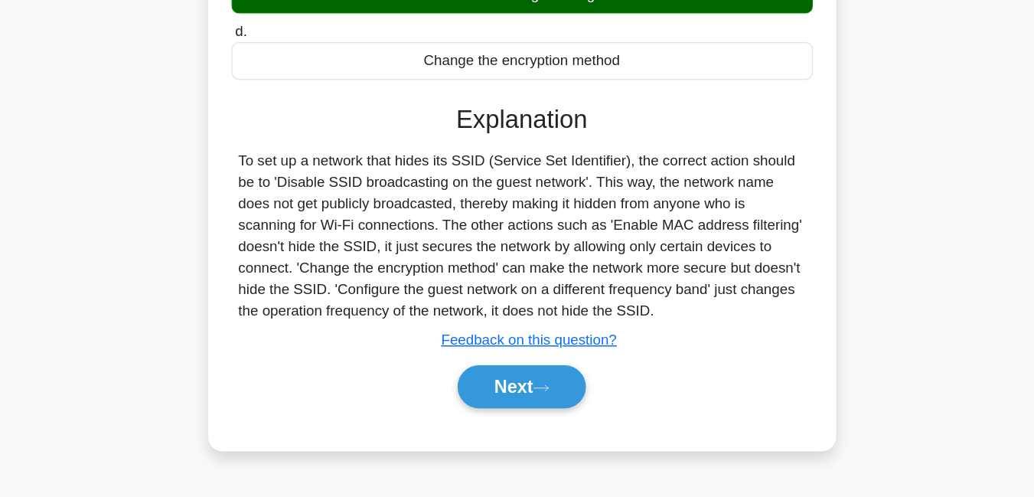
scroll to position [290, 0]
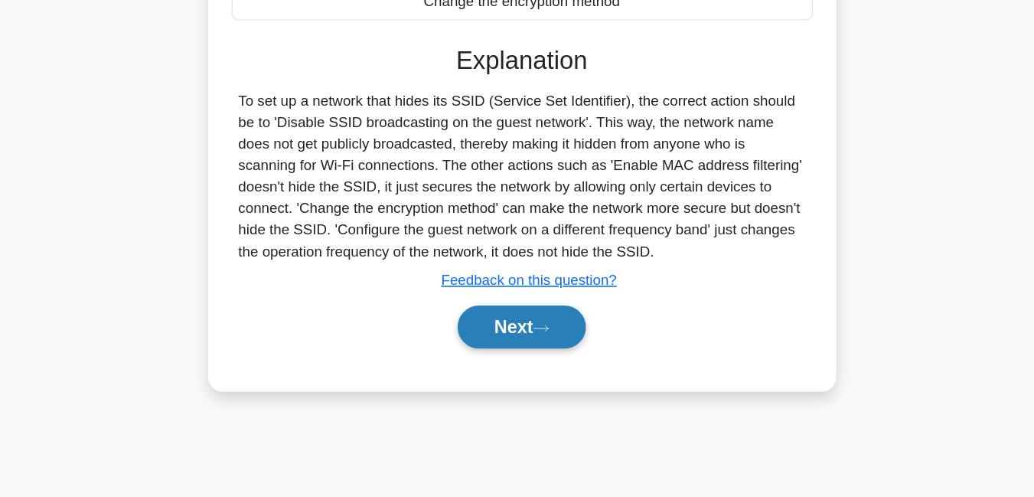
click at [514, 347] on button "Next" at bounding box center [516, 351] width 109 height 37
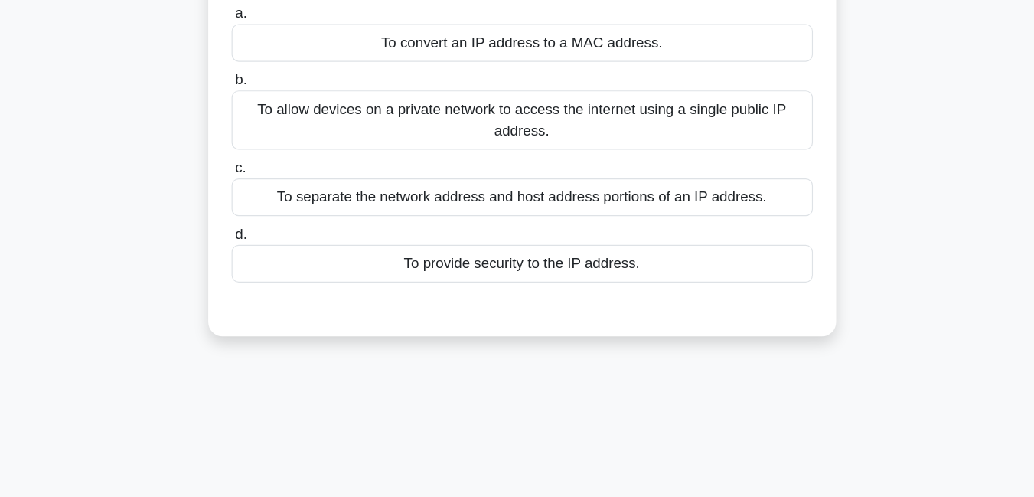
scroll to position [0, 0]
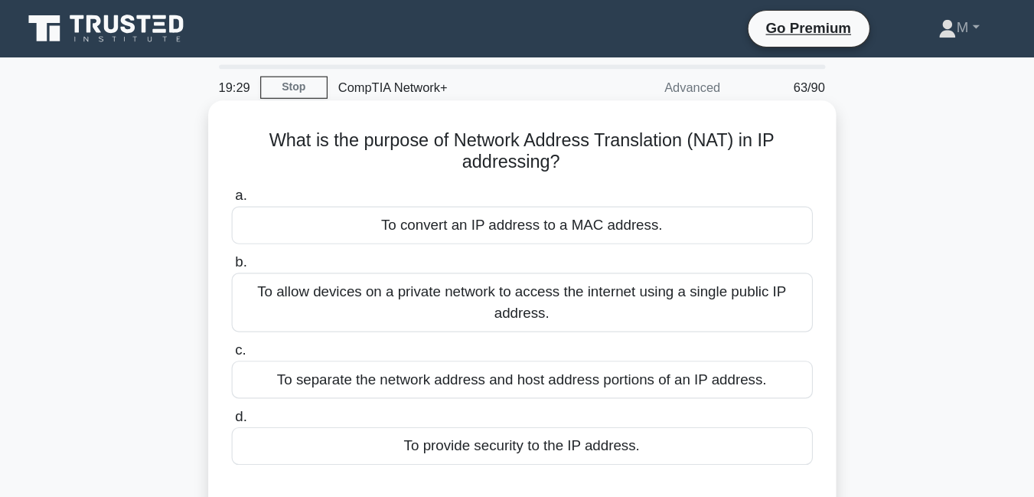
click at [667, 205] on div "To convert an IP address to a MAC address." at bounding box center [517, 192] width 496 height 32
click at [269, 172] on input "a. To convert an IP address to a MAC address." at bounding box center [269, 167] width 0 height 10
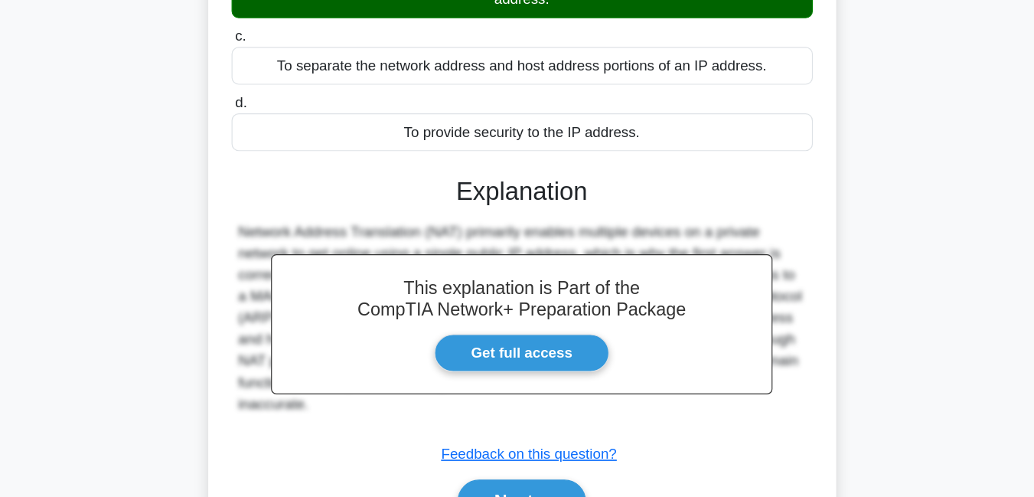
scroll to position [330, 0]
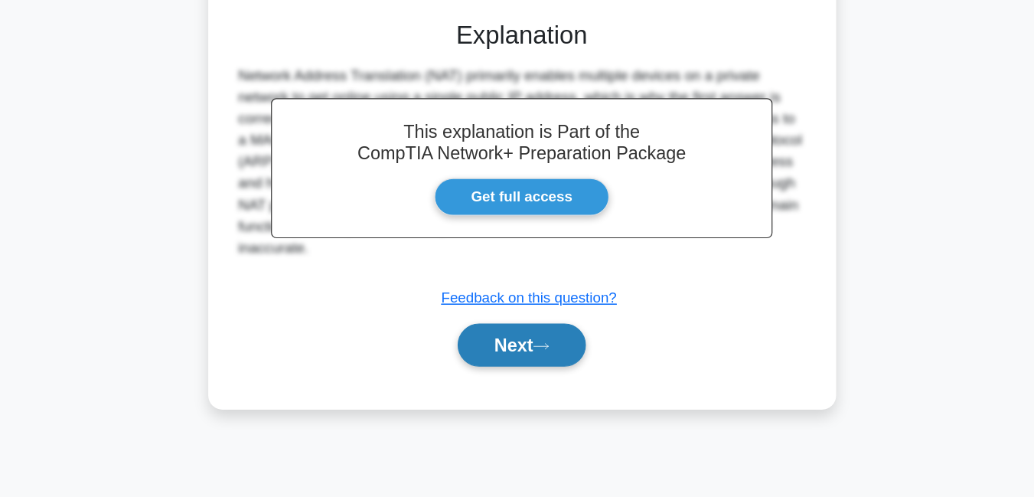
click at [520, 358] on button "Next" at bounding box center [516, 366] width 109 height 37
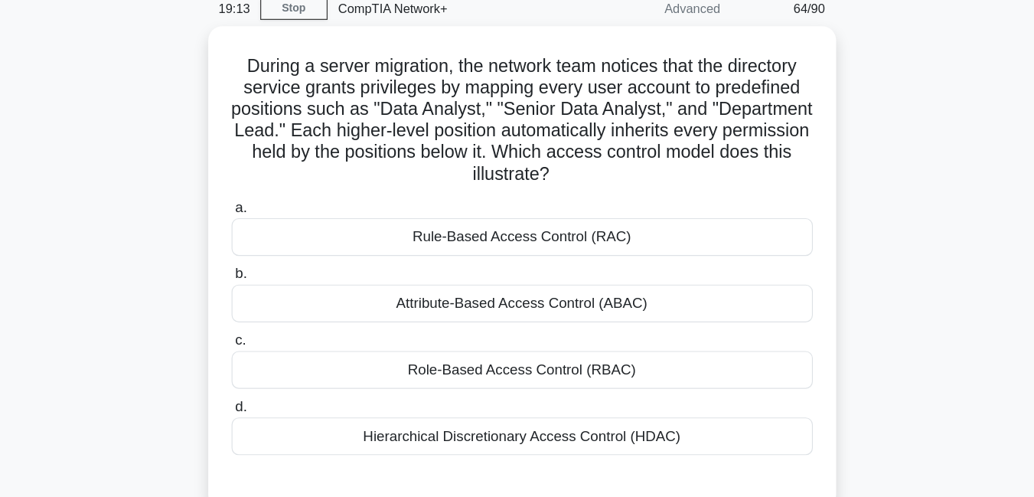
scroll to position [34, 0]
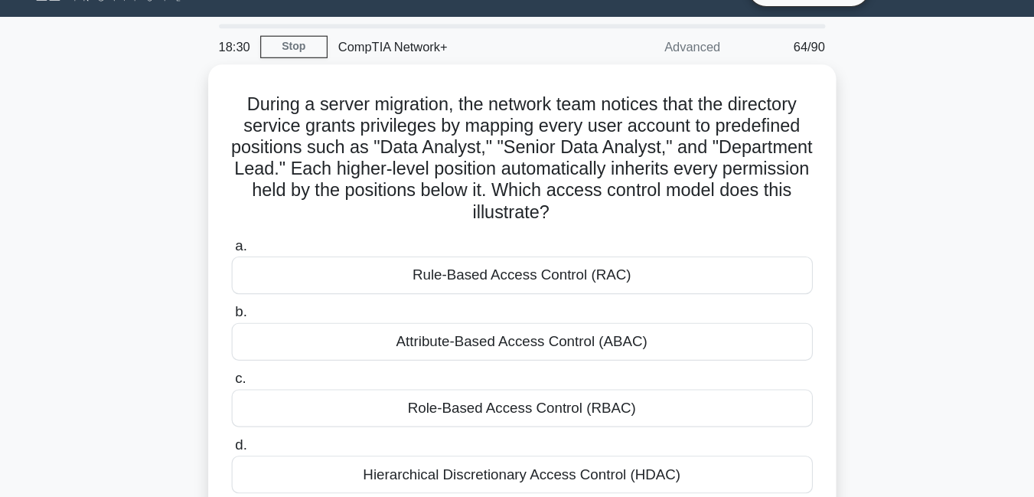
click at [928, 44] on div "18:30 Stop CompTIA Network+ Advanced 64/90 During a server migration, the netwo…" at bounding box center [517, 403] width 873 height 765
click at [926, 44] on div "18:28 Stop CompTIA Network+ Advanced 64/90 During a server migration, the netwo…" at bounding box center [517, 403] width 873 height 765
click at [926, 44] on div "18:27 Stop CompTIA Network+ Advanced 64/90 During a server migration, the netwo…" at bounding box center [517, 403] width 873 height 765
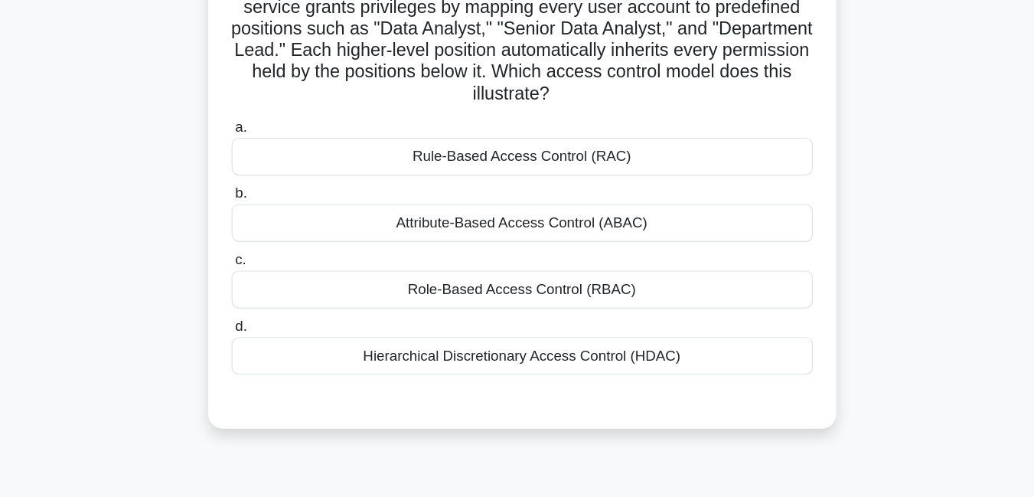
scroll to position [127, 0]
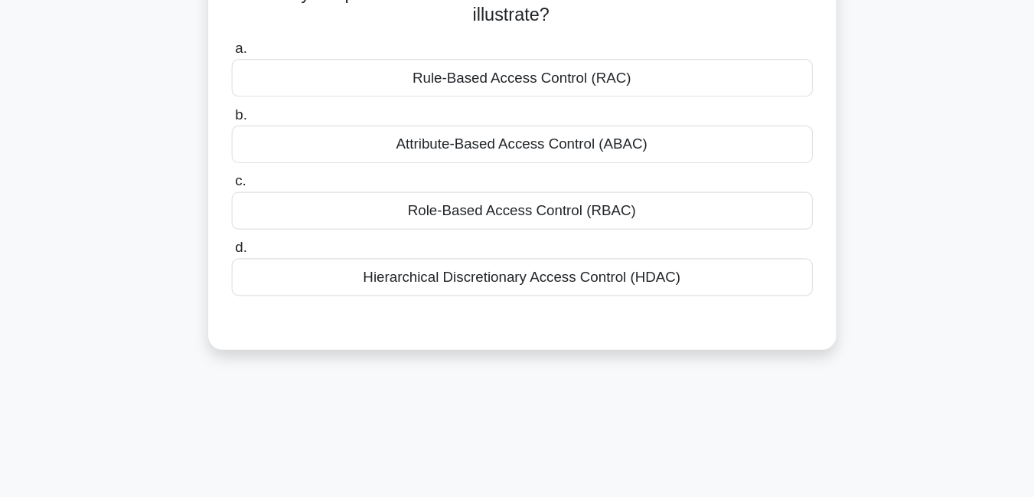
click at [546, 312] on div "Hierarchical Discretionary Access Control (HDAC)" at bounding box center [517, 308] width 496 height 32
click at [269, 289] on input "d. Hierarchical Discretionary Access Control (HDAC)" at bounding box center [269, 284] width 0 height 10
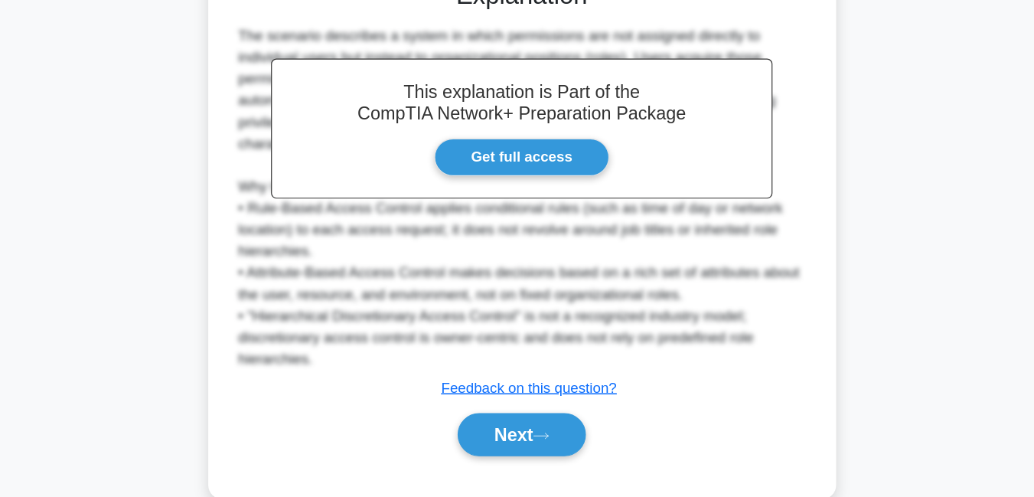
scroll to position [449, 0]
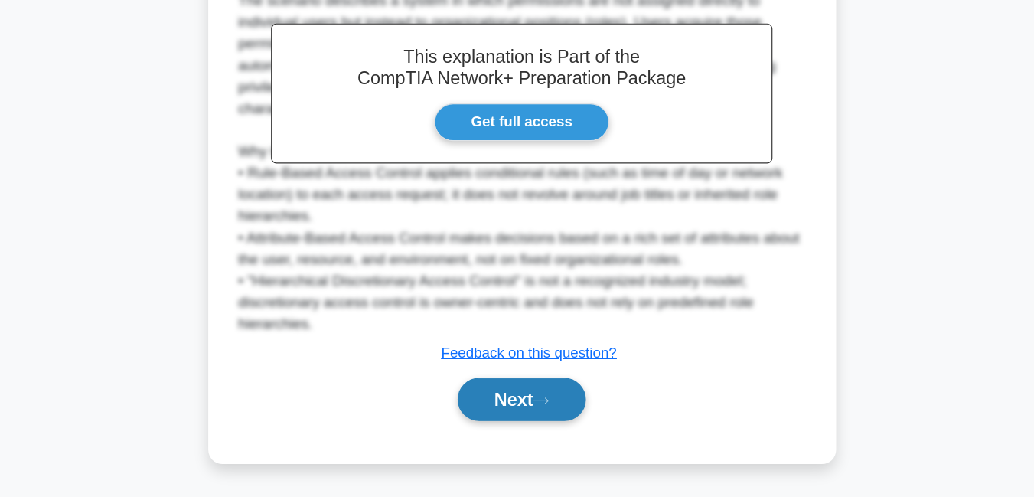
click at [507, 414] on button "Next" at bounding box center [516, 413] width 109 height 37
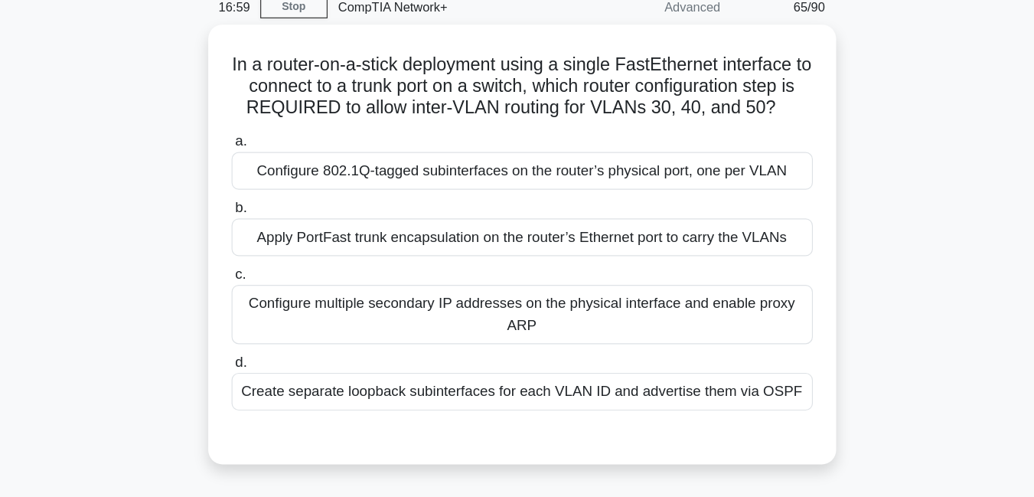
scroll to position [6, 0]
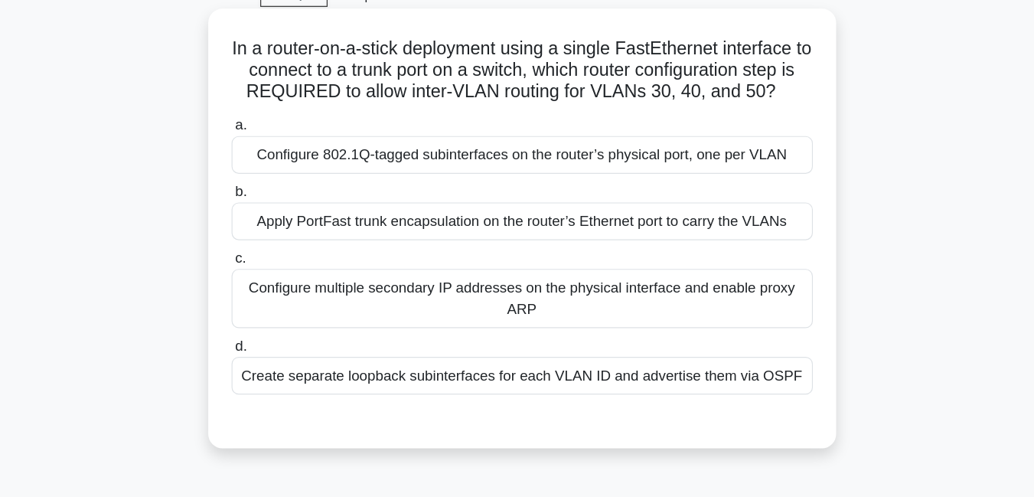
click at [650, 203] on div "Configure 802.1Q-tagged subinterfaces on the router’s physical port, one per VL…" at bounding box center [517, 204] width 496 height 32
click at [269, 184] on input "a. Configure 802.1Q-tagged subinterfaces on the router’s physical port, one per…" at bounding box center [269, 180] width 0 height 10
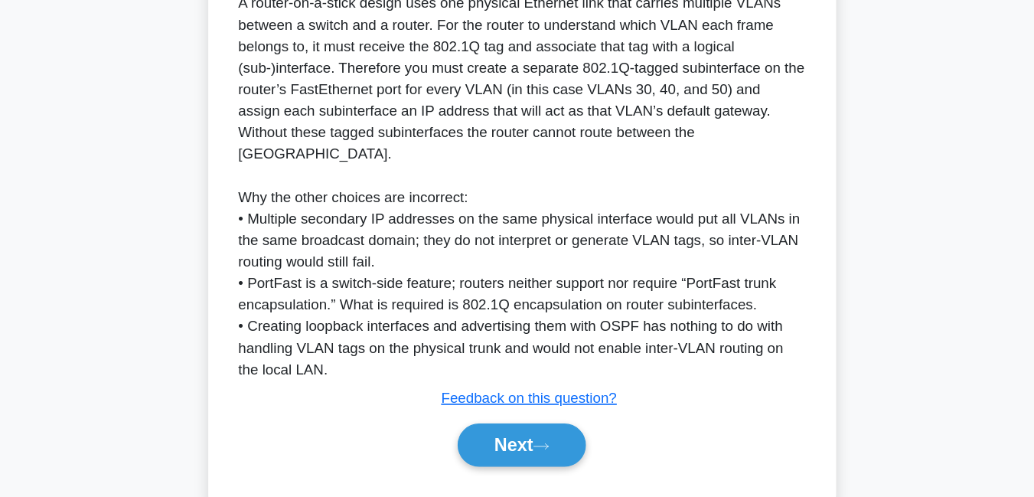
scroll to position [429, 0]
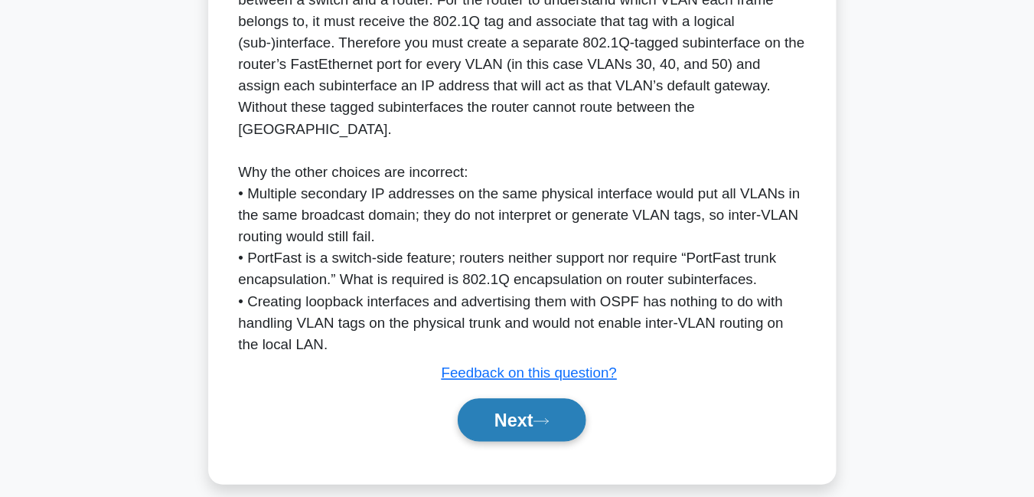
click at [527, 427] on button "Next" at bounding box center [516, 431] width 109 height 37
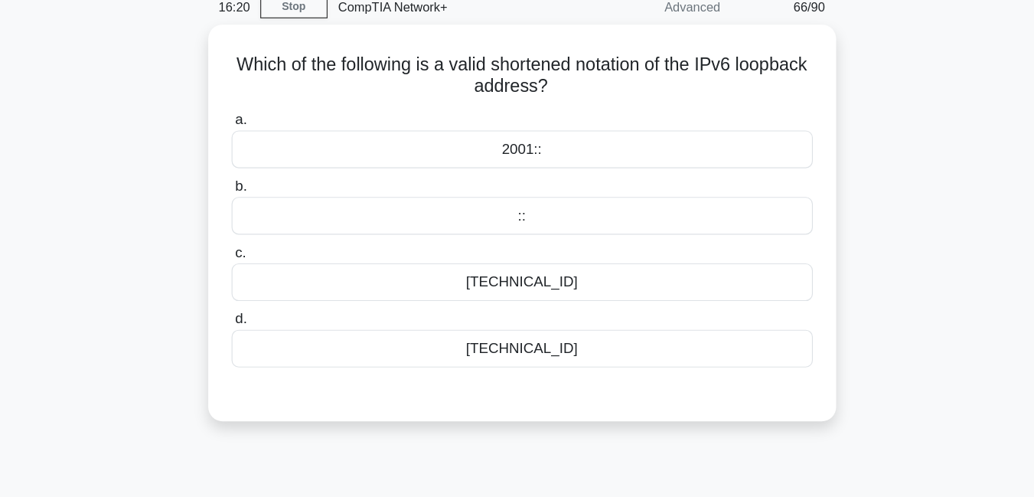
scroll to position [65, 0]
click at [526, 300] on div "127.0.0.1" at bounding box center [517, 297] width 496 height 32
click at [269, 277] on input "d. 127.0.0.1" at bounding box center [269, 272] width 0 height 10
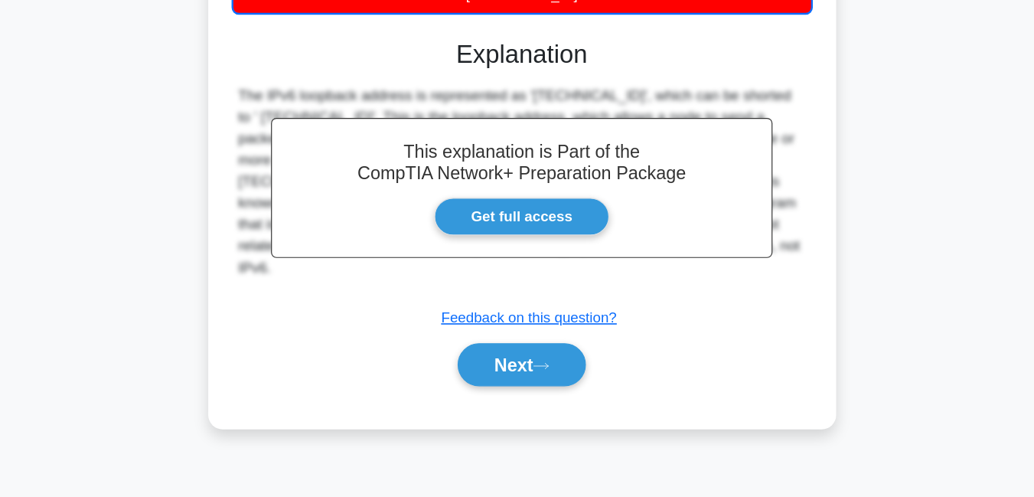
scroll to position [330, 0]
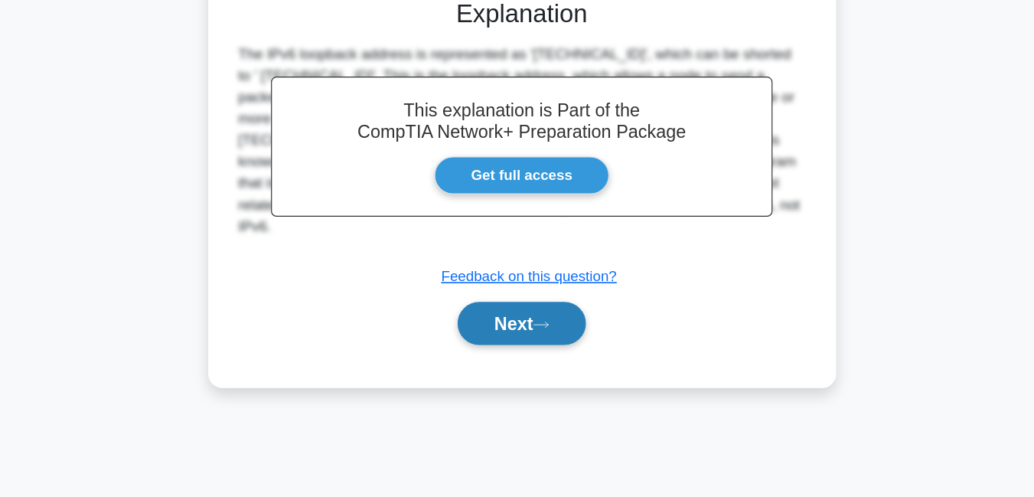
click at [511, 349] on button "Next" at bounding box center [516, 348] width 109 height 37
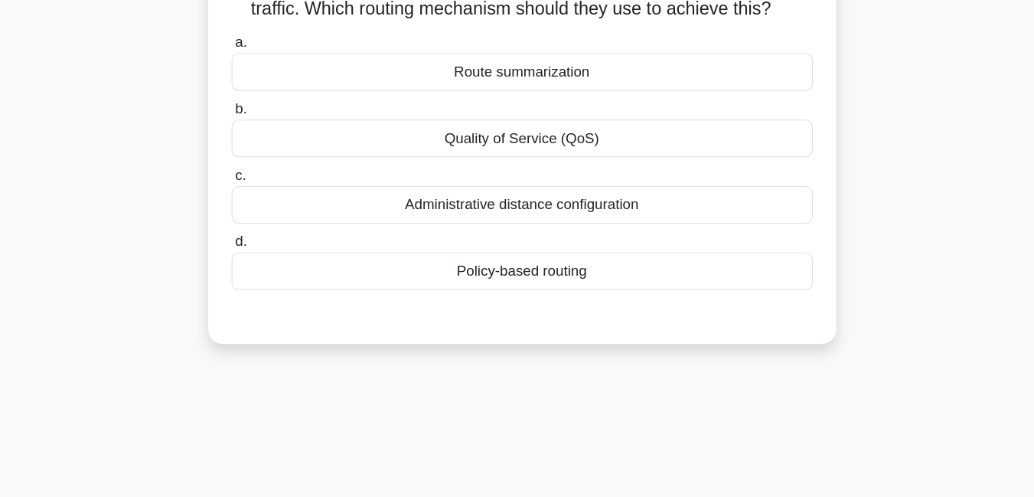
scroll to position [61, 0]
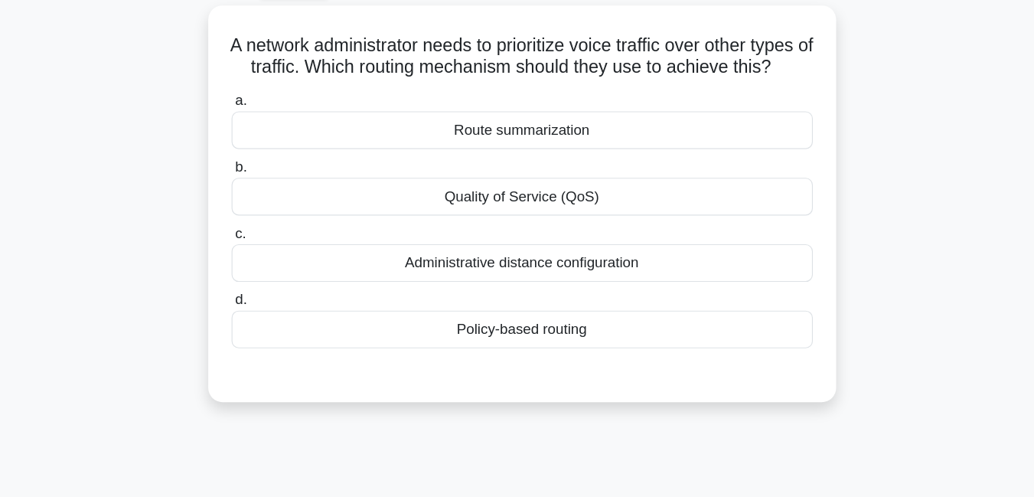
click at [814, 185] on div "A network administrator needs to prioritize voice traffic over other types of t…" at bounding box center [517, 206] width 873 height 357
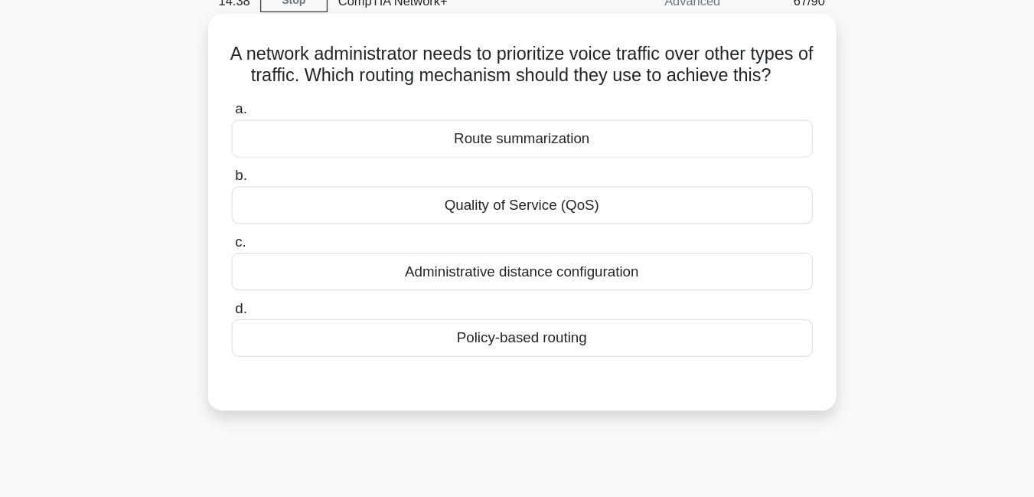
click at [517, 317] on div "Policy-based routing" at bounding box center [517, 301] width 496 height 32
click at [269, 281] on input "d. Policy-based routing" at bounding box center [269, 276] width 0 height 10
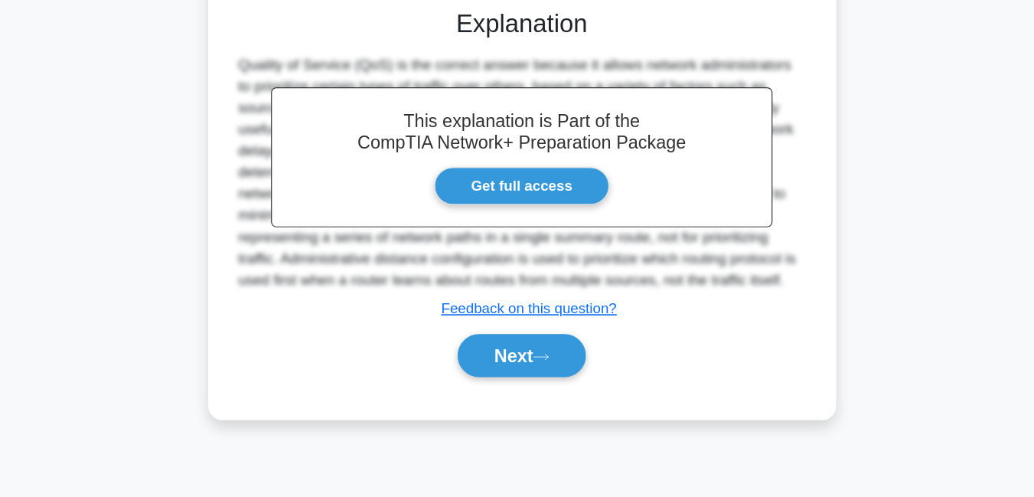
scroll to position [330, 0]
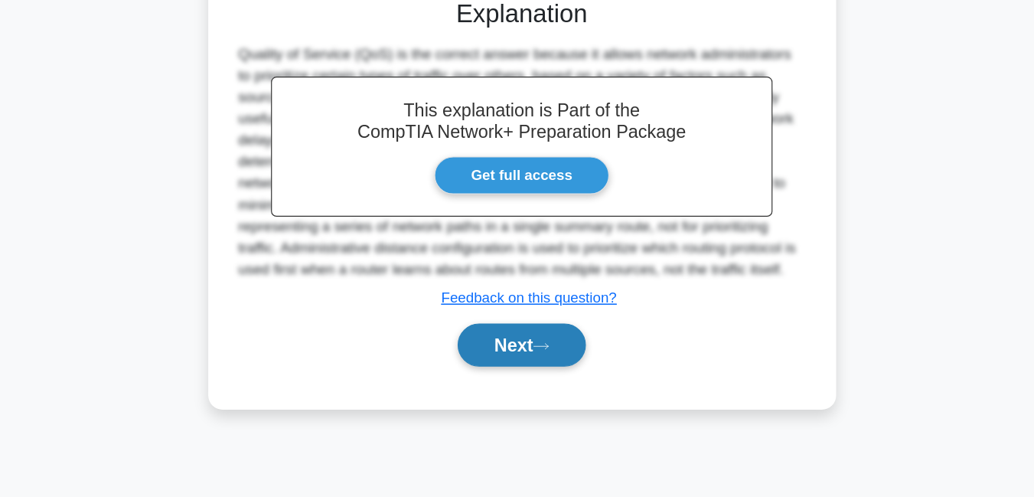
click at [506, 385] on button "Next" at bounding box center [516, 366] width 109 height 37
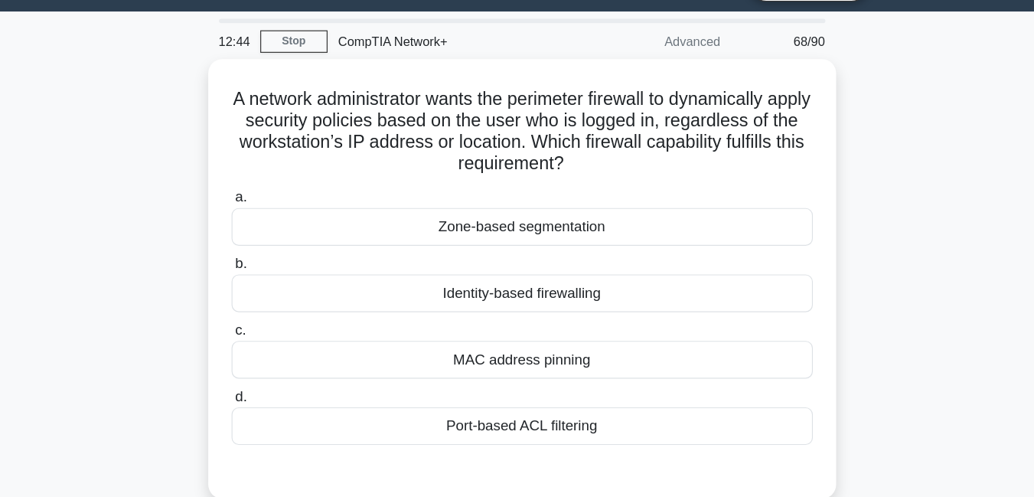
scroll to position [38, 0]
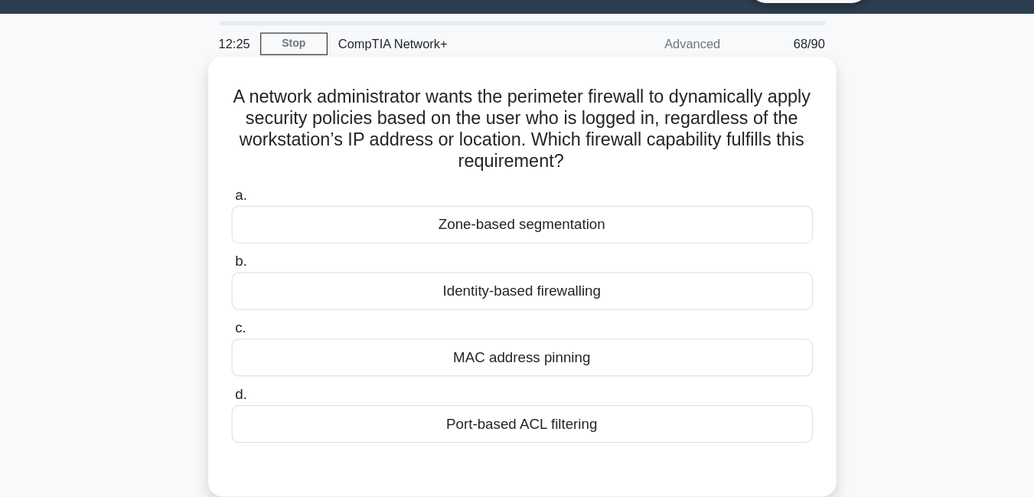
click at [556, 251] on div "Identity-based firewalling" at bounding box center [517, 248] width 496 height 32
click at [269, 228] on input "b. Identity-based firewalling" at bounding box center [269, 223] width 0 height 10
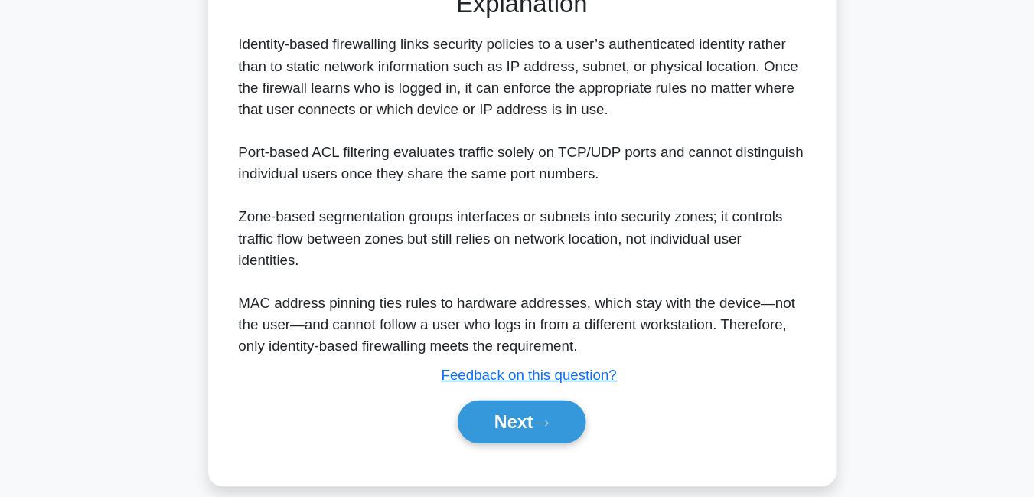
scroll to position [393, 0]
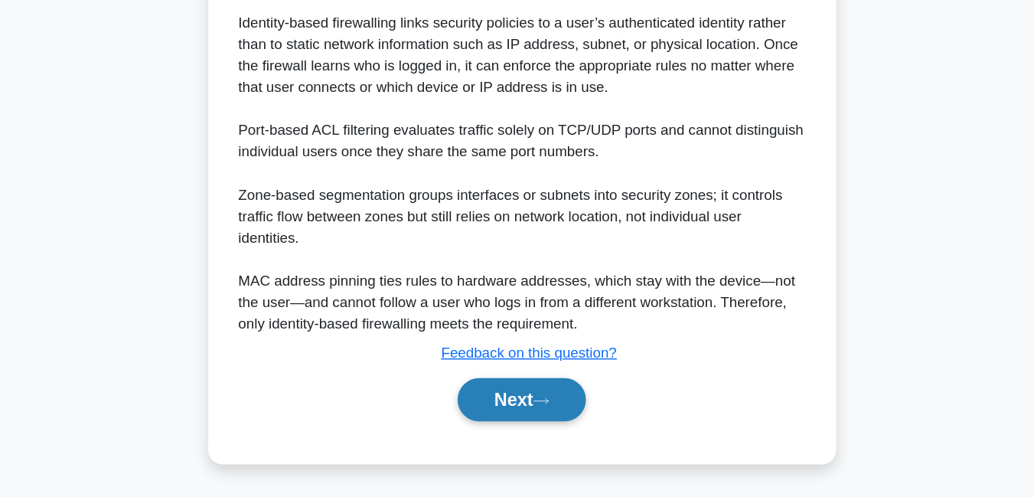
click at [512, 416] on button "Next" at bounding box center [516, 413] width 109 height 37
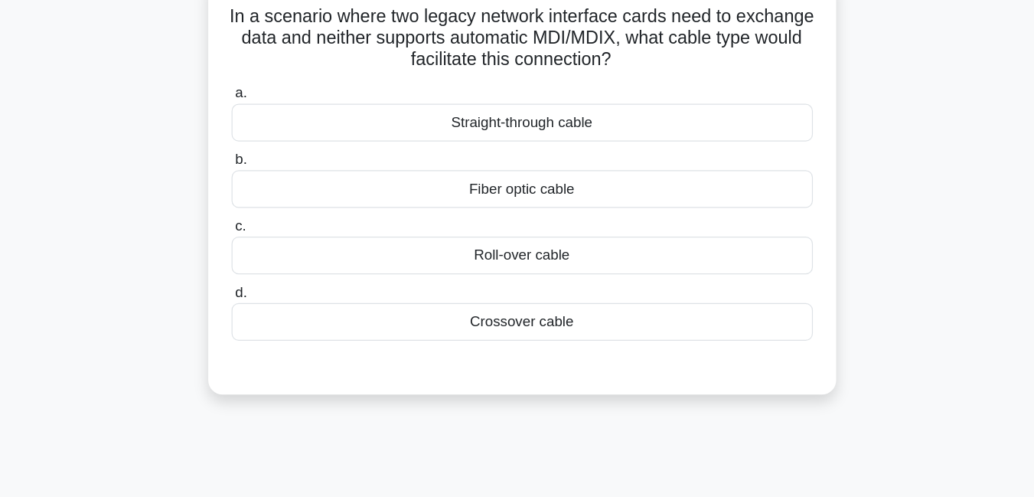
scroll to position [86, 0]
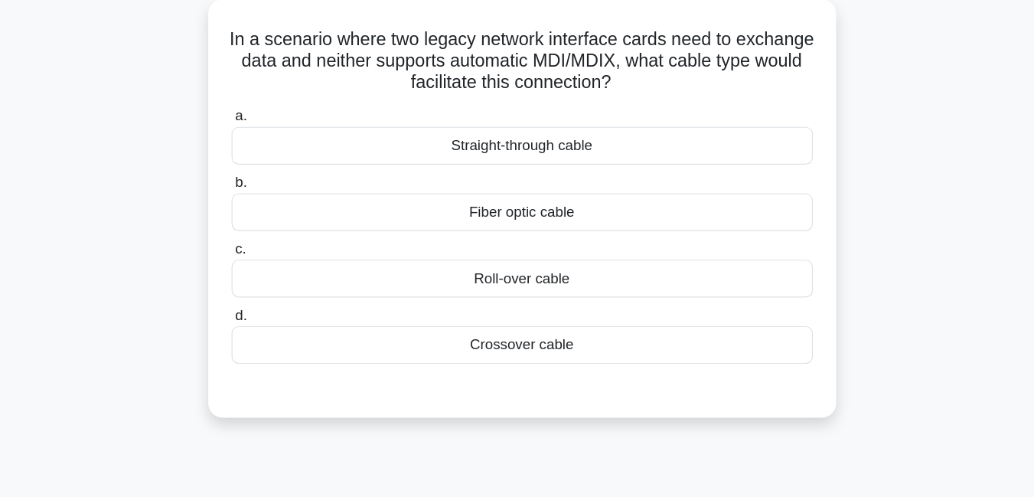
click at [529, 121] on div "Straight-through cable" at bounding box center [517, 124] width 496 height 32
click at [269, 104] on input "a. Straight-through cable" at bounding box center [269, 99] width 0 height 10
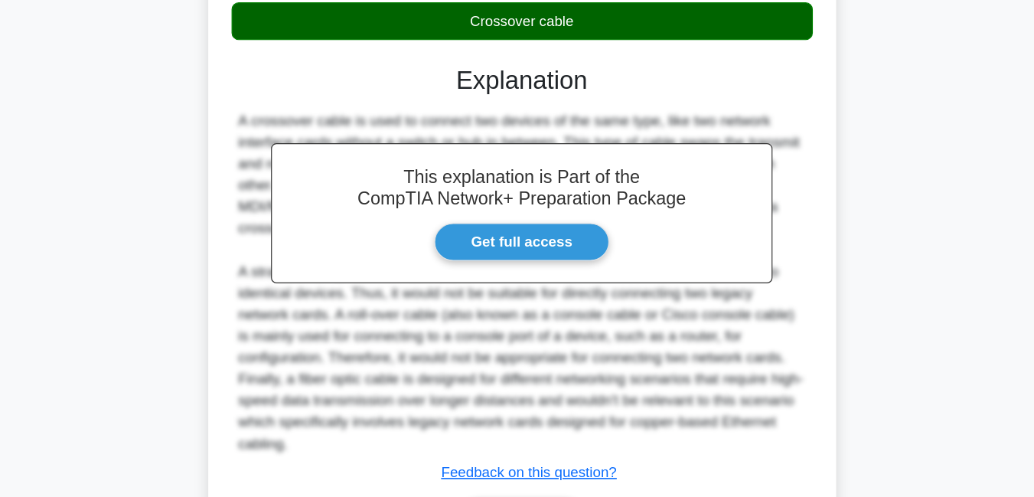
scroll to position [394, 0]
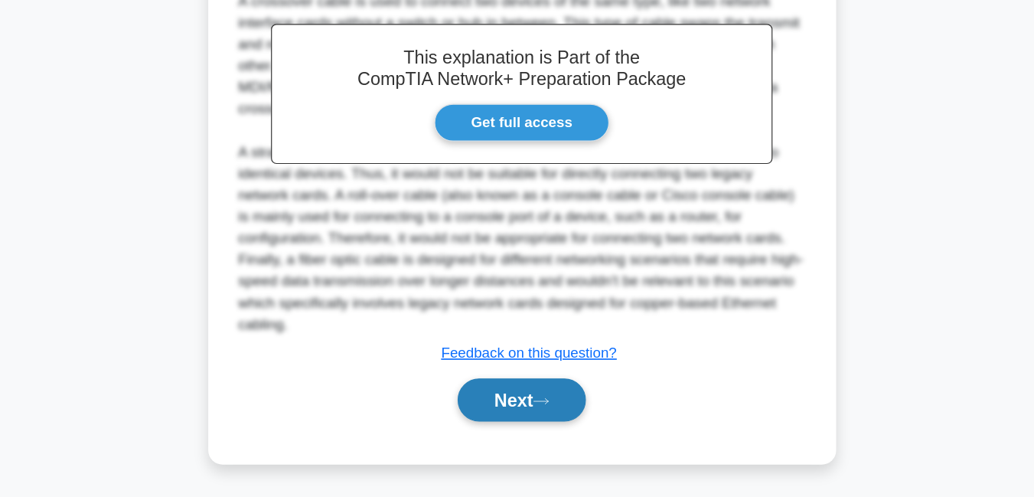
click at [520, 416] on button "Next" at bounding box center [516, 413] width 109 height 37
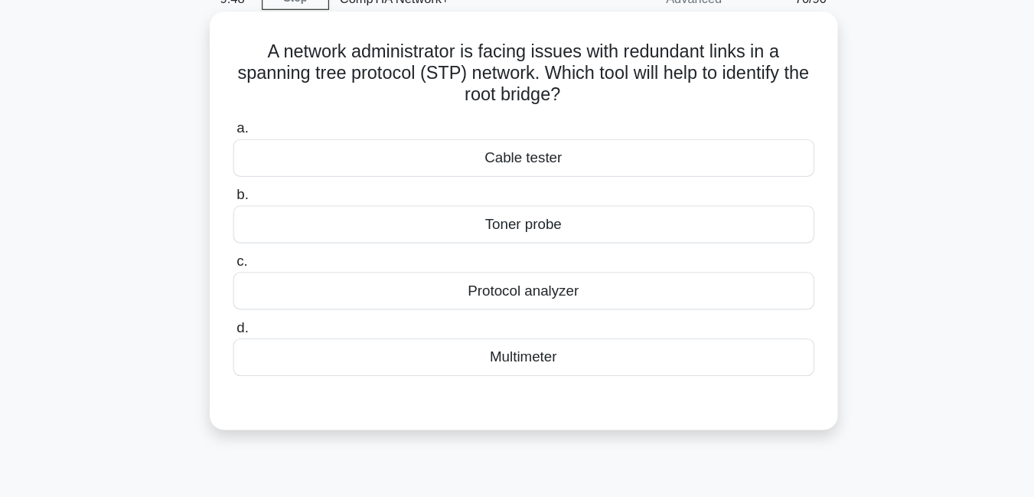
scroll to position [2, 0]
click at [524, 328] on div "Protocol analyzer" at bounding box center [517, 321] width 496 height 32
click at [269, 302] on input "c. Protocol analyzer" at bounding box center [269, 297] width 0 height 10
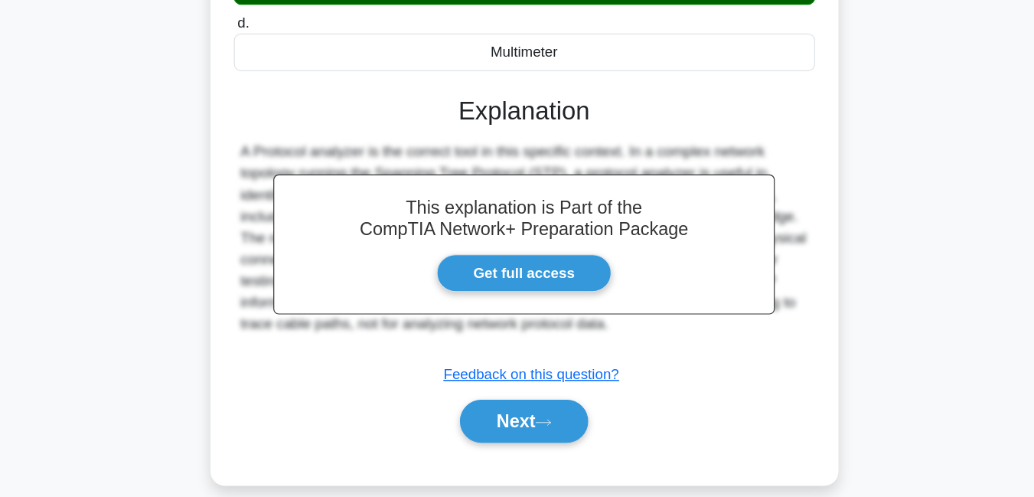
scroll to position [330, 0]
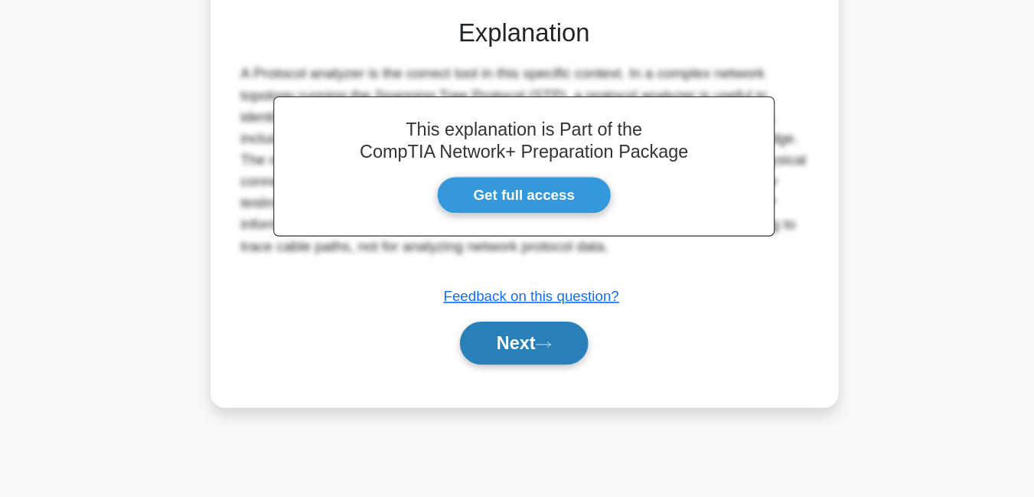
click at [515, 374] on button "Next" at bounding box center [516, 365] width 109 height 37
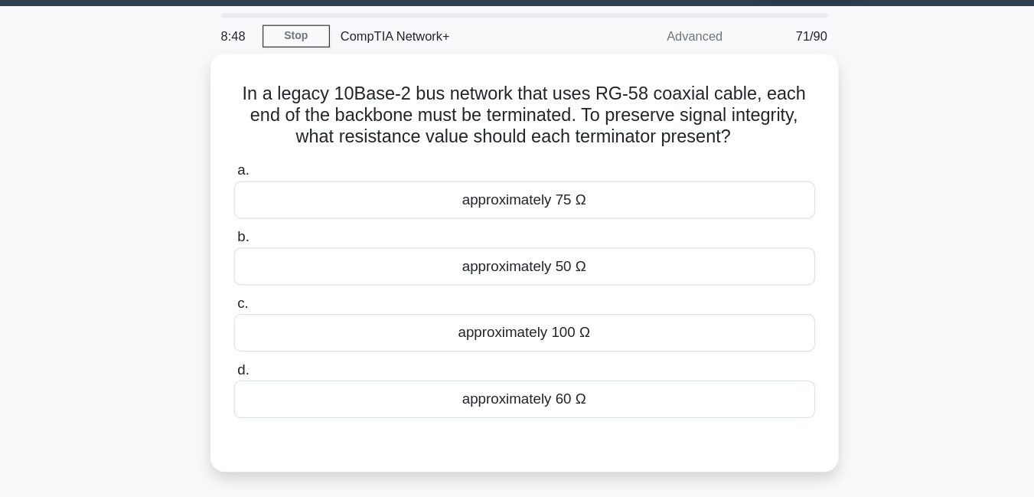
scroll to position [42, 0]
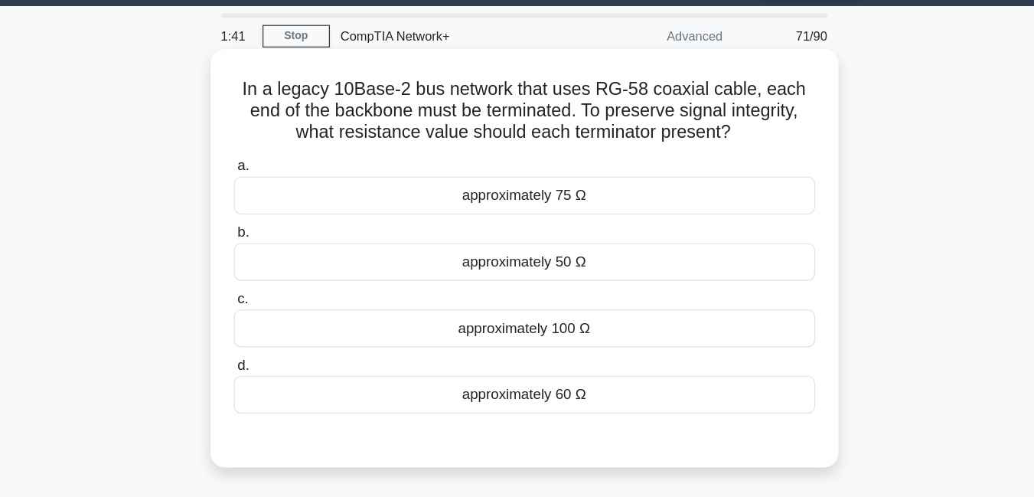
click at [509, 230] on div "approximately 50 Ω" at bounding box center [517, 225] width 496 height 32
click at [269, 205] on input "b. approximately 50 Ω" at bounding box center [269, 200] width 0 height 10
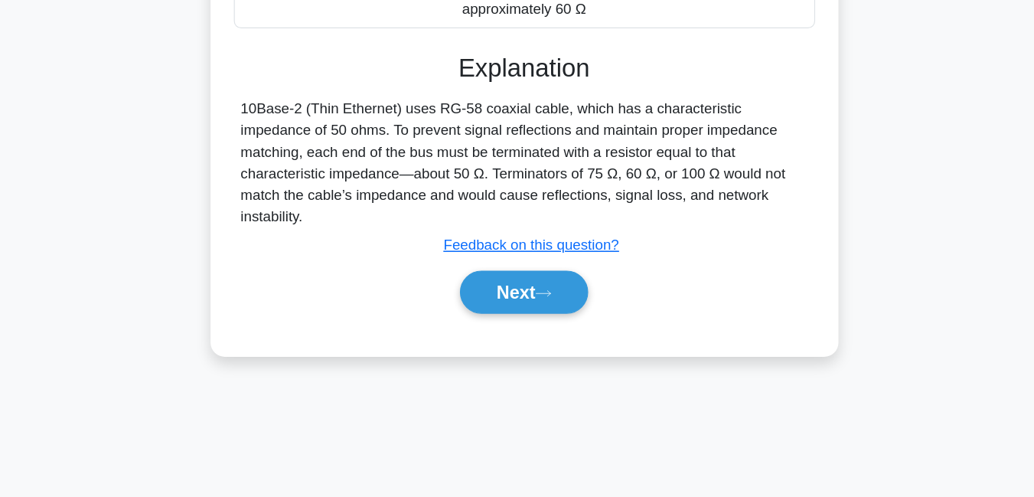
scroll to position [325, 0]
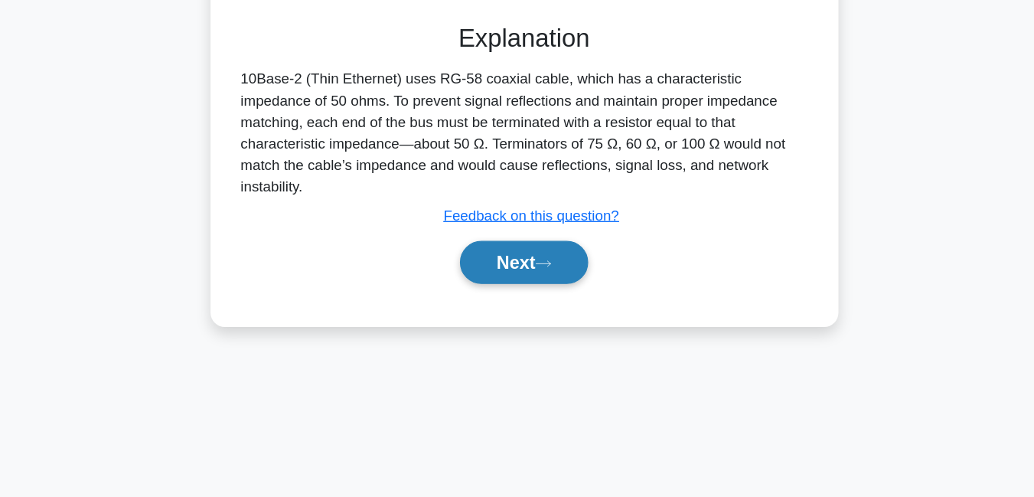
click at [513, 278] on button "Next" at bounding box center [516, 296] width 109 height 37
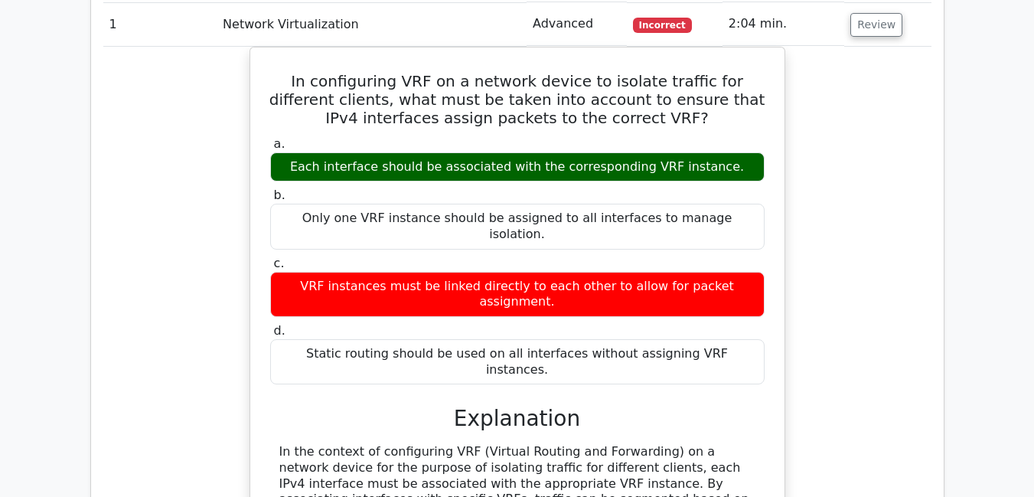
scroll to position [1945, 0]
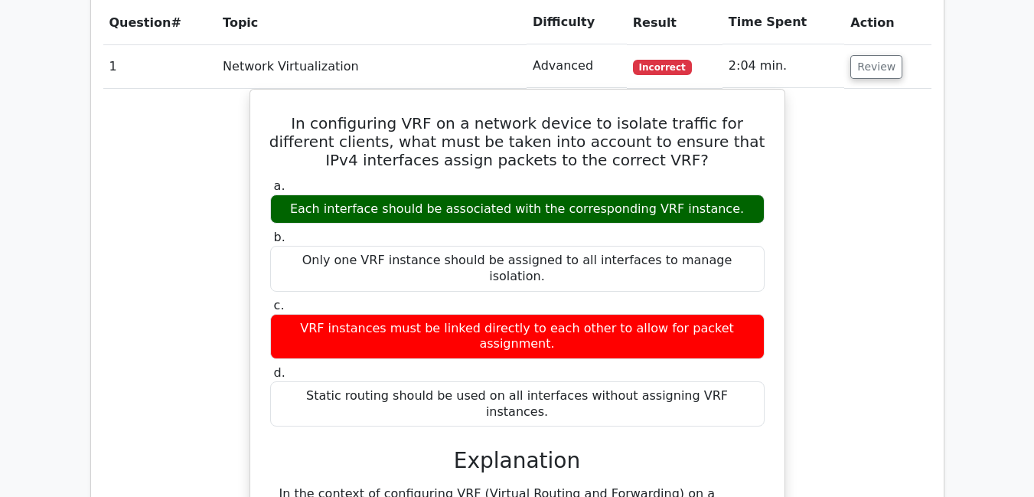
drag, startPoint x: 1041, startPoint y: 112, endPoint x: 1018, endPoint y: 176, distance: 68.3
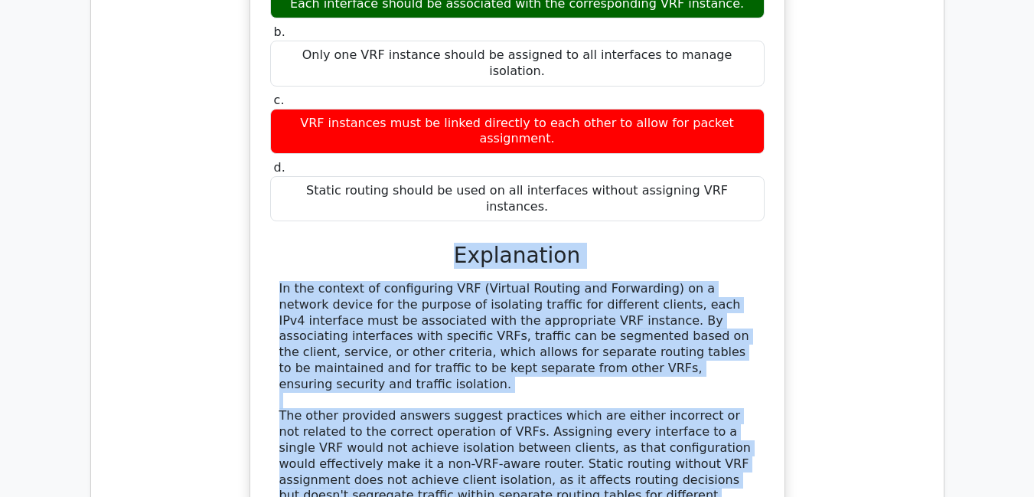
scroll to position [2218, 0]
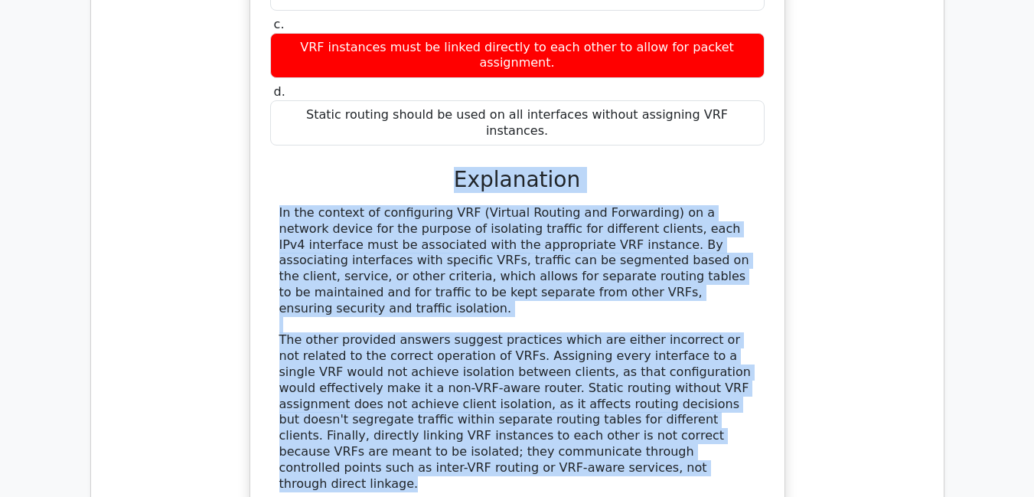
drag, startPoint x: 462, startPoint y: 367, endPoint x: 488, endPoint y: 365, distance: 26.1
click at [488, 365] on div "a. Each interface should be associated with the corresponding VRF instance. b. …" at bounding box center [517, 214] width 497 height 641
copy div "Explanation In the context of configuring VRF (Virtual Routing and Forwarding) …"
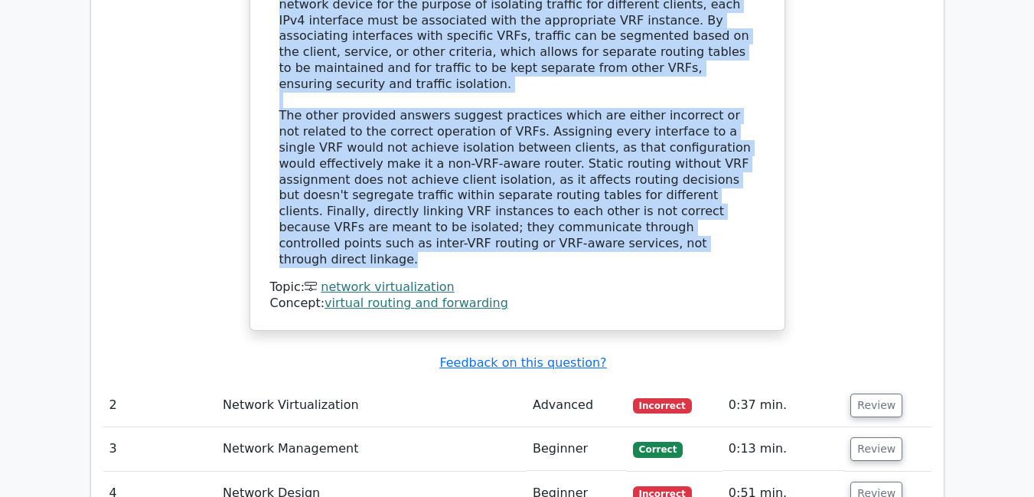
scroll to position [2471, 0]
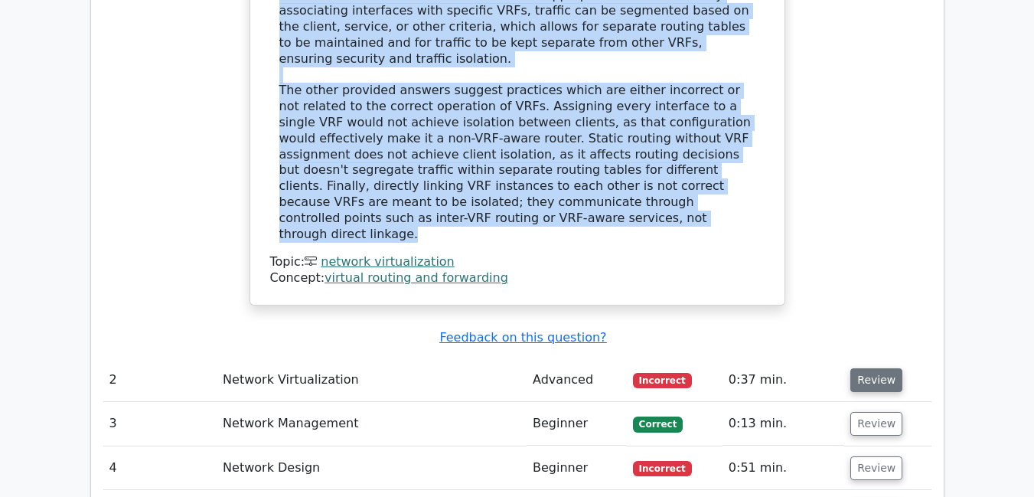
click at [863, 368] on button "Review" at bounding box center [876, 380] width 52 height 24
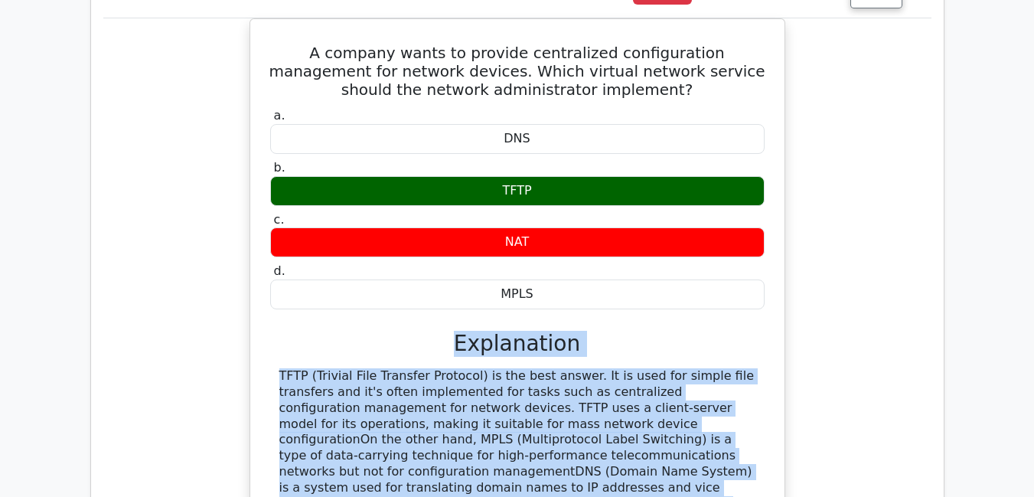
scroll to position [2951, 0]
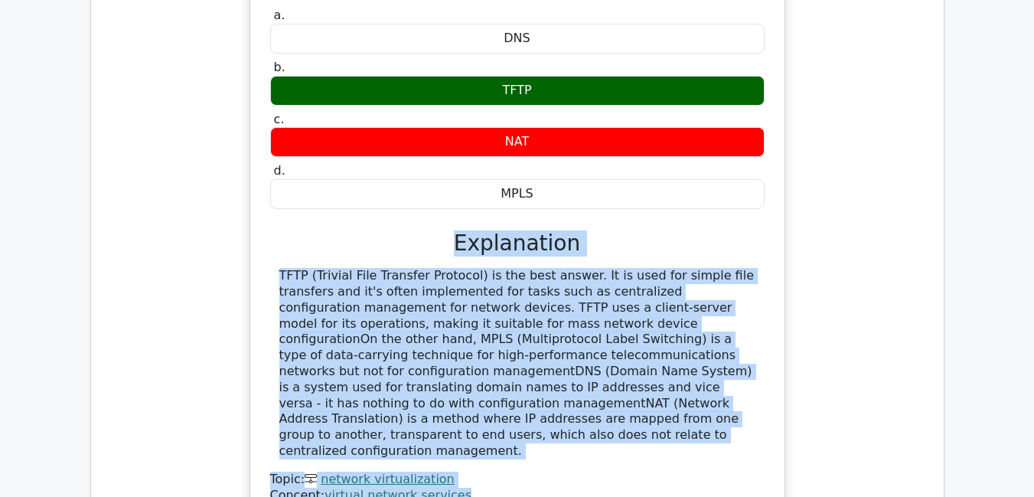
drag, startPoint x: 459, startPoint y: 328, endPoint x: 559, endPoint y: 315, distance: 101.1
click at [559, 315] on div "a. DNS b. TFTP c. d." at bounding box center [517, 254] width 497 height 498
copy div "Explanation TFTP (Trivial File Transfer Protocol) is the best answer. It is use…"
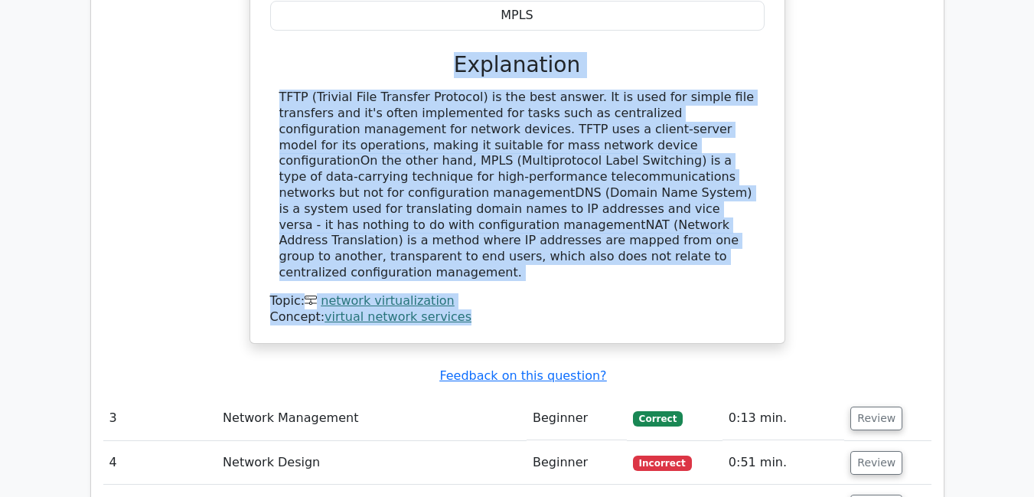
scroll to position [3160, 0]
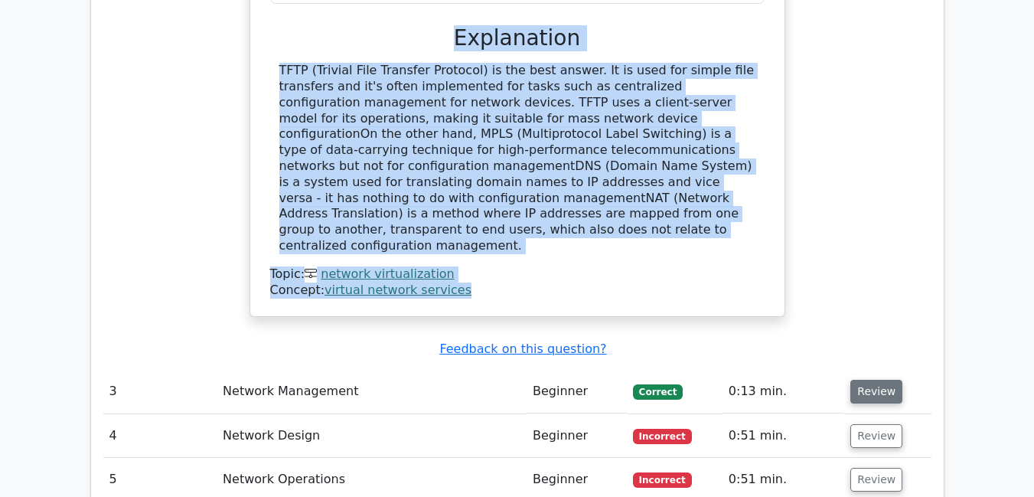
click at [867, 380] on button "Review" at bounding box center [876, 392] width 52 height 24
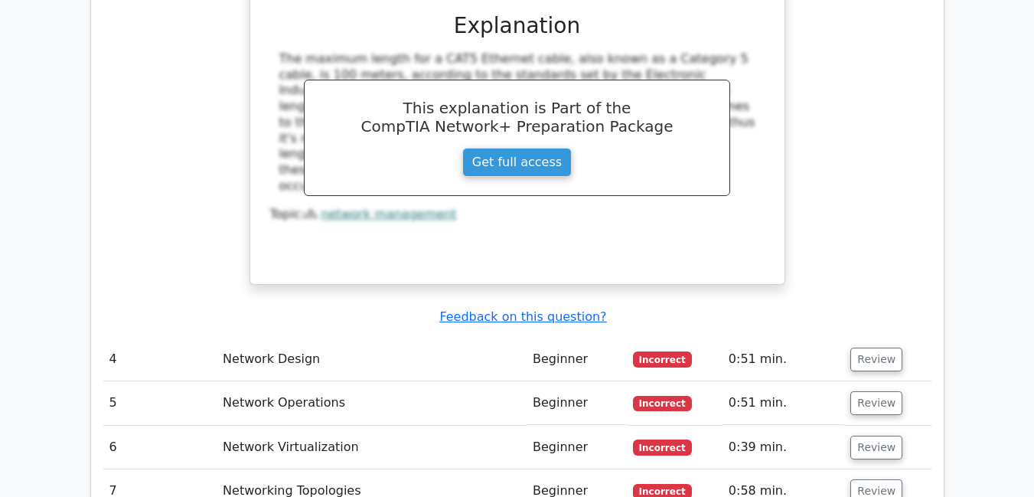
scroll to position [3815, 0]
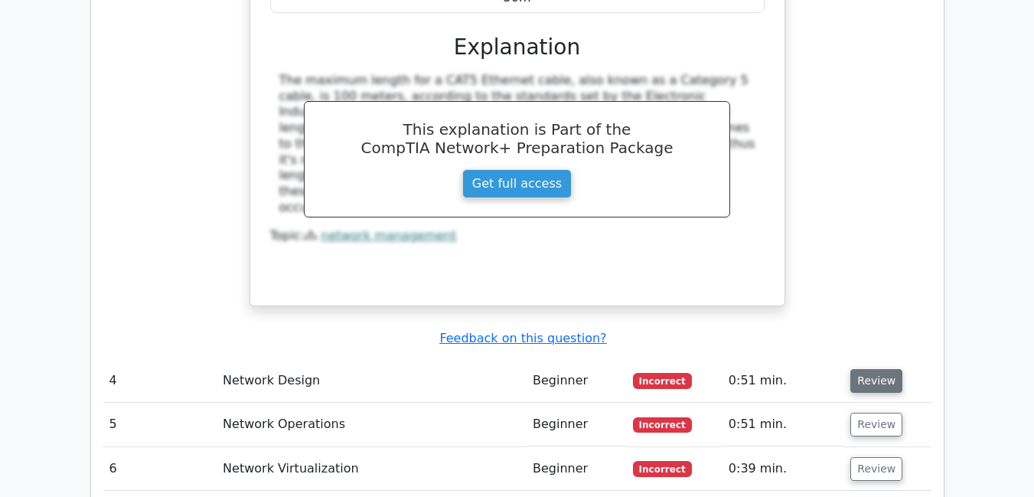
click at [875, 369] on button "Review" at bounding box center [876, 381] width 52 height 24
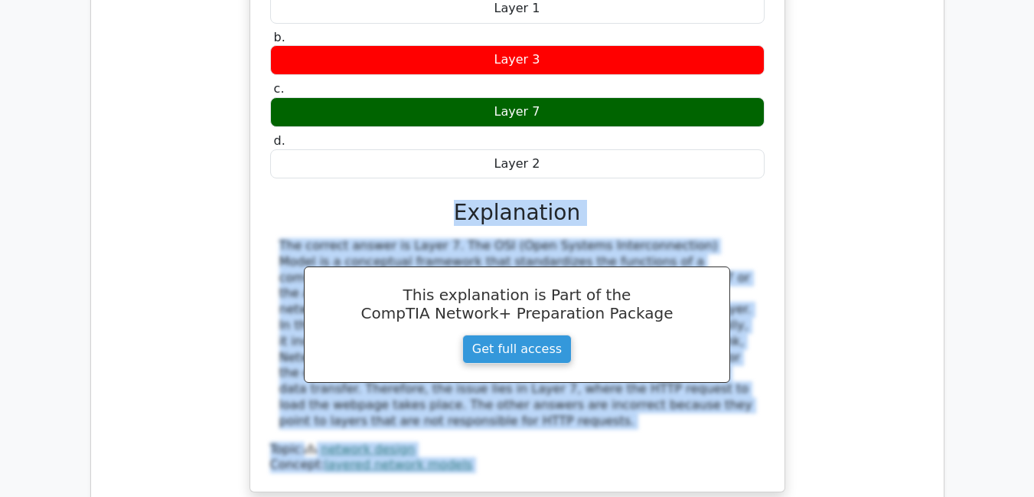
scroll to position [4464, 0]
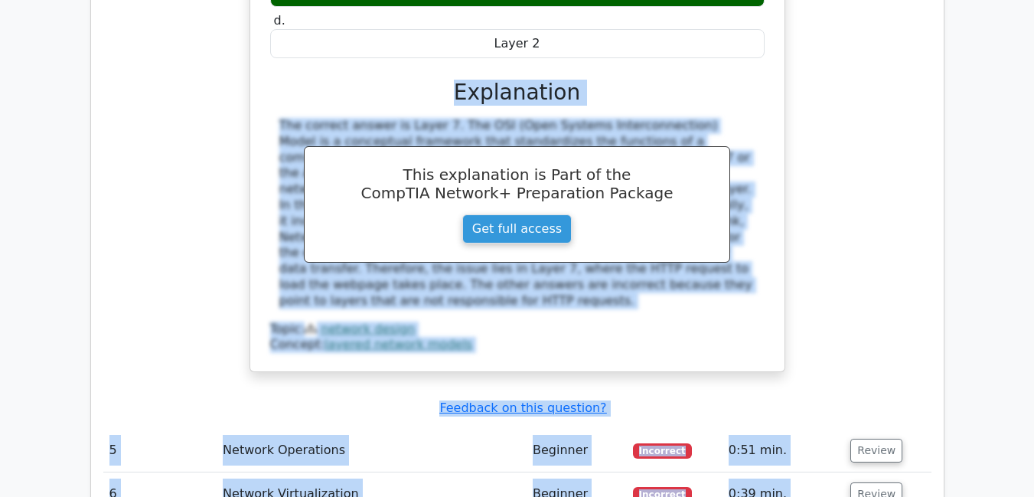
drag, startPoint x: 465, startPoint y: 373, endPoint x: 508, endPoint y: 149, distance: 227.6
click at [508, 149] on div "a. Layer 1 b. Layer 3" at bounding box center [517, 104] width 497 height 498
copy div "Explanation The correct answer is Layer 7. The OSI (Open Systems Interconnectio…"
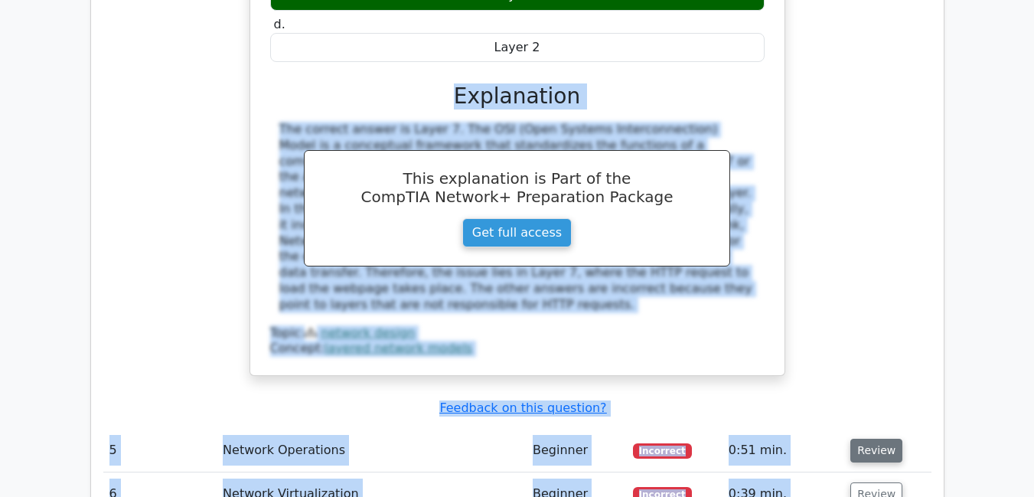
click at [876, 439] on button "Review" at bounding box center [876, 451] width 52 height 24
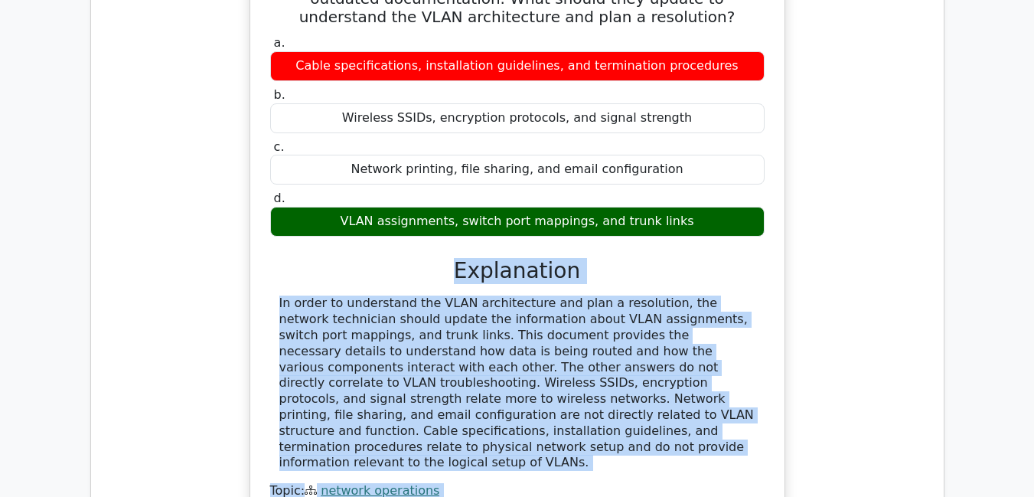
scroll to position [5012, 0]
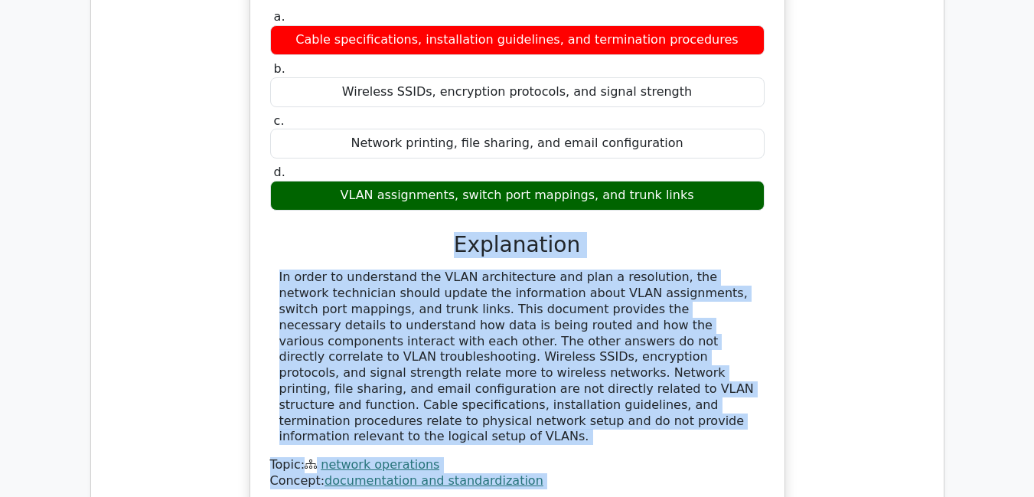
drag, startPoint x: 463, startPoint y: 322, endPoint x: 403, endPoint y: 275, distance: 76.9
click at [403, 275] on div "a. Cable specifications, installation guidelines, and termination procedures b.…" at bounding box center [517, 247] width 497 height 482
copy div "Explanation In order to understand the VLAN architecture and plan a resolution,…"
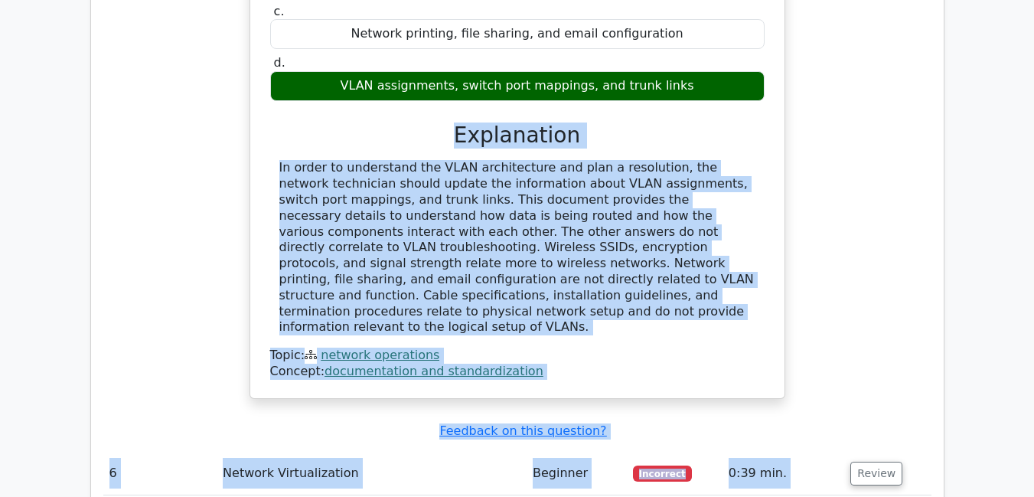
scroll to position [5159, 0]
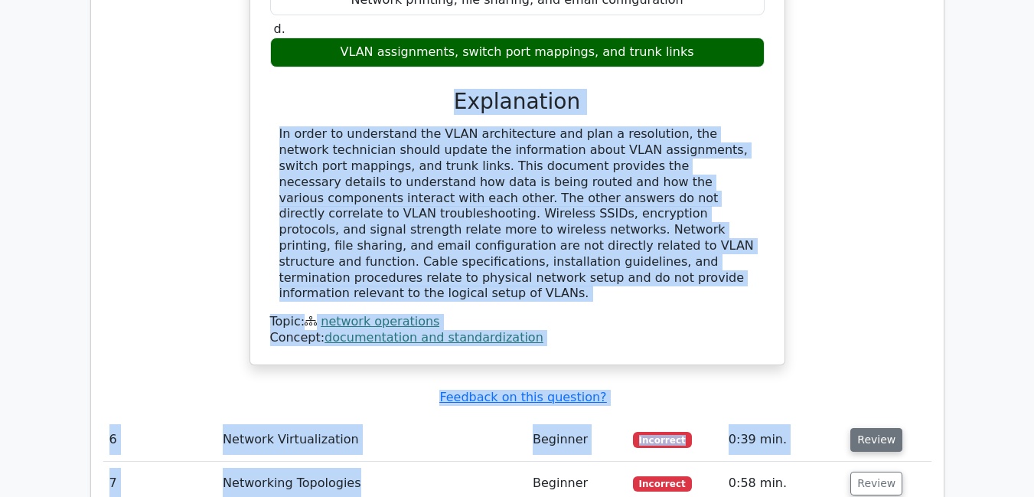
click at [876, 428] on button "Review" at bounding box center [876, 440] width 52 height 24
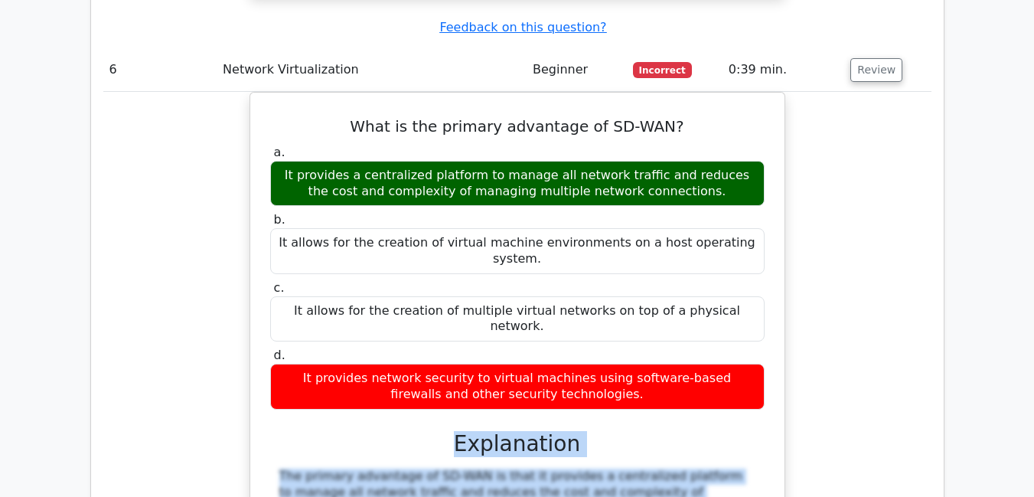
scroll to position [5548, 0]
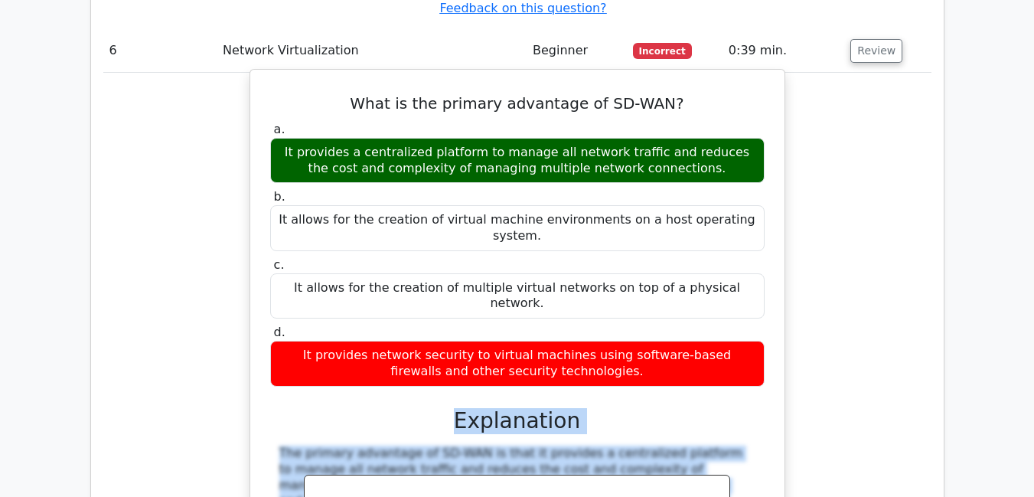
drag, startPoint x: 462, startPoint y: 295, endPoint x: 271, endPoint y: 391, distance: 213.9
click at [271, 391] on div "a. It provides a centralized platform to manage all network traffic and reduces…" at bounding box center [517, 389] width 497 height 541
copy div "Explanation The primary advantage of SD-WAN is that it provides a centralized p…"
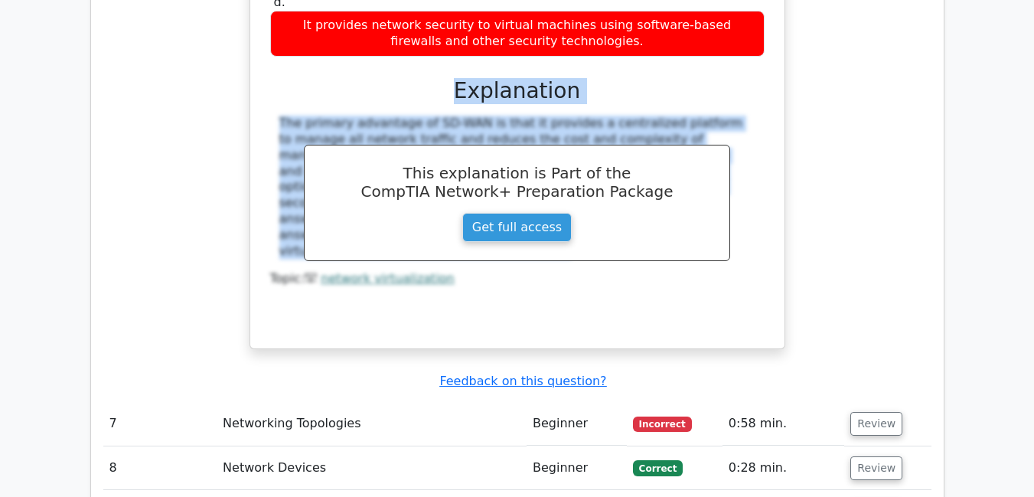
scroll to position [5885, 0]
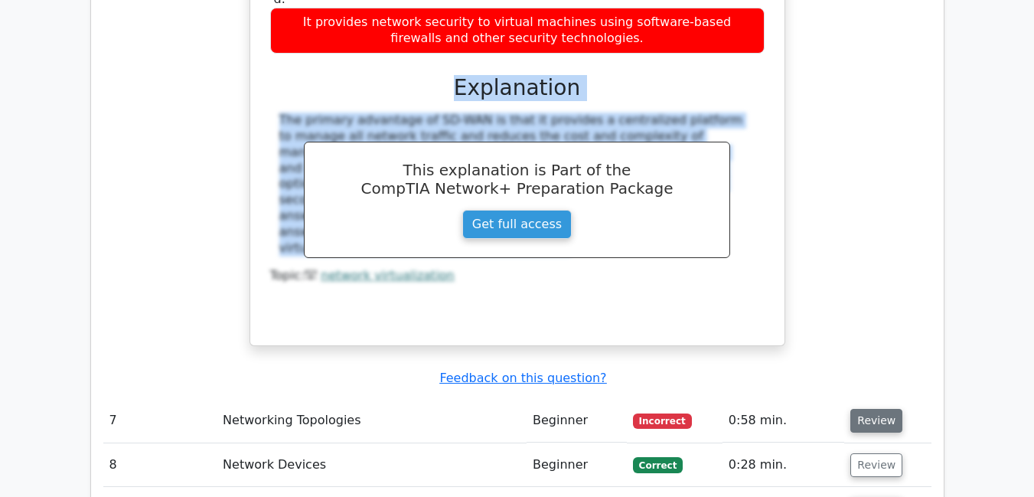
click at [859, 409] on button "Review" at bounding box center [876, 421] width 52 height 24
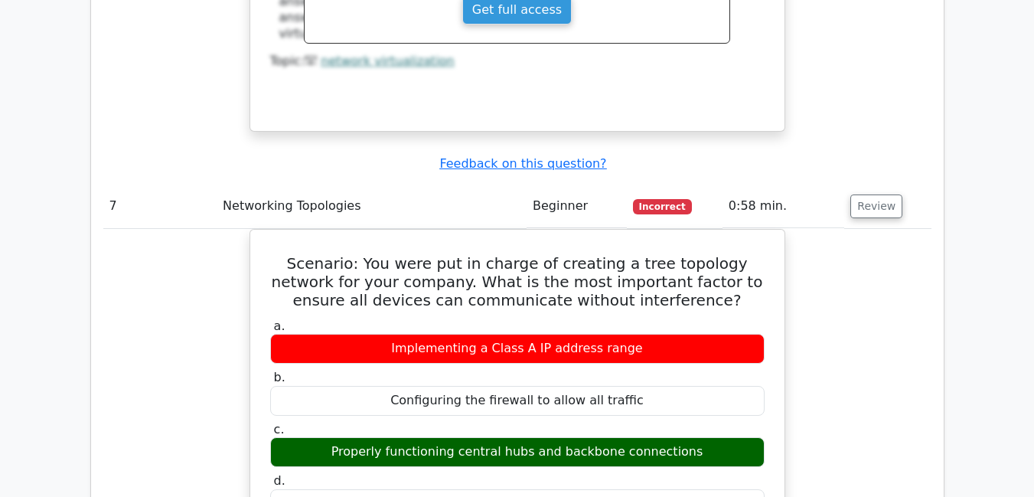
scroll to position [6130, 0]
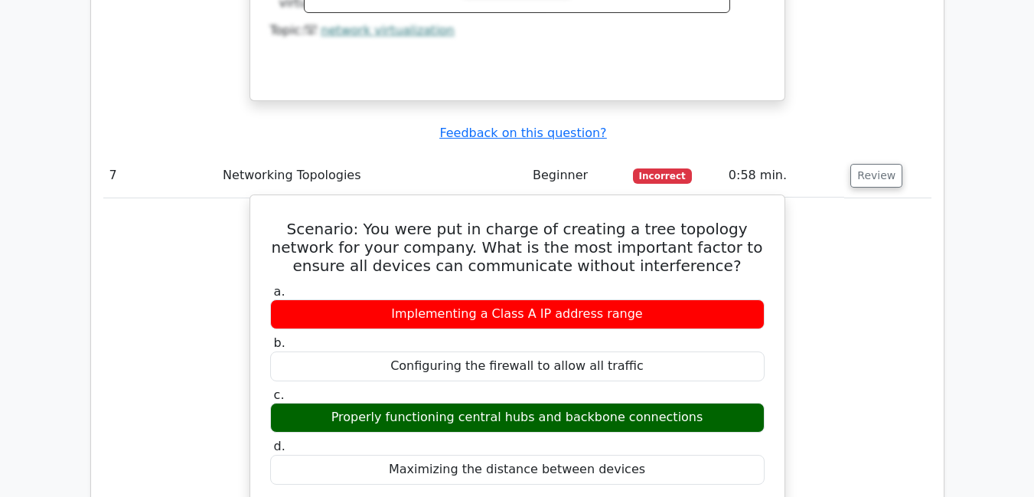
drag, startPoint x: 464, startPoint y: 317, endPoint x: 752, endPoint y: 449, distance: 317.5
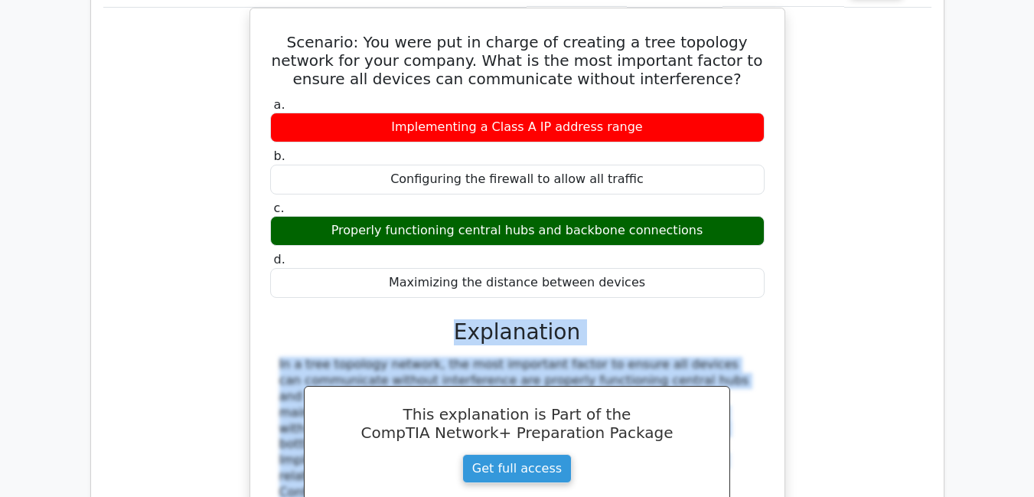
scroll to position [6341, 0]
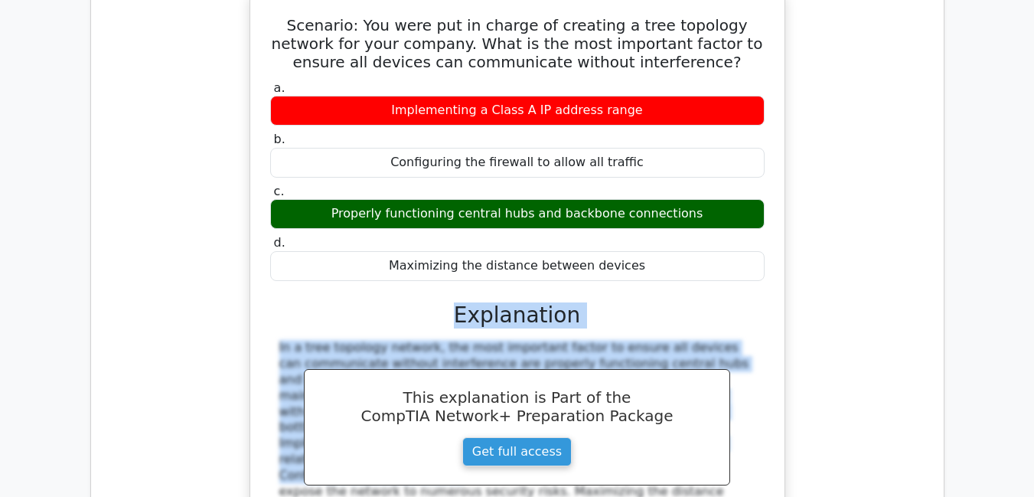
copy div "Explanation In a tree topology network, the most important factor to ensure all…"
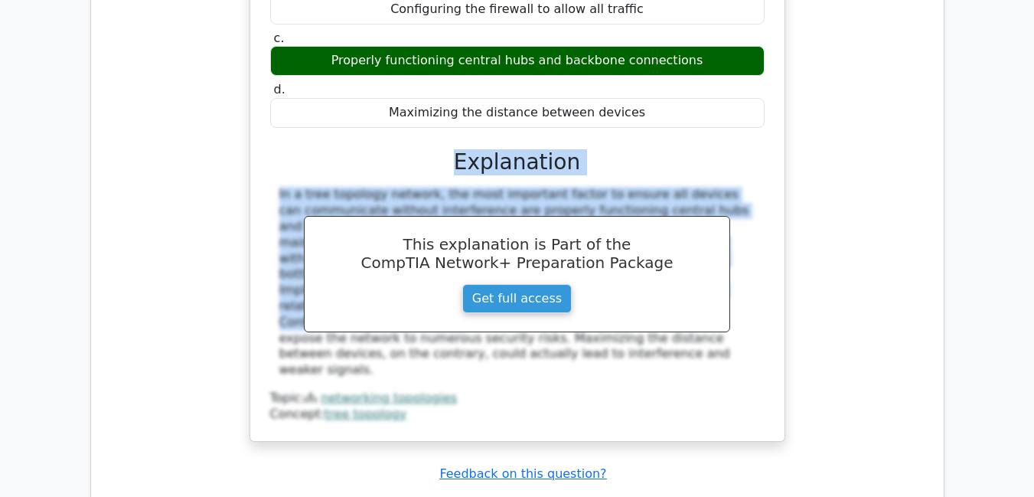
scroll to position [6525, 0]
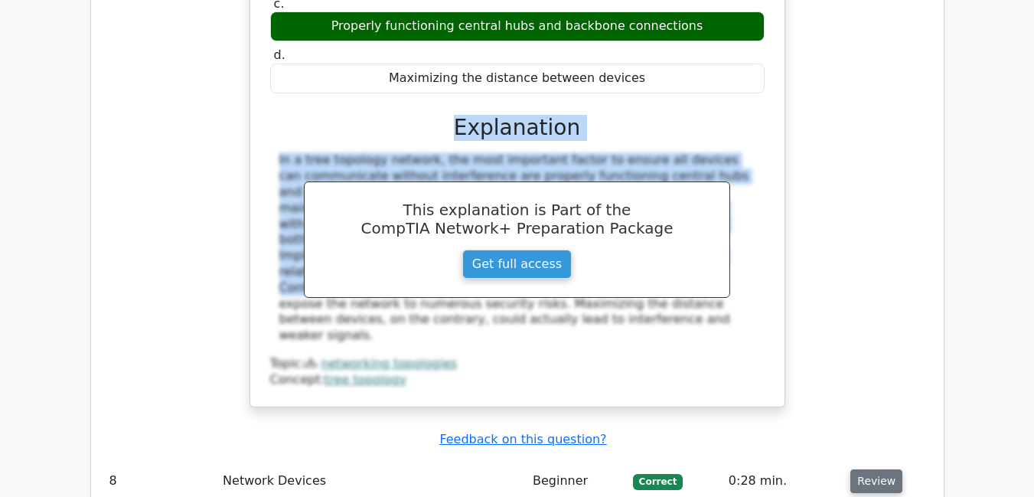
click at [880, 469] on button "Review" at bounding box center [876, 481] width 52 height 24
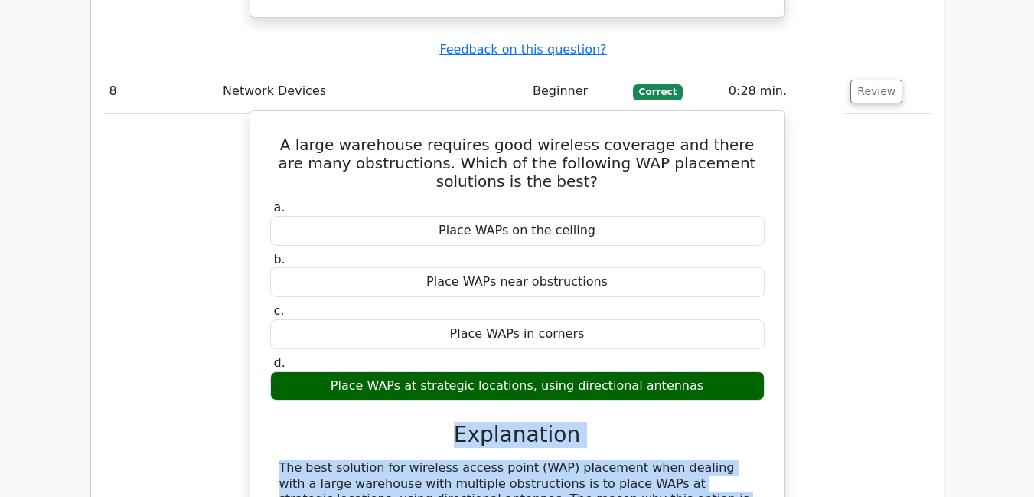
scroll to position [6920, 0]
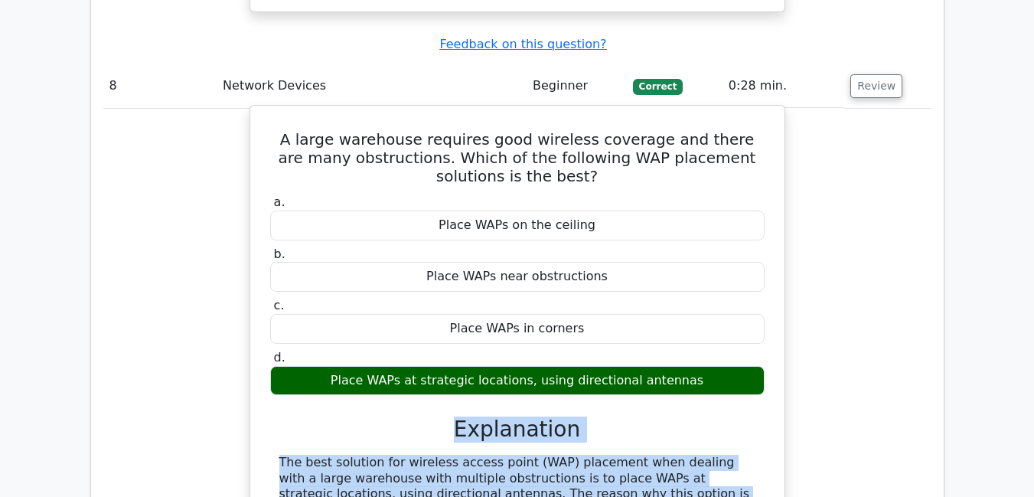
drag, startPoint x: 461, startPoint y: 334, endPoint x: 673, endPoint y: 380, distance: 217.1
click at [673, 380] on div "a. Place WAPs on the ceiling b. Place WAPs near obstructions c. d." at bounding box center [517, 424] width 497 height 467
copy div "Explanation The best solution for wireless access point (WAP) placement when de…"
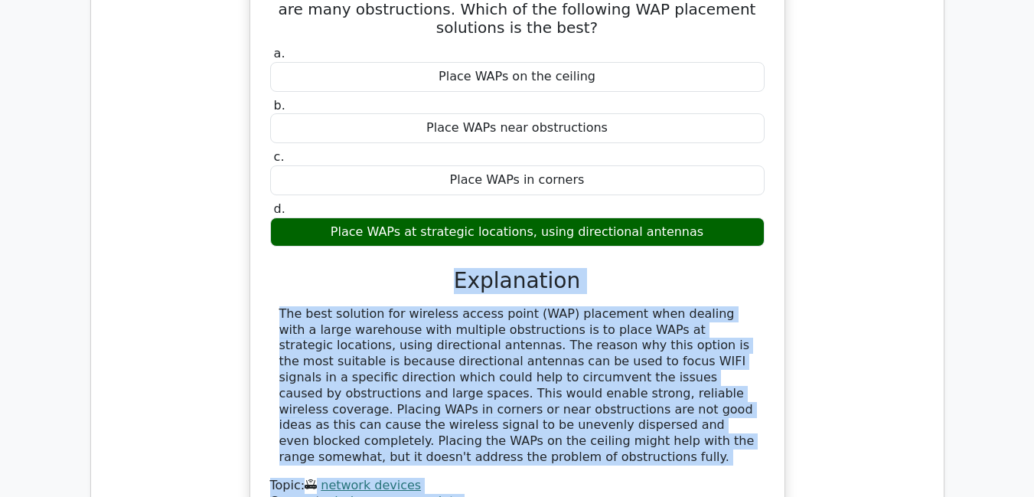
scroll to position [7134, 0]
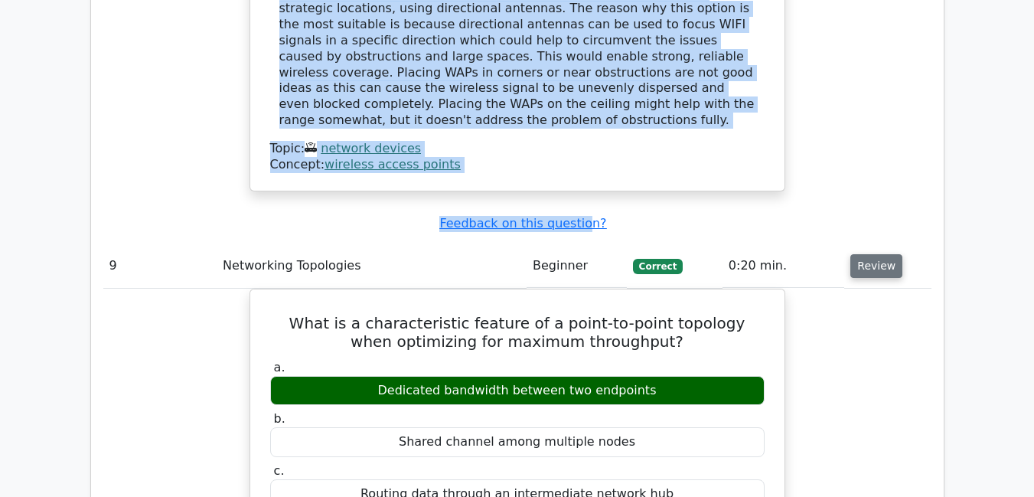
scroll to position [7410, 0]
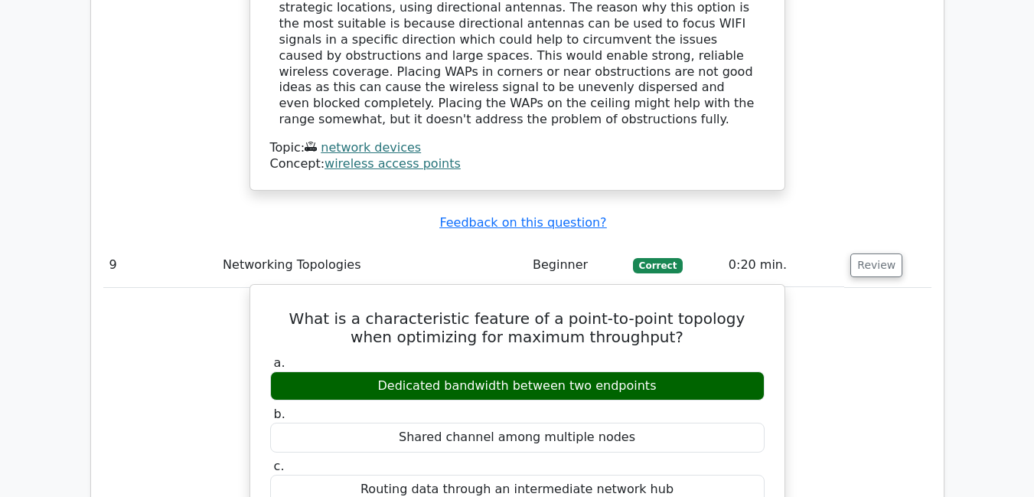
drag, startPoint x: 460, startPoint y: 358, endPoint x: 658, endPoint y: 390, distance: 200.7
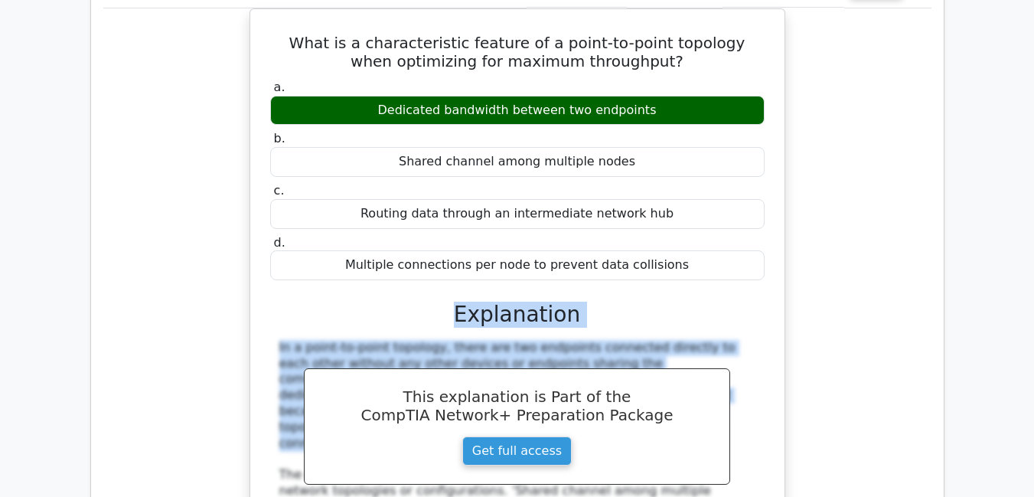
scroll to position [7655, 0]
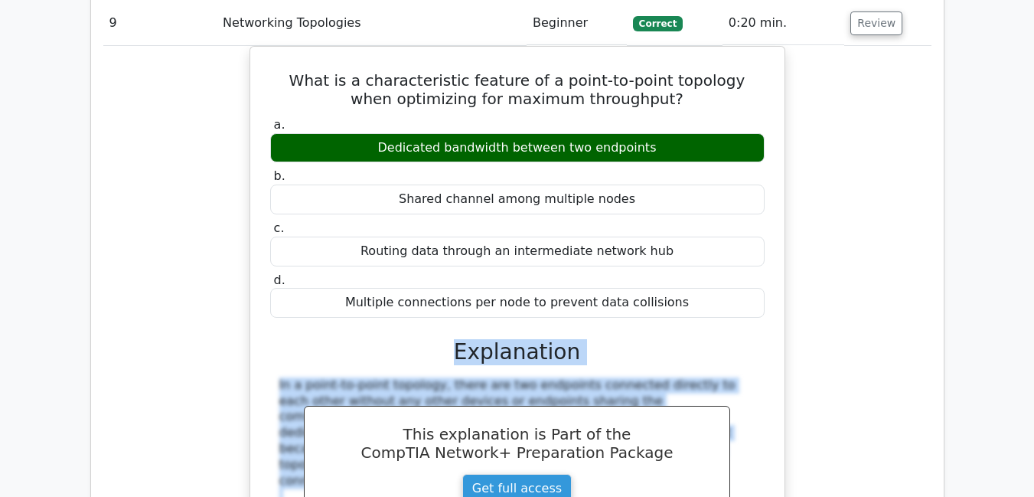
copy div "Explanation In a point-to-point topology, there are two endpoints connected dir…"
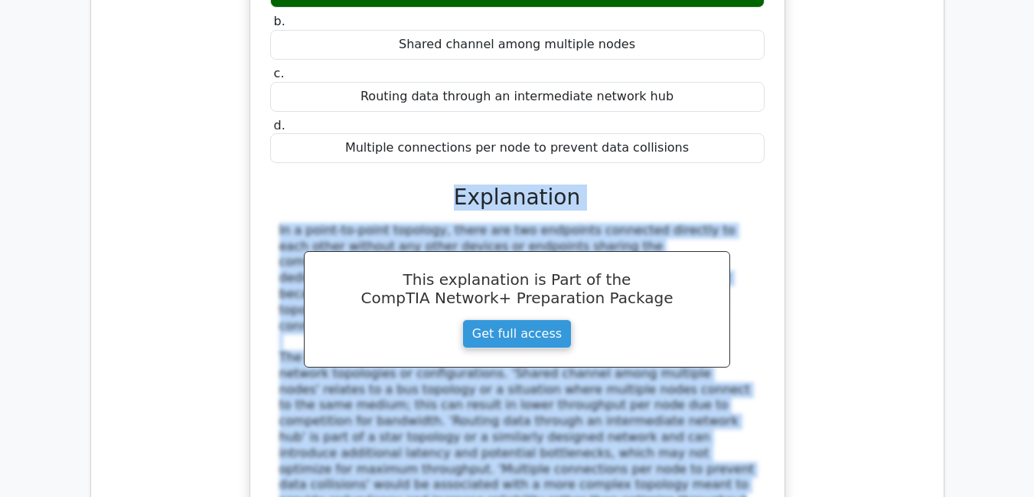
scroll to position [7839, 0]
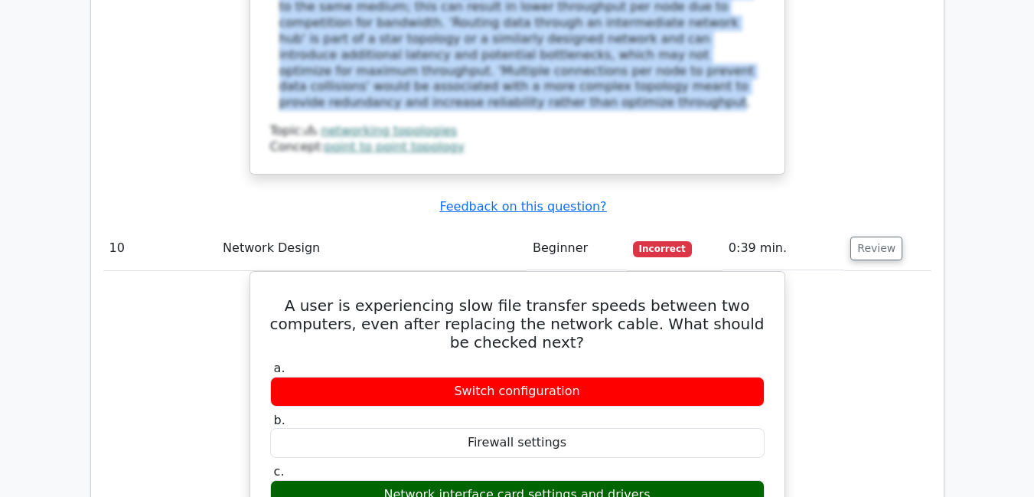
scroll to position [8206, 0]
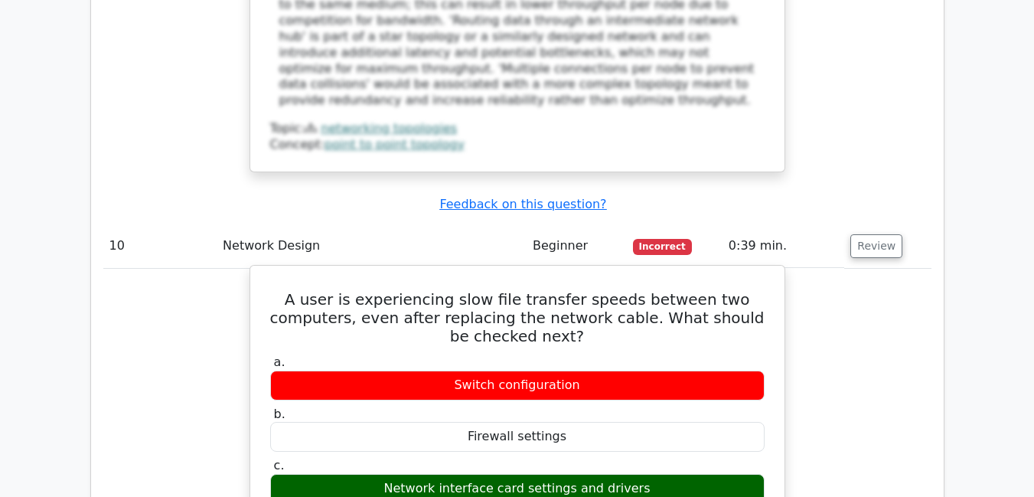
drag, startPoint x: 465, startPoint y: 315, endPoint x: 690, endPoint y: 442, distance: 258.0
drag, startPoint x: 462, startPoint y: 321, endPoint x: 744, endPoint y: 466, distance: 317.3
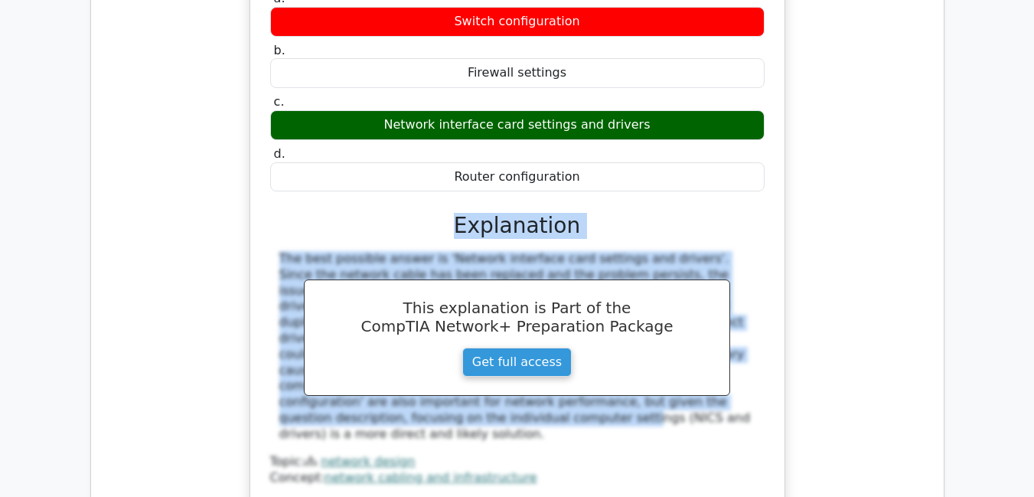
scroll to position [8538, 0]
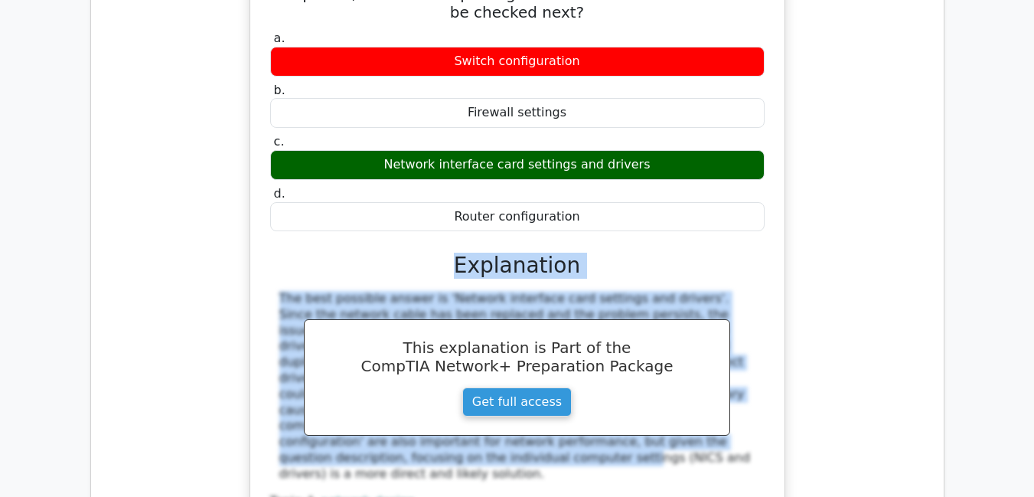
copy div "Explanation The best possible answer is 'Network interface card settings and dr…"
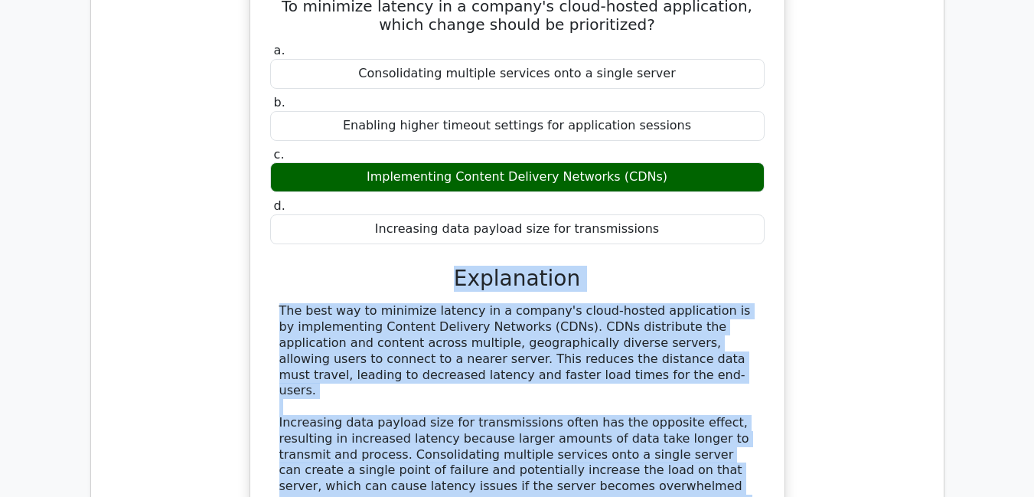
scroll to position [9223, 0]
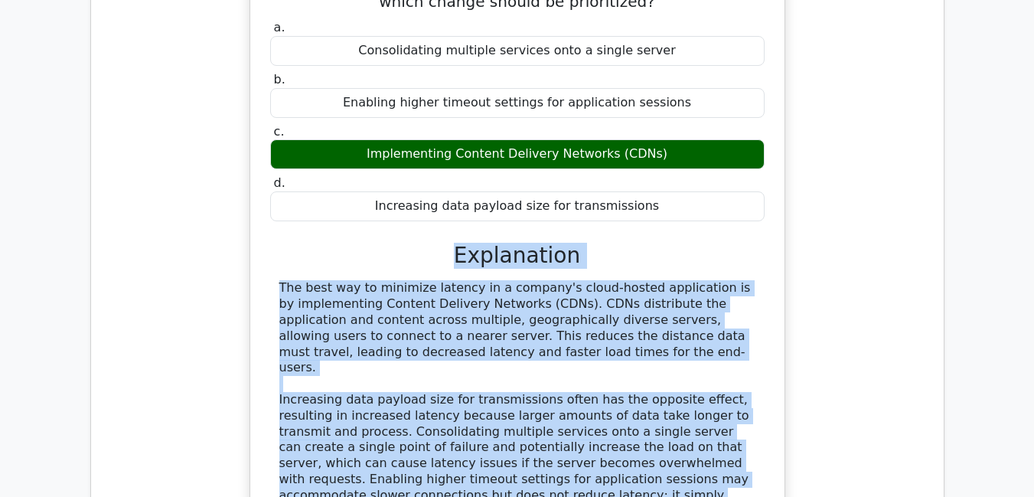
drag, startPoint x: 460, startPoint y: 316, endPoint x: 451, endPoint y: 210, distance: 106.0
click at [451, 210] on div "a. Consolidating multiple services onto a single server b. Enabling higher time…" at bounding box center [517, 298] width 497 height 562
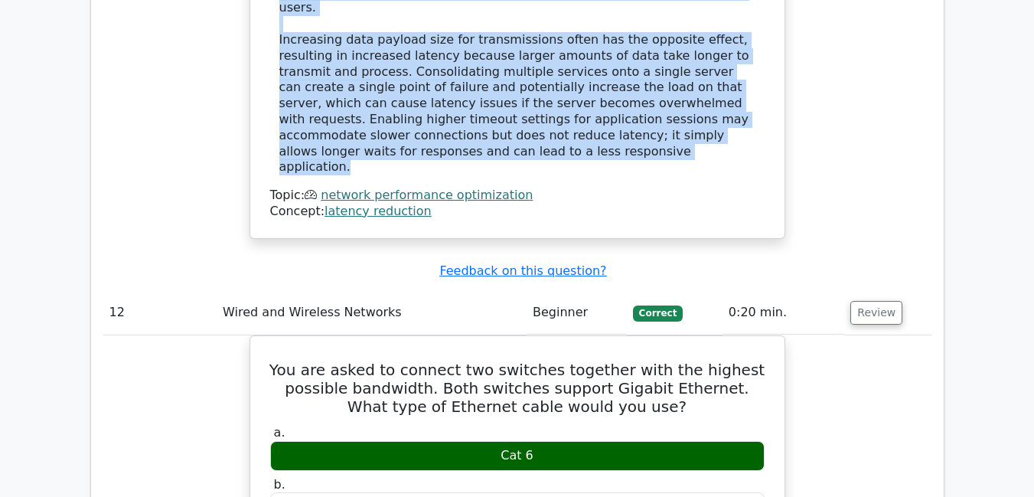
scroll to position [9621, 0]
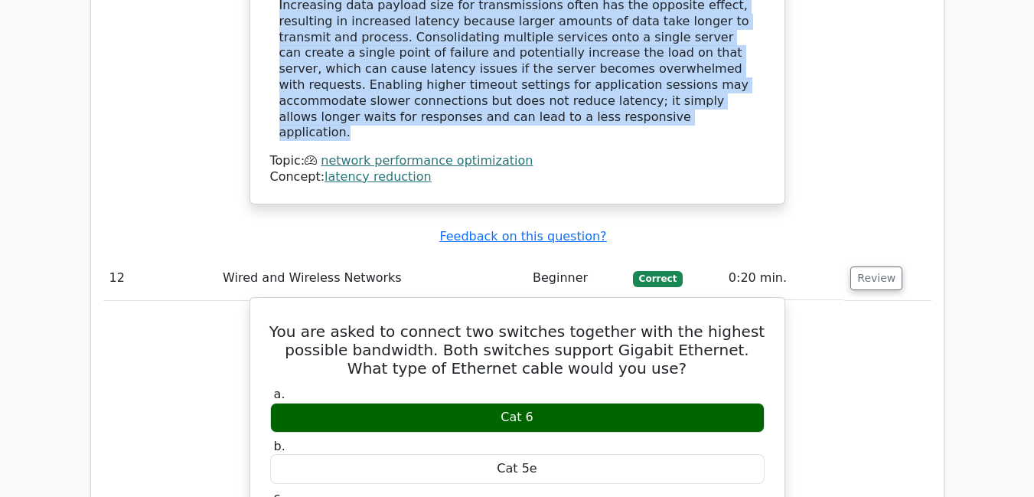
drag, startPoint x: 463, startPoint y: 304, endPoint x: 758, endPoint y: 458, distance: 333.4
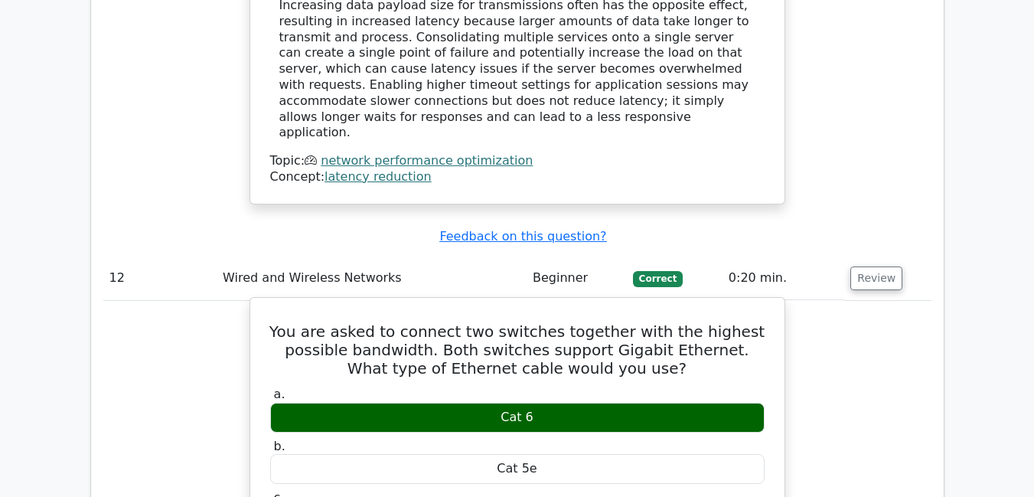
drag, startPoint x: 464, startPoint y: 303, endPoint x: 763, endPoint y: 451, distance: 333.7
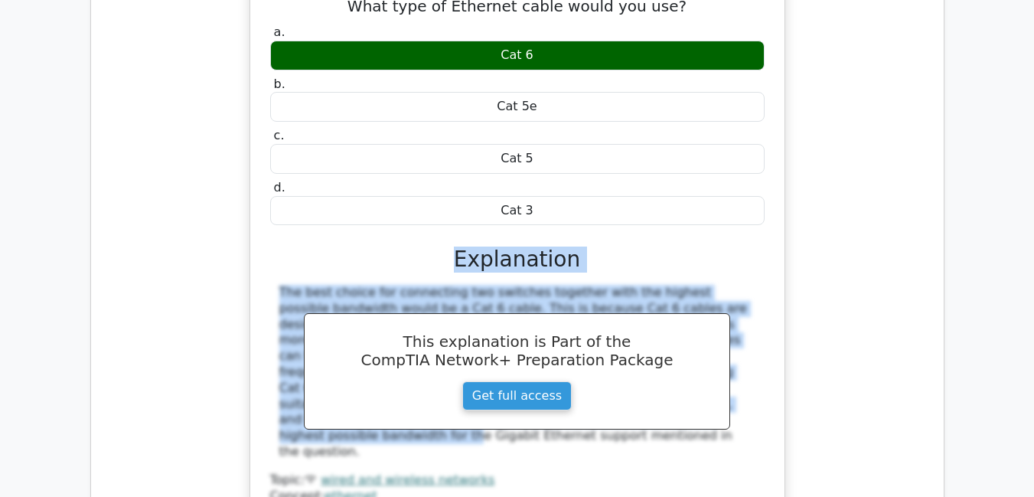
scroll to position [9988, 0]
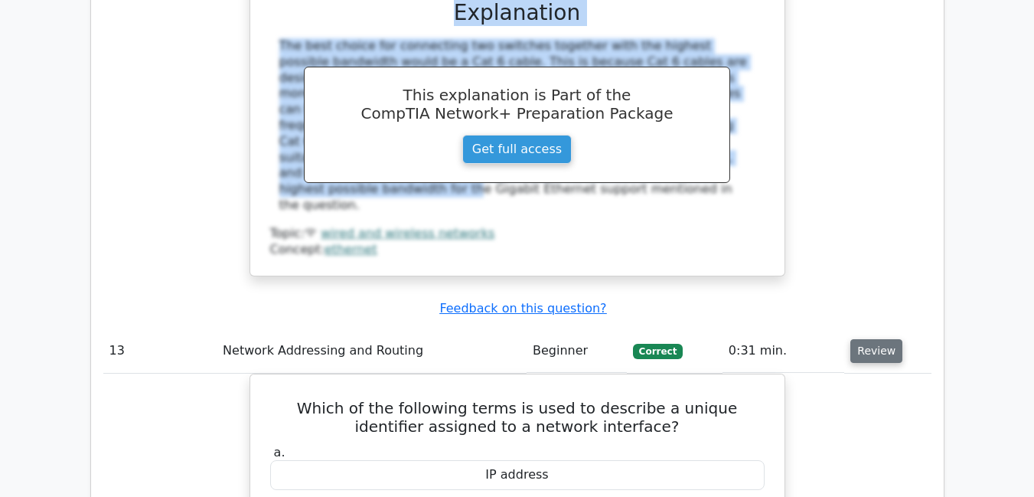
scroll to position [10264, 0]
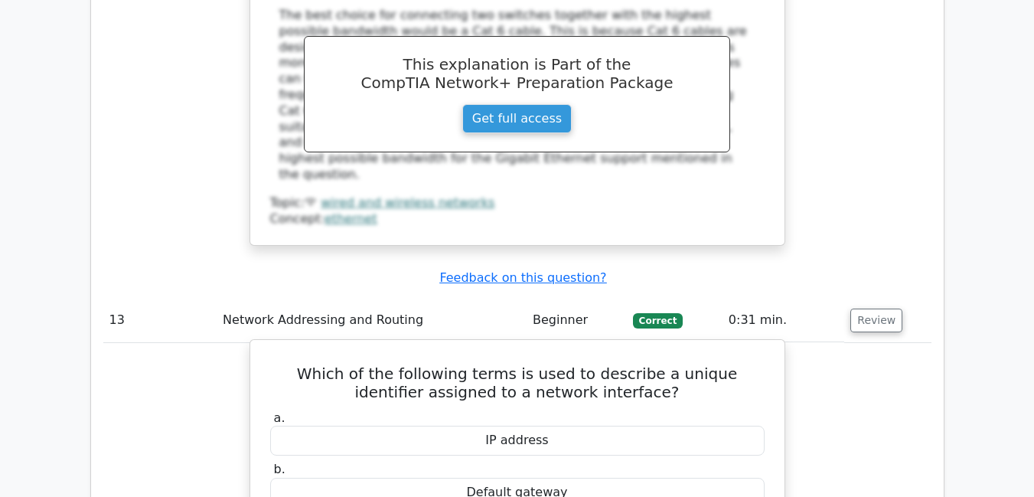
drag, startPoint x: 465, startPoint y: 316, endPoint x: 534, endPoint y: 334, distance: 71.3
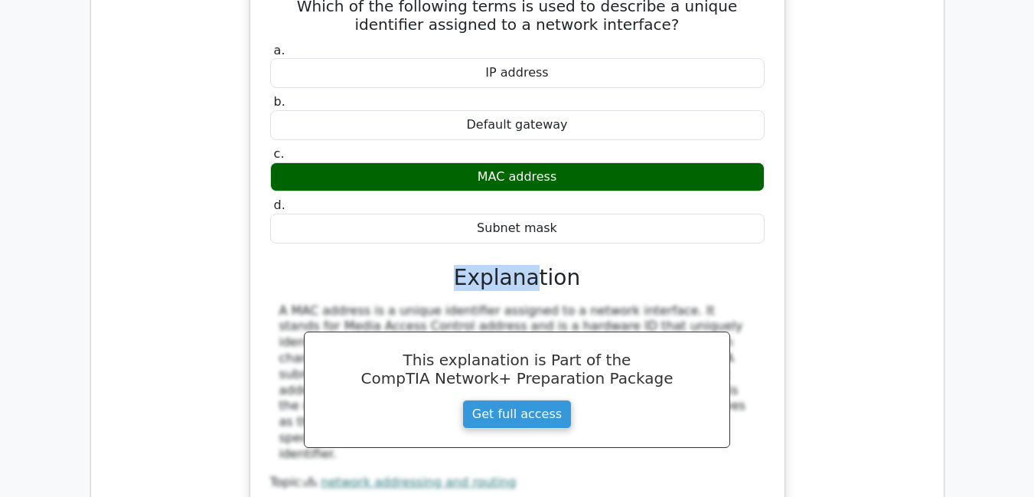
scroll to position [10638, 0]
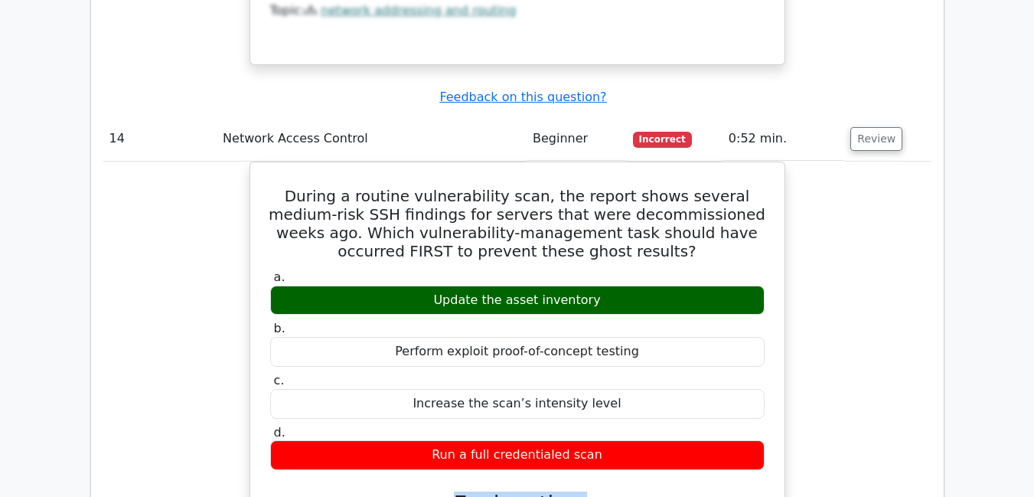
scroll to position [11111, 0]
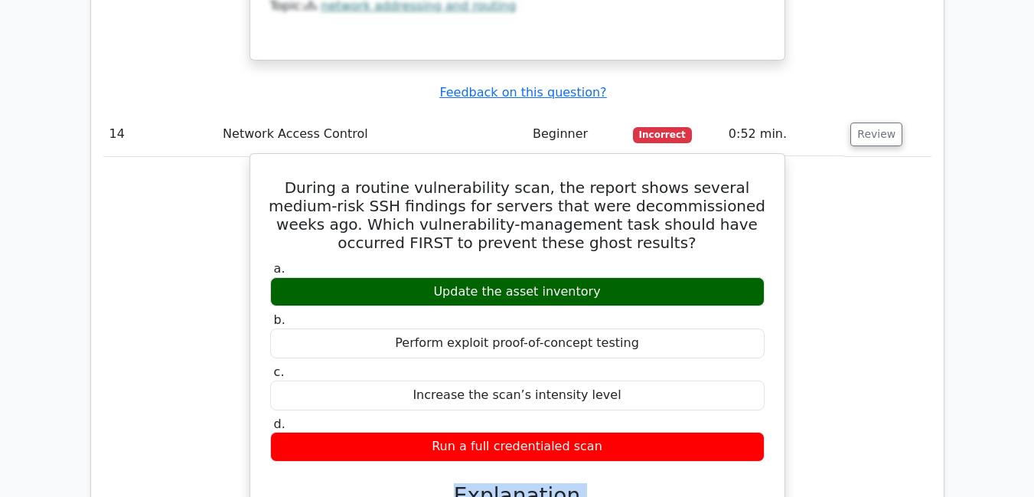
click at [459, 338] on div "a. Update the asset inventory b. Perform exploit proof-of-concept testing c. d." at bounding box center [517, 491] width 497 height 467
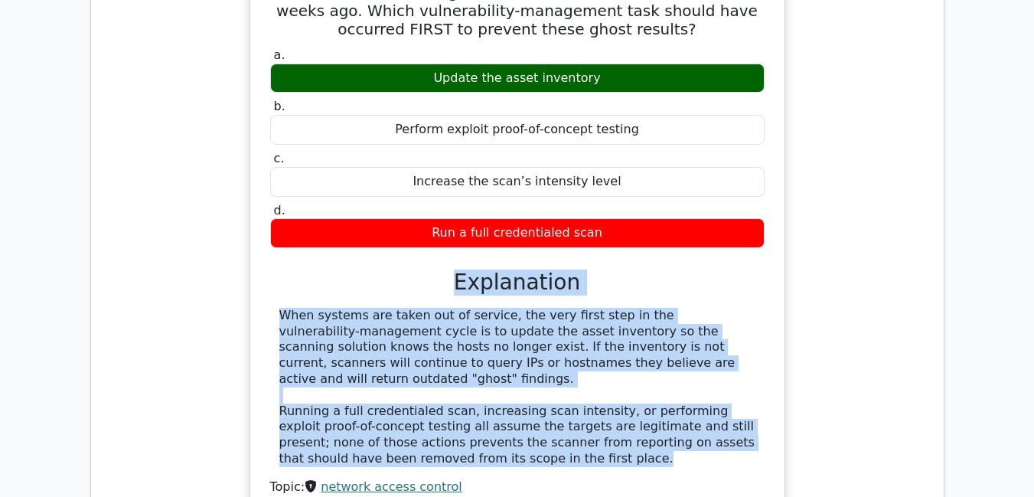
scroll to position [11325, 0]
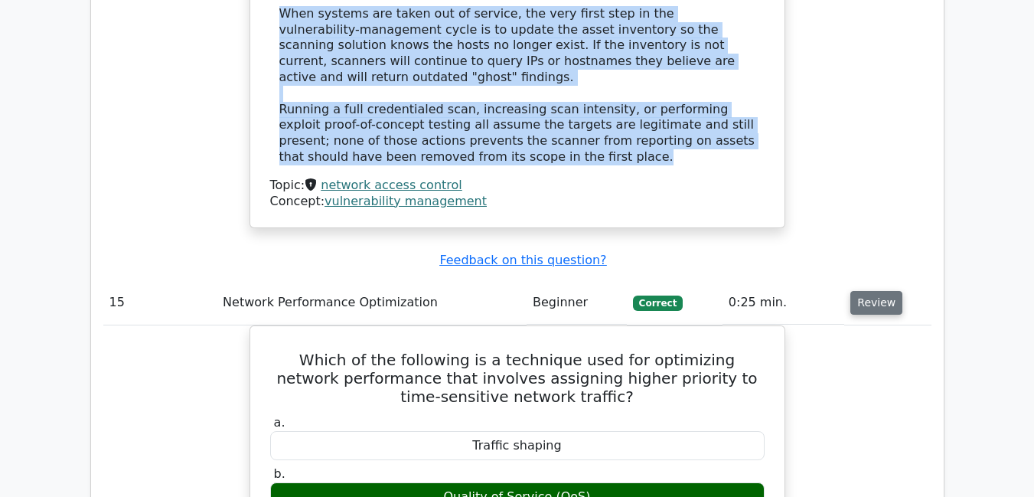
scroll to position [11631, 0]
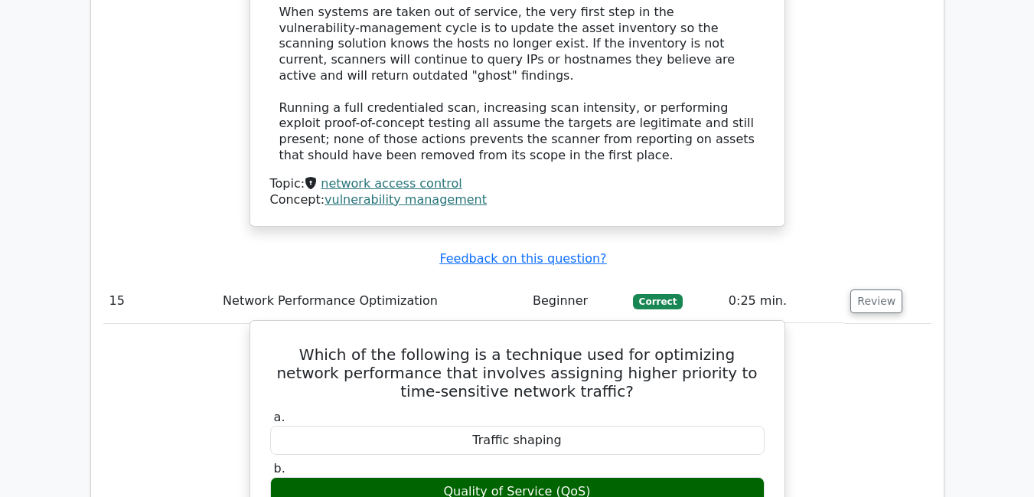
drag, startPoint x: 461, startPoint y: 308, endPoint x: 498, endPoint y: 331, distance: 43.6
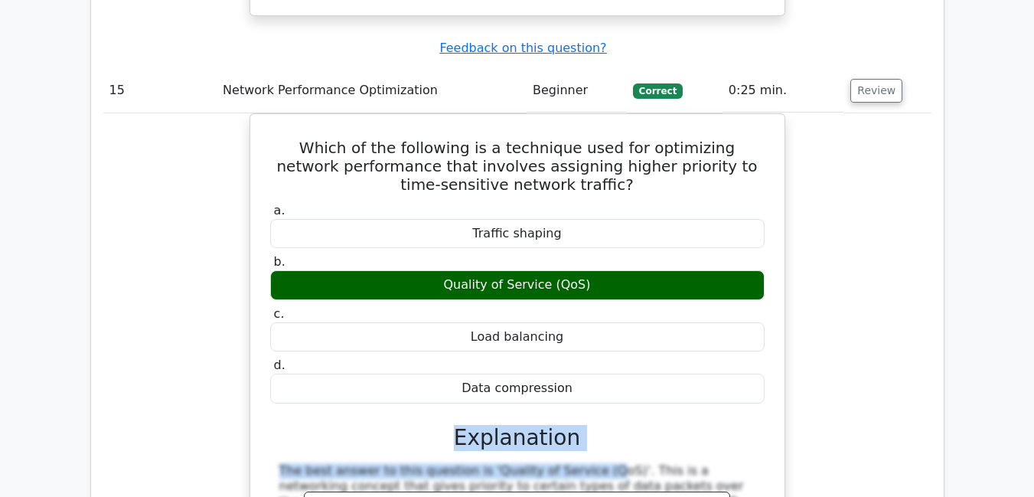
scroll to position [11999, 0]
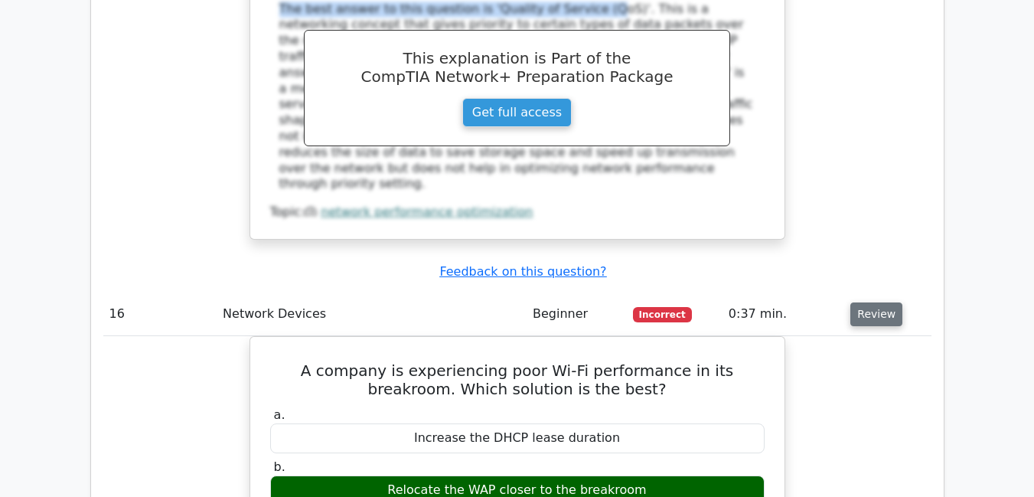
scroll to position [12305, 0]
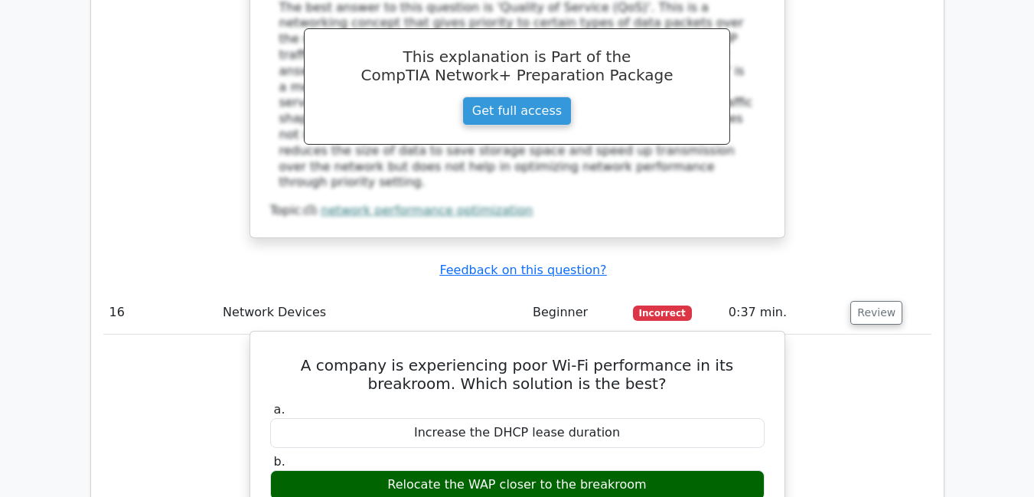
drag, startPoint x: 459, startPoint y: 295, endPoint x: 755, endPoint y: 460, distance: 338.8
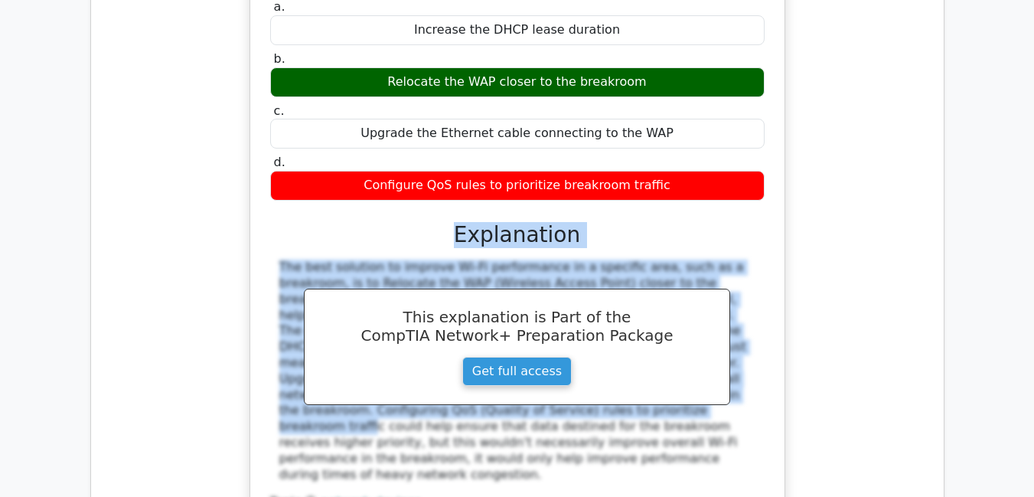
scroll to position [12734, 0]
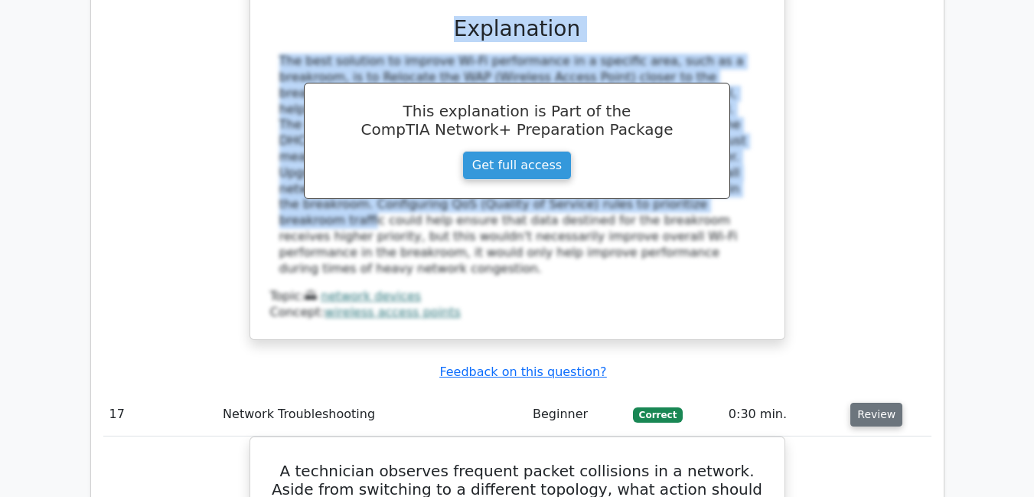
scroll to position [12948, 0]
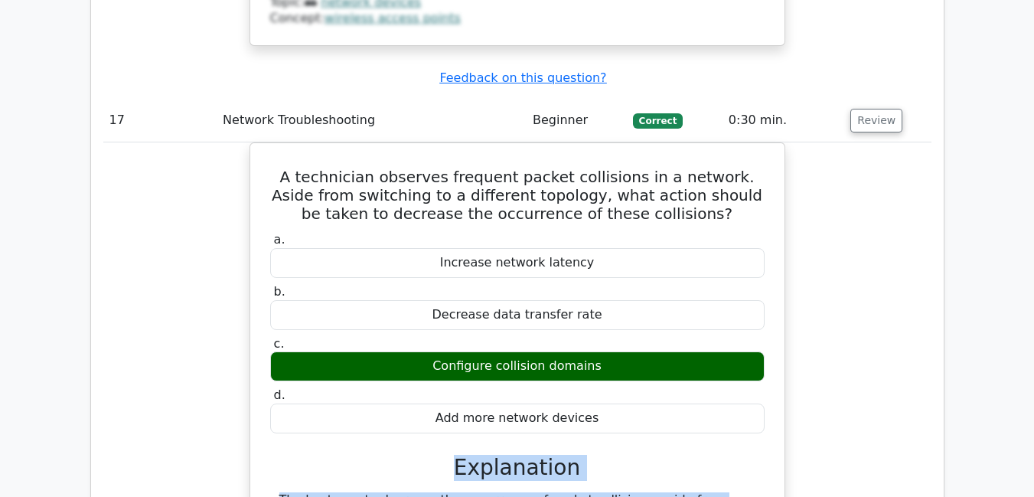
scroll to position [13214, 0]
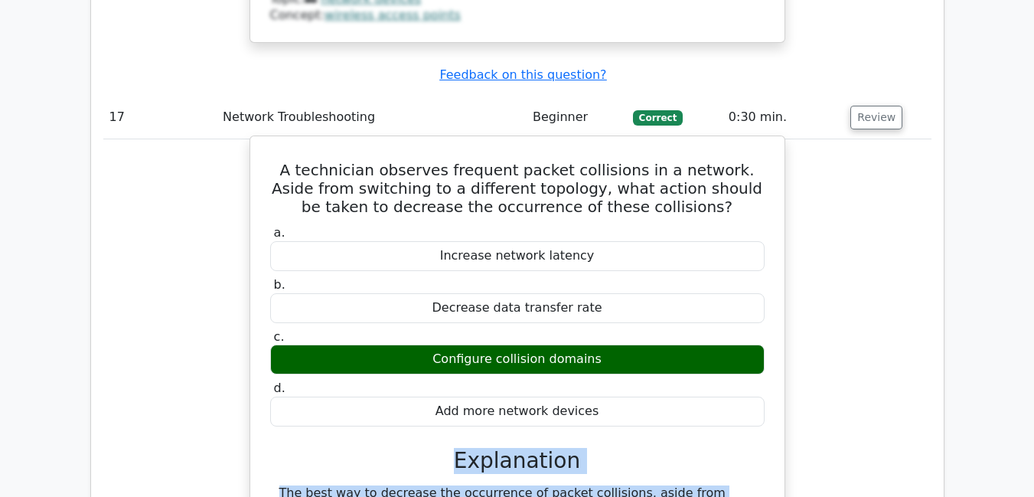
drag, startPoint x: 459, startPoint y: 370, endPoint x: 452, endPoint y: 282, distance: 87.6
click at [452, 282] on div "a. Increase network latency b. Decrease data transfer rate c. d." at bounding box center [517, 463] width 497 height 482
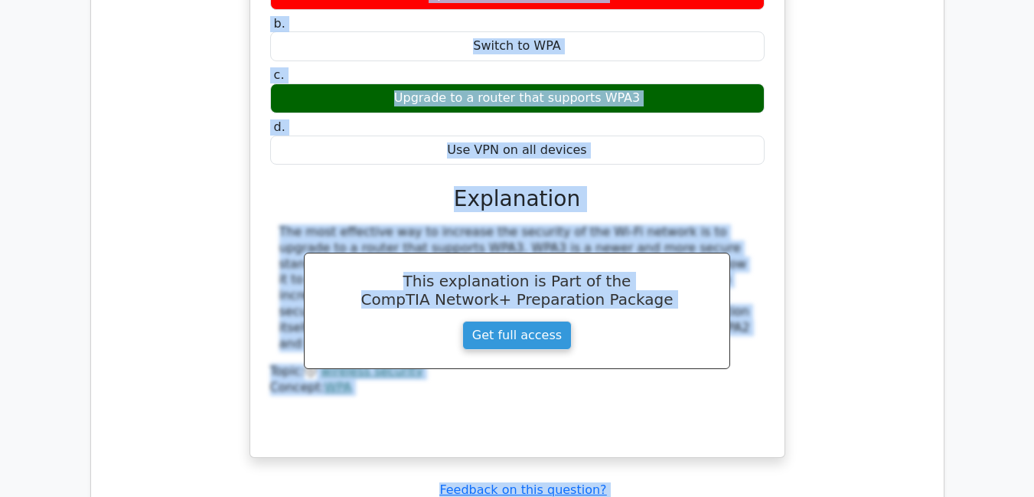
scroll to position [14198, 0]
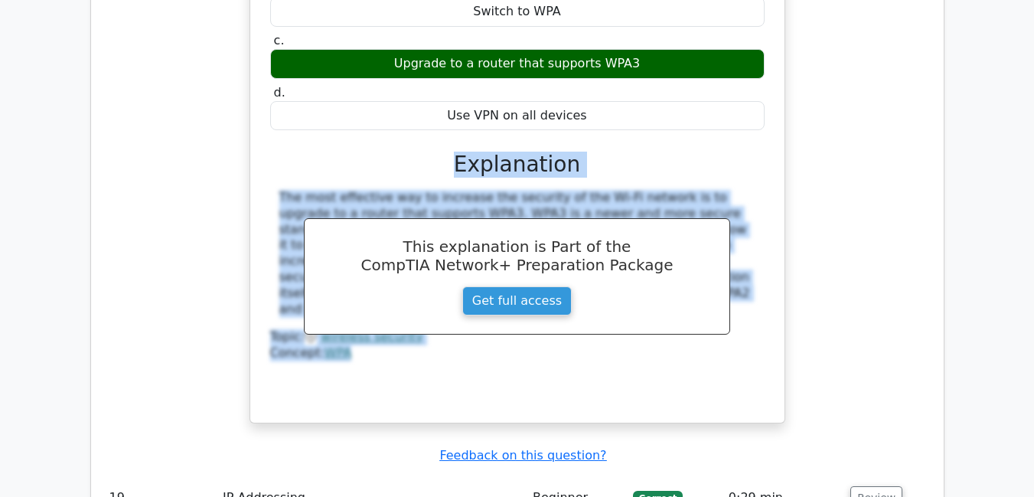
drag, startPoint x: 462, startPoint y: 315, endPoint x: 708, endPoint y: 54, distance: 359.0
click at [708, 54] on div "A home user wants to increase the security of their Wi-Fi network. Their device…" at bounding box center [517, 141] width 828 height 602
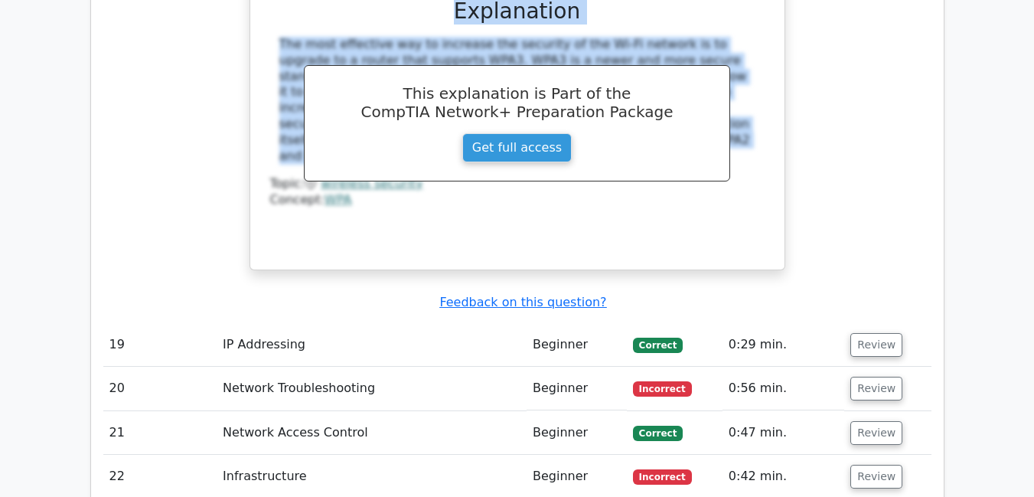
scroll to position [14229, 0]
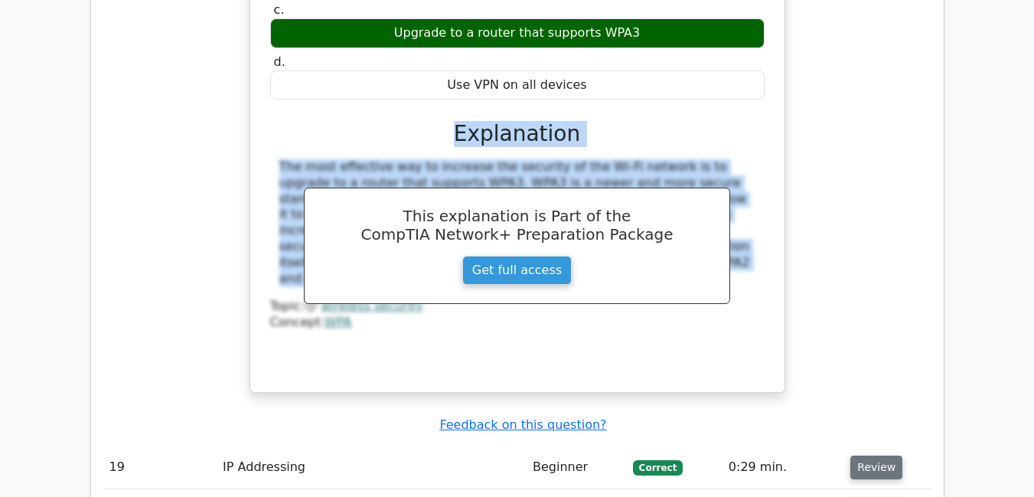
click at [873, 455] on button "Review" at bounding box center [876, 467] width 52 height 24
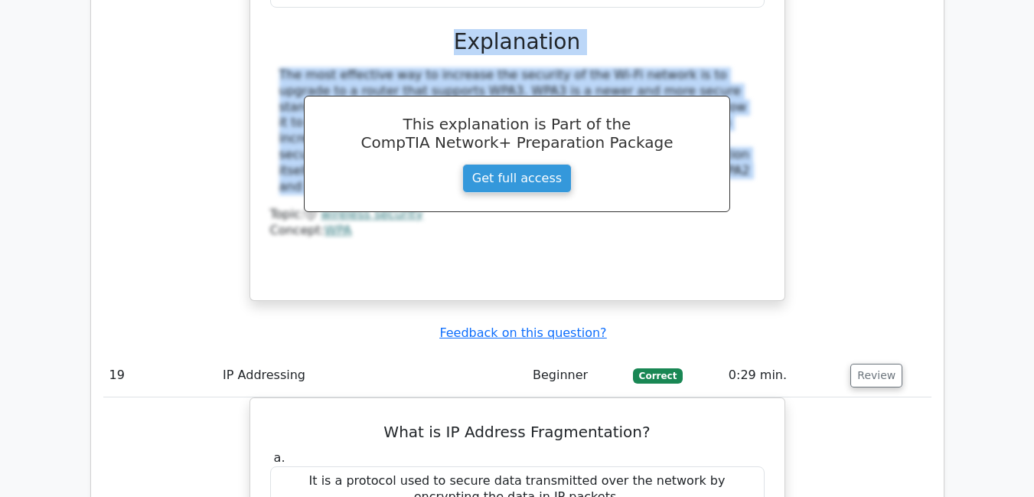
scroll to position [14352, 0]
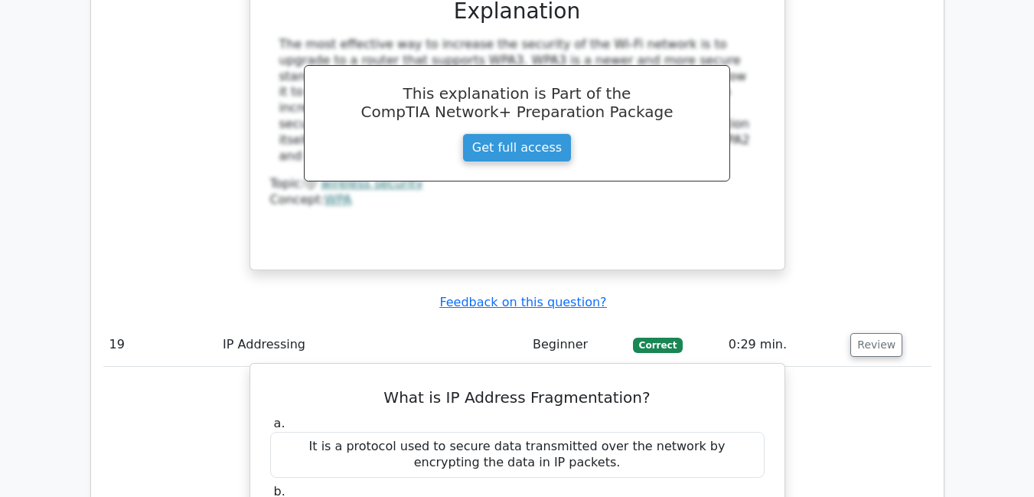
drag, startPoint x: 463, startPoint y: 308, endPoint x: 535, endPoint y: 347, distance: 82.2
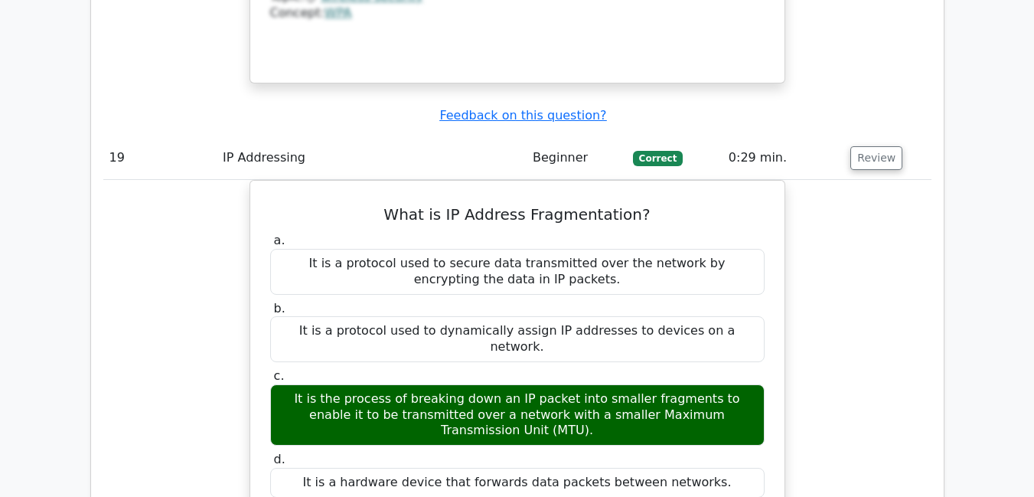
scroll to position [14691, 0]
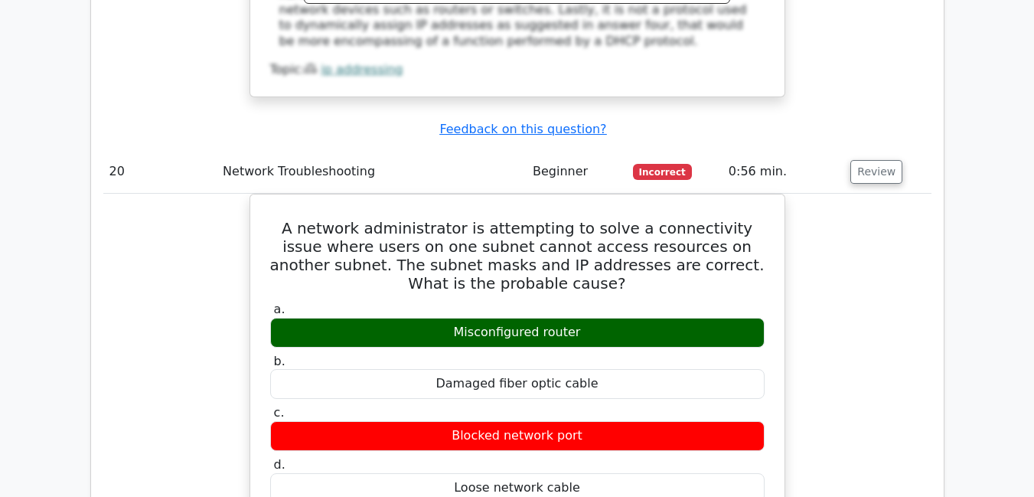
scroll to position [15251, 0]
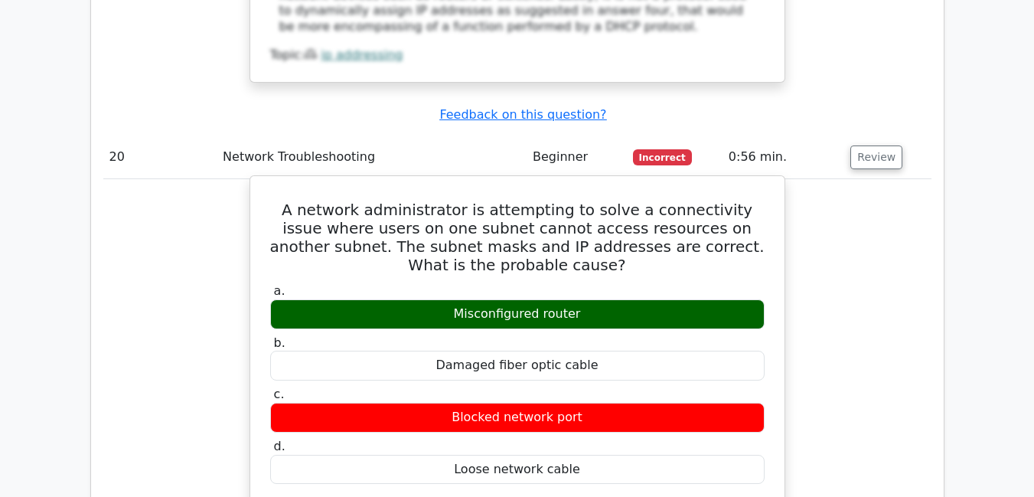
drag, startPoint x: 462, startPoint y: 328, endPoint x: 253, endPoint y: 304, distance: 210.4
click at [253, 304] on div "A network administrator is attempting to solve a connectivity issue where users…" at bounding box center [518, 486] width 536 height 622
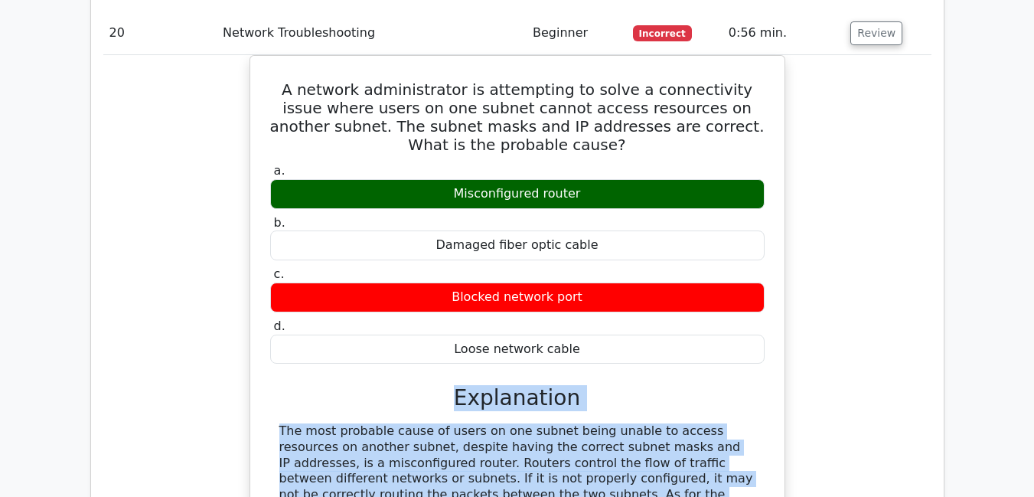
scroll to position [15404, 0]
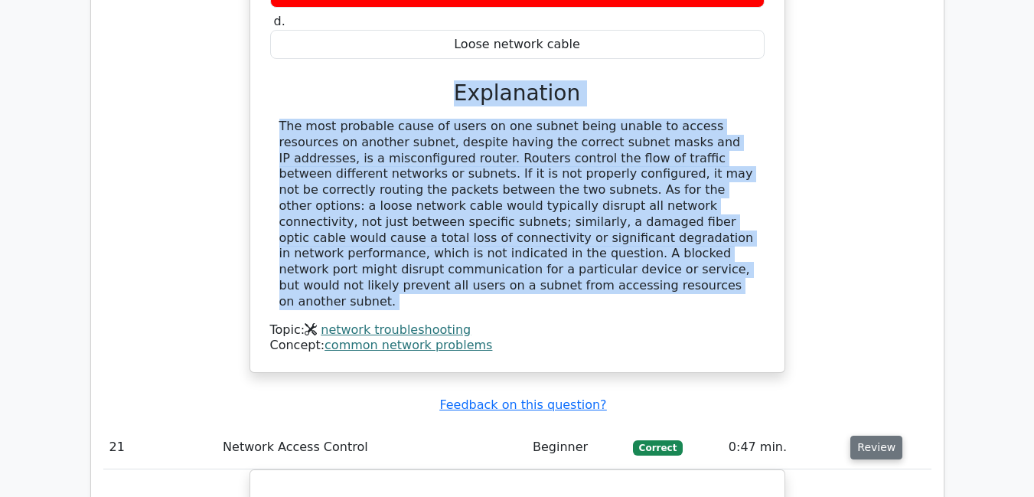
scroll to position [15710, 0]
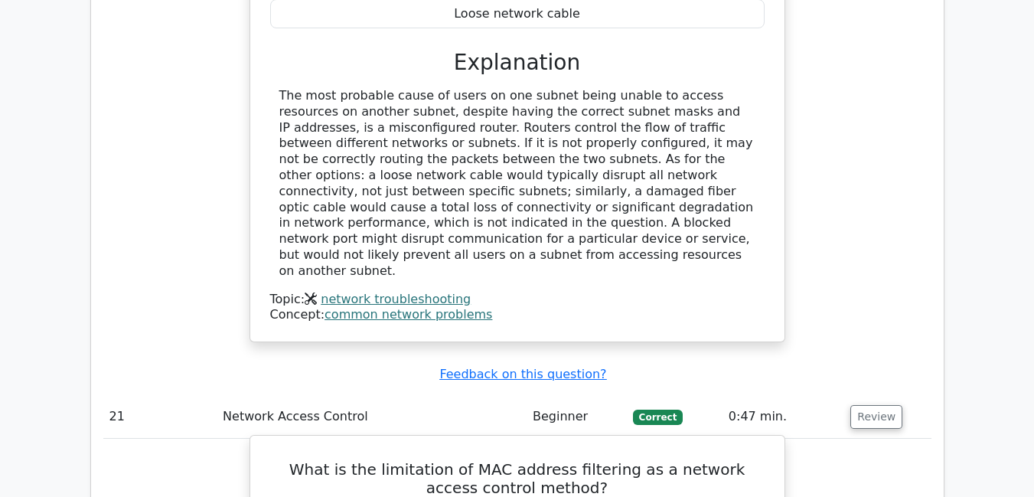
drag, startPoint x: 460, startPoint y: 308, endPoint x: 582, endPoint y: 328, distance: 123.2
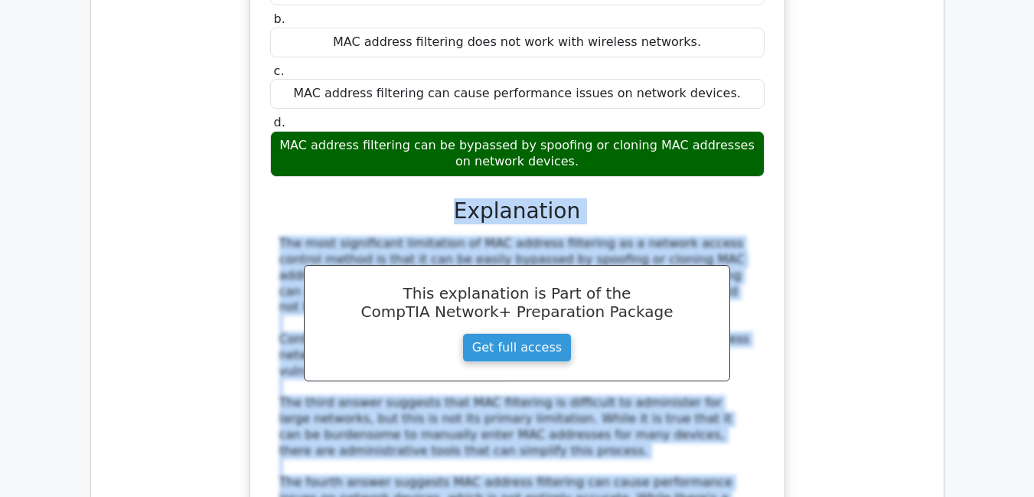
scroll to position [16263, 0]
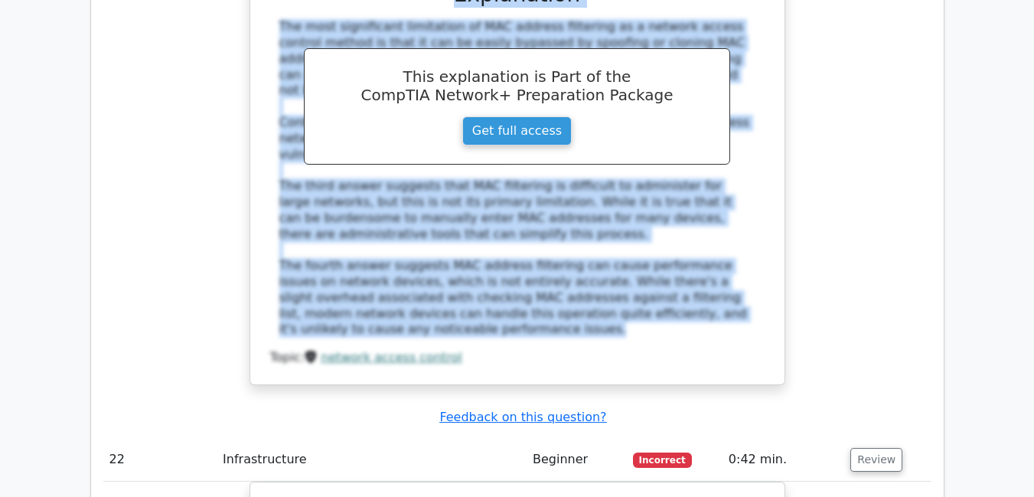
scroll to position [16508, 0]
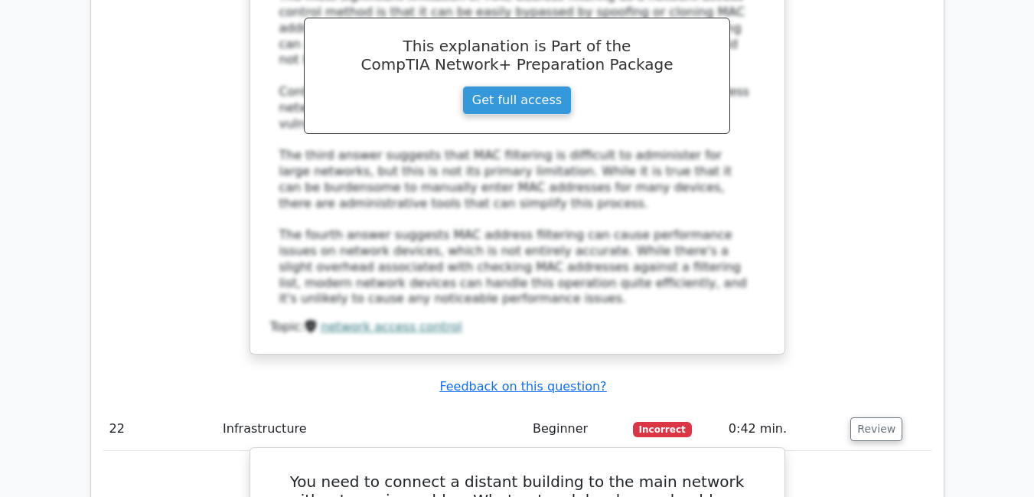
drag, startPoint x: 466, startPoint y: 308, endPoint x: 722, endPoint y: 359, distance: 260.6
drag, startPoint x: 461, startPoint y: 308, endPoint x: 651, endPoint y: 331, distance: 192.0
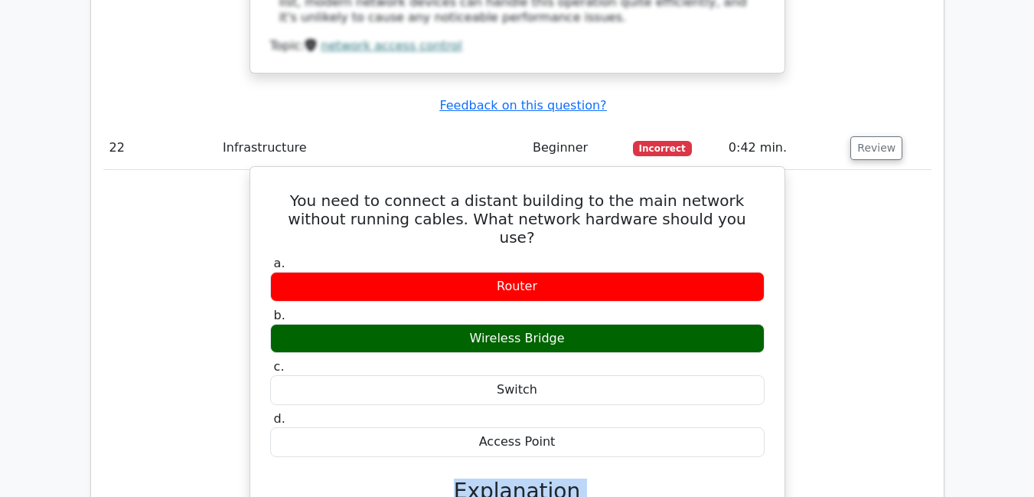
scroll to position [16819, 0]
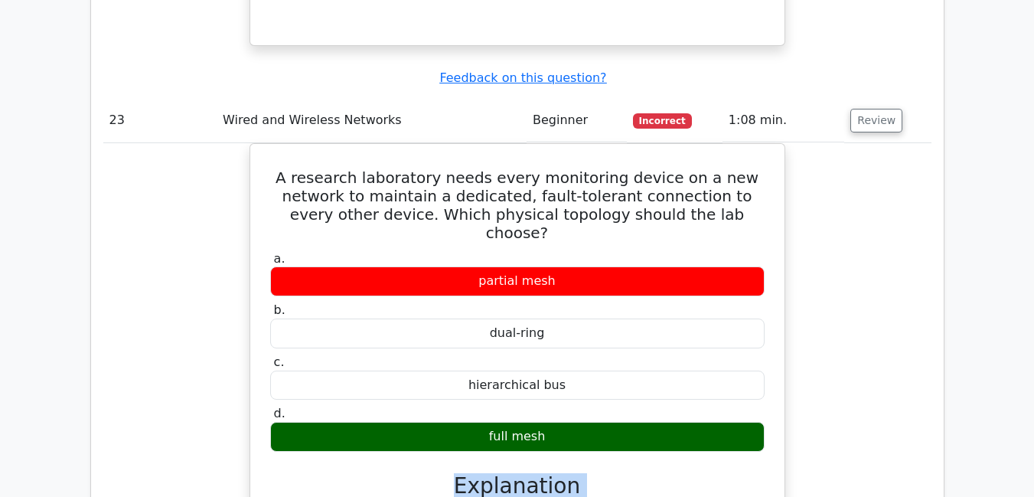
scroll to position [17511, 0]
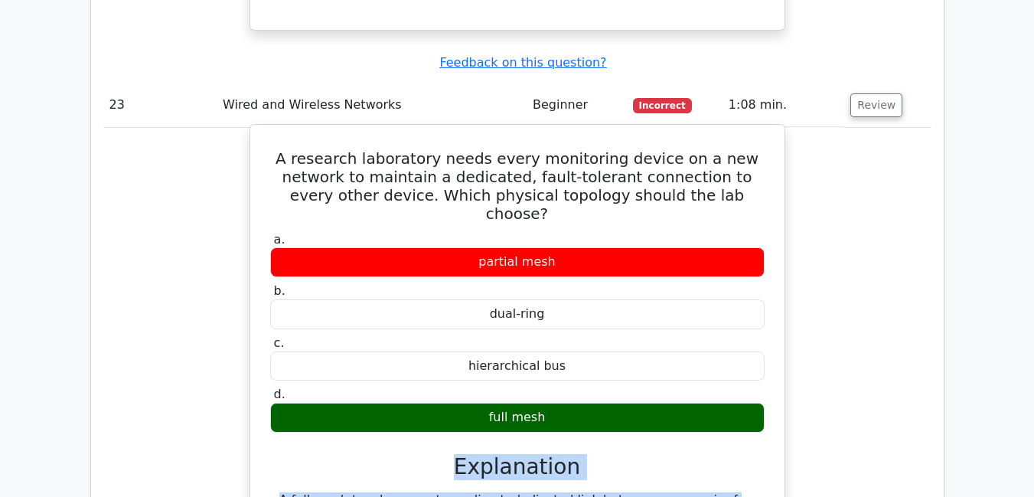
drag, startPoint x: 462, startPoint y: 306, endPoint x: 752, endPoint y: 214, distance: 303.8
click at [752, 229] on div "a. partial mesh b. dual-ring c." at bounding box center [517, 494] width 497 height 530
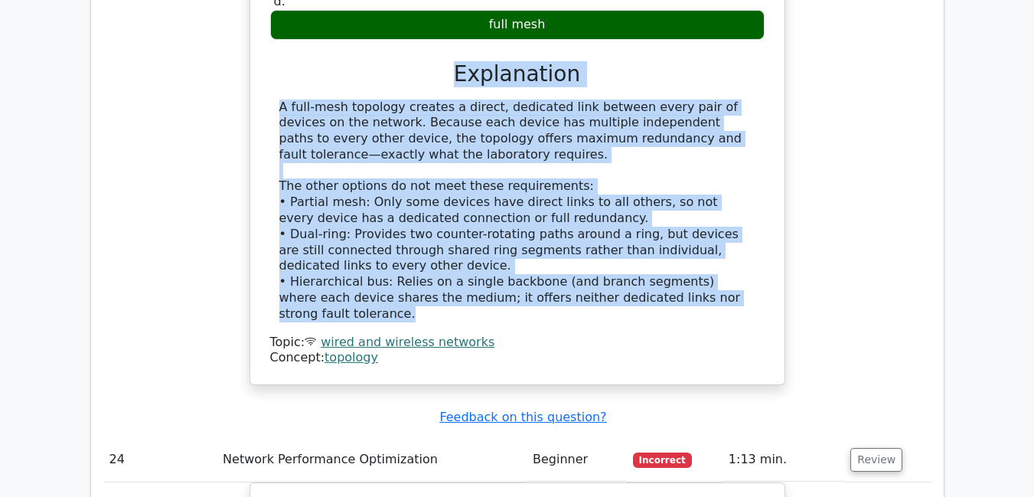
scroll to position [17909, 0]
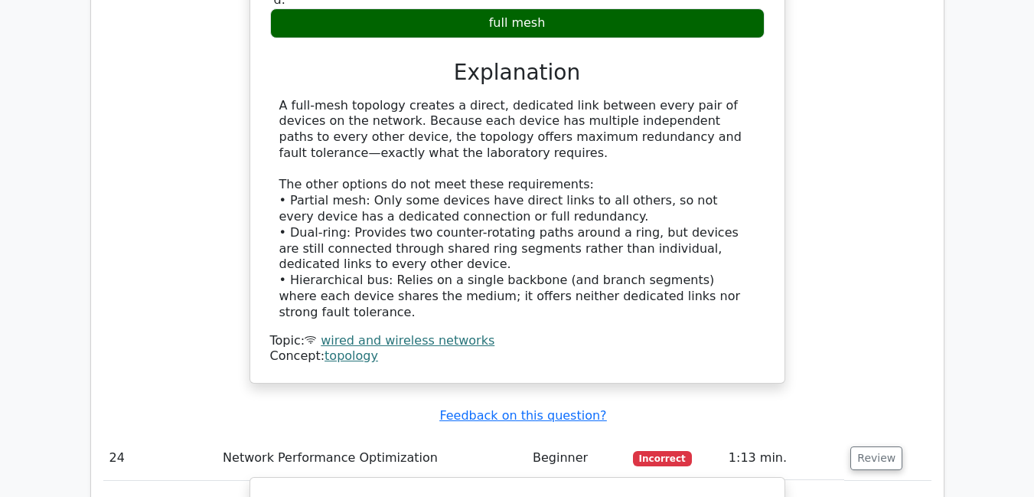
drag, startPoint x: 463, startPoint y: 305, endPoint x: 755, endPoint y: 402, distance: 308.1
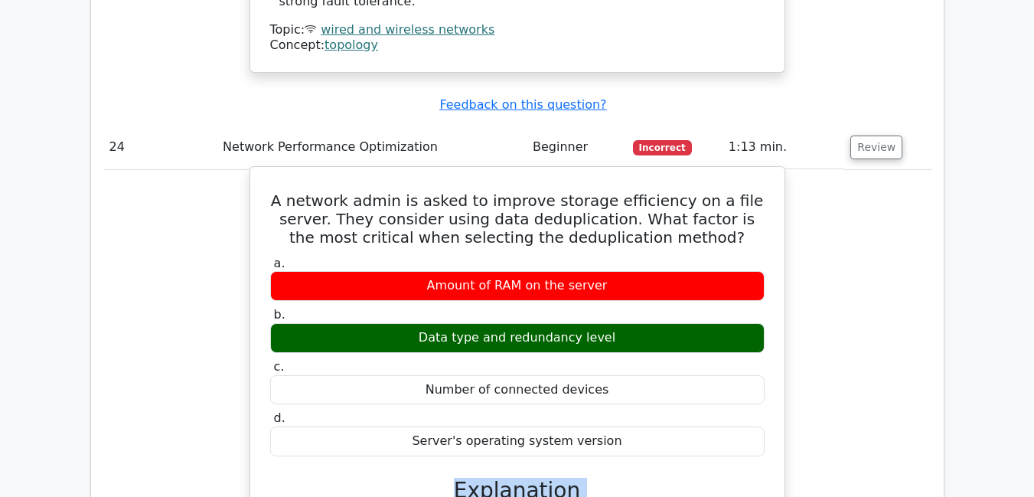
scroll to position [18246, 0]
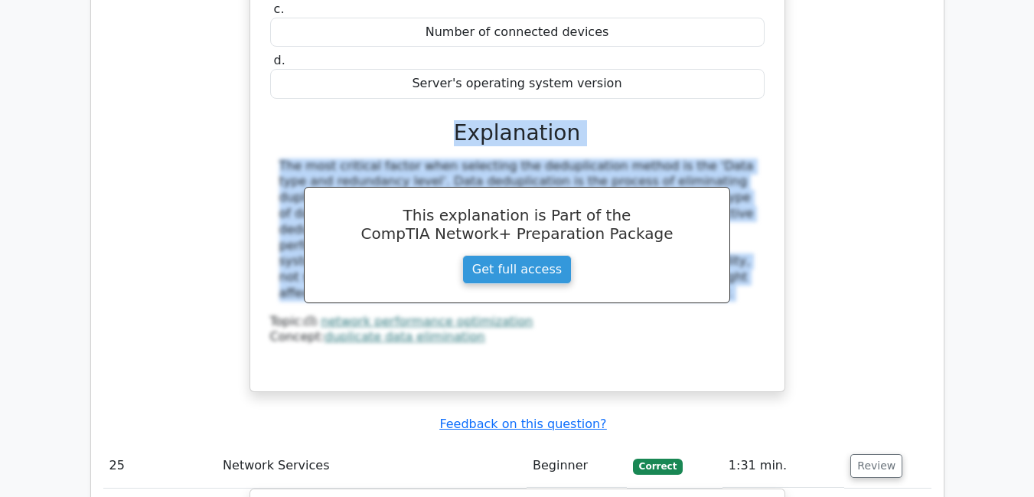
scroll to position [18583, 0]
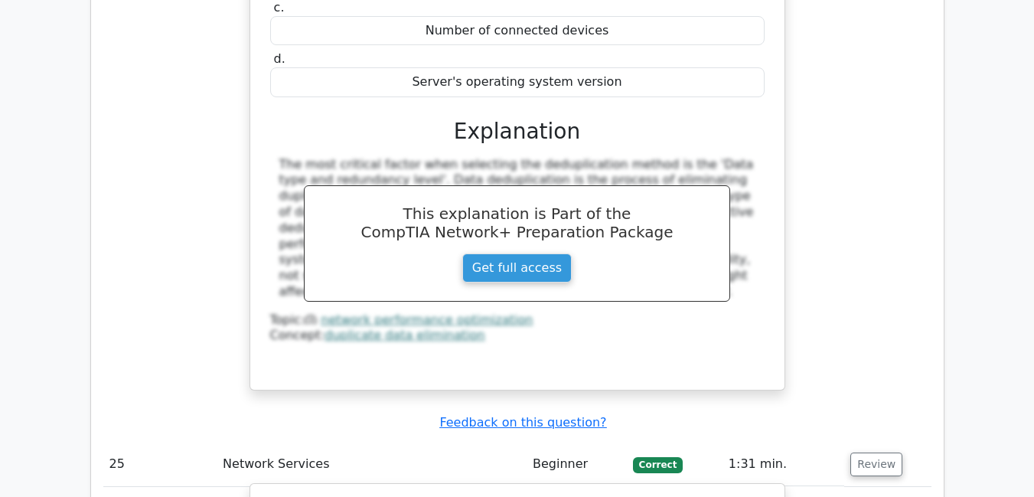
drag, startPoint x: 458, startPoint y: 329, endPoint x: 746, endPoint y: 486, distance: 327.8
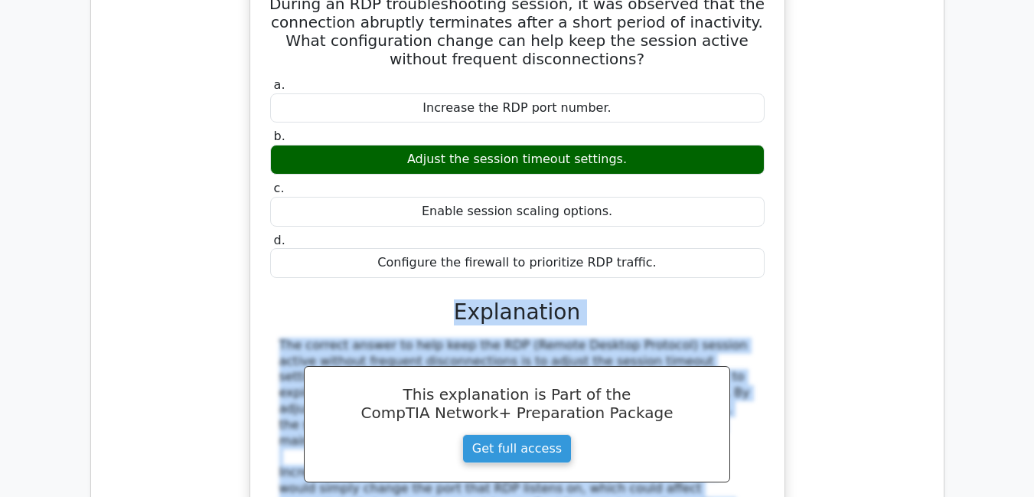
scroll to position [19103, 0]
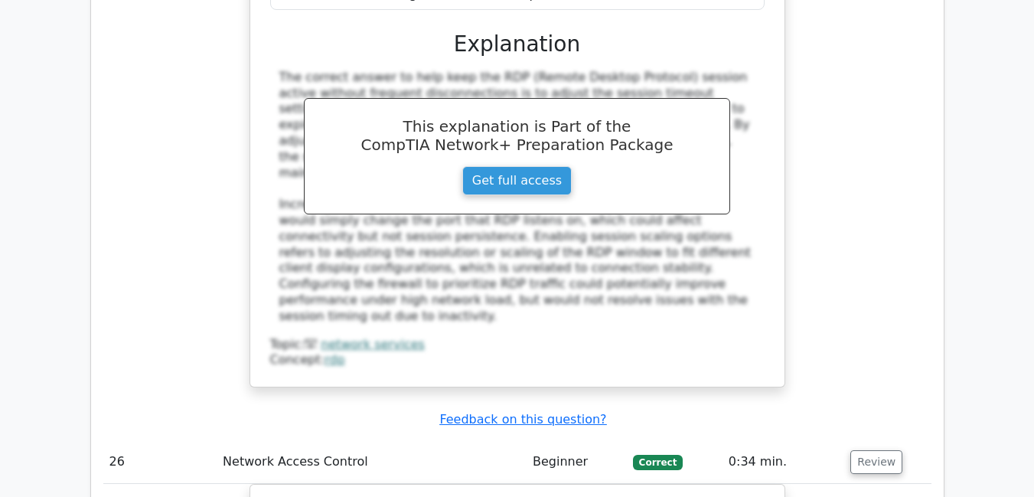
scroll to position [19539, 0]
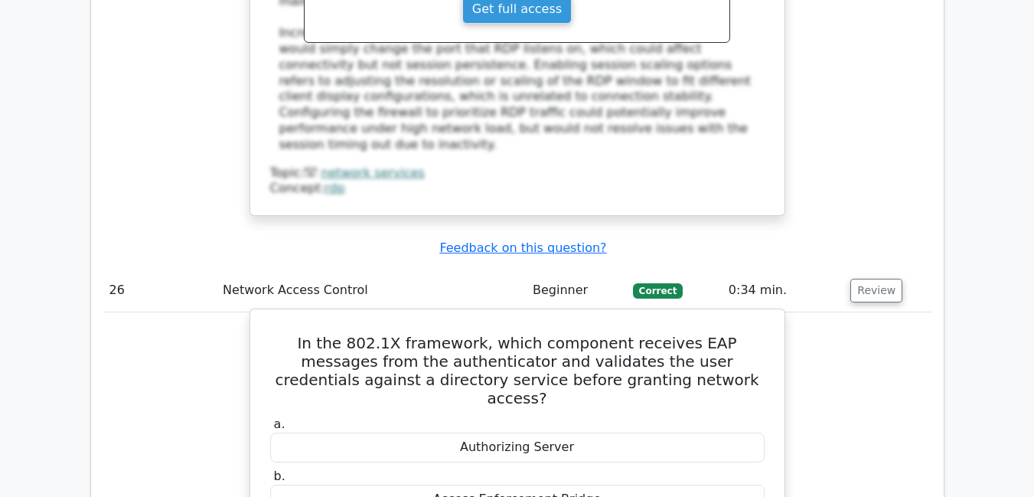
drag, startPoint x: 462, startPoint y: 326, endPoint x: 483, endPoint y: 390, distance: 67.8
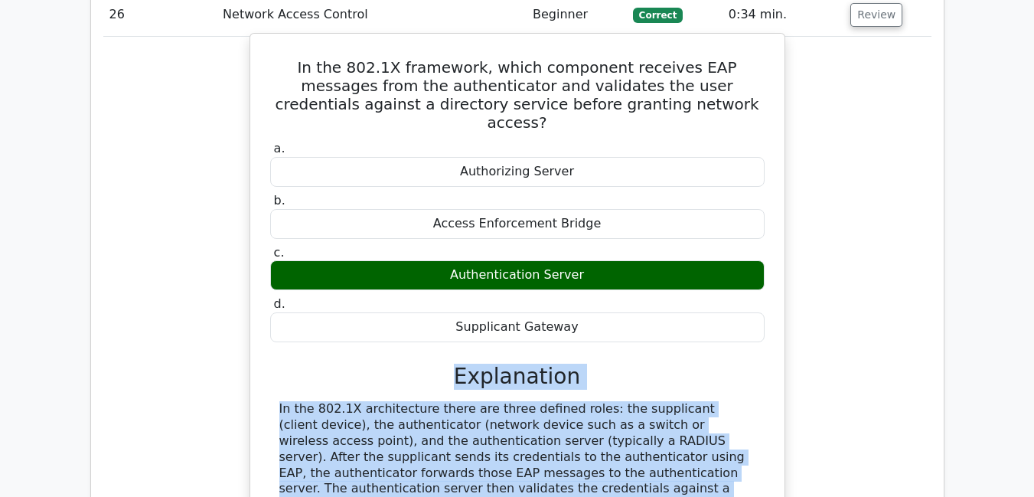
scroll to position [19845, 0]
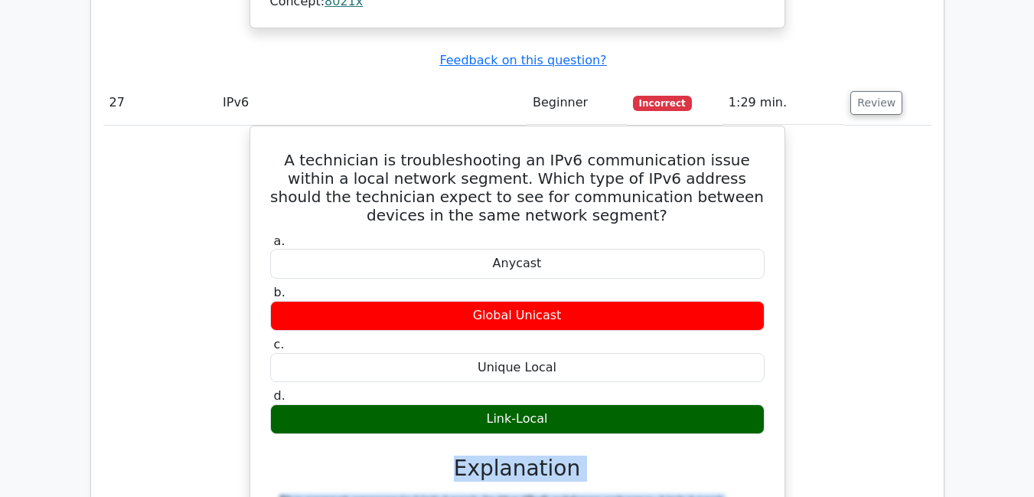
scroll to position [20555, 0]
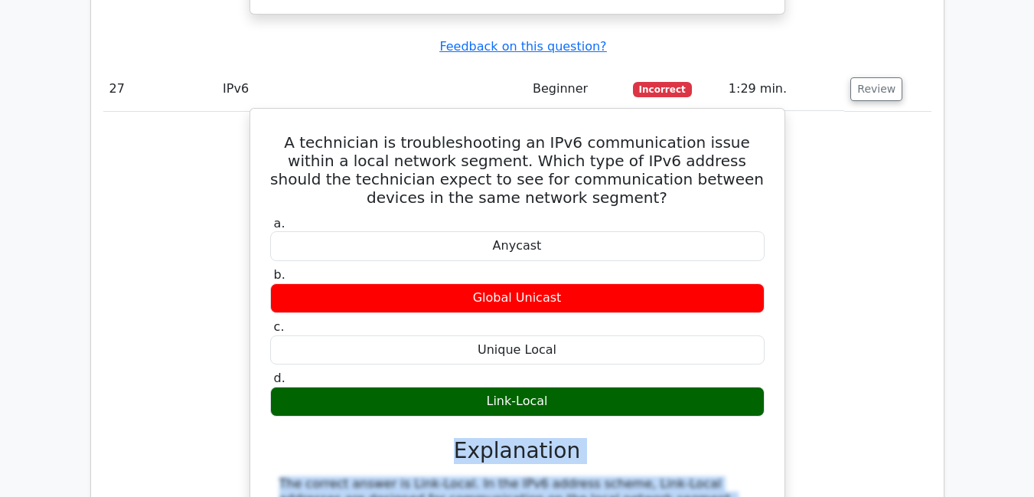
drag, startPoint x: 462, startPoint y: 317, endPoint x: 770, endPoint y: 71, distance: 393.7
click at [770, 115] on div "A technician is troubleshooting an IPv6 communication issue within a local netw…" at bounding box center [517, 419] width 522 height 608
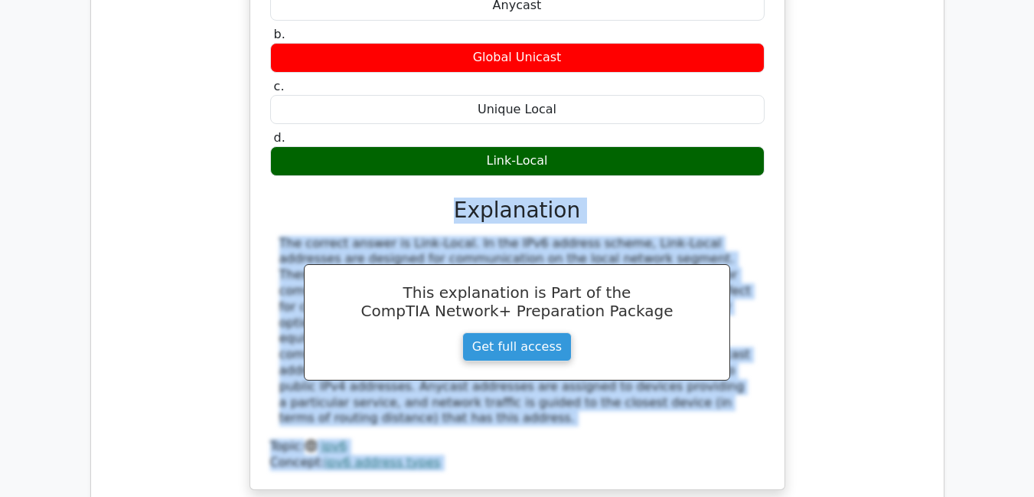
scroll to position [20800, 0]
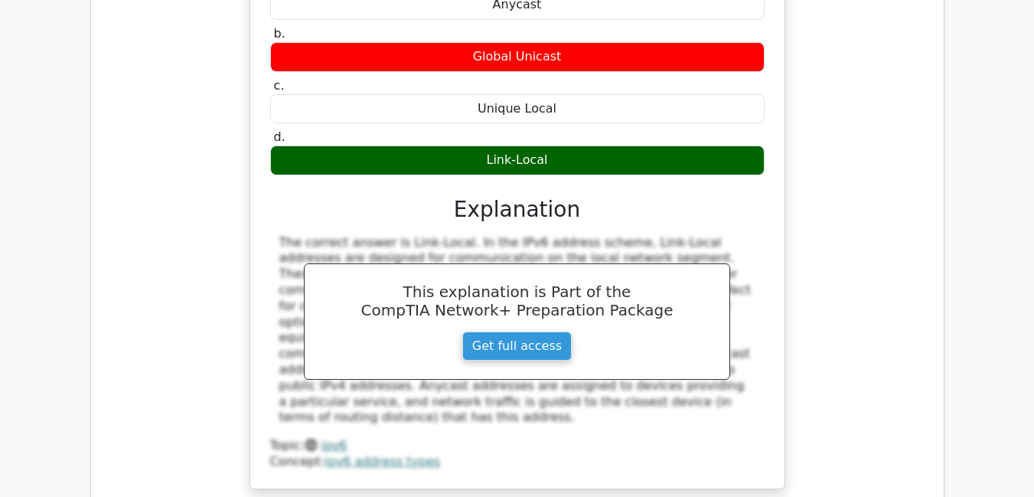
drag, startPoint x: 463, startPoint y: 334, endPoint x: 789, endPoint y: 484, distance: 358.9
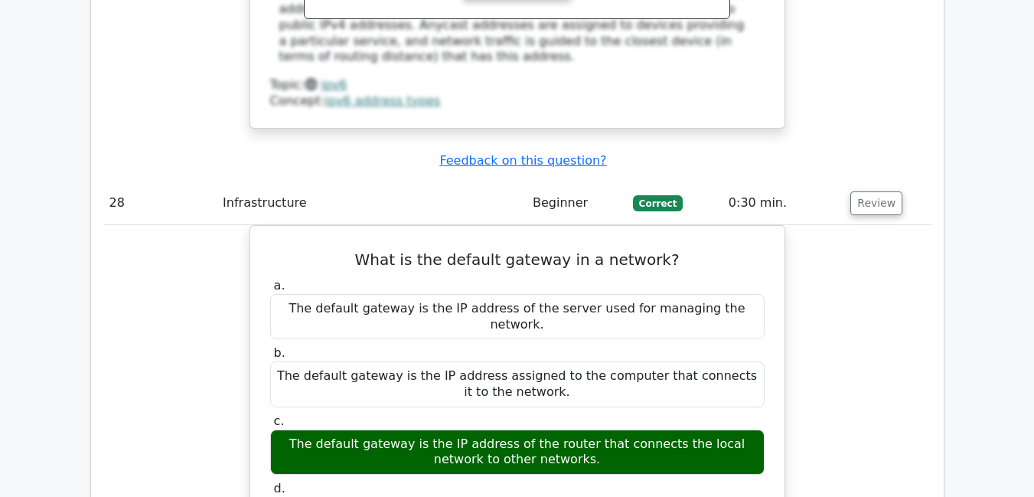
scroll to position [21167, 0]
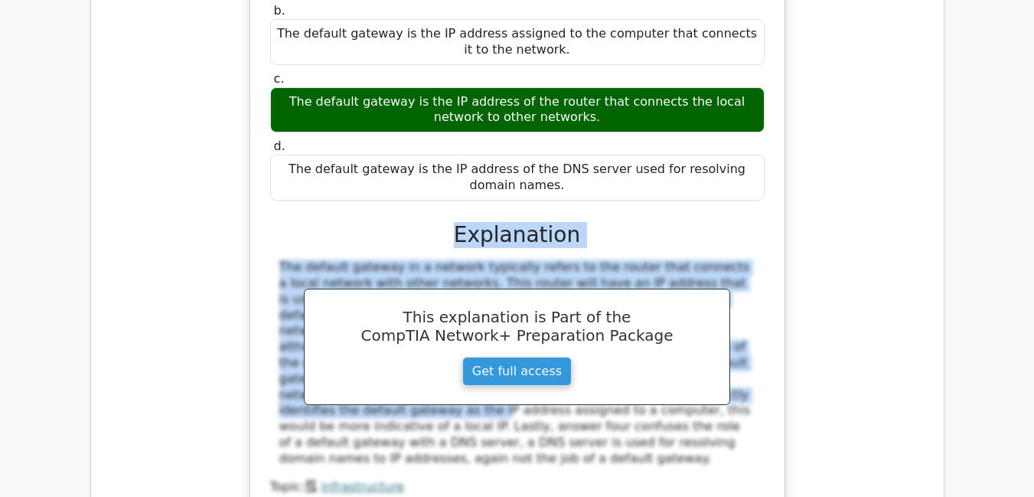
scroll to position [21504, 0]
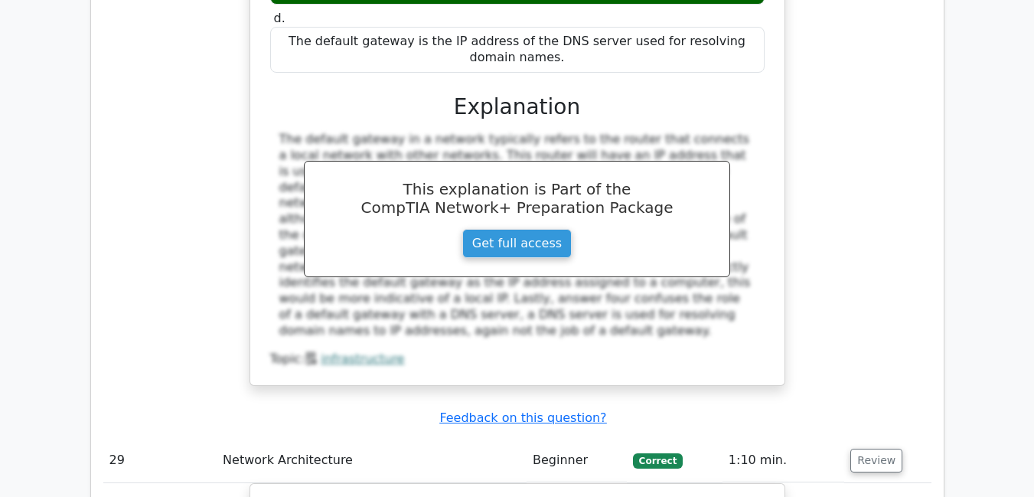
scroll to position [21639, 0]
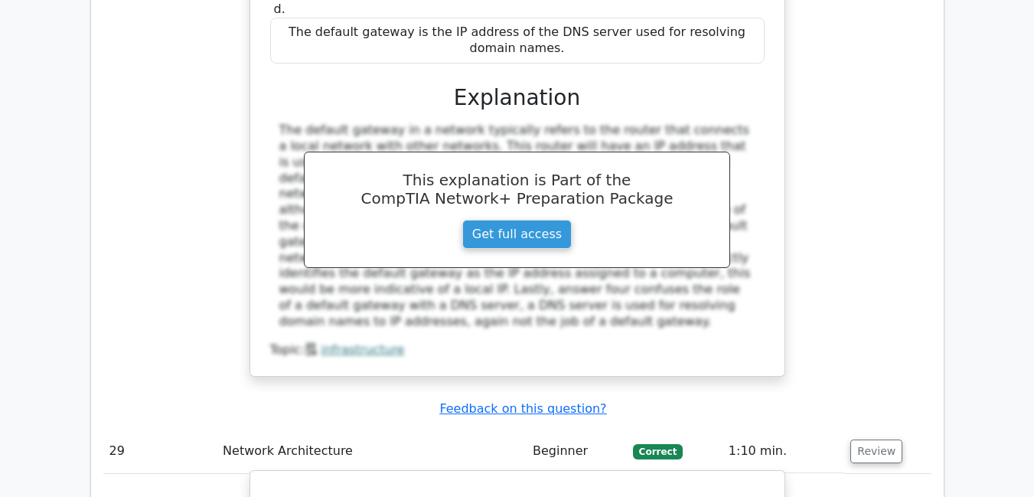
drag, startPoint x: 458, startPoint y: 334, endPoint x: 674, endPoint y: 377, distance: 219.5
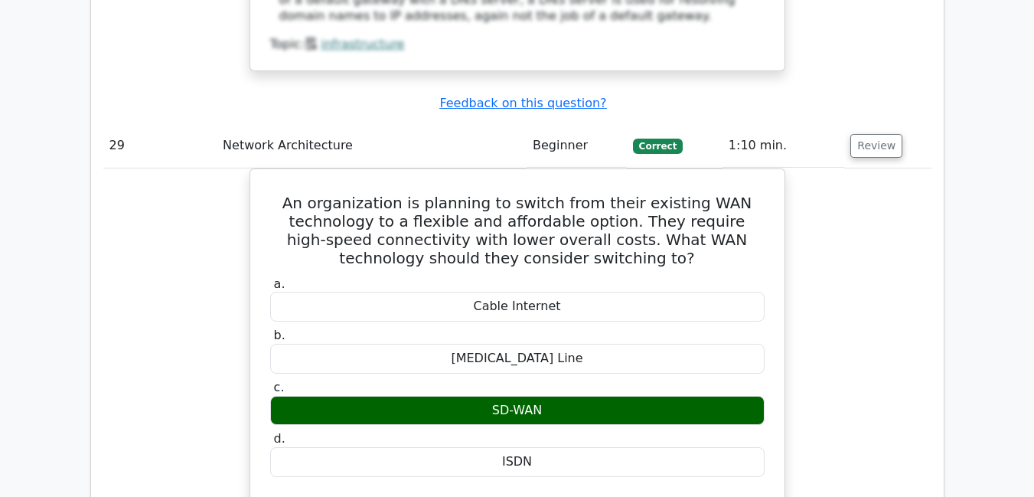
scroll to position [21946, 0]
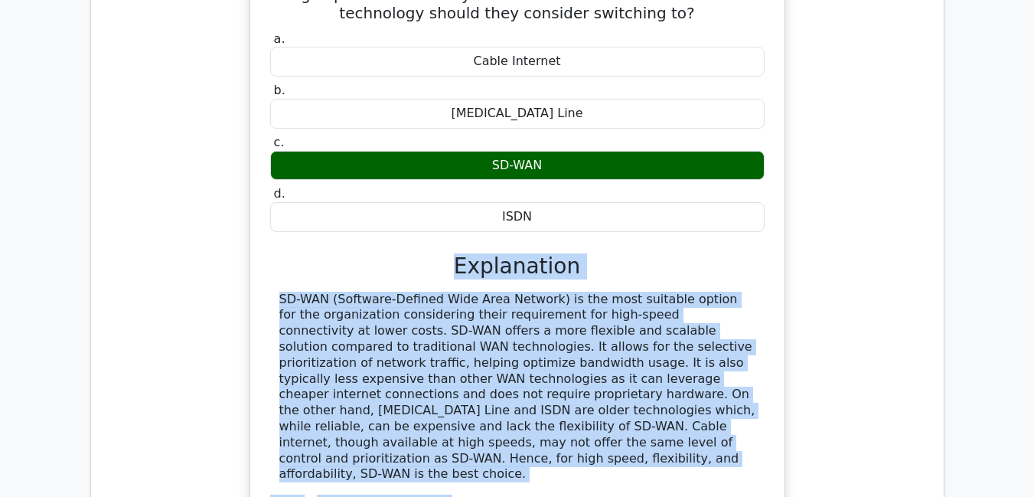
scroll to position [22190, 0]
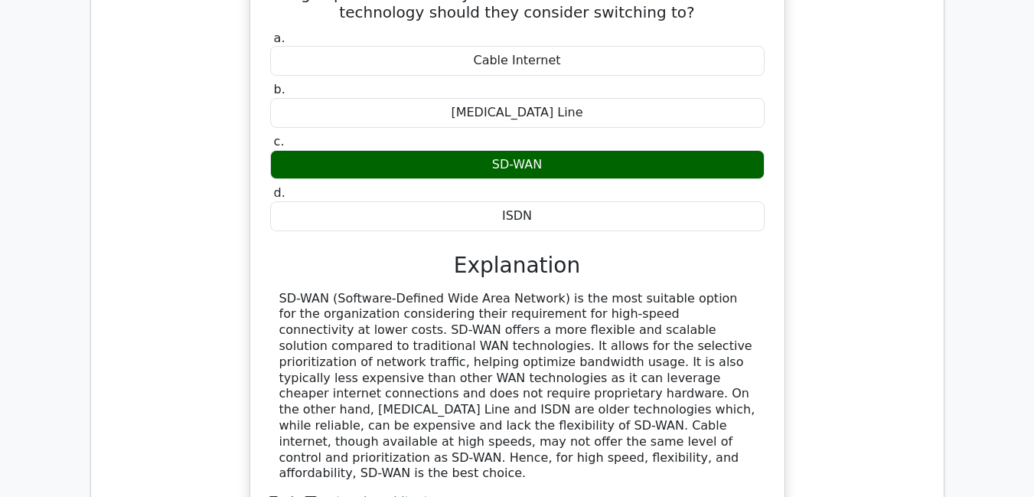
drag, startPoint x: 462, startPoint y: 291, endPoint x: 755, endPoint y: 429, distance: 323.9
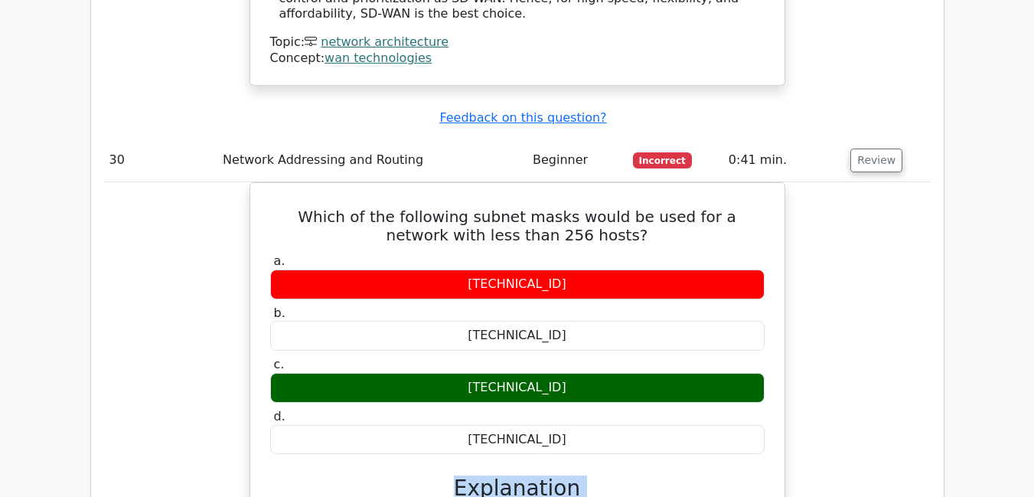
scroll to position [22680, 0]
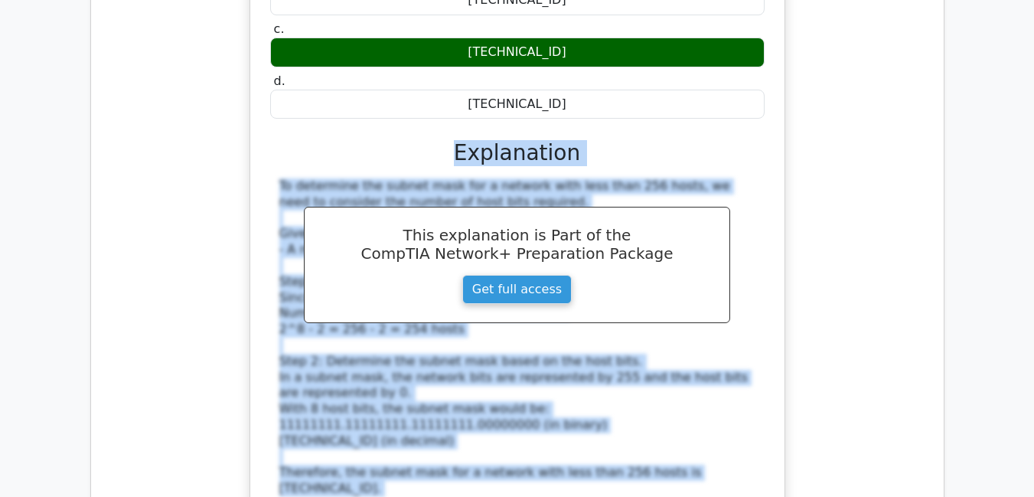
scroll to position [22986, 0]
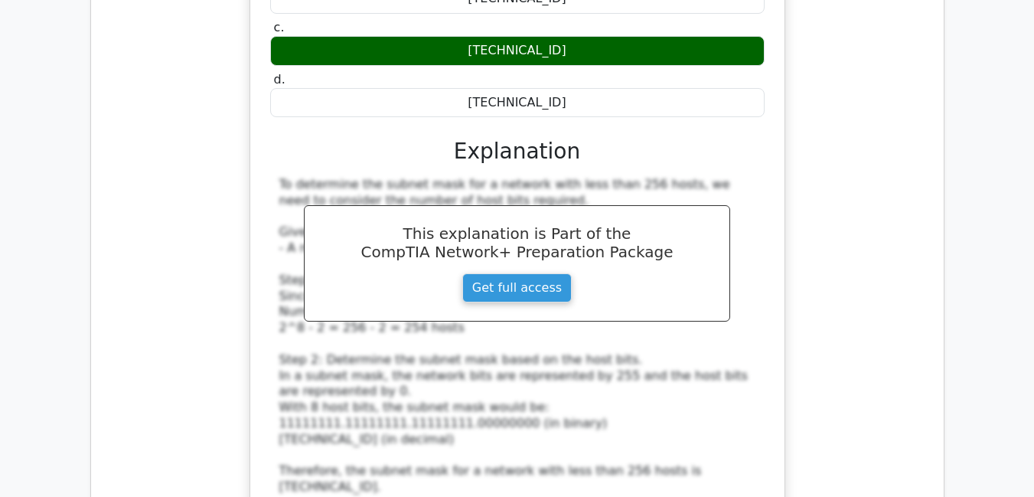
drag, startPoint x: 462, startPoint y: 345, endPoint x: 639, endPoint y: 366, distance: 178.0
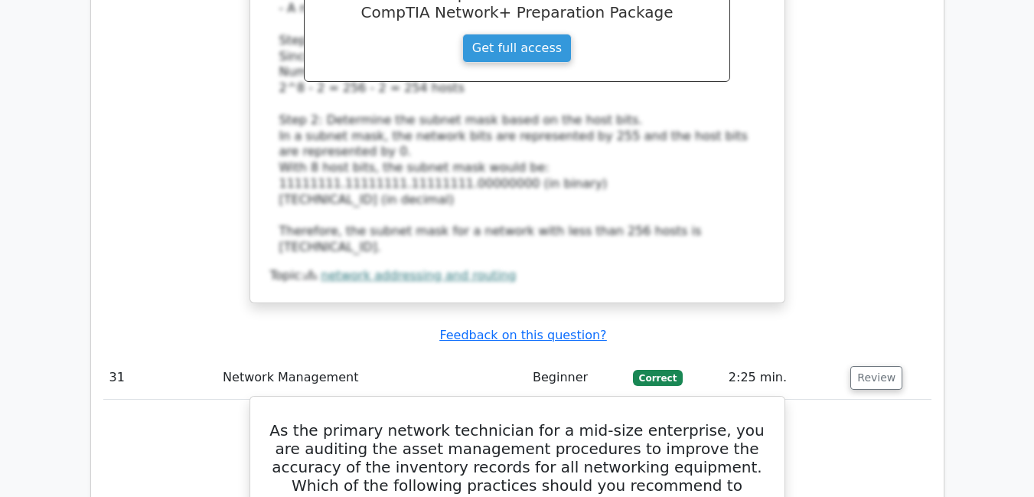
scroll to position [23348, 0]
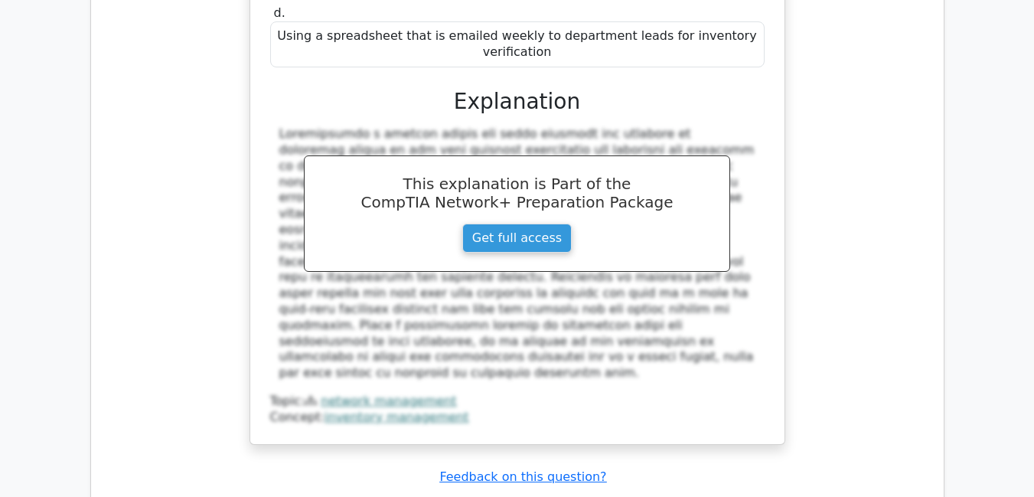
scroll to position [24031, 0]
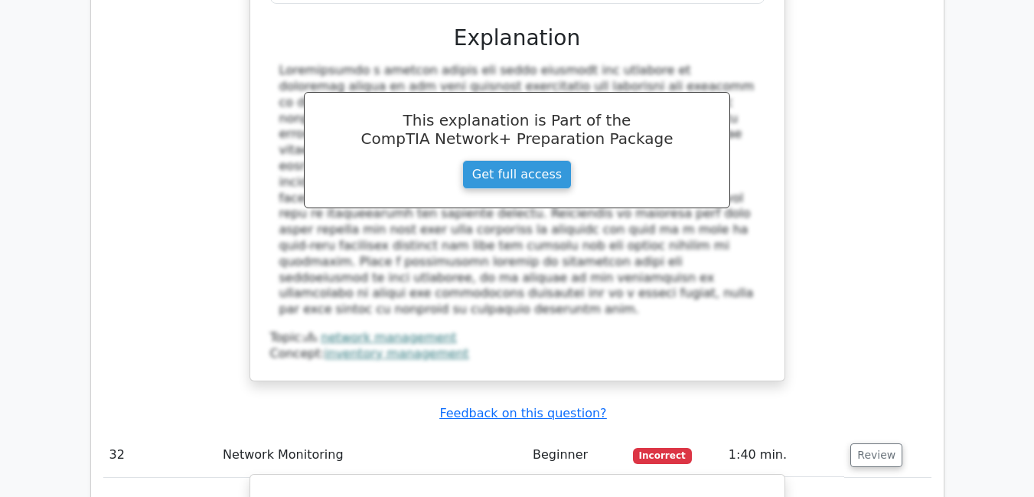
drag, startPoint x: 462, startPoint y: 328, endPoint x: 360, endPoint y: 282, distance: 112.0
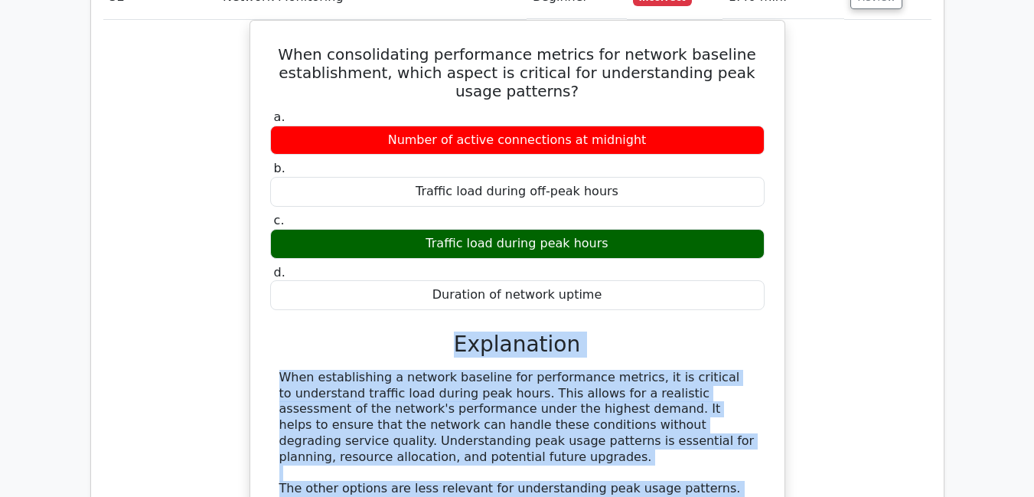
scroll to position [24490, 0]
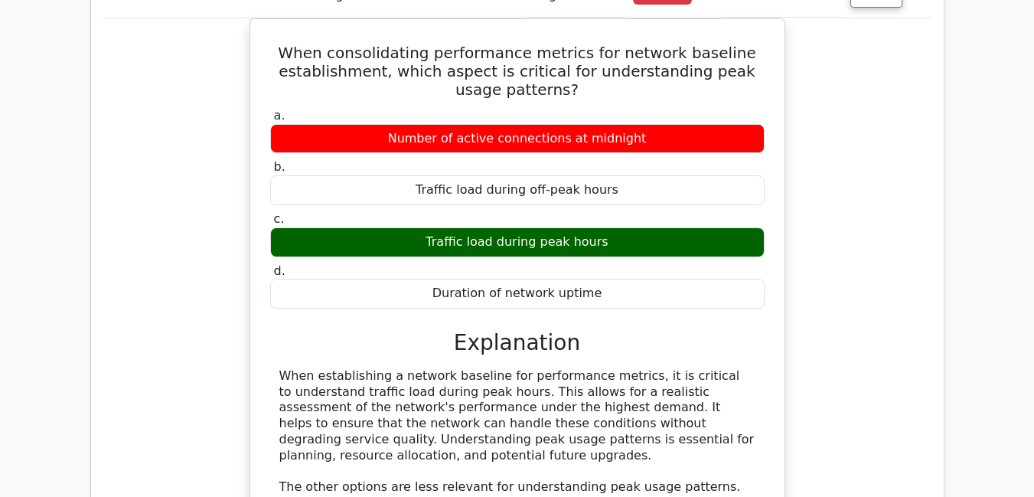
drag, startPoint x: 464, startPoint y: 308, endPoint x: 593, endPoint y: 346, distance: 134.7
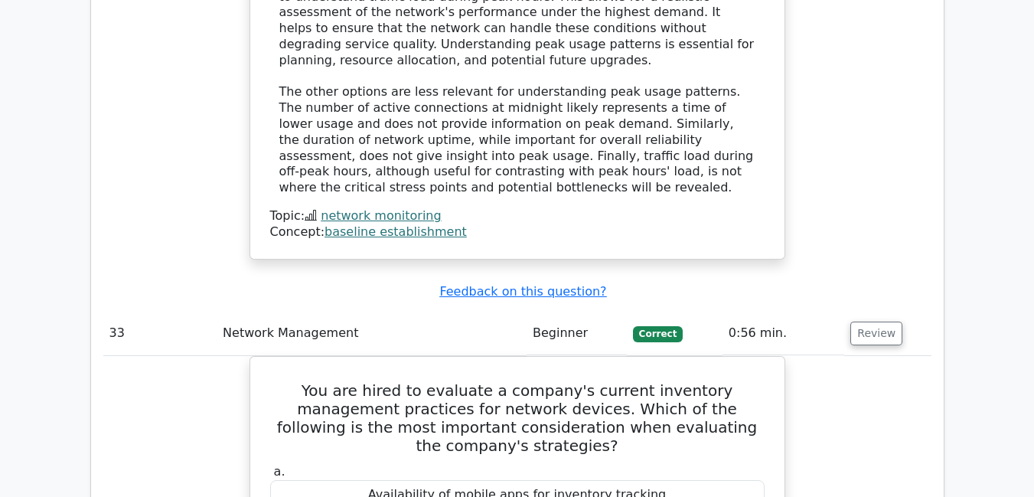
scroll to position [24888, 0]
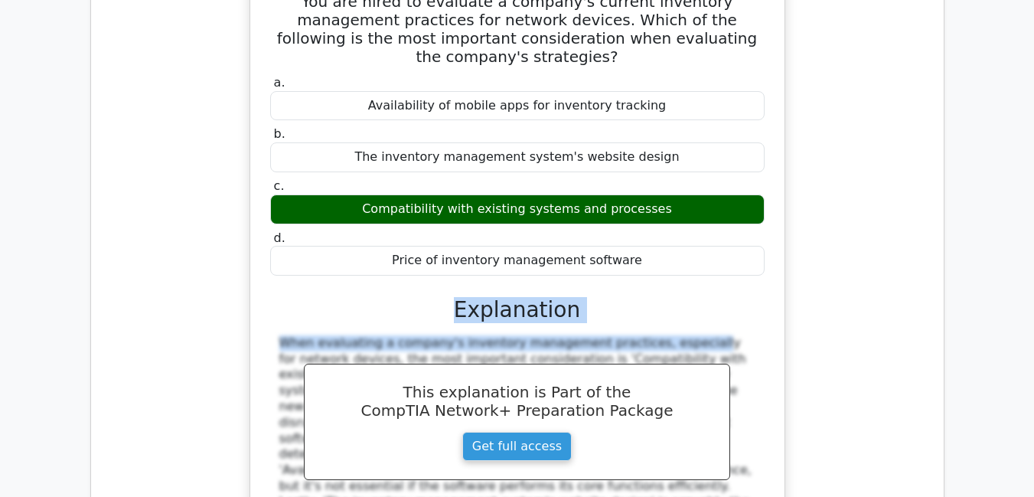
scroll to position [25286, 0]
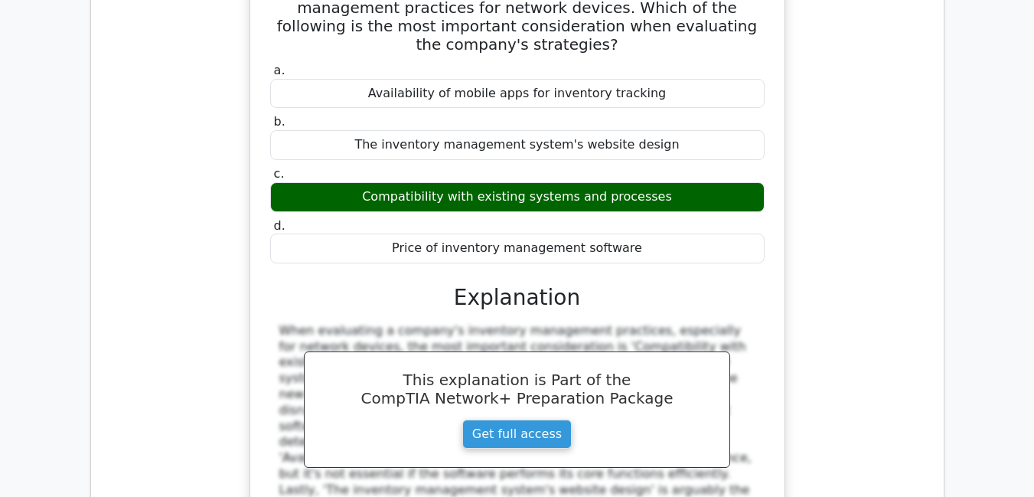
drag, startPoint x: 462, startPoint y: 175, endPoint x: 737, endPoint y: 387, distance: 347.1
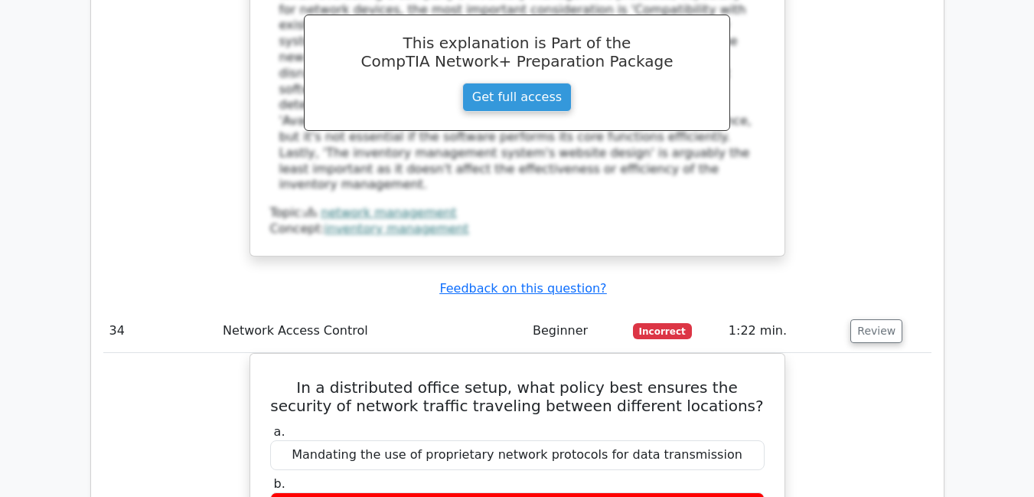
scroll to position [25654, 0]
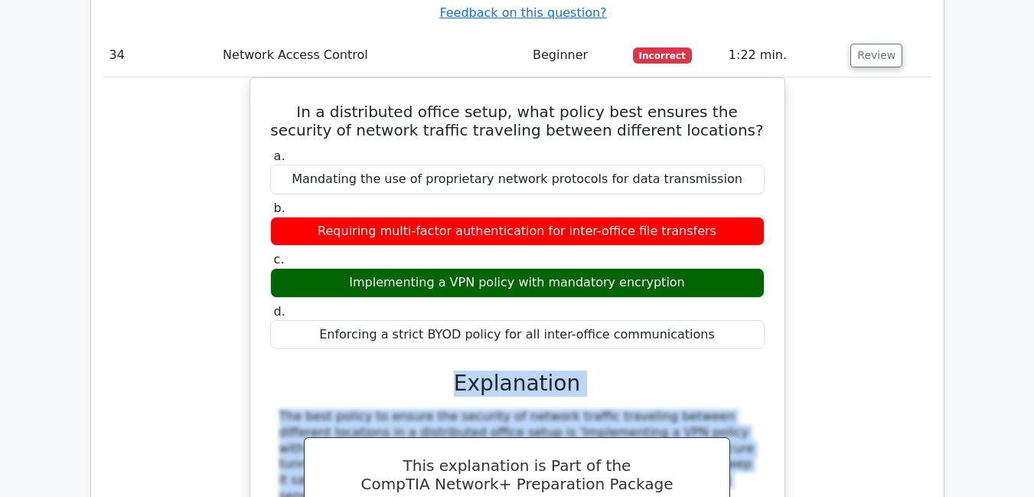
scroll to position [25929, 0]
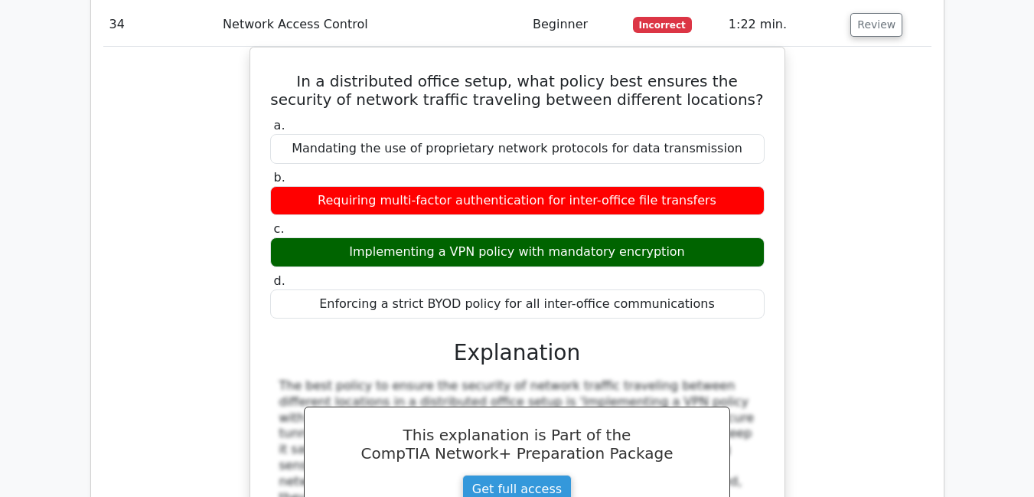
drag, startPoint x: 462, startPoint y: 318, endPoint x: 528, endPoint y: 432, distance: 132.1
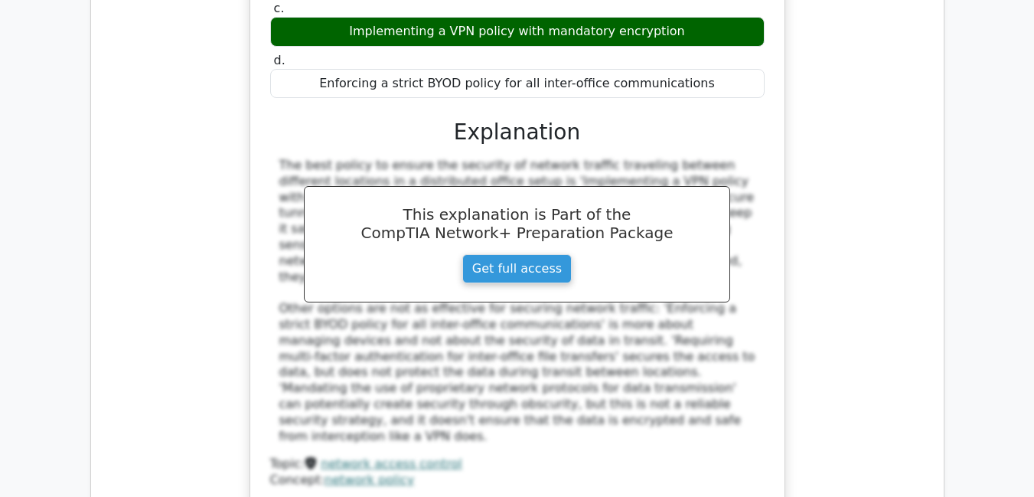
scroll to position [26303, 0]
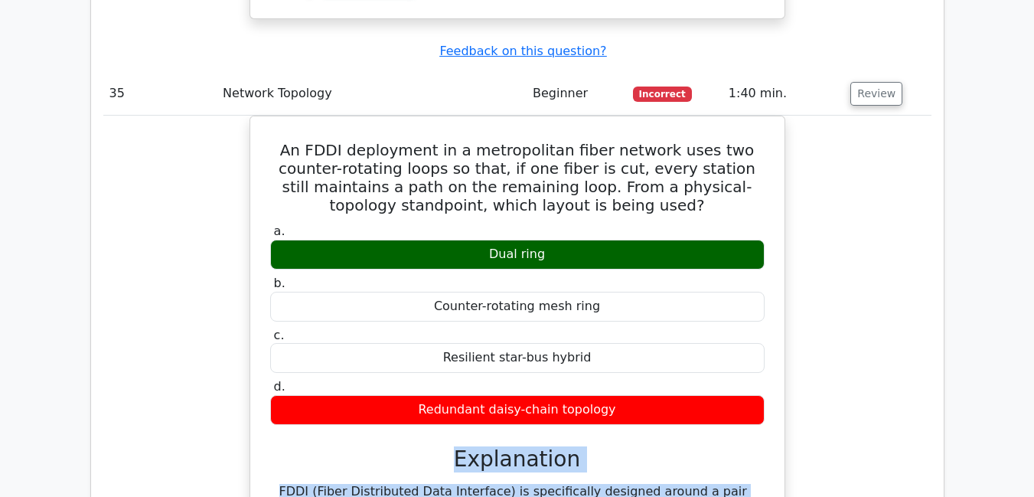
scroll to position [26640, 0]
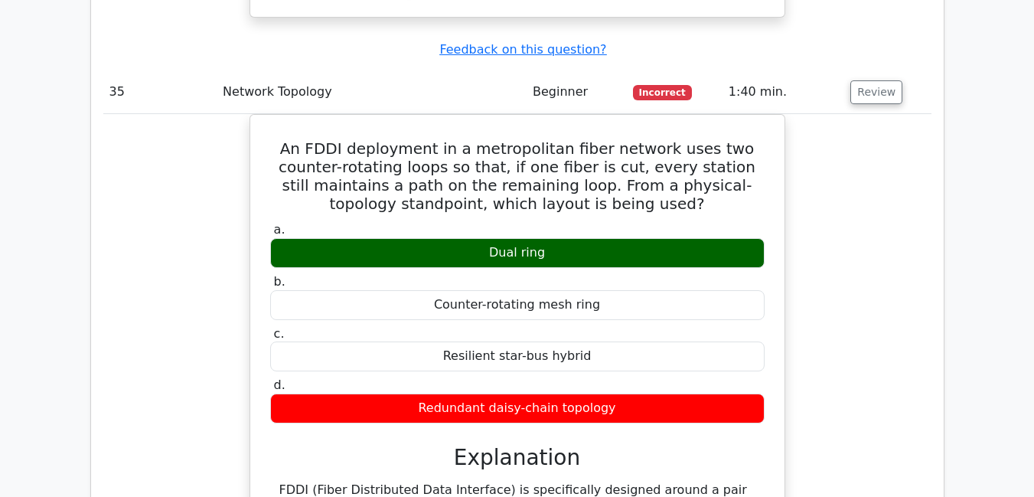
drag, startPoint x: 464, startPoint y: 292, endPoint x: 528, endPoint y: 346, distance: 83.7
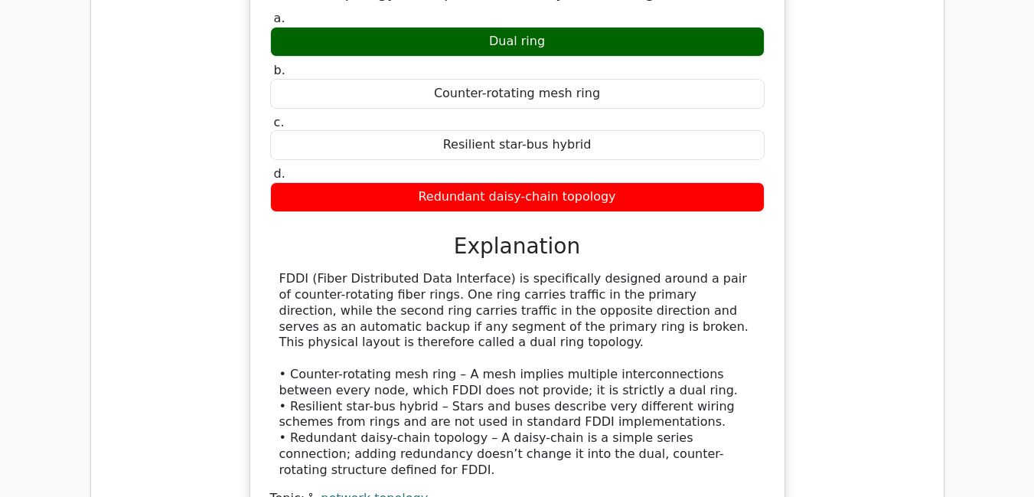
scroll to position [26854, 0]
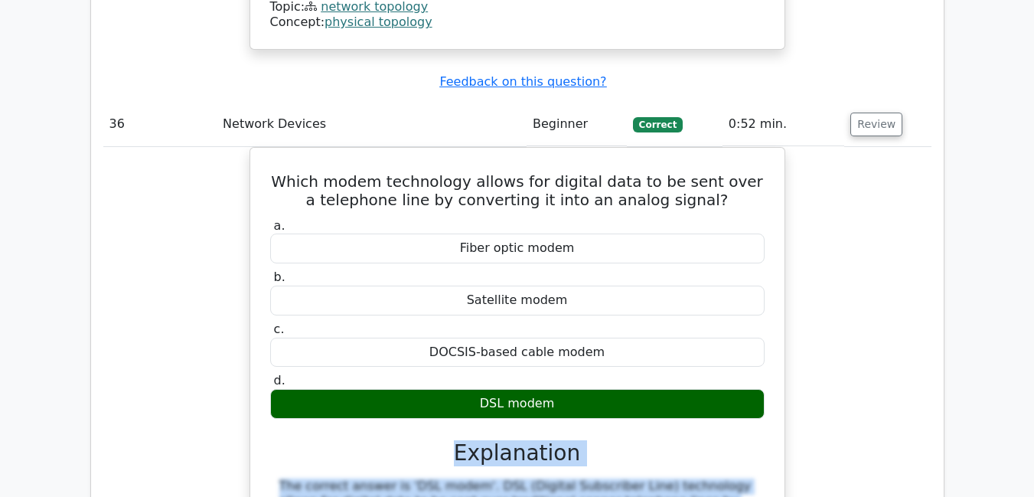
scroll to position [27344, 0]
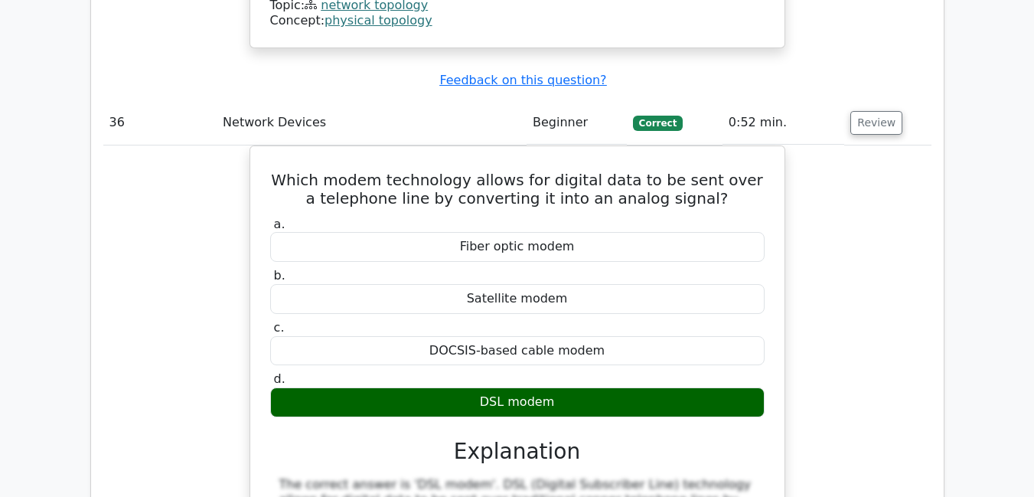
drag, startPoint x: 462, startPoint y: 285, endPoint x: 566, endPoint y: 314, distance: 108.8
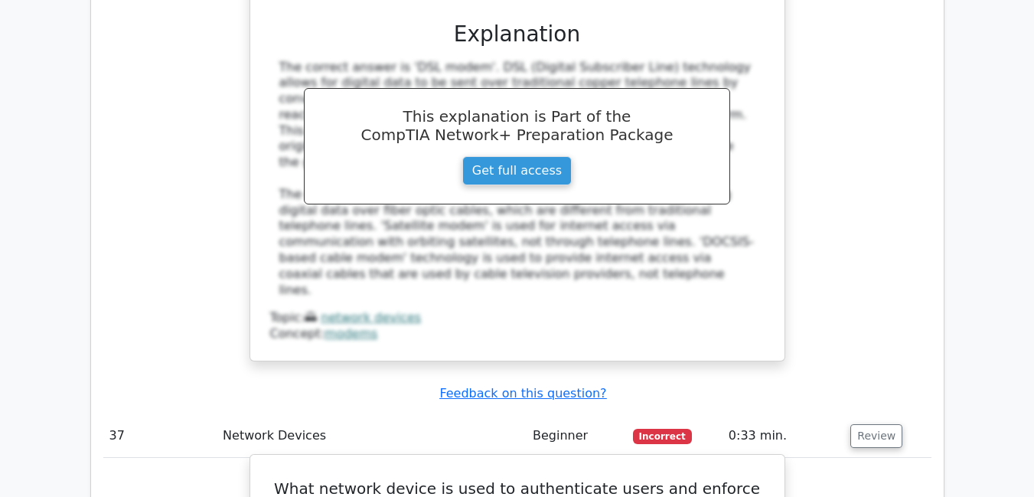
scroll to position [27791, 0]
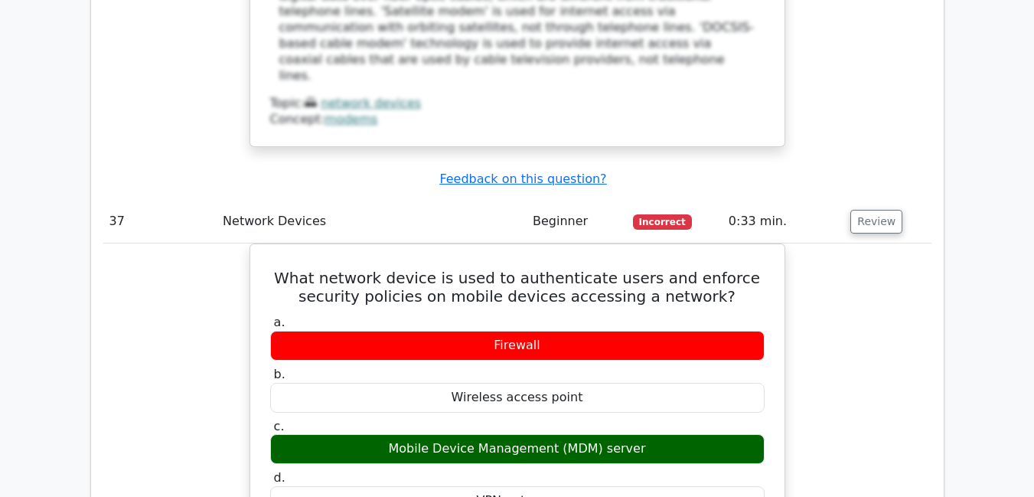
scroll to position [28006, 0]
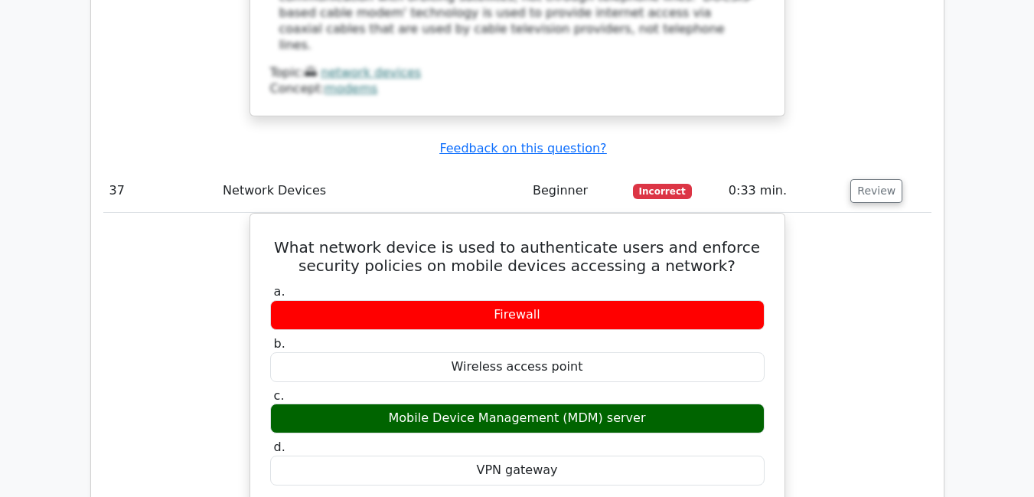
drag, startPoint x: 460, startPoint y: 277, endPoint x: 514, endPoint y: 431, distance: 162.9
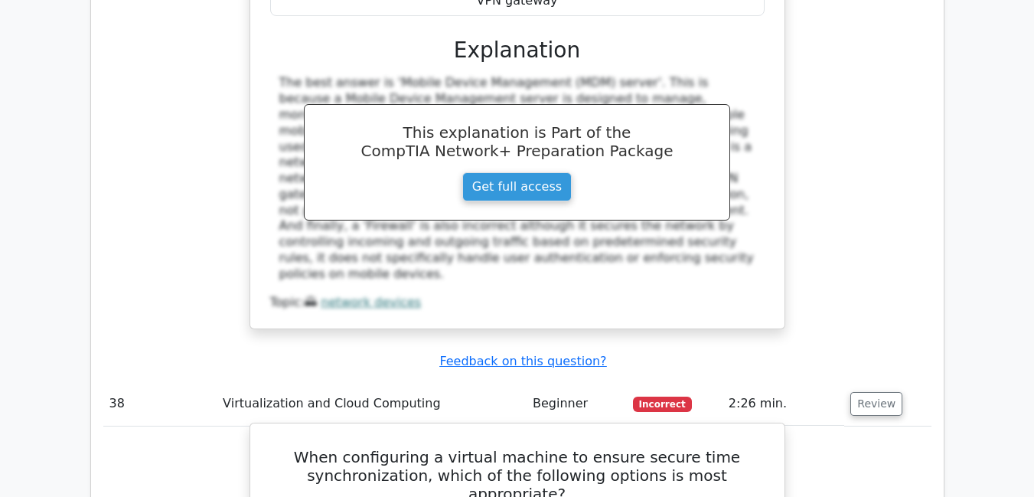
scroll to position [28502, 0]
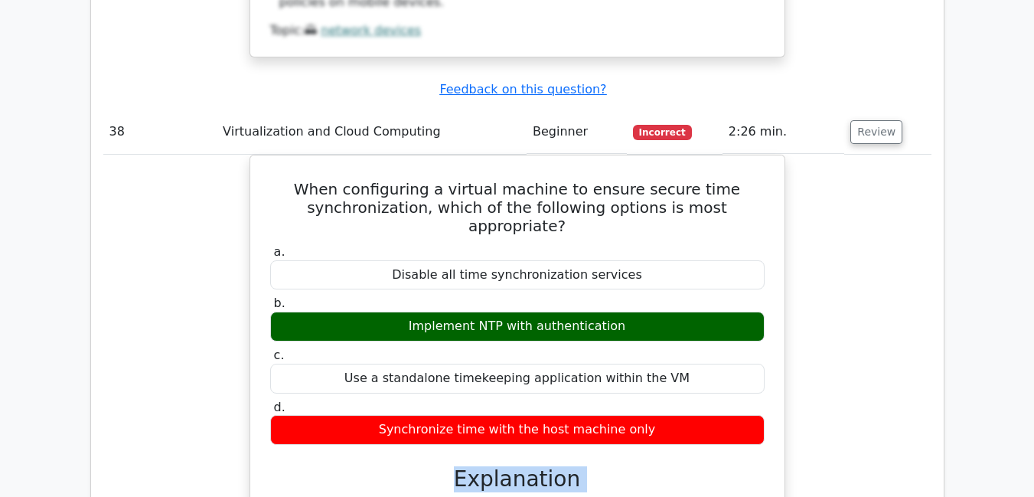
scroll to position [28716, 0]
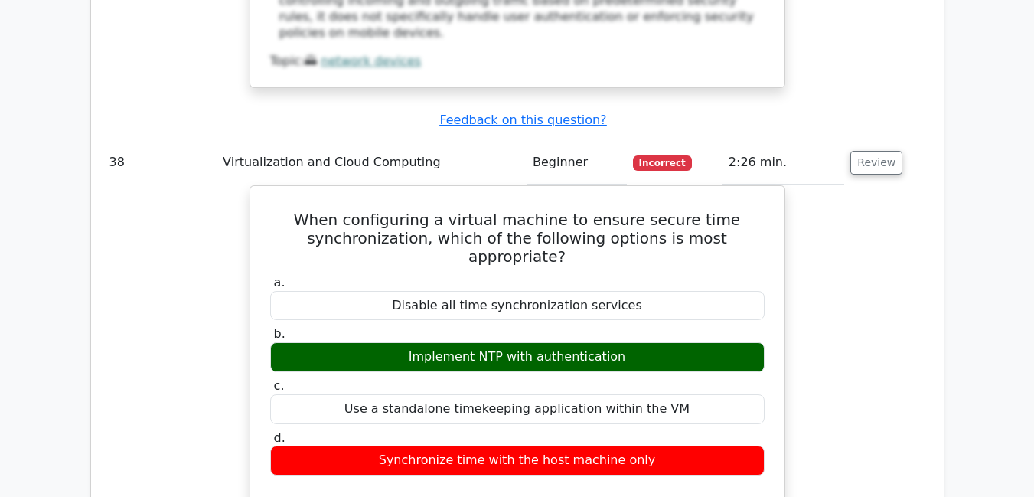
drag, startPoint x: 462, startPoint y: 313, endPoint x: 796, endPoint y: 442, distance: 358.6
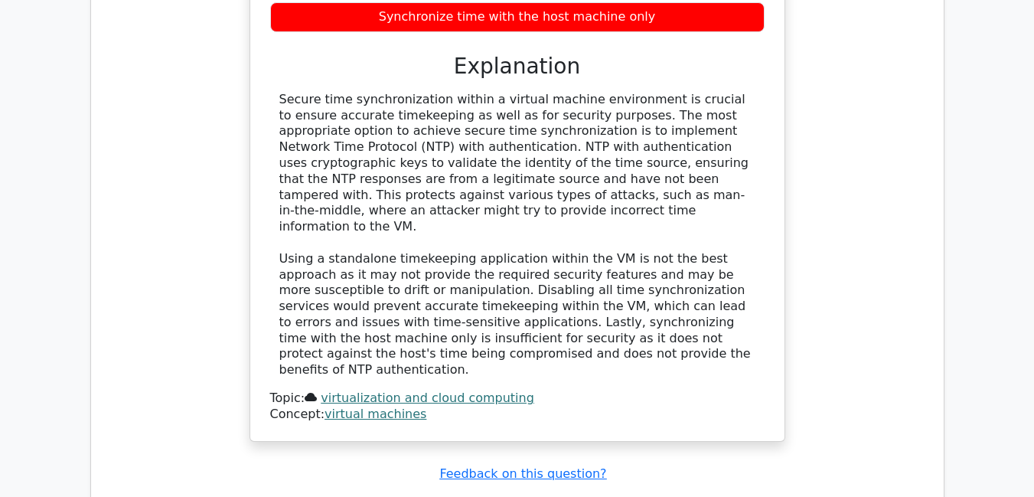
scroll to position [29162, 0]
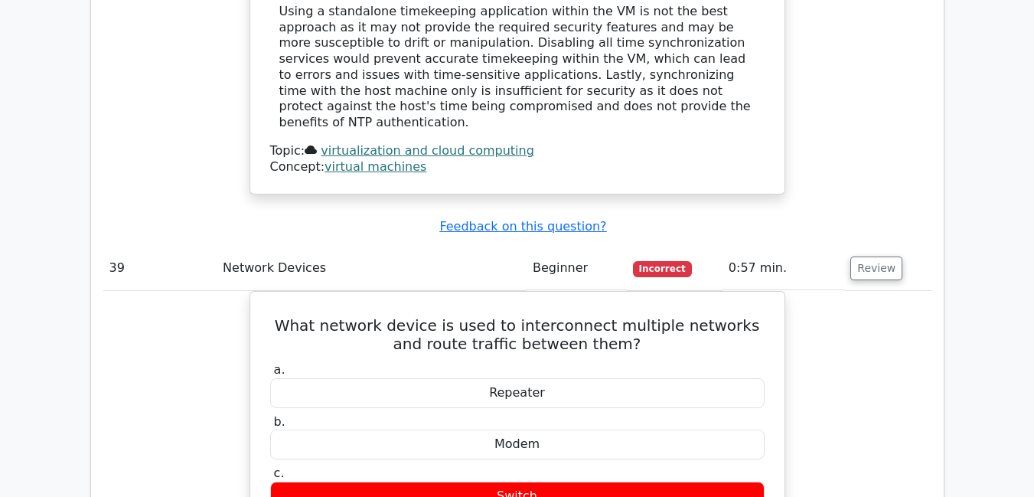
scroll to position [29407, 0]
drag, startPoint x: 461, startPoint y: 312, endPoint x: 530, endPoint y: 355, distance: 81.5
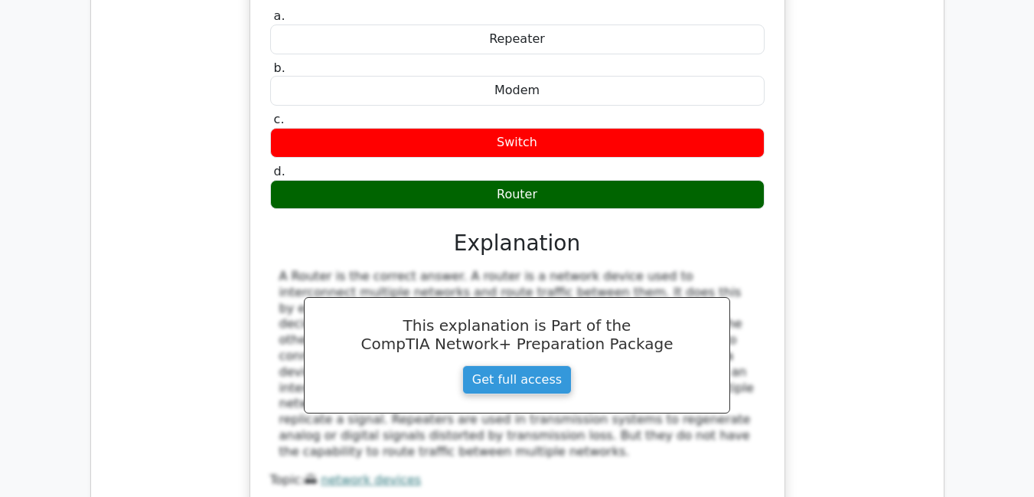
scroll to position [29879, 0]
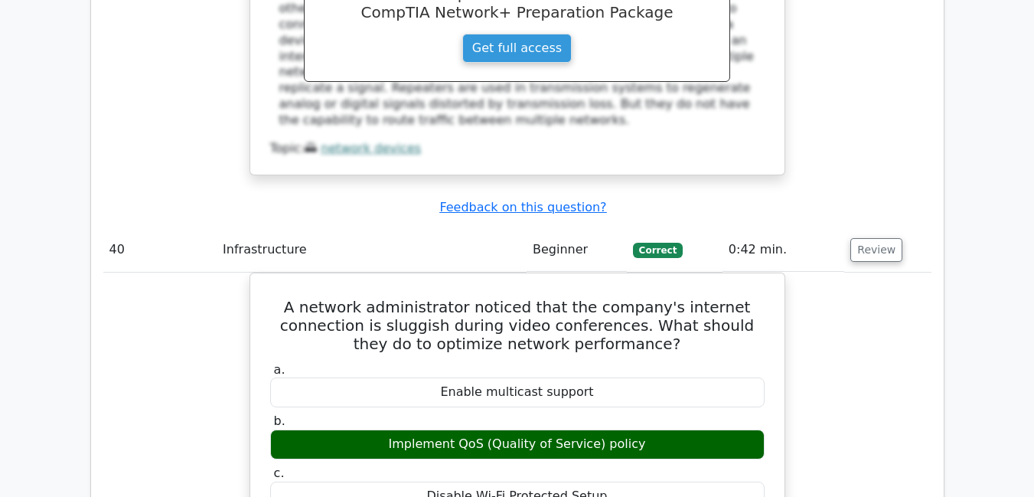
scroll to position [30093, 0]
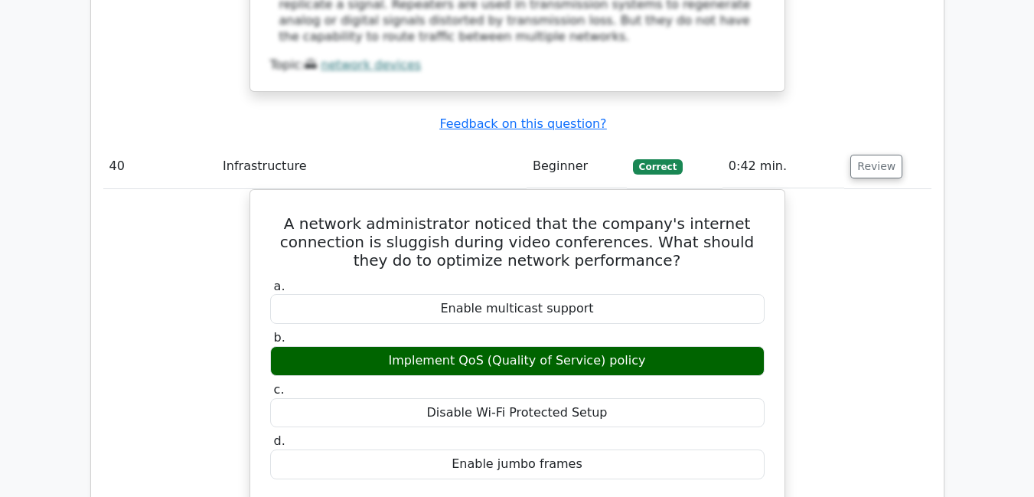
drag, startPoint x: 465, startPoint y: 305, endPoint x: 524, endPoint y: 497, distance: 201.7
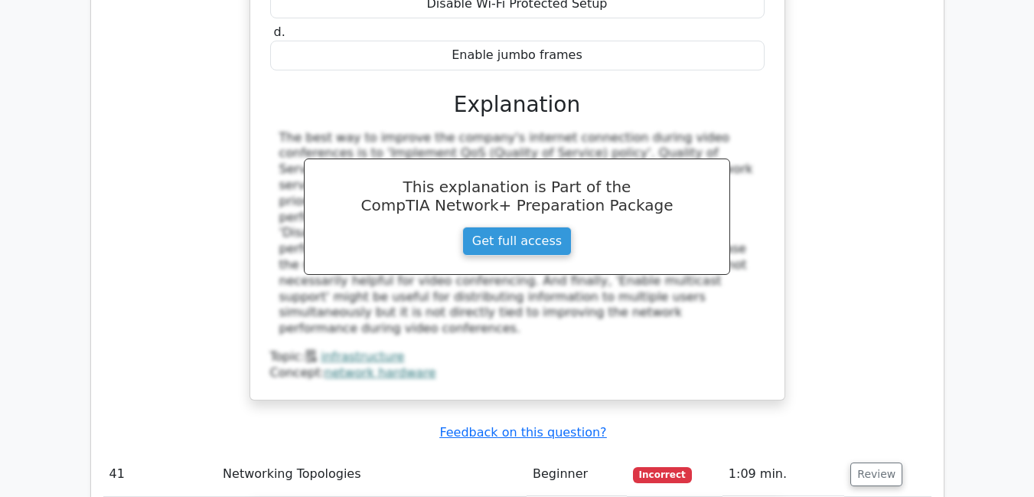
scroll to position [30618, 0]
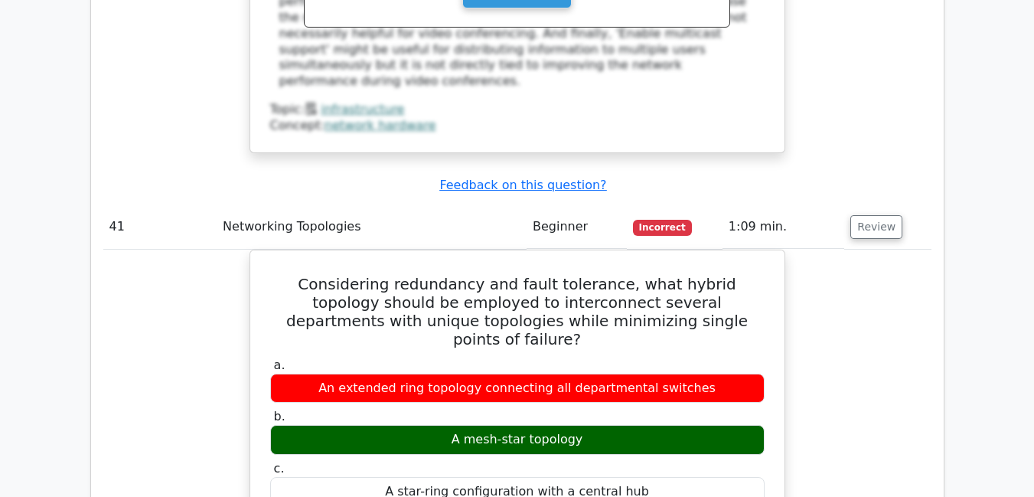
scroll to position [30832, 0]
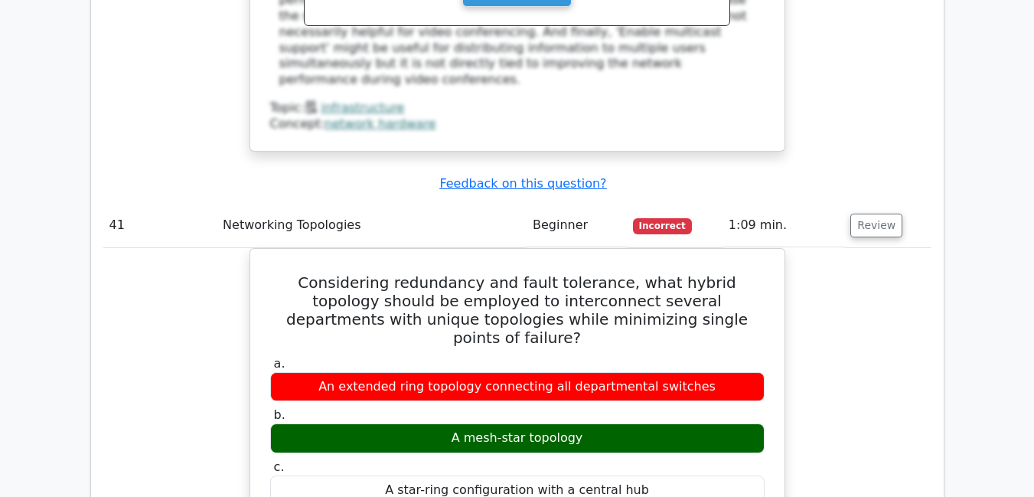
drag, startPoint x: 462, startPoint y: 298, endPoint x: 752, endPoint y: 468, distance: 335.8
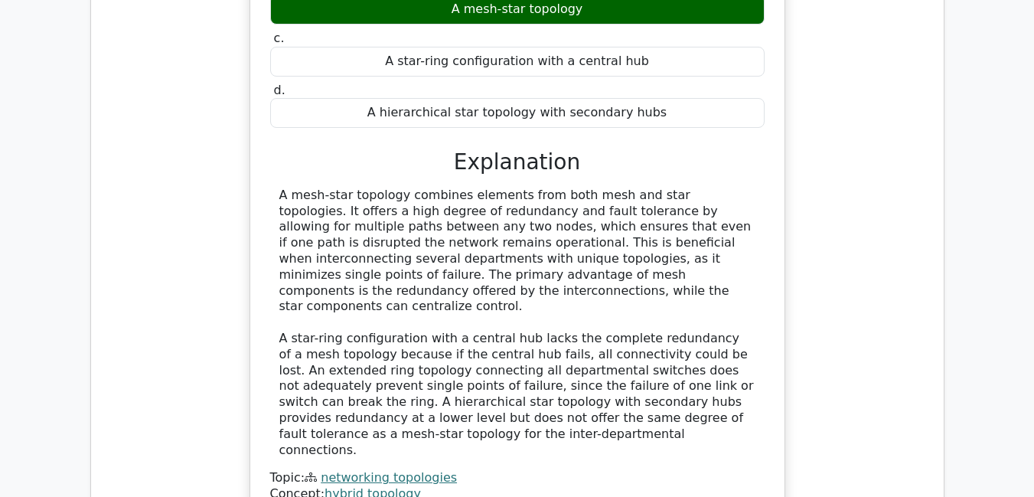
scroll to position [31292, 0]
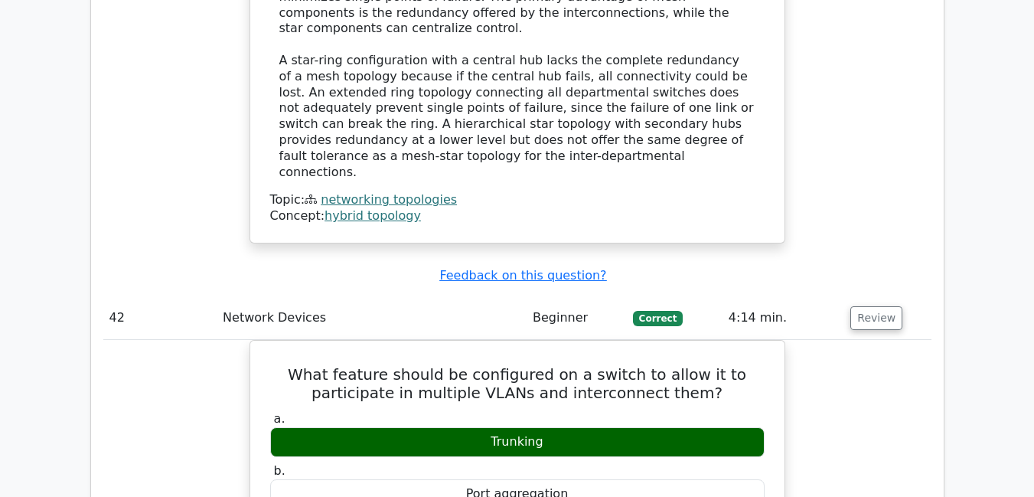
scroll to position [31536, 0]
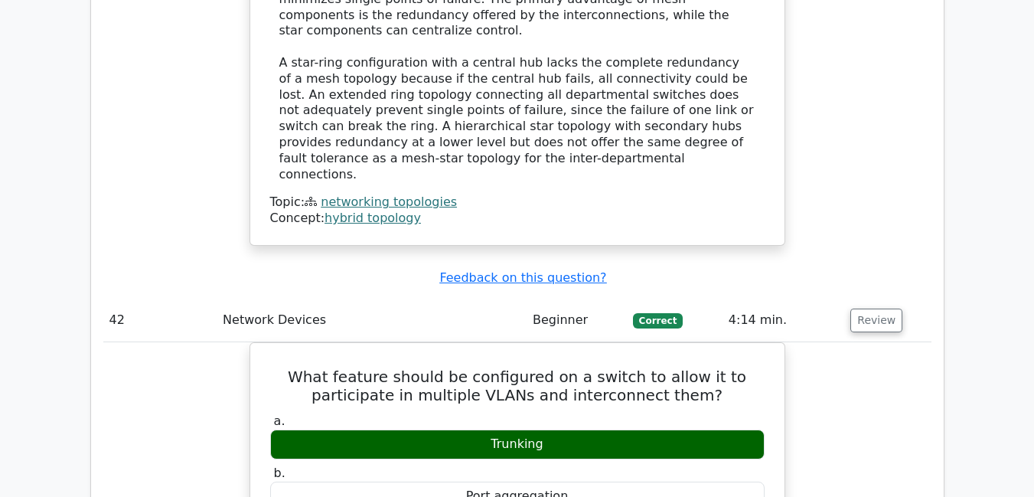
drag, startPoint x: 462, startPoint y: 329, endPoint x: 761, endPoint y: 461, distance: 326.9
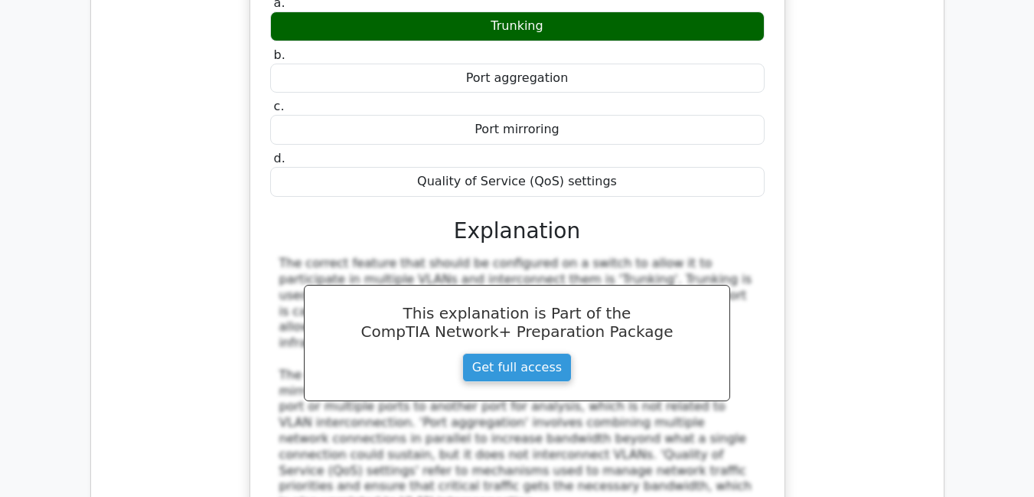
scroll to position [31965, 0]
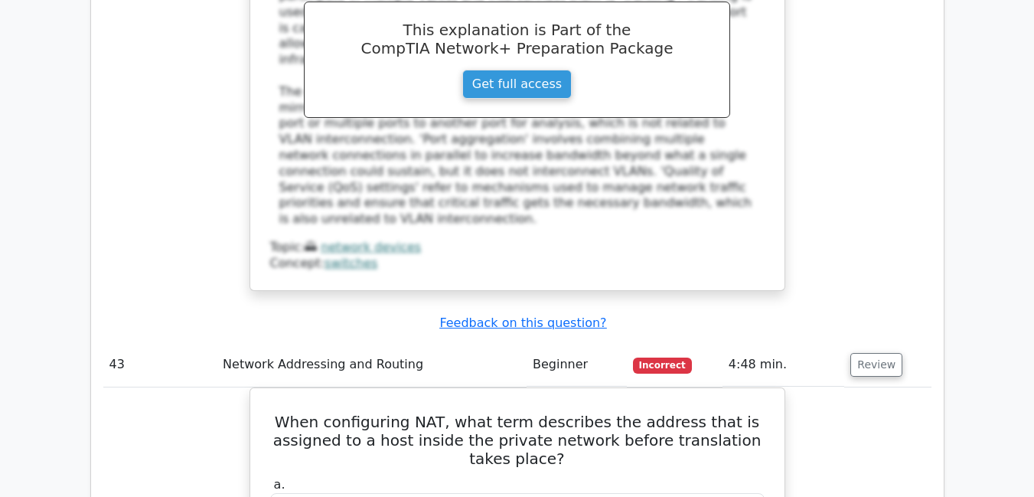
scroll to position [32241, 0]
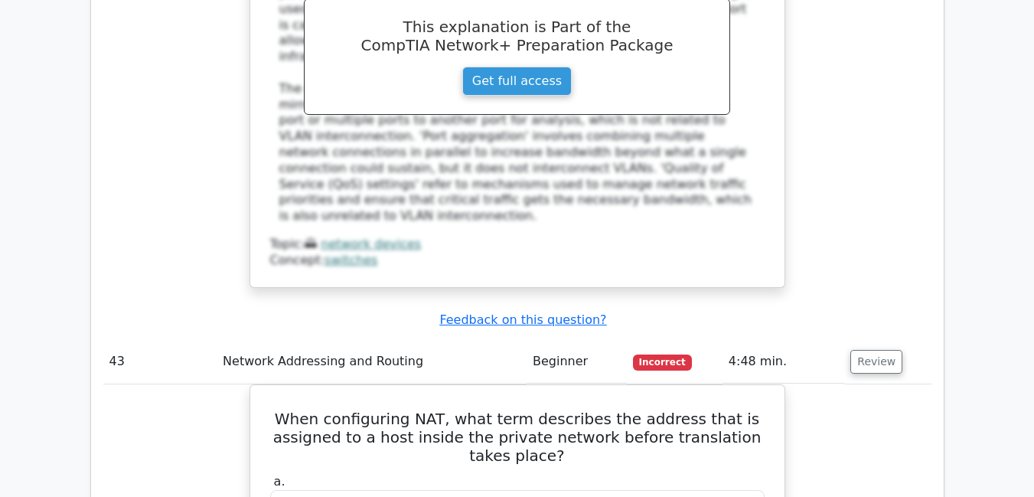
drag, startPoint x: 462, startPoint y: 322, endPoint x: 494, endPoint y: 480, distance: 161.1
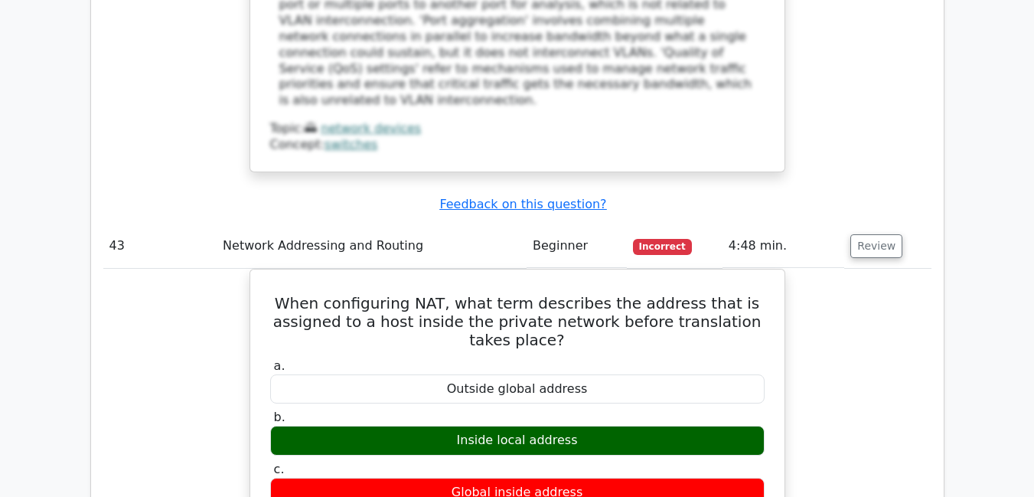
scroll to position [32359, 0]
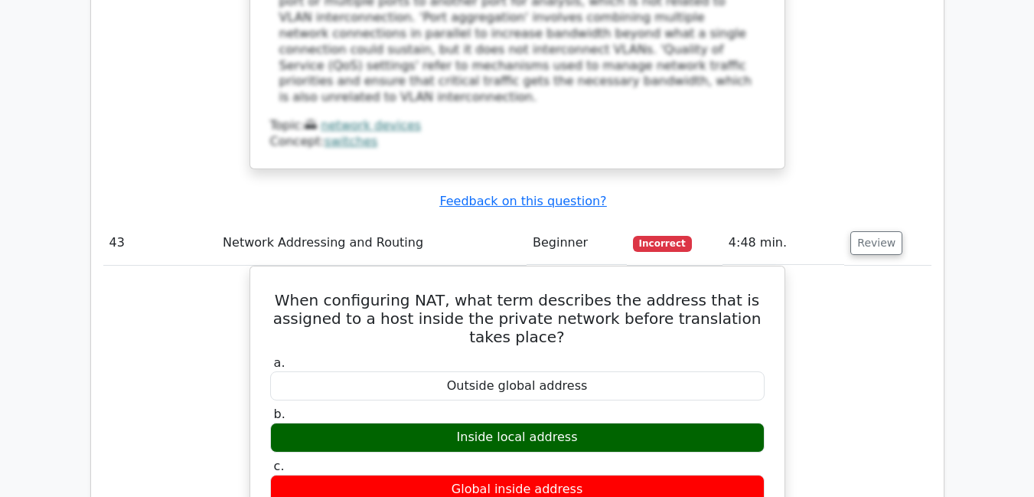
drag, startPoint x: 279, startPoint y: 397, endPoint x: 449, endPoint y: 472, distance: 185.7
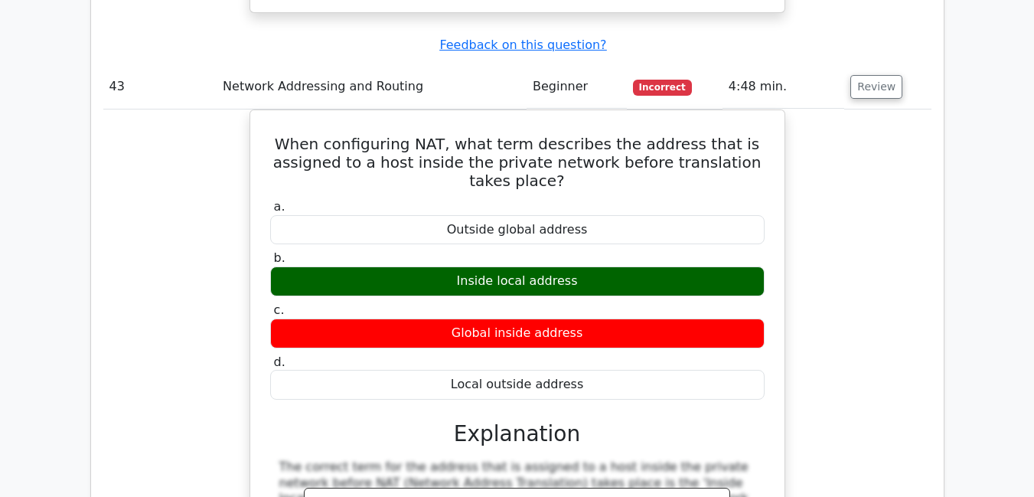
scroll to position [32543, 0]
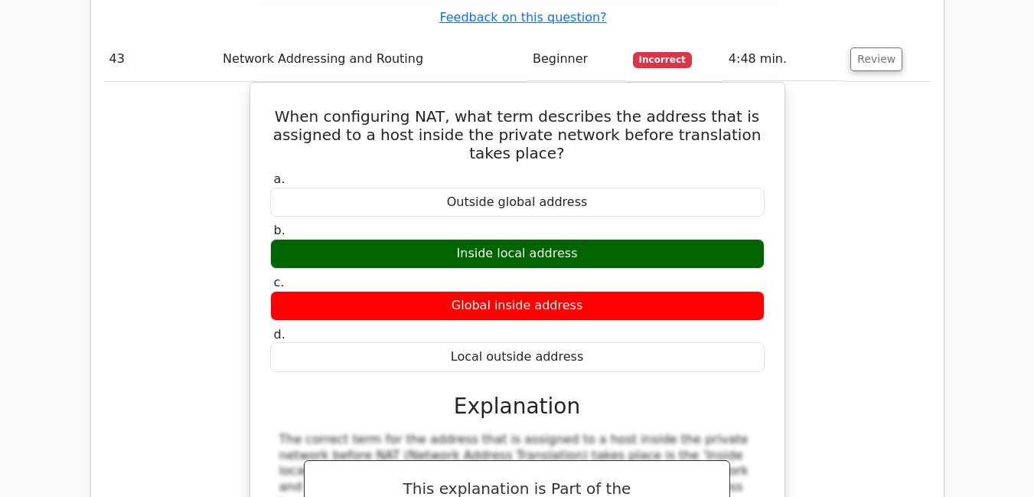
drag, startPoint x: 281, startPoint y: 308, endPoint x: 500, endPoint y: 493, distance: 286.3
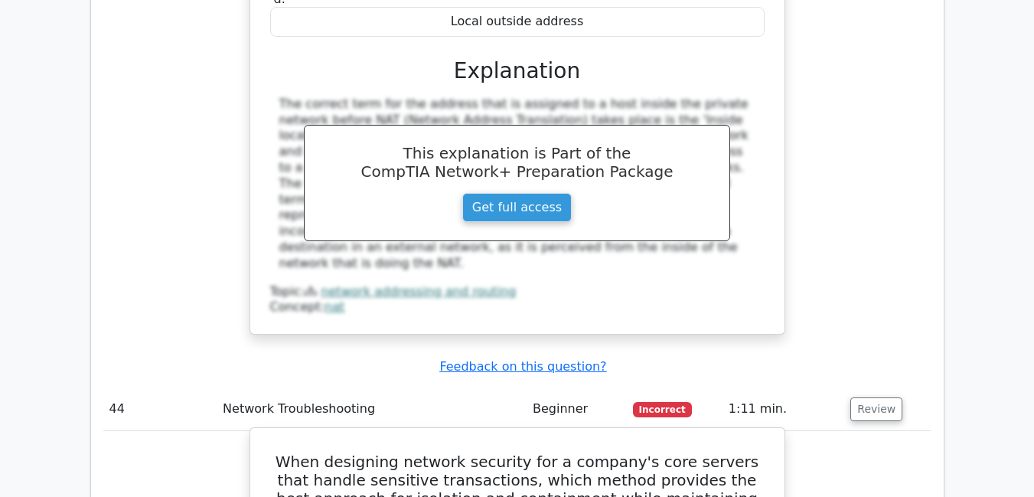
scroll to position [32880, 0]
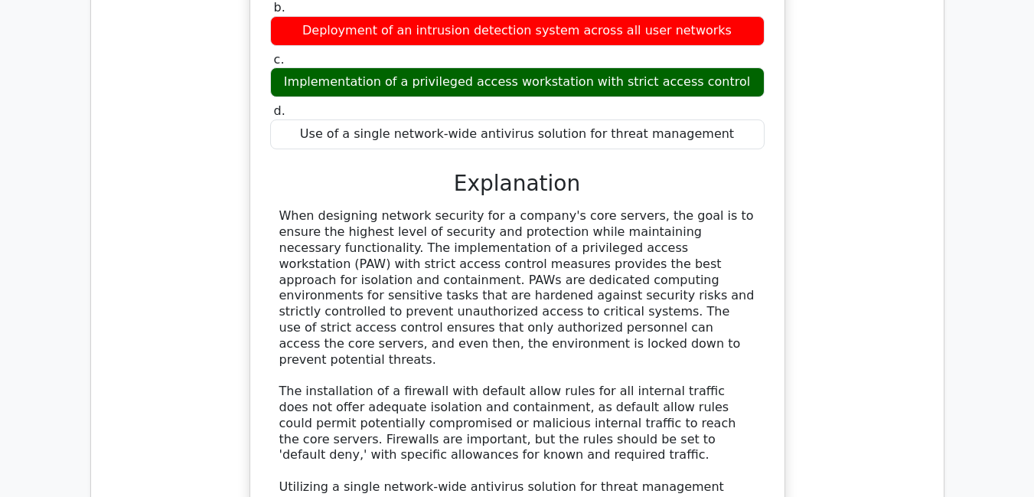
scroll to position [33489, 0]
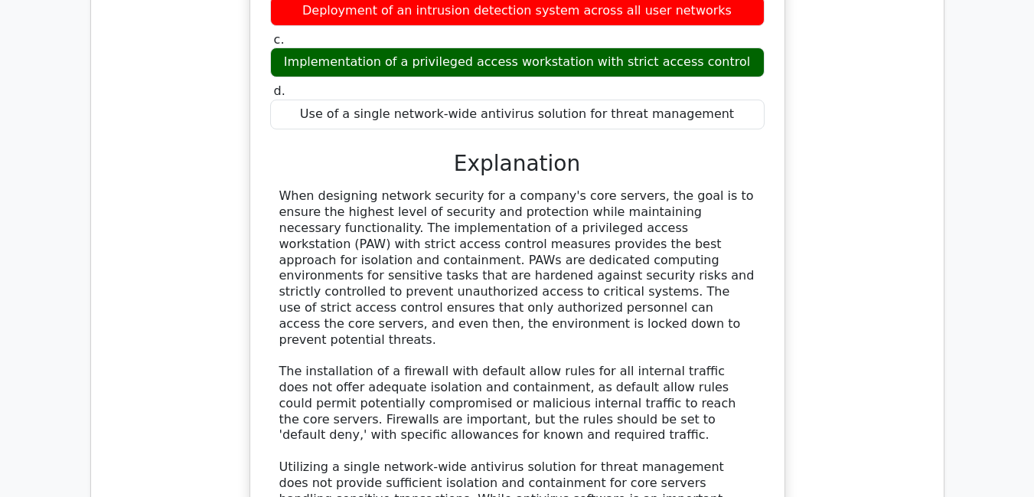
drag, startPoint x: 465, startPoint y: 327, endPoint x: 571, endPoint y: 368, distance: 114.1
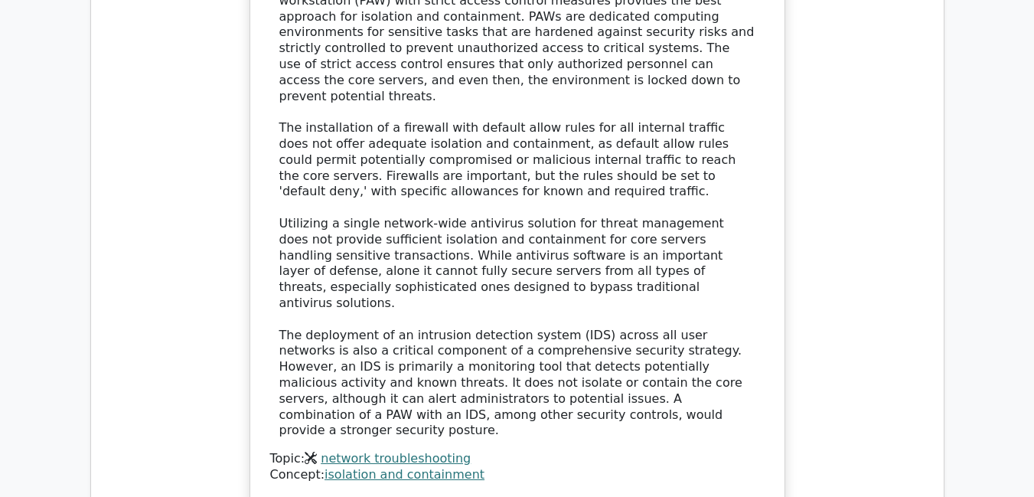
scroll to position [33734, 0]
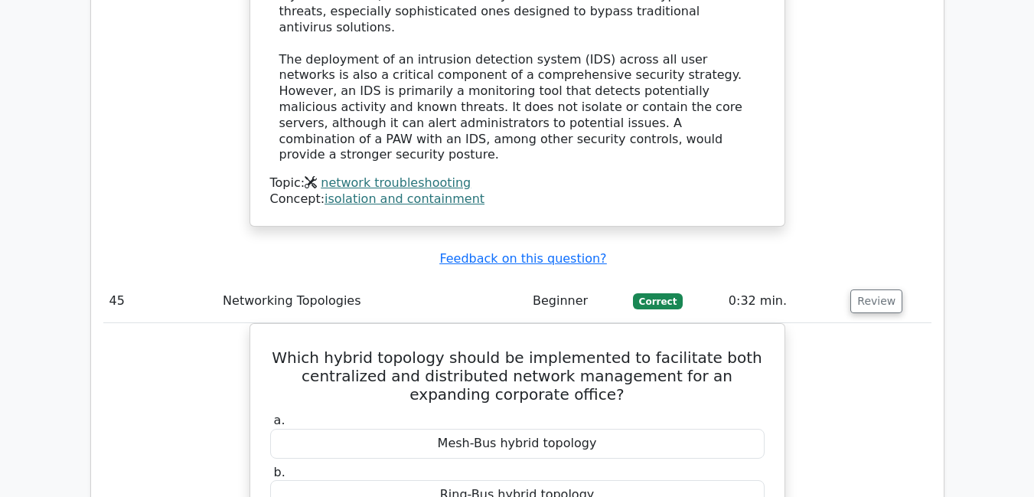
scroll to position [34009, 0]
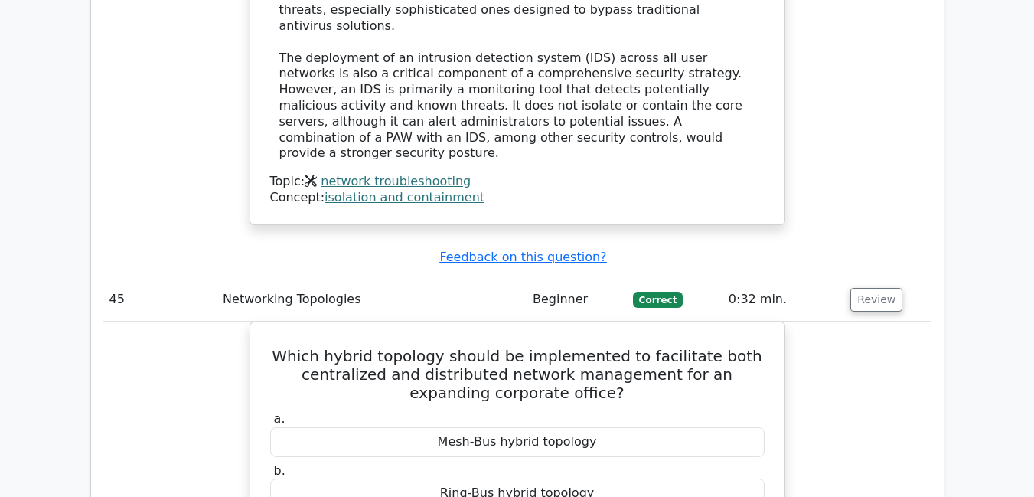
drag, startPoint x: 465, startPoint y: 333, endPoint x: 547, endPoint y: 360, distance: 87.1
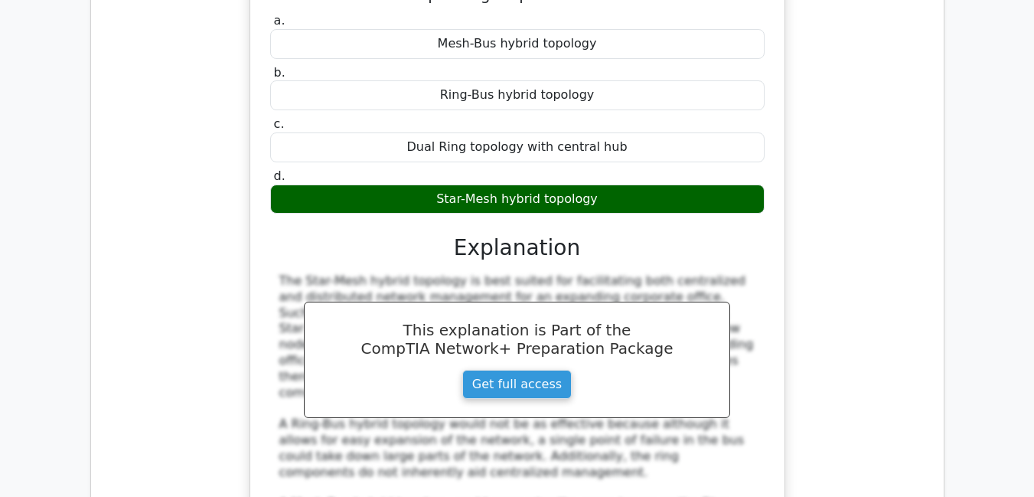
scroll to position [34438, 0]
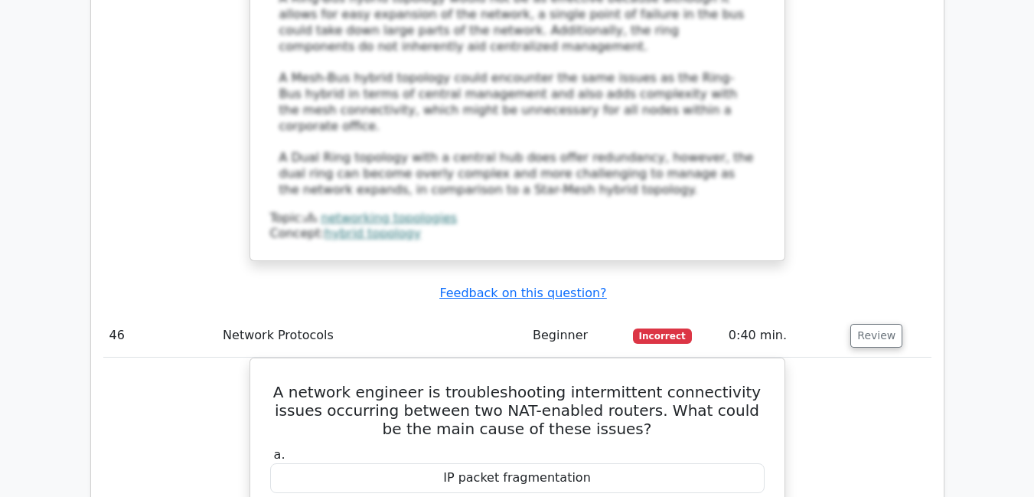
scroll to position [34836, 0]
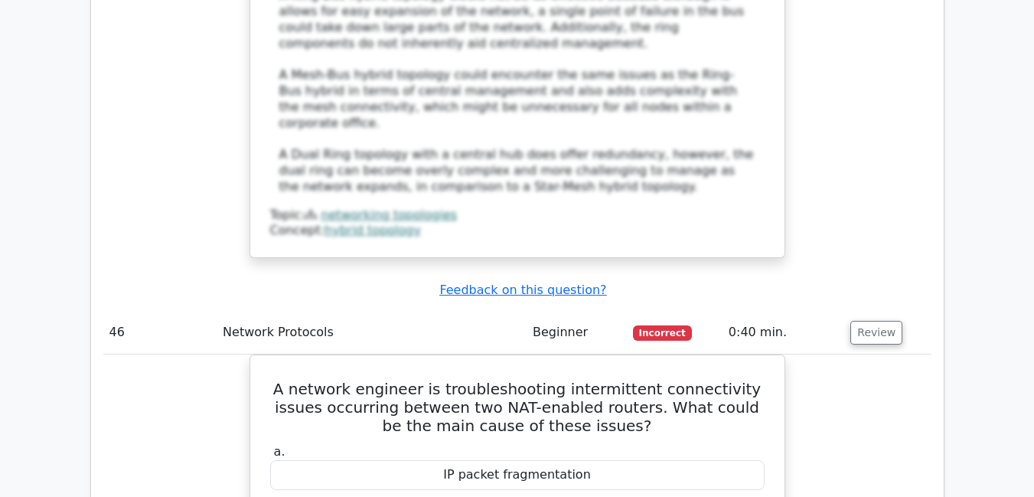
drag, startPoint x: 460, startPoint y: 239, endPoint x: 775, endPoint y: 388, distance: 348.2
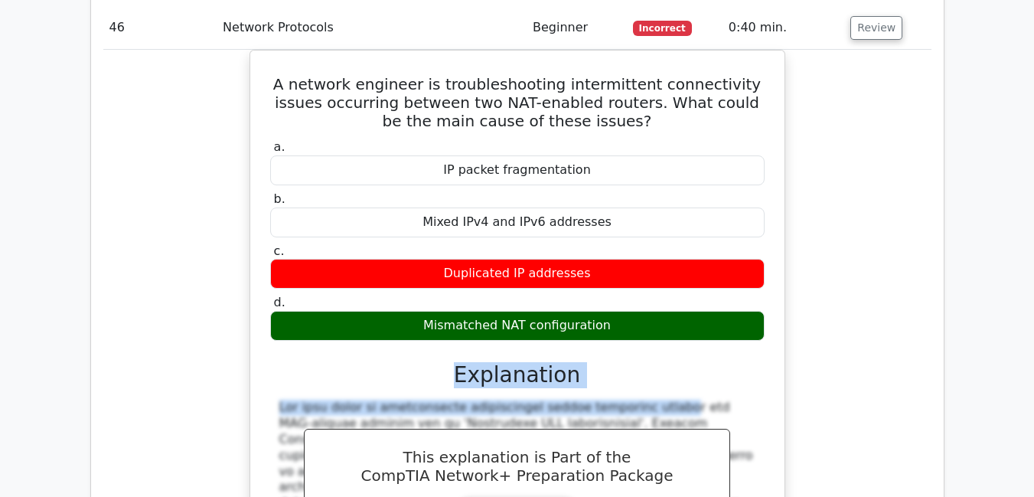
scroll to position [35142, 0]
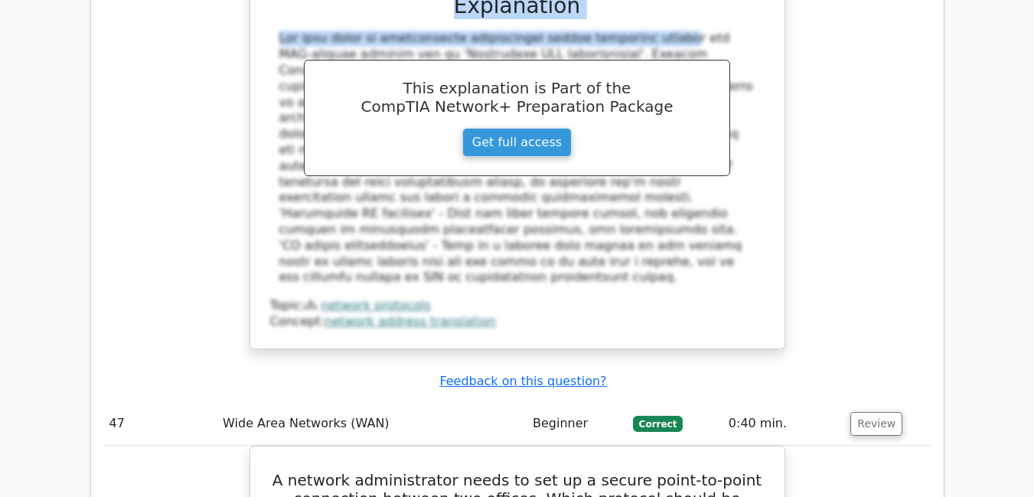
scroll to position [35540, 0]
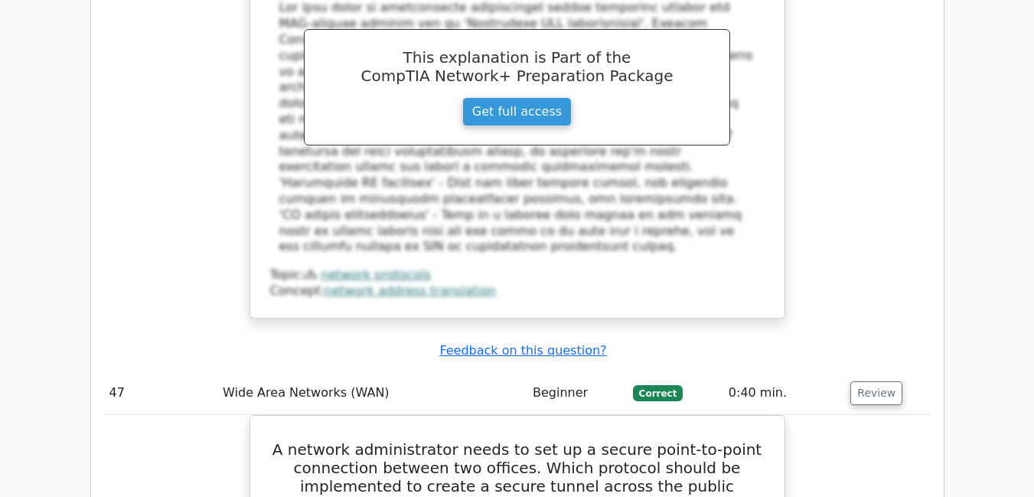
drag, startPoint x: 460, startPoint y: 187, endPoint x: 539, endPoint y: 367, distance: 197.1
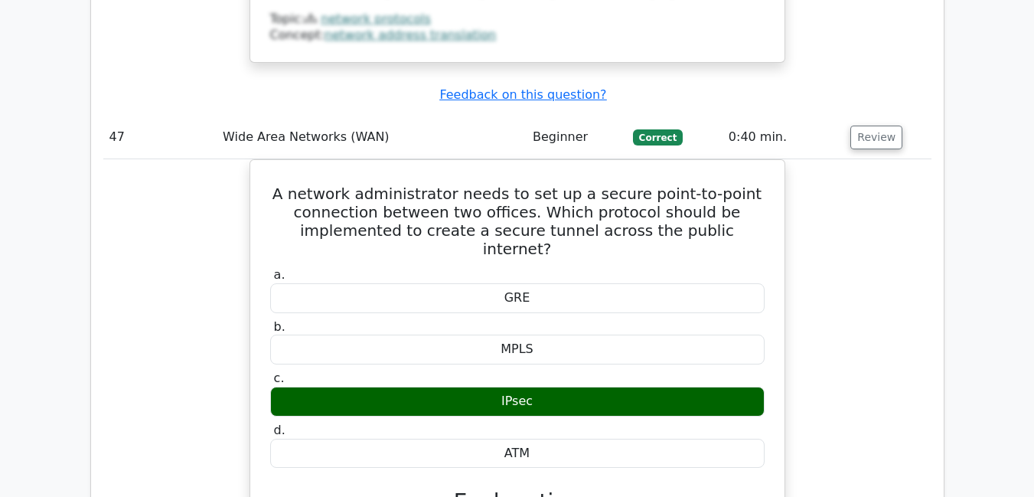
scroll to position [35816, 0]
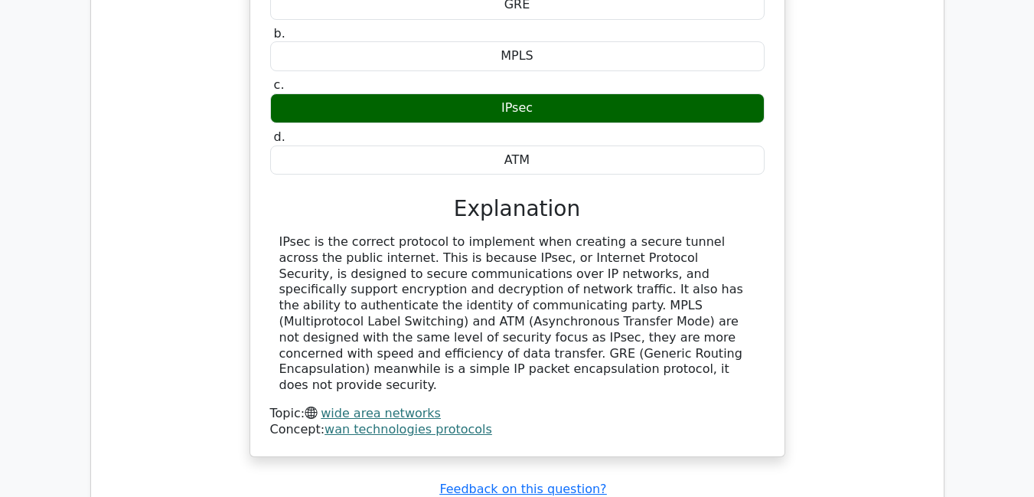
scroll to position [36091, 0]
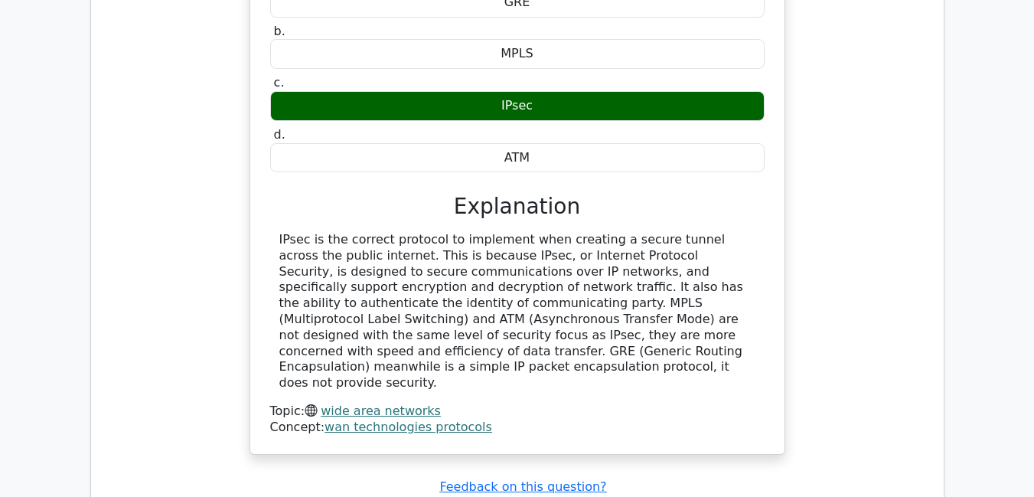
drag, startPoint x: 462, startPoint y: 317, endPoint x: 755, endPoint y: 445, distance: 319.1
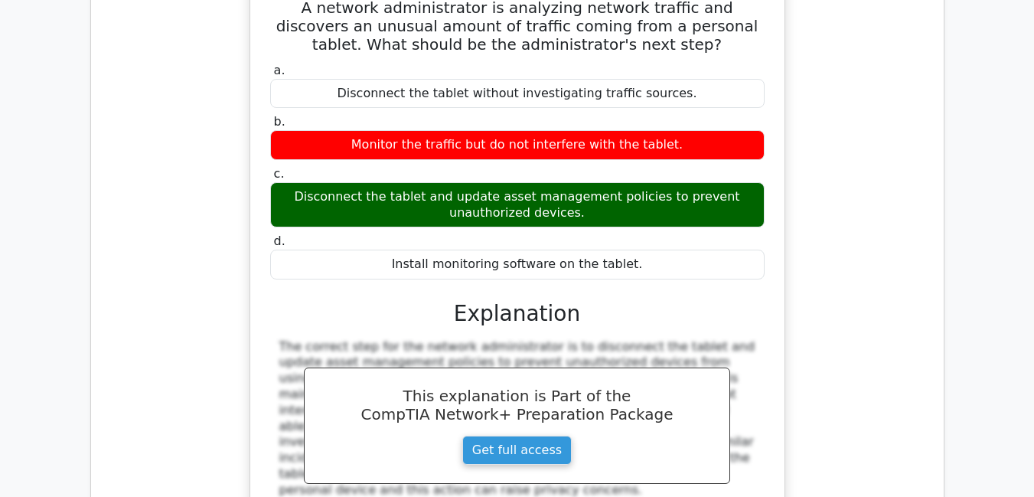
scroll to position [36673, 0]
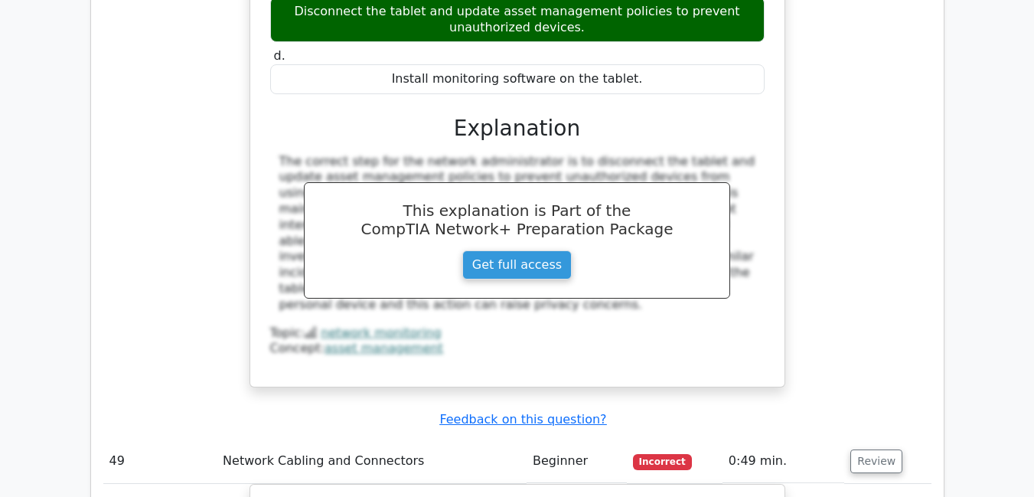
scroll to position [36857, 0]
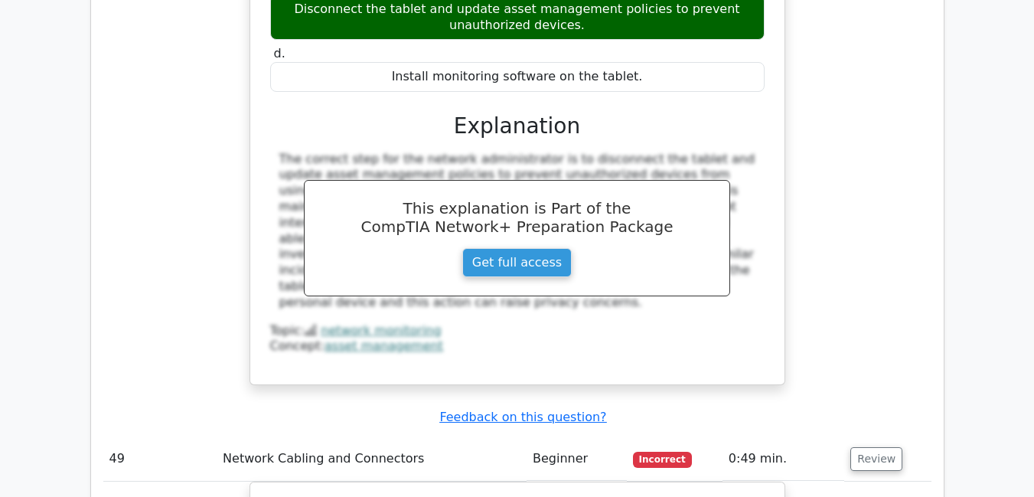
drag, startPoint x: 460, startPoint y: 279, endPoint x: 504, endPoint y: 461, distance: 186.7
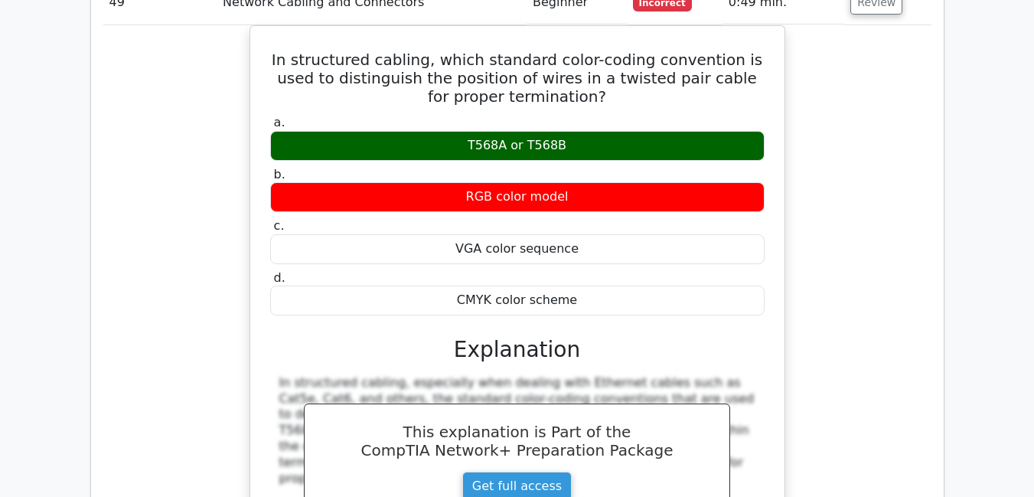
scroll to position [37313, 0]
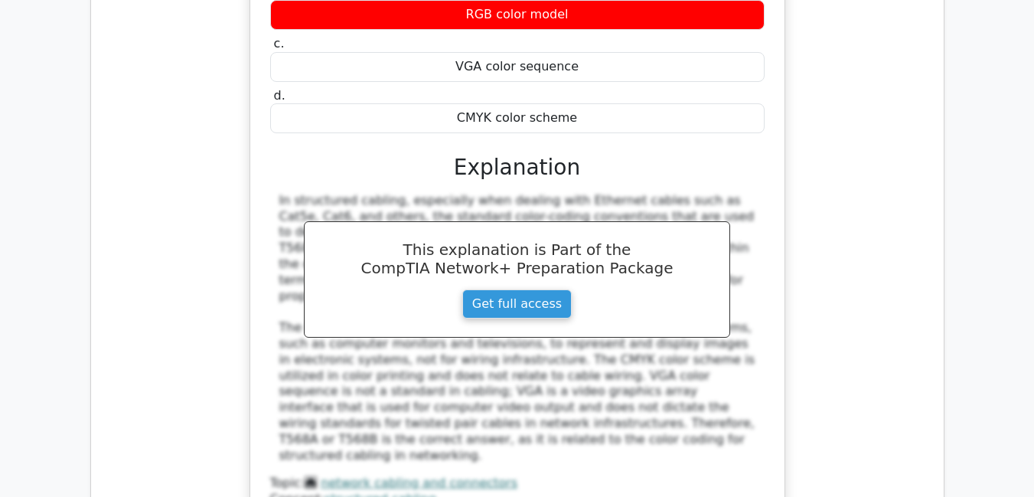
scroll to position [37497, 0]
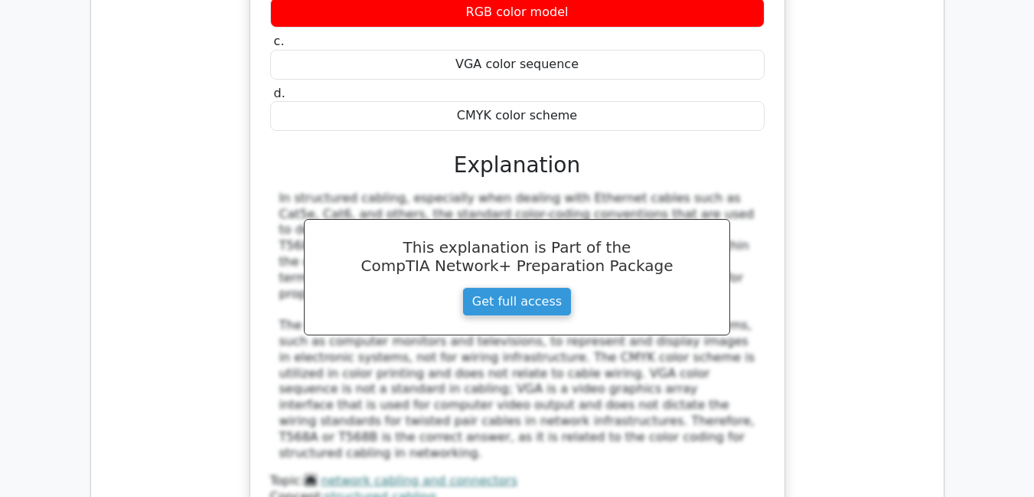
drag, startPoint x: 463, startPoint y: 290, endPoint x: 491, endPoint y: 332, distance: 50.3
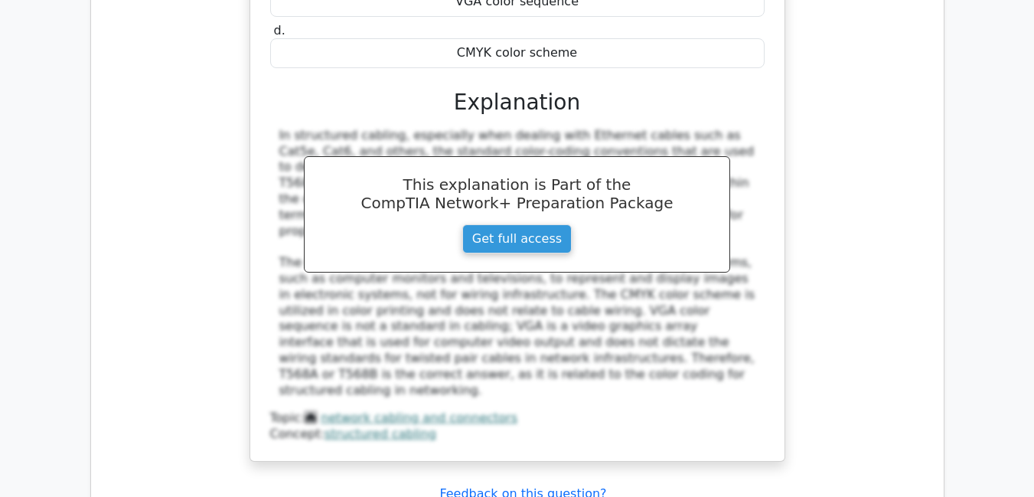
scroll to position [37589, 0]
